Goal: Information Seeking & Learning: Learn about a topic

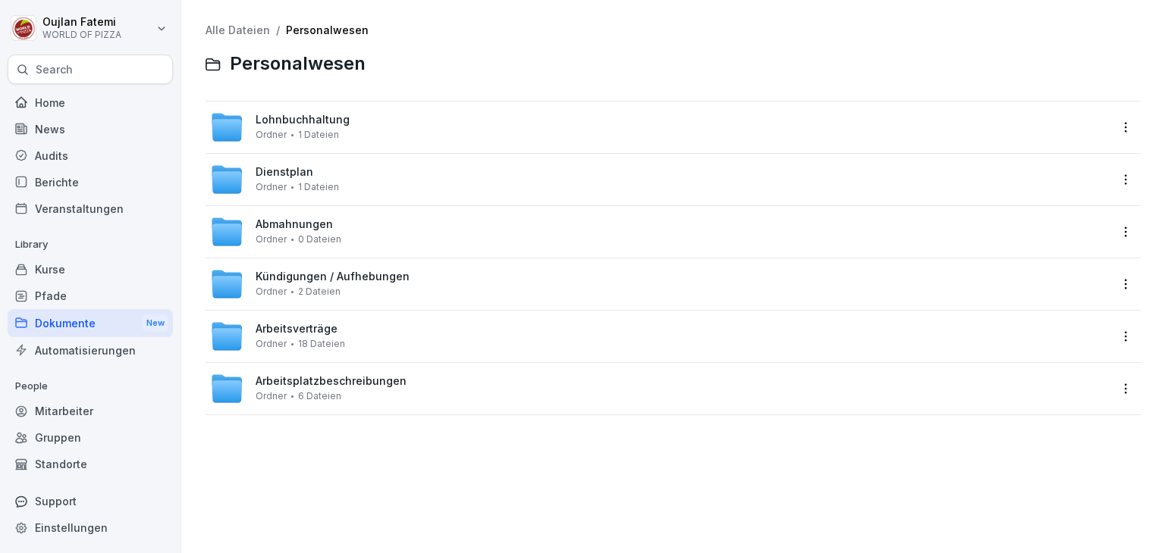
click at [81, 413] on div "Mitarbeiter" at bounding box center [90, 411] width 165 height 27
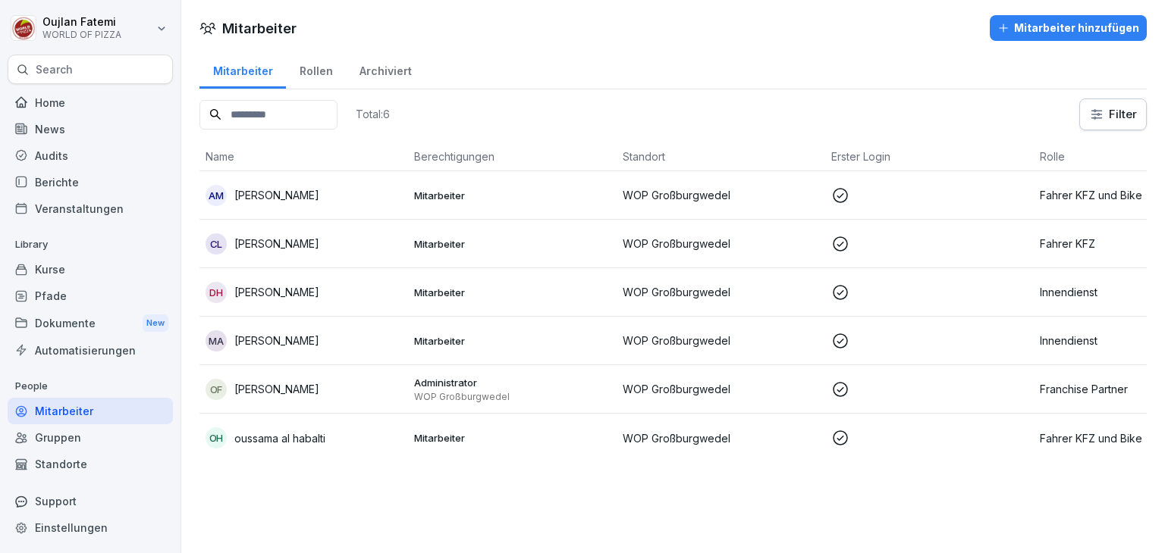
click at [1118, 121] on html "Oujlan Fatemi WORLD OF PIZZA Search Home News Audits Berichte Veranstaltungen L…" at bounding box center [582, 276] width 1165 height 553
click at [886, 131] on html "Oujlan Fatemi WORLD OF PIZZA Search Home News Audits Berichte Veranstaltungen L…" at bounding box center [582, 276] width 1165 height 553
click at [801, 127] on html "Oujlan Fatemi WORLD OF PIZZA Search Home News Audits Berichte Veranstaltungen L…" at bounding box center [582, 276] width 1165 height 553
click at [625, 253] on td "WOP Großburgwedel" at bounding box center [720, 244] width 209 height 49
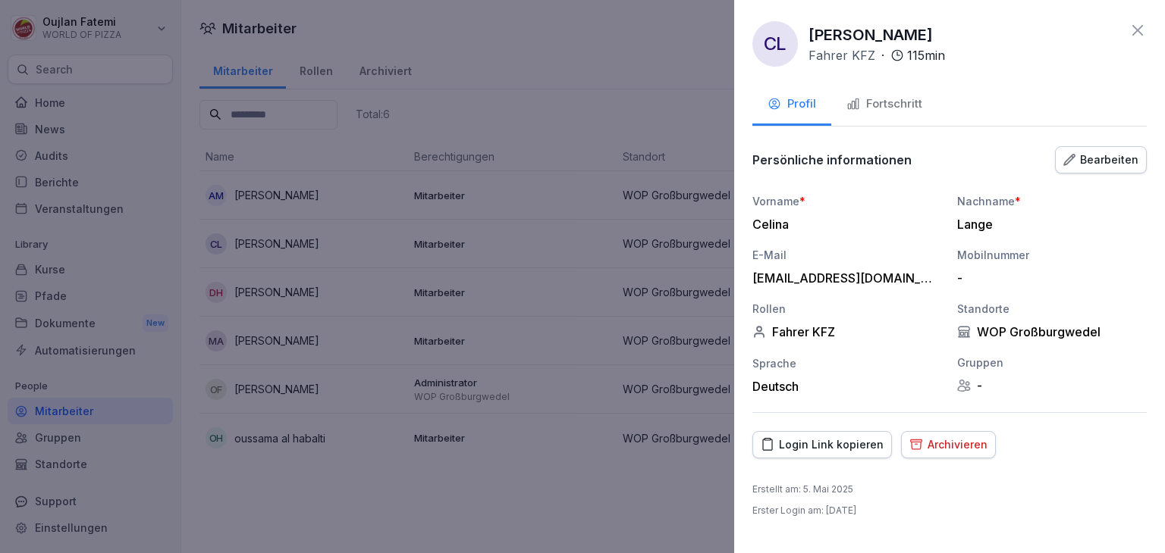
click at [871, 113] on button "Fortschritt" at bounding box center [884, 105] width 106 height 41
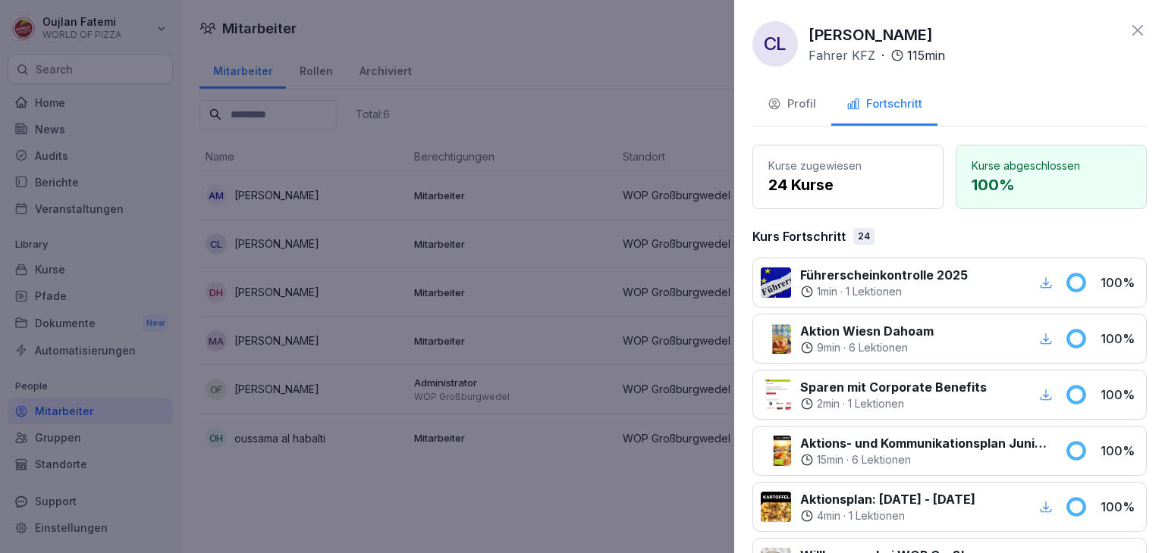
click at [1128, 29] on icon at bounding box center [1137, 30] width 18 height 18
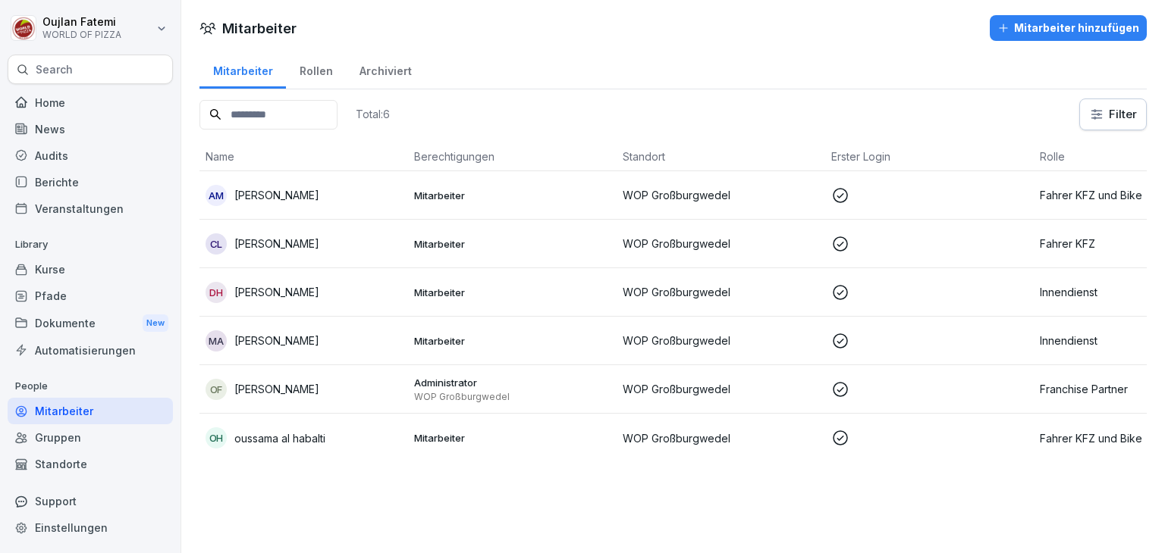
click at [419, 279] on td "Mitarbeiter" at bounding box center [512, 292] width 209 height 49
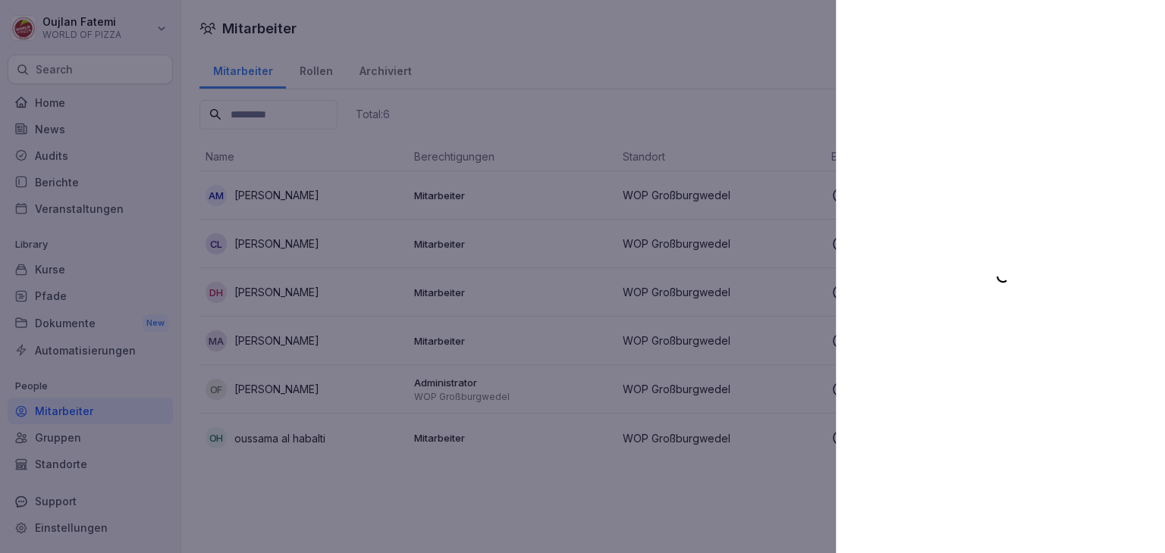
click at [419, 279] on div at bounding box center [582, 276] width 1165 height 553
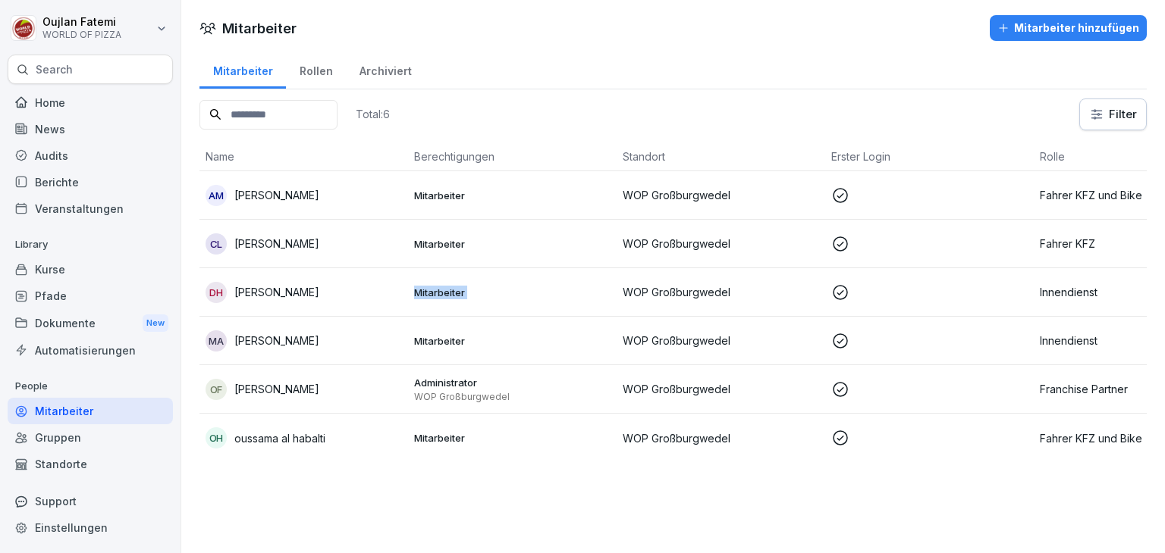
click at [419, 279] on td "Mitarbeiter" at bounding box center [512, 292] width 209 height 49
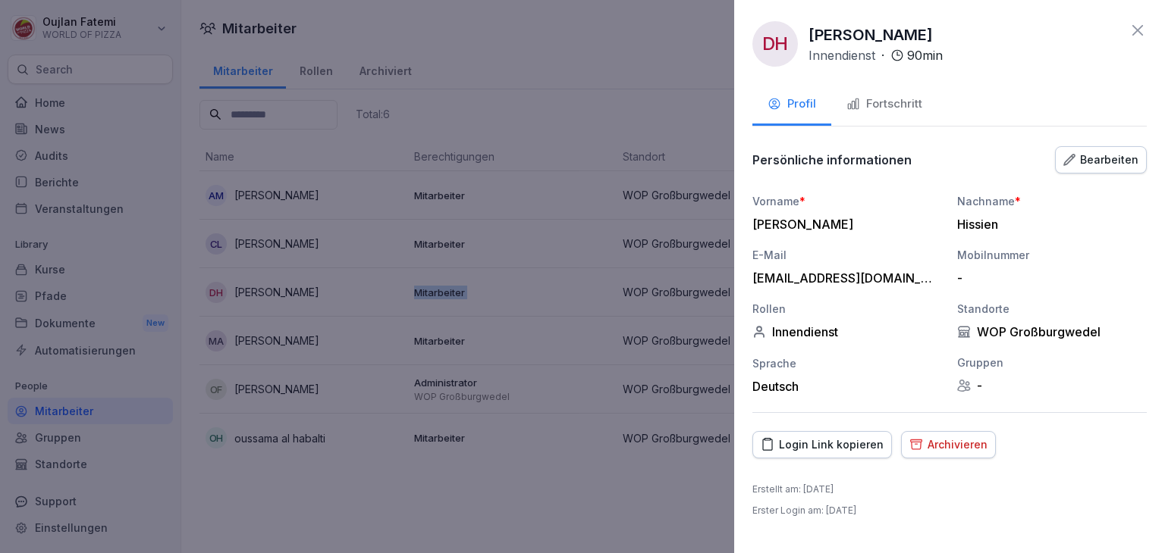
click at [919, 108] on div "Fortschritt" at bounding box center [884, 104] width 76 height 17
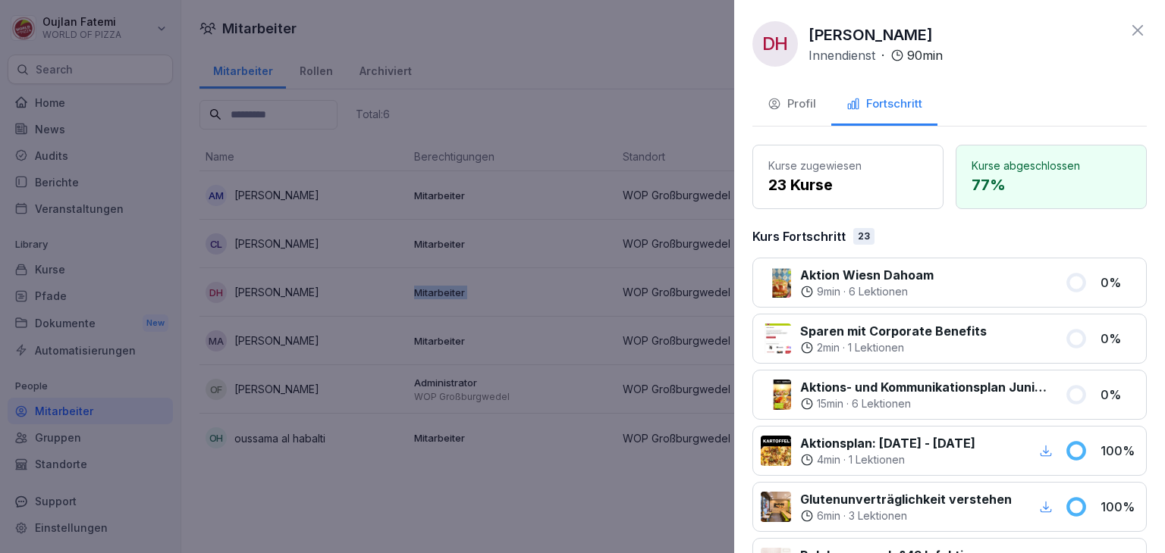
click at [810, 94] on button "Profil" at bounding box center [791, 105] width 79 height 41
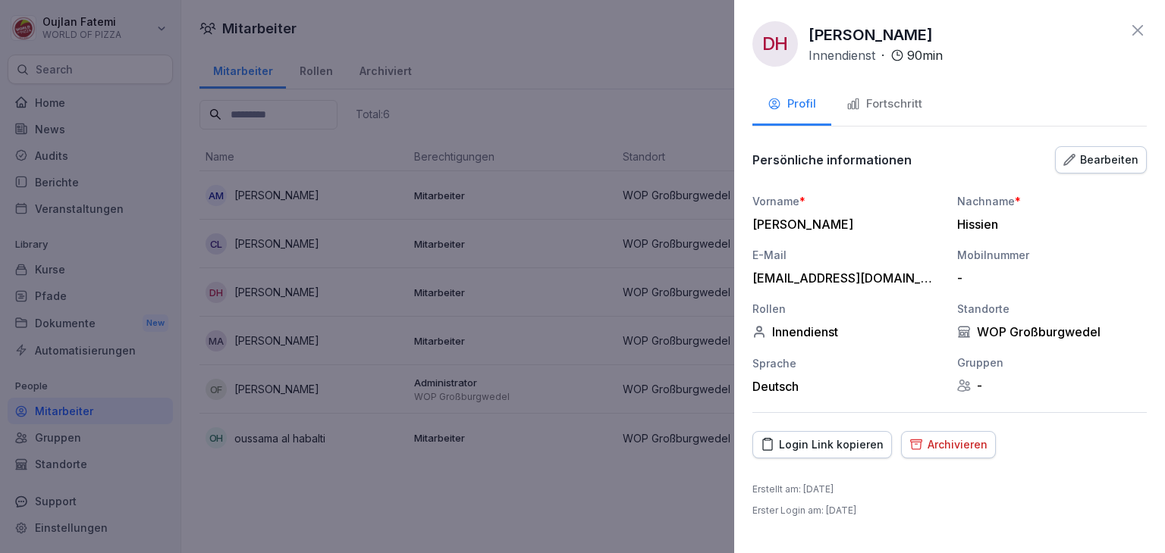
click at [1146, 46] on div "DH [PERSON_NAME] · 90 min Profil Fortschritt Persönliche informationen Bearbeit…" at bounding box center [949, 276] width 431 height 553
click at [1138, 25] on icon at bounding box center [1137, 30] width 18 height 18
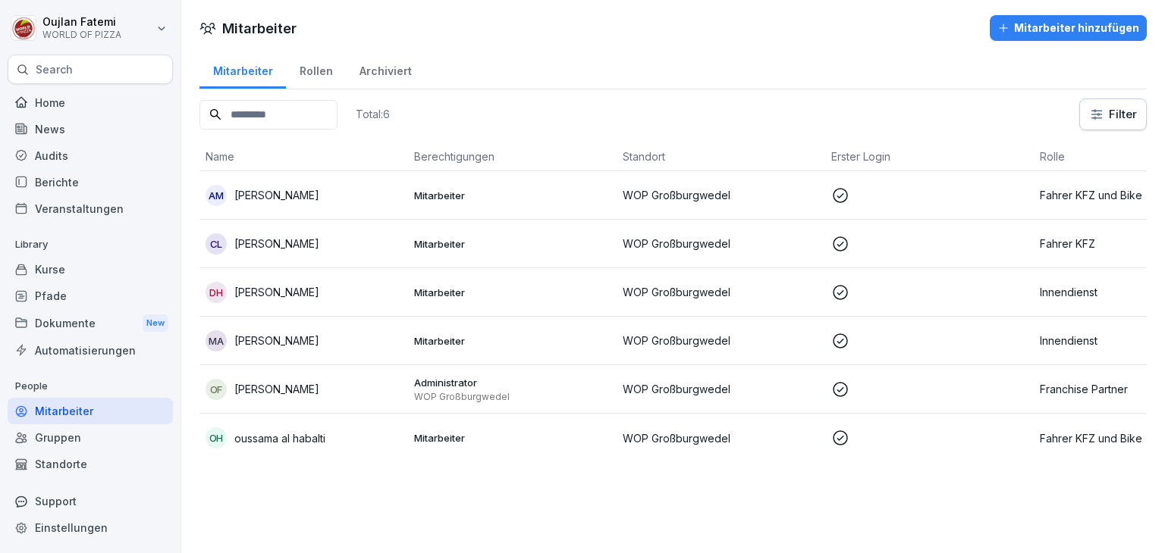
click at [458, 325] on td "Mitarbeiter" at bounding box center [512, 341] width 209 height 49
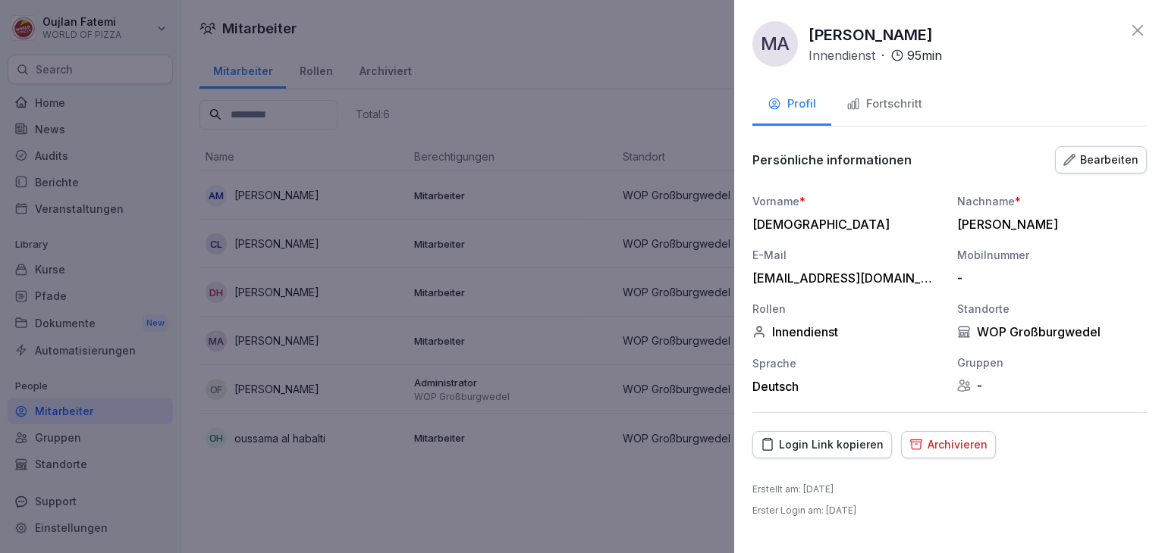
click at [1102, 161] on div "Bearbeiten" at bounding box center [1100, 160] width 75 height 17
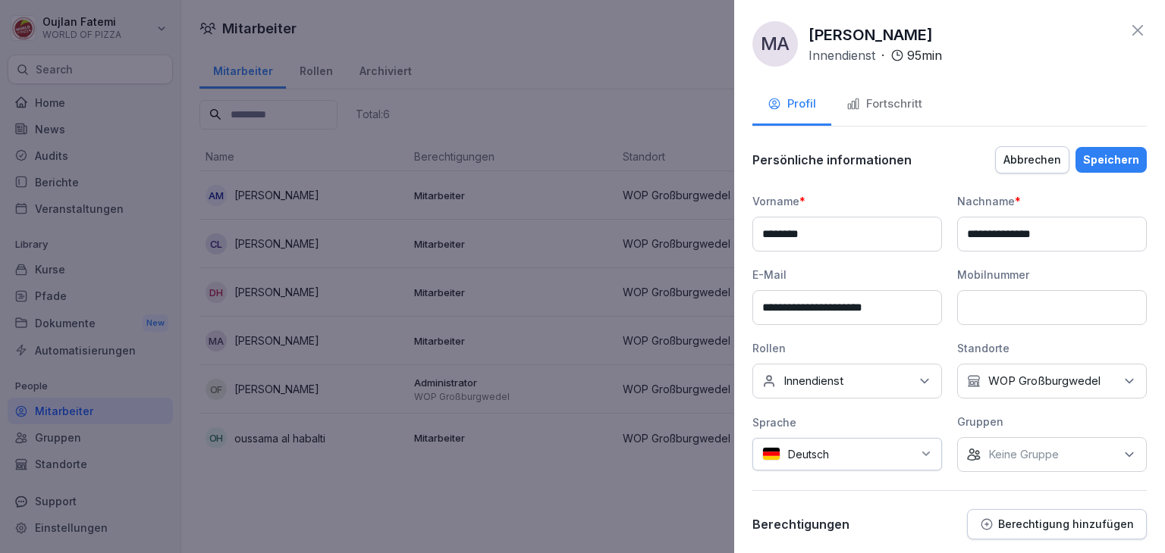
click at [1043, 148] on button "Abbrechen" at bounding box center [1032, 159] width 74 height 27
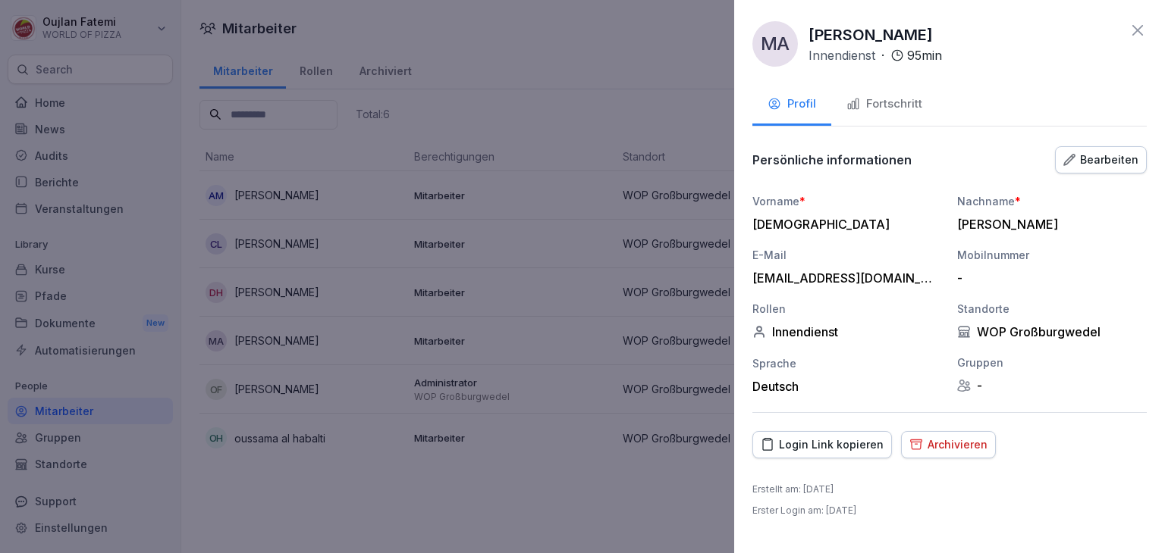
click at [1164, 76] on div "ma [PERSON_NAME] · 95 min Profil Fortschritt Persönliche informationen Bearbeit…" at bounding box center [949, 276] width 431 height 553
click at [415, 268] on div at bounding box center [582, 276] width 1165 height 553
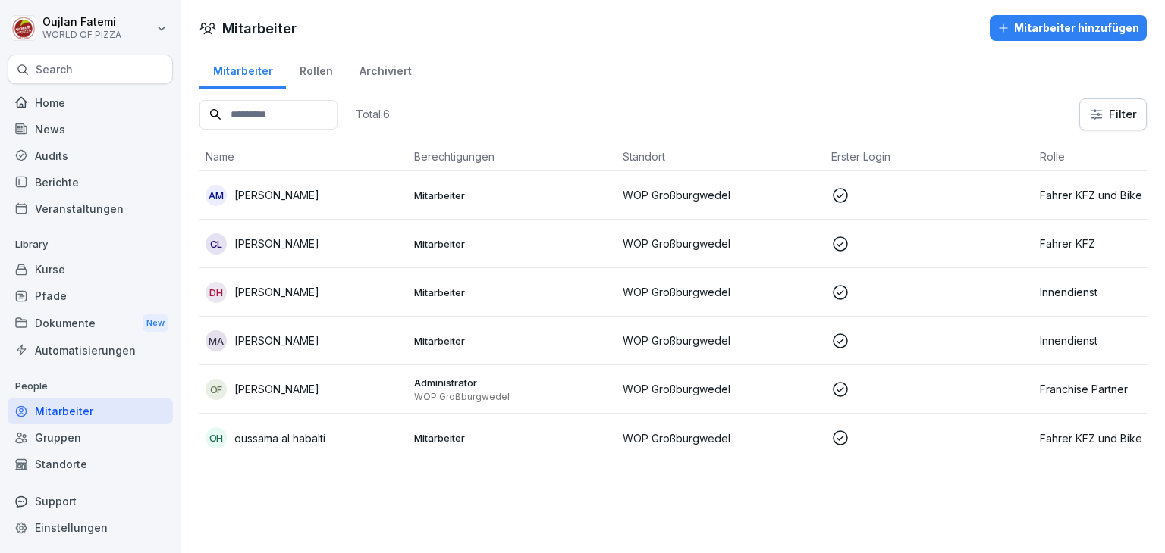
click at [299, 274] on td "DH [PERSON_NAME]" at bounding box center [303, 292] width 209 height 49
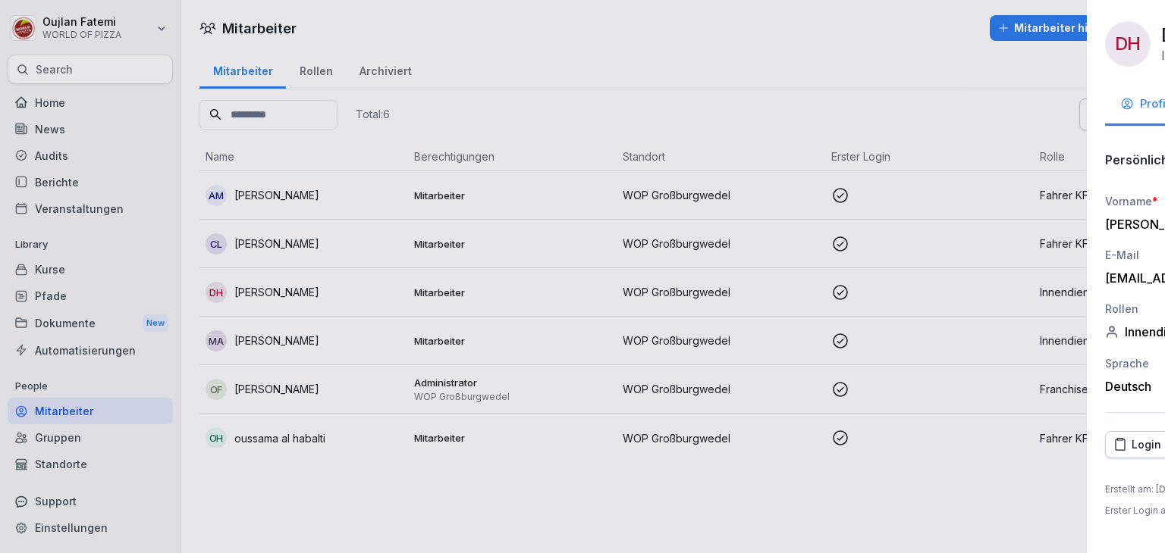
click at [299, 274] on div at bounding box center [582, 276] width 1165 height 553
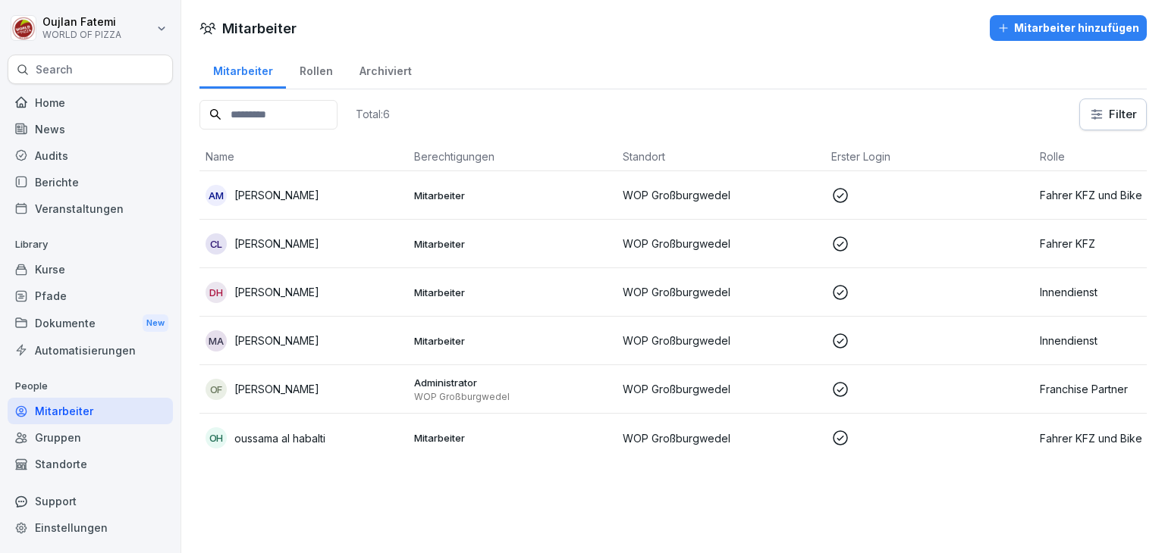
drag, startPoint x: 296, startPoint y: 276, endPoint x: 242, endPoint y: 299, distance: 59.1
click at [242, 299] on p "[PERSON_NAME]" at bounding box center [276, 292] width 85 height 16
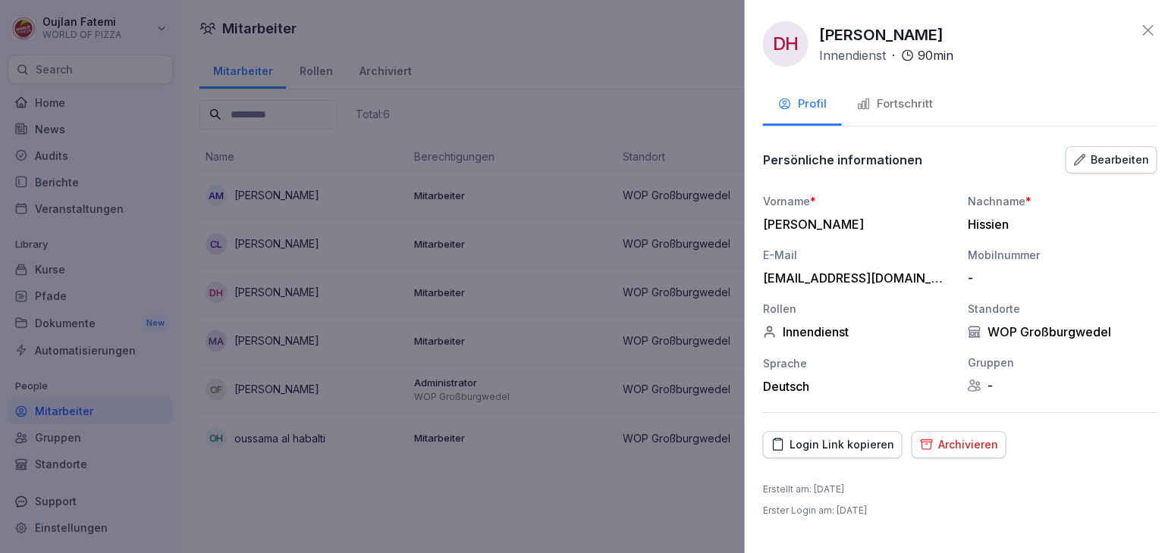
click at [433, 168] on div at bounding box center [582, 276] width 1165 height 553
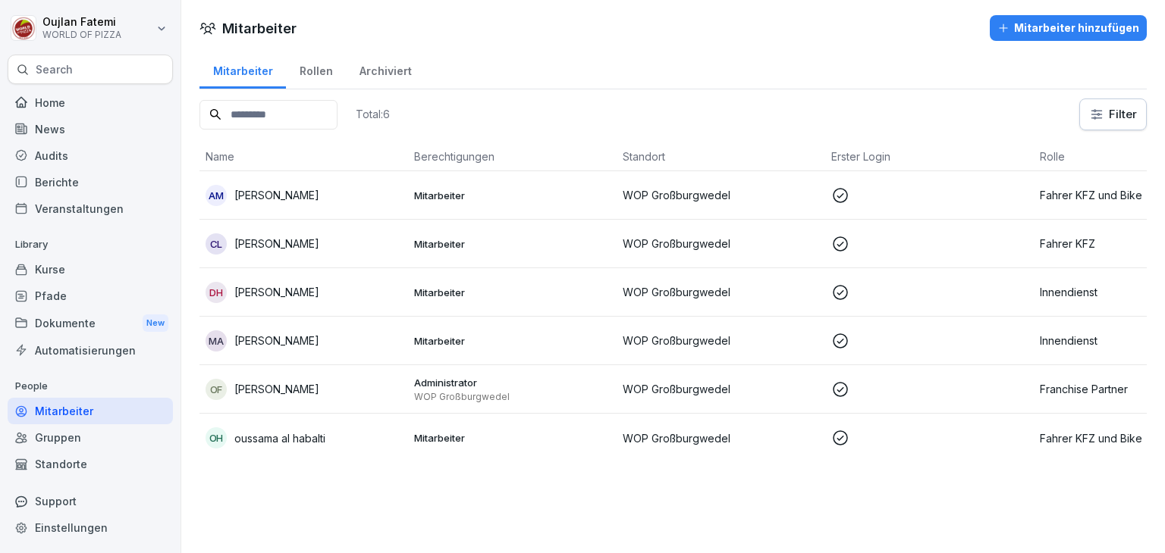
click at [375, 286] on div "DH [PERSON_NAME]" at bounding box center [303, 292] width 196 height 21
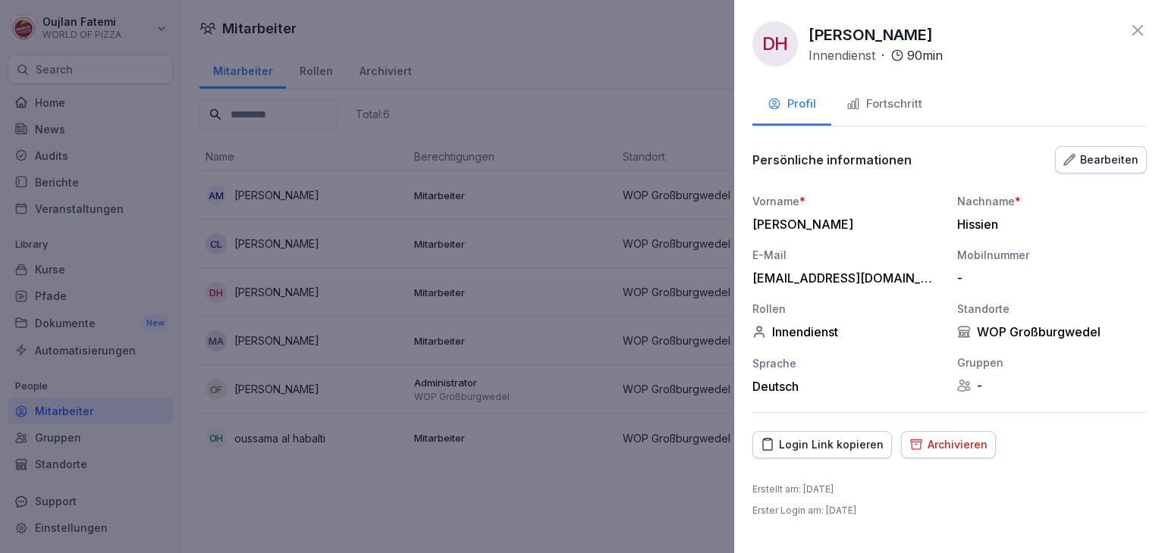
click at [1098, 163] on div "Bearbeiten" at bounding box center [1100, 160] width 75 height 17
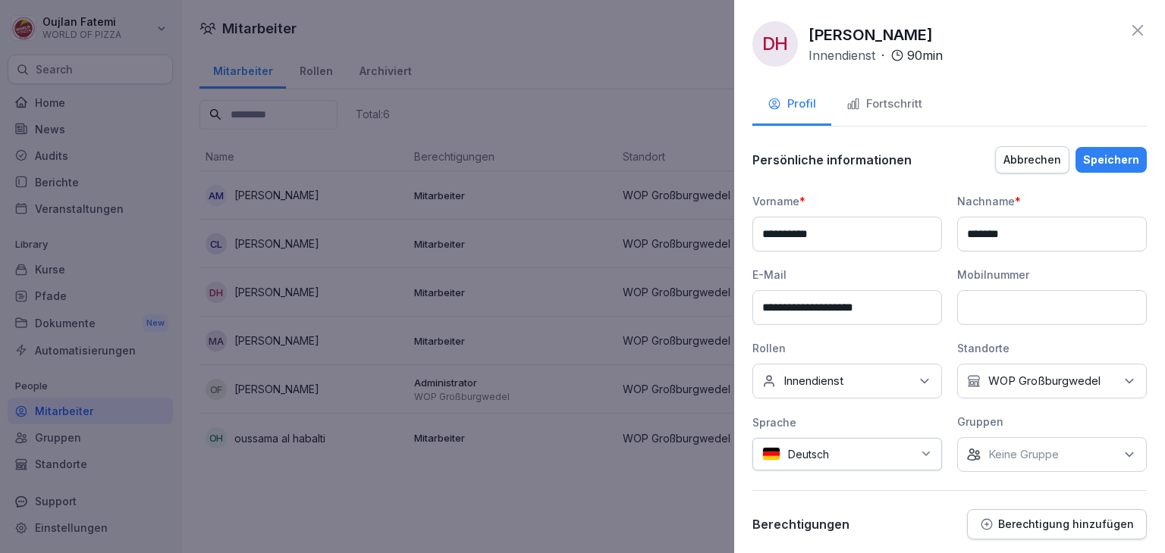
click at [1027, 164] on div "Abbrechen" at bounding box center [1032, 160] width 58 height 17
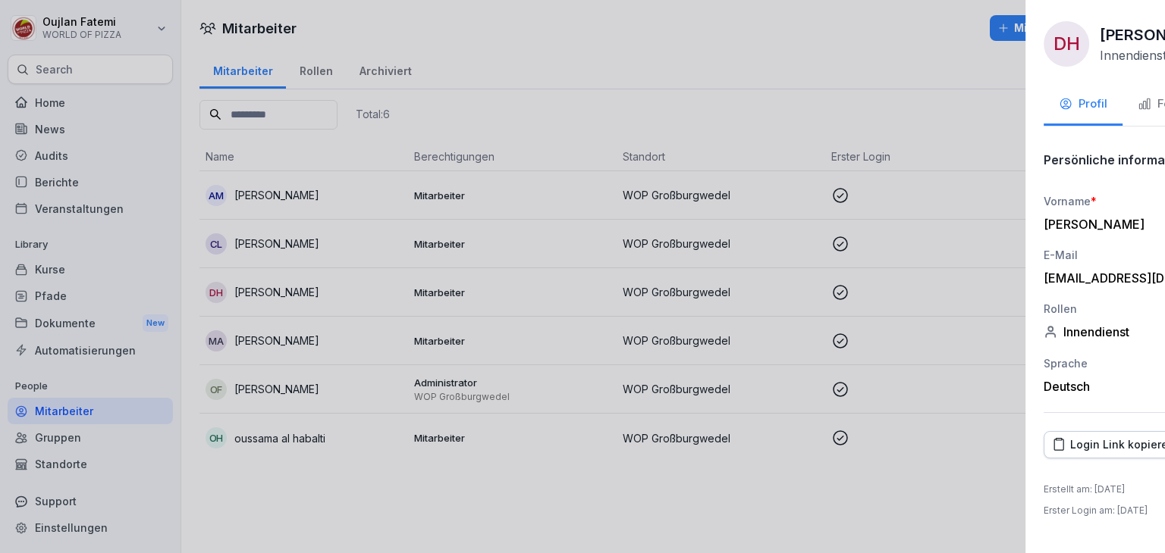
click at [538, 336] on div at bounding box center [582, 276] width 1165 height 553
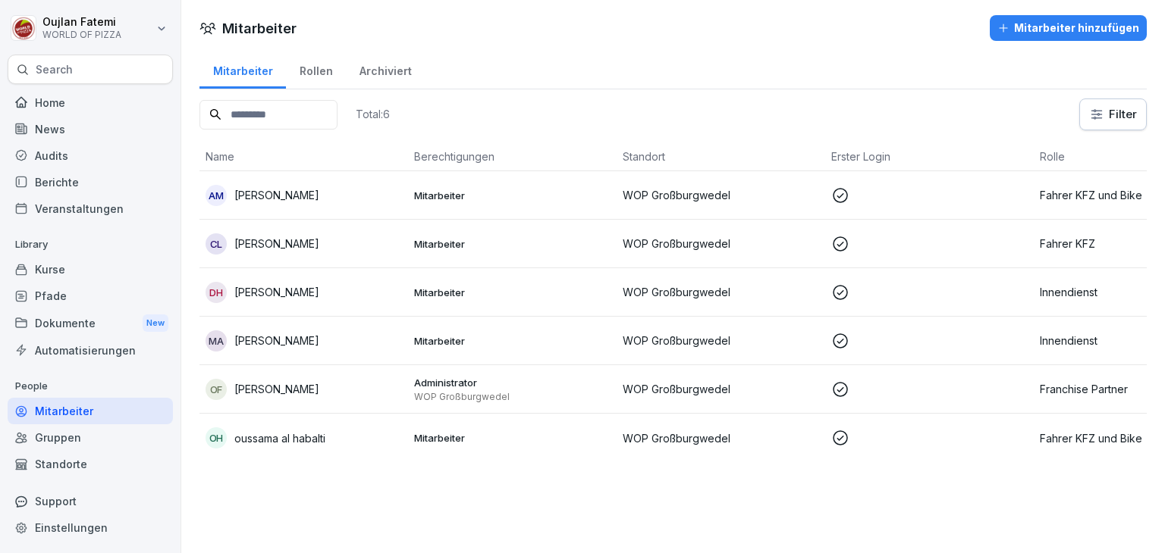
click at [305, 57] on div "Rollen" at bounding box center [316, 69] width 60 height 39
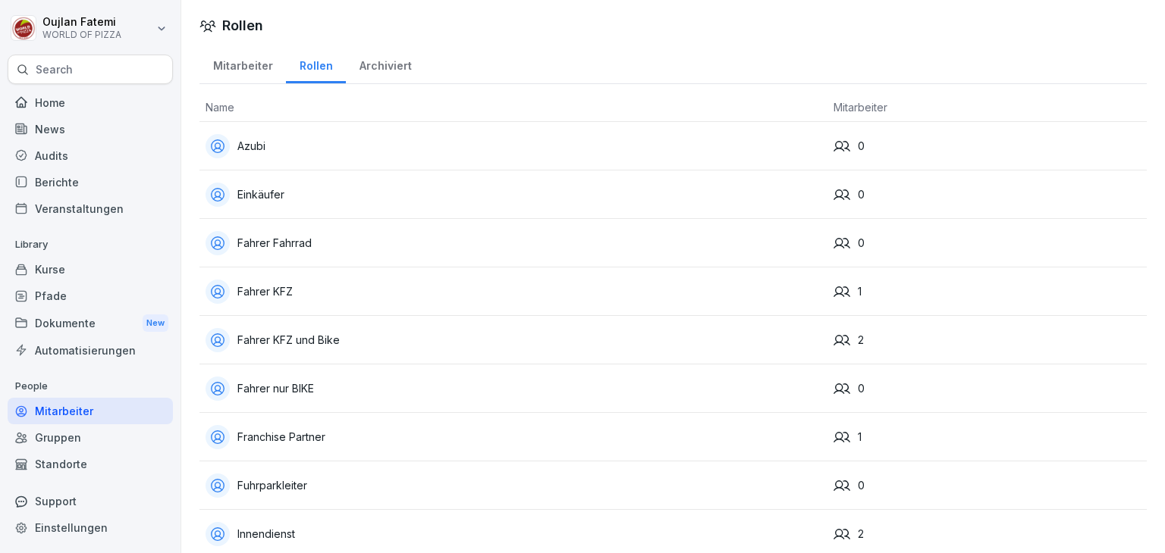
click at [387, 58] on div "Archiviert" at bounding box center [385, 64] width 79 height 39
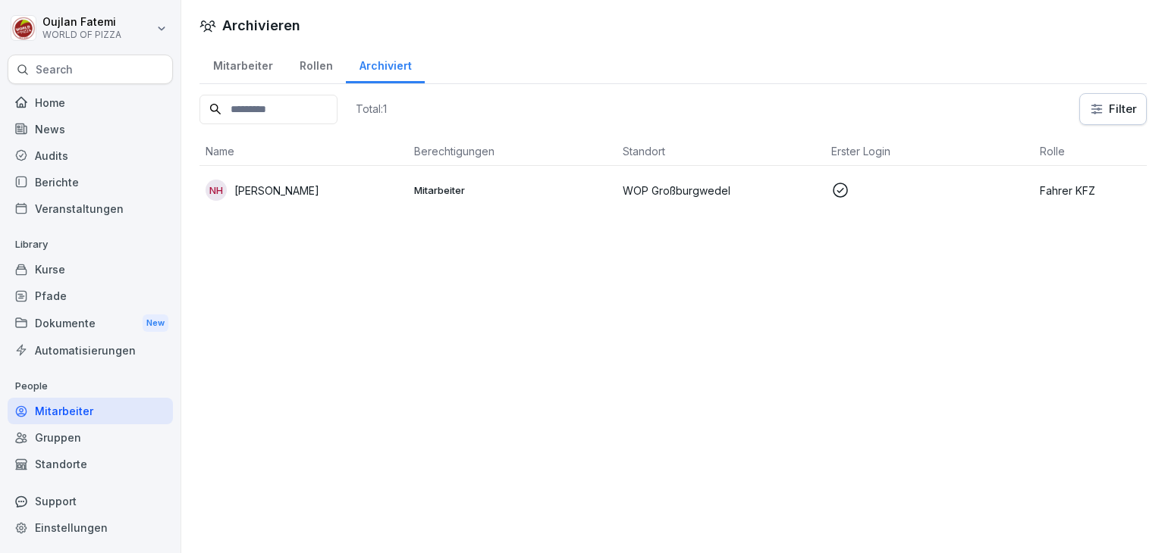
click at [255, 64] on div "Mitarbeiter" at bounding box center [242, 64] width 86 height 39
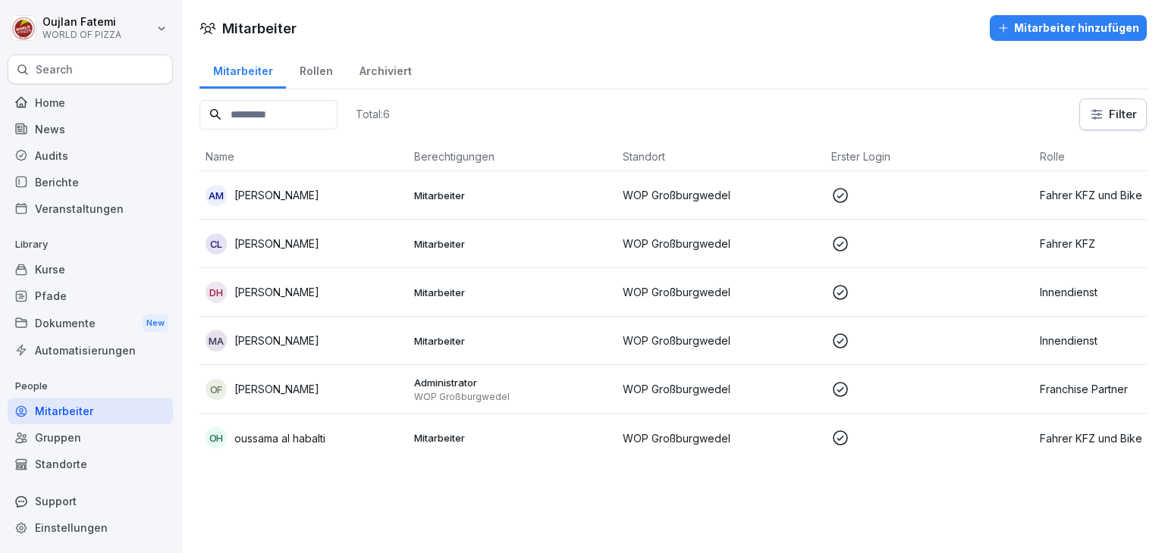
click at [370, 71] on div "Archiviert" at bounding box center [385, 69] width 79 height 39
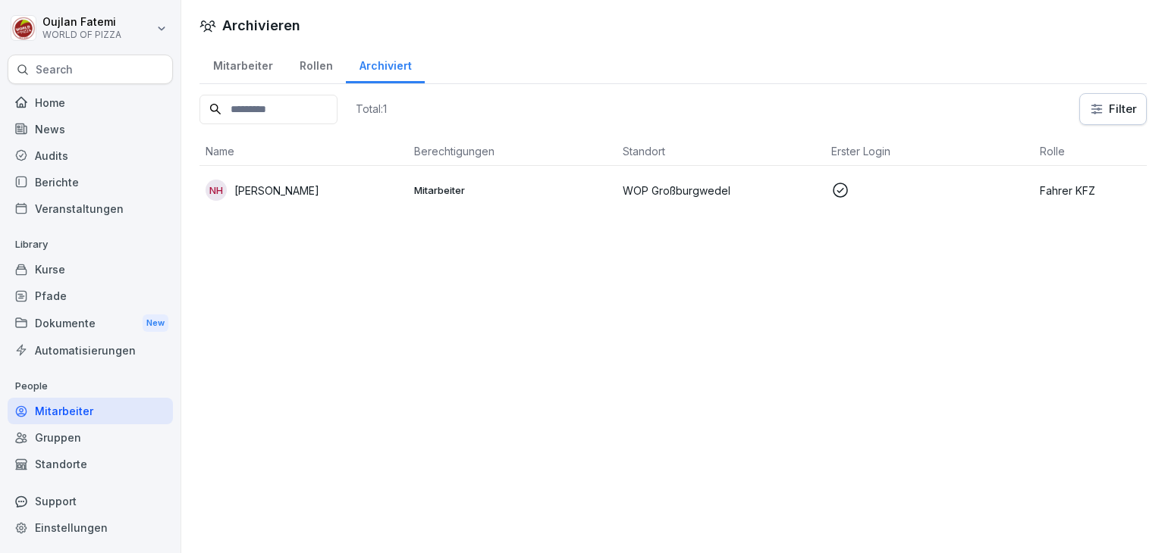
click at [974, 182] on p at bounding box center [929, 190] width 196 height 18
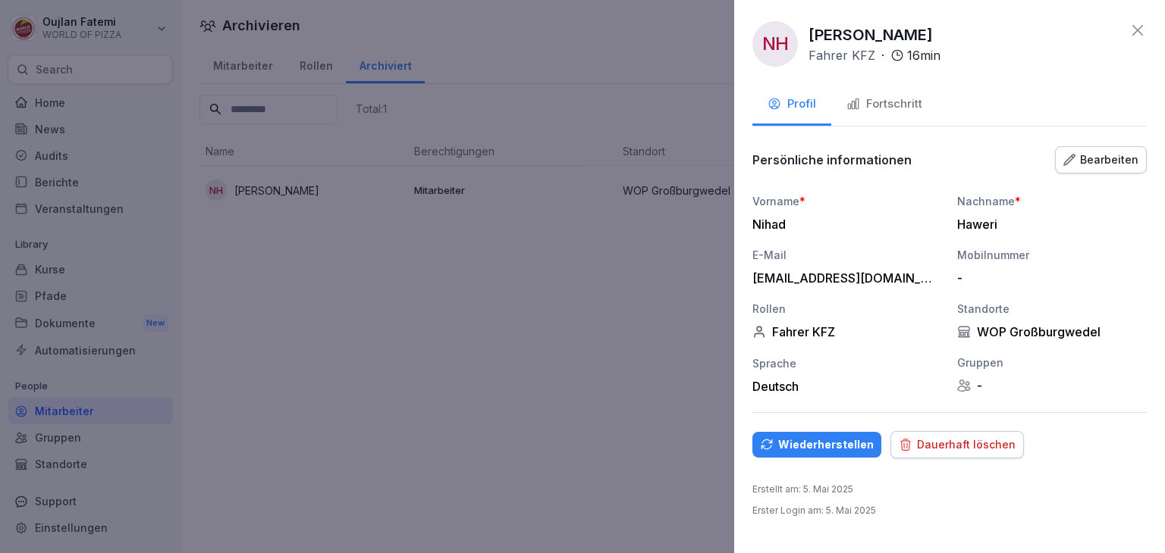
click at [897, 109] on div "Fortschritt" at bounding box center [884, 104] width 76 height 17
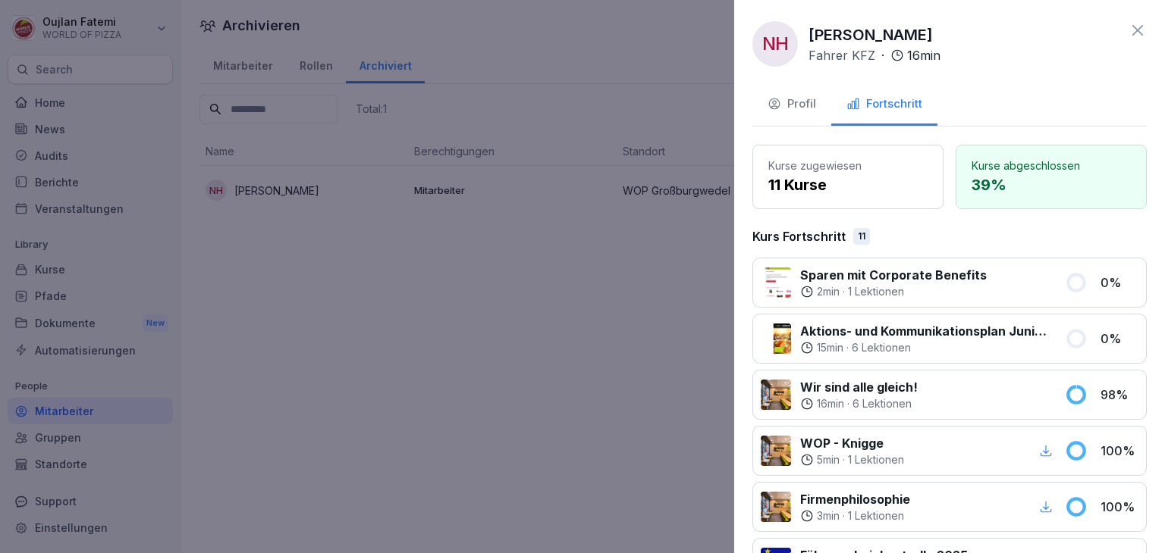
click at [827, 110] on button "Profil" at bounding box center [791, 105] width 79 height 41
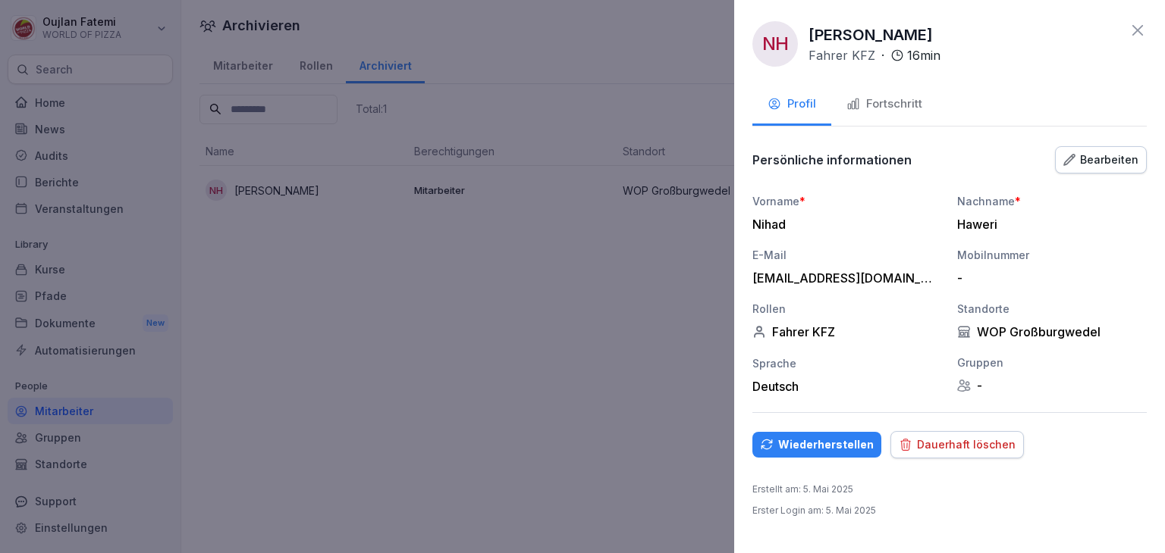
click at [943, 447] on div "Dauerhaft löschen" at bounding box center [956, 445] width 117 height 17
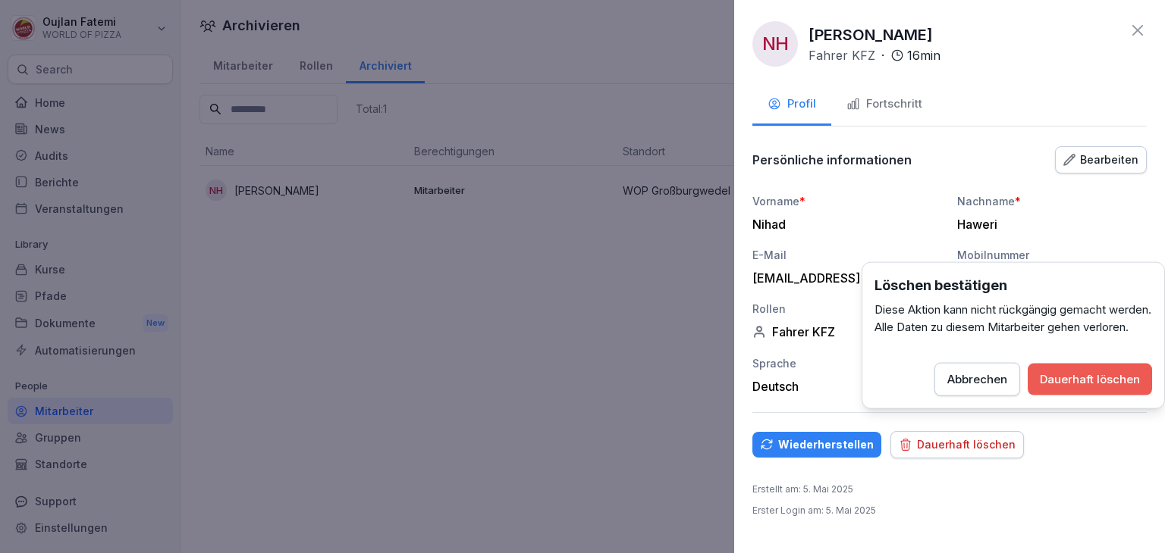
click at [1090, 388] on div "Dauerhaft löschen" at bounding box center [1089, 380] width 100 height 17
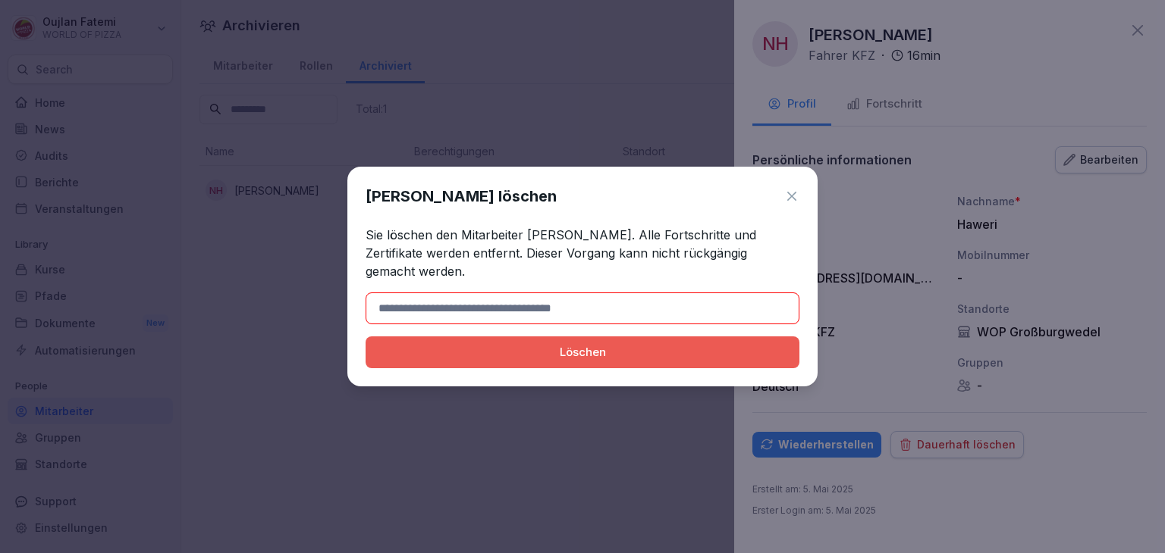
click at [614, 350] on div "Löschen" at bounding box center [582, 352] width 409 height 17
click at [507, 300] on input at bounding box center [582, 309] width 434 height 32
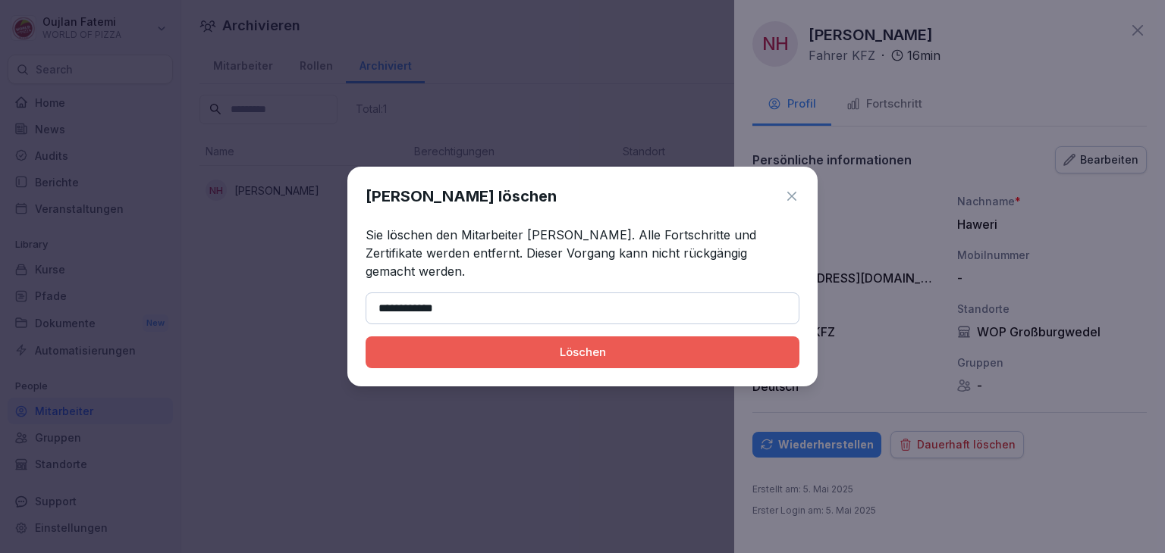
type input "**********"
click at [528, 354] on button "Löschen" at bounding box center [582, 353] width 434 height 32
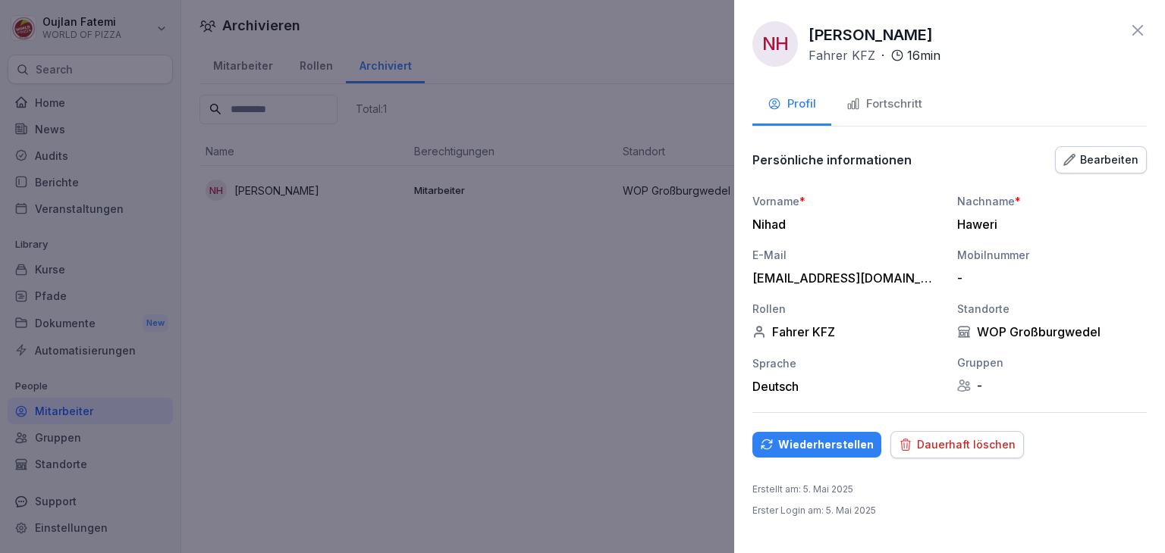
click at [933, 450] on div "Dauerhaft löschen" at bounding box center [956, 445] width 117 height 17
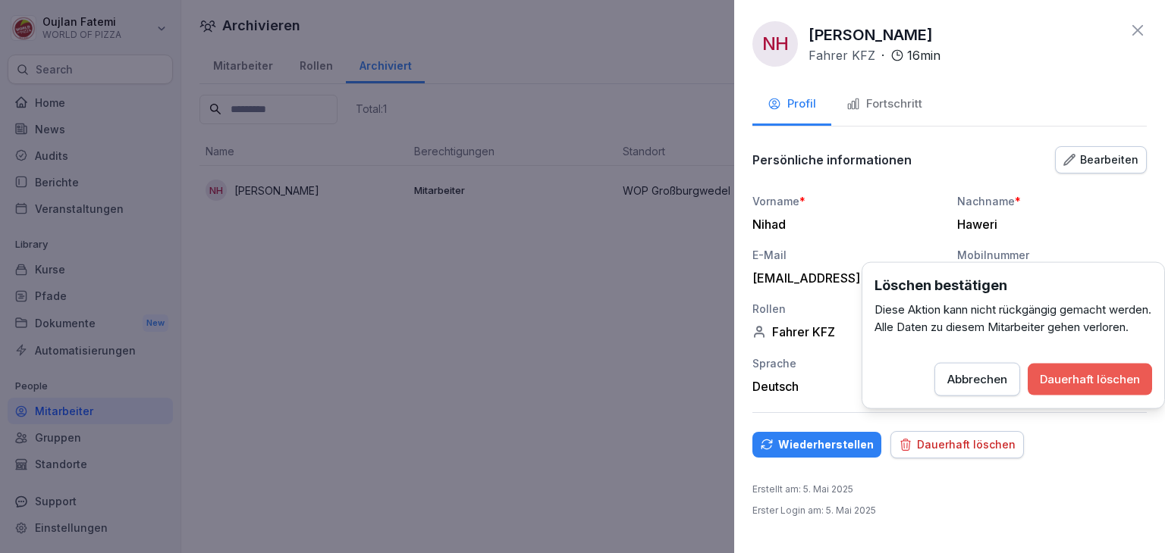
click at [1084, 388] on div "Dauerhaft löschen" at bounding box center [1089, 380] width 100 height 17
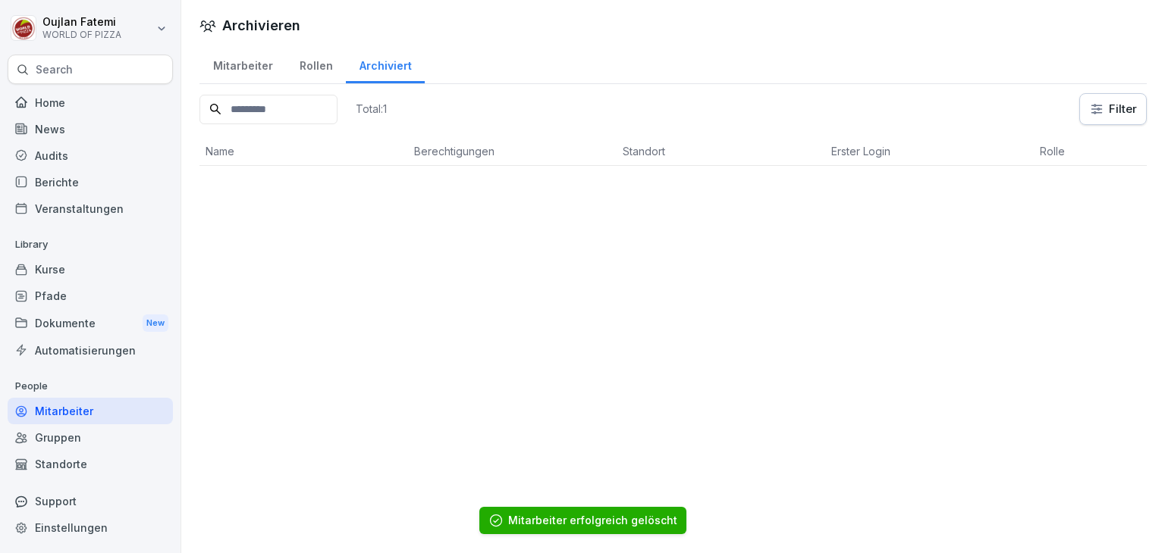
click at [552, 306] on div "Archivieren Mitarbeiter Rollen Archiviert Total: 1 Filter Name Berechtigungen S…" at bounding box center [672, 276] width 983 height 553
click at [245, 65] on div "Mitarbeiter" at bounding box center [242, 64] width 86 height 39
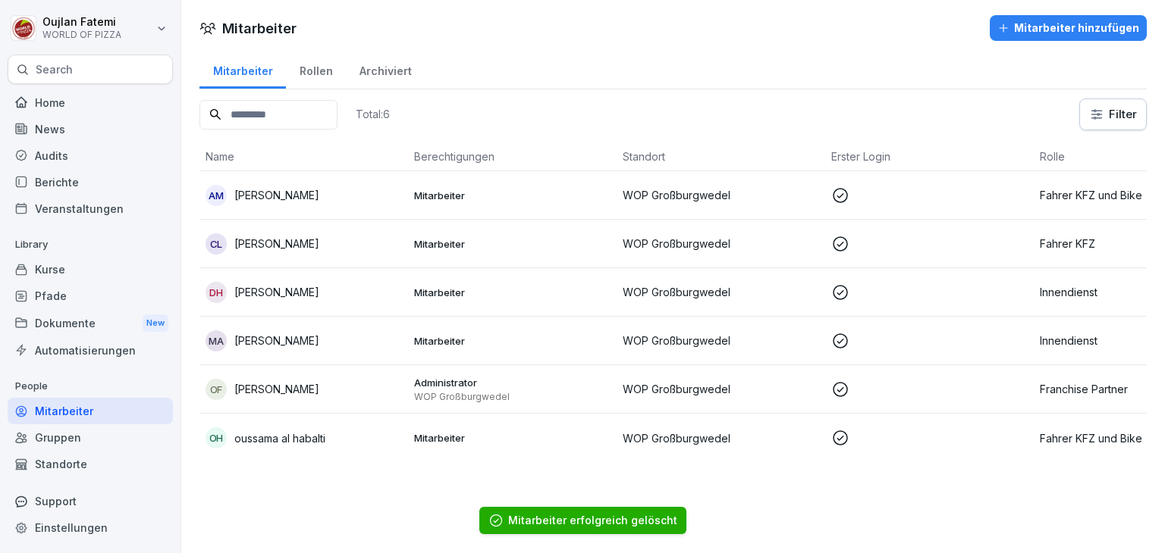
click at [389, 265] on td "CL [PERSON_NAME]" at bounding box center [303, 244] width 209 height 49
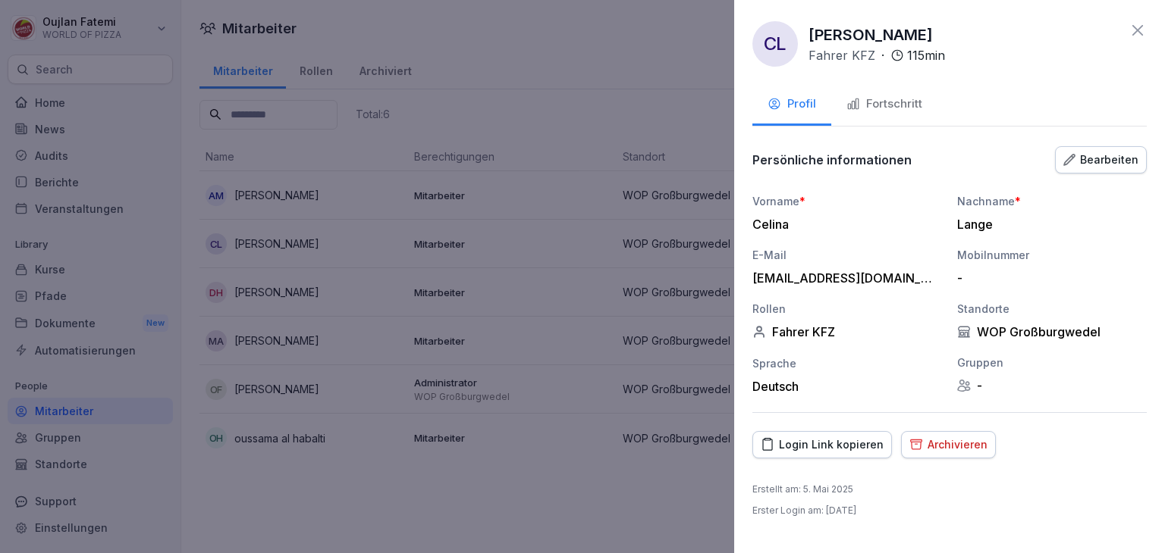
click at [895, 99] on div "Fortschritt" at bounding box center [884, 104] width 76 height 17
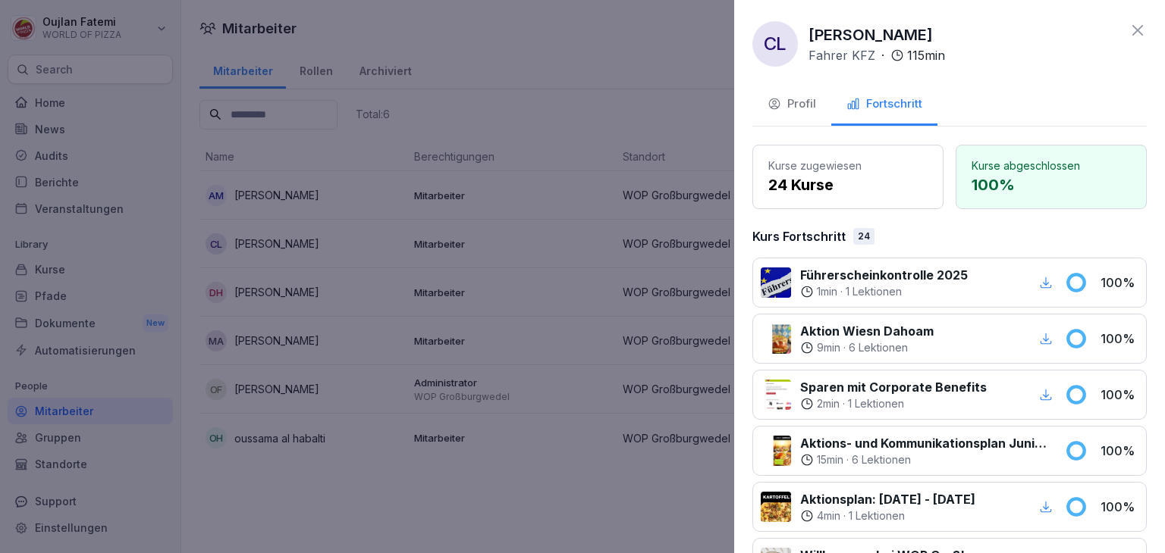
click at [804, 102] on div "Profil" at bounding box center [791, 104] width 49 height 17
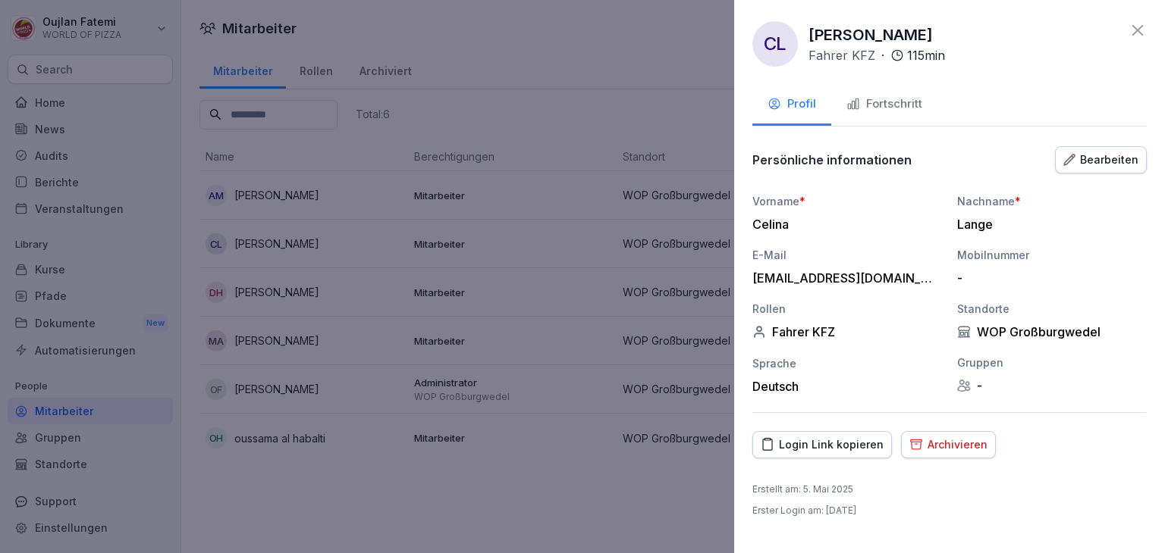
click at [934, 437] on div "Archivieren" at bounding box center [948, 445] width 78 height 17
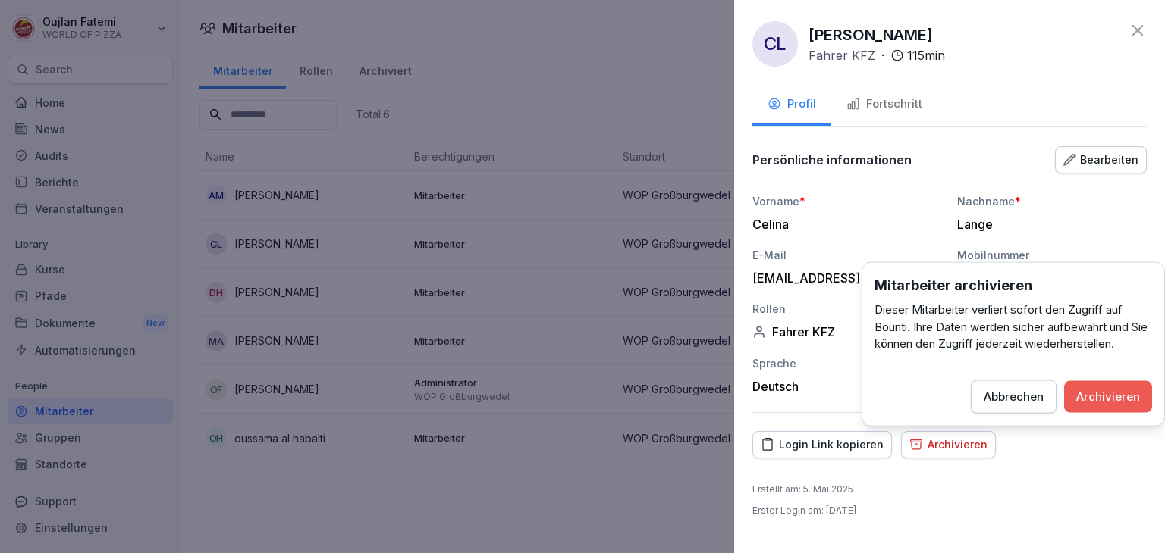
click at [1095, 401] on div "Archivieren" at bounding box center [1108, 396] width 64 height 17
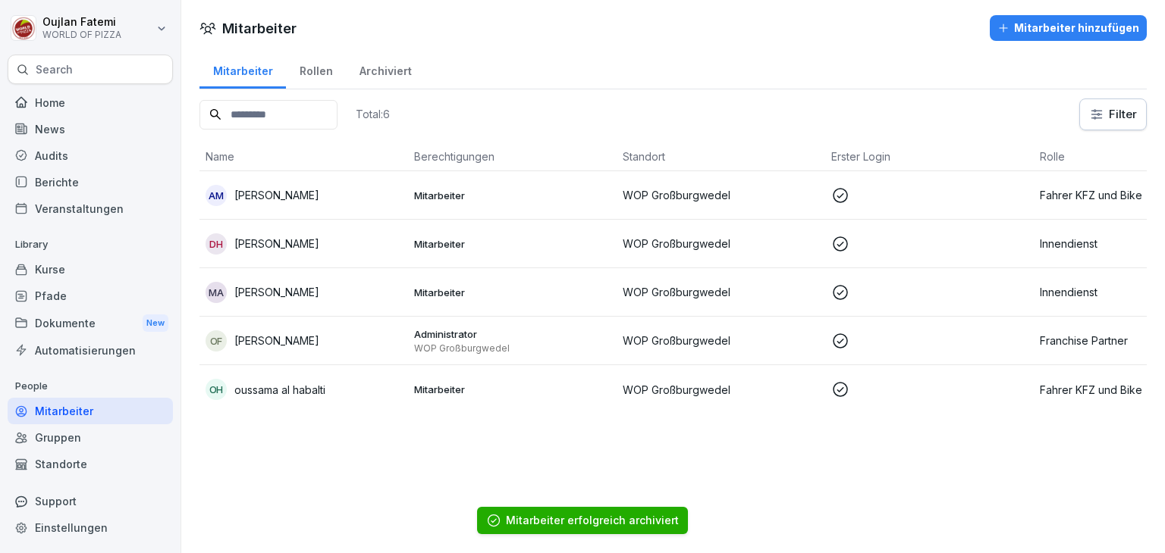
click at [387, 252] on div "DH [PERSON_NAME]" at bounding box center [303, 244] width 196 height 21
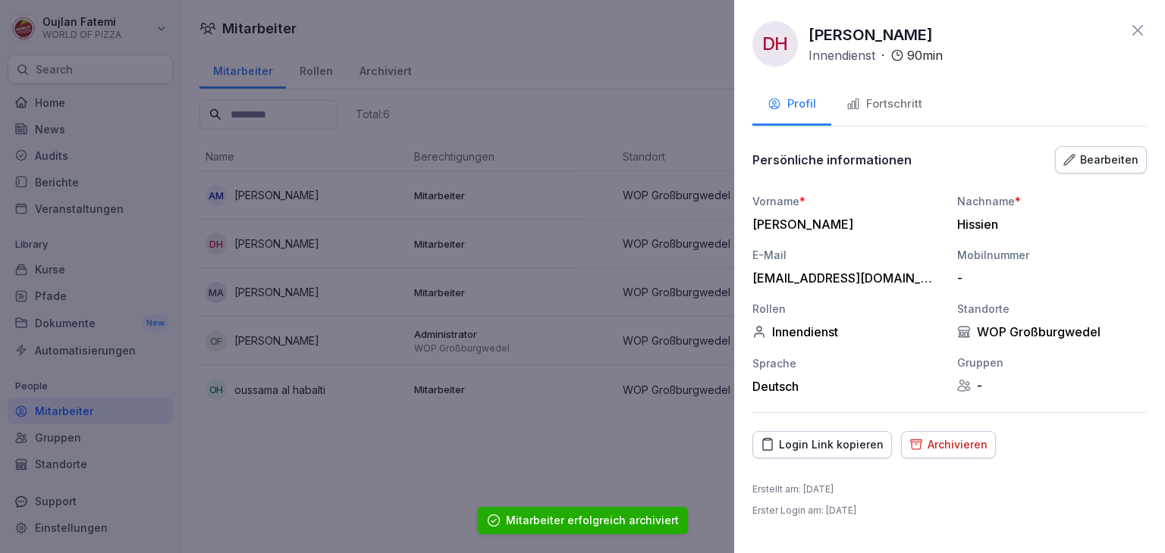
click at [945, 434] on button "Archivieren" at bounding box center [948, 444] width 95 height 27
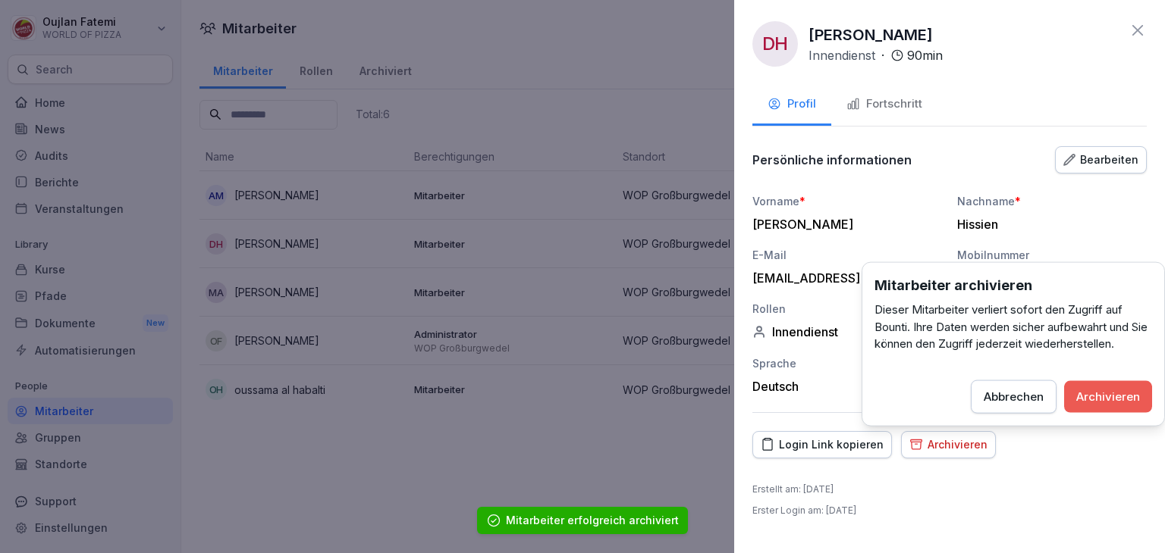
click at [1096, 388] on div "Archivieren" at bounding box center [1108, 396] width 64 height 17
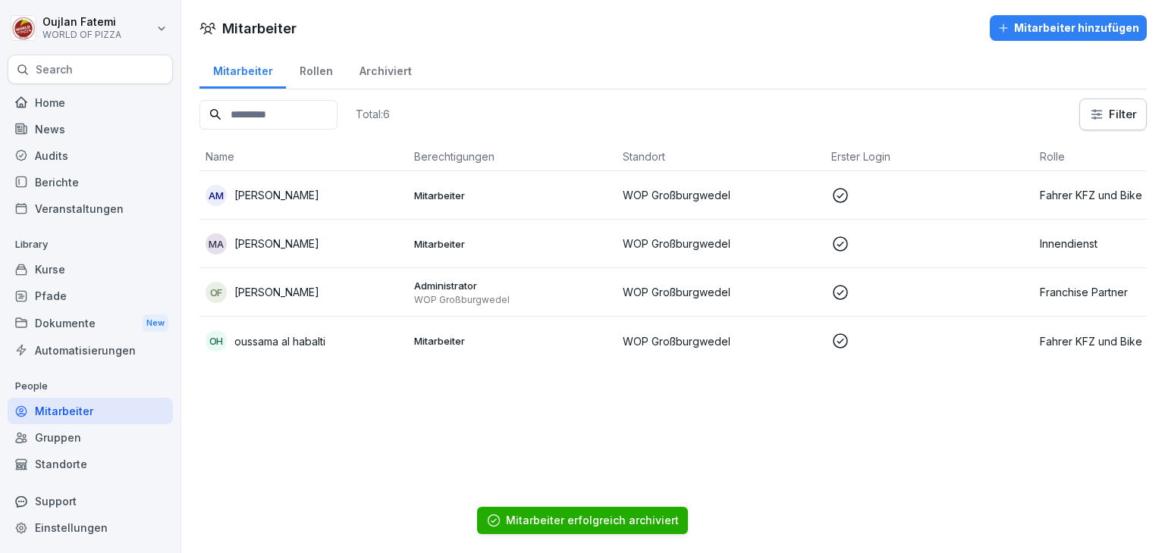
click at [319, 239] on p "[PERSON_NAME]" at bounding box center [276, 244] width 85 height 16
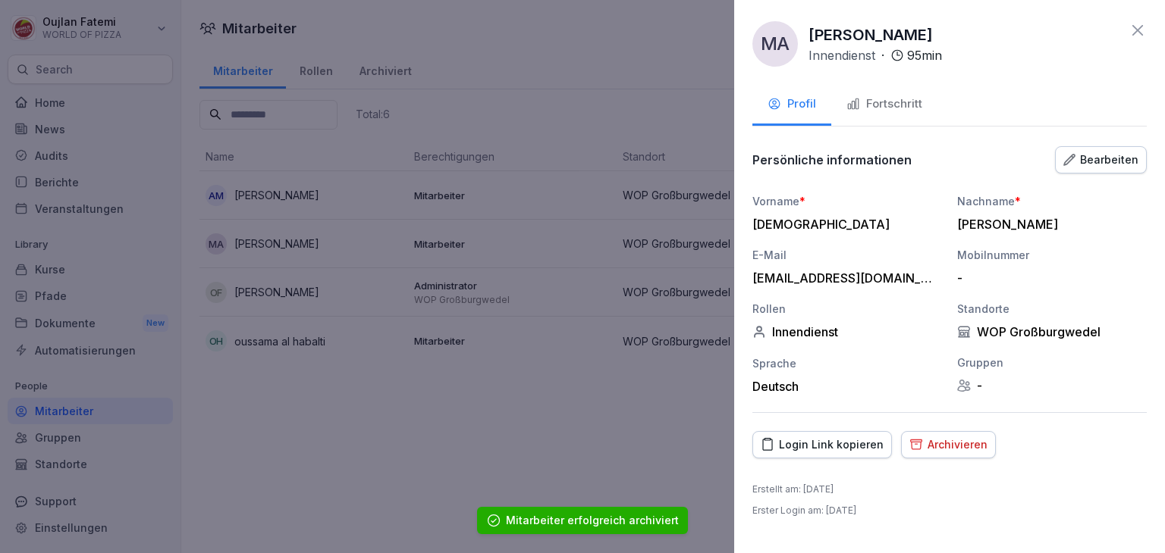
click at [934, 456] on button "Archivieren" at bounding box center [948, 444] width 95 height 27
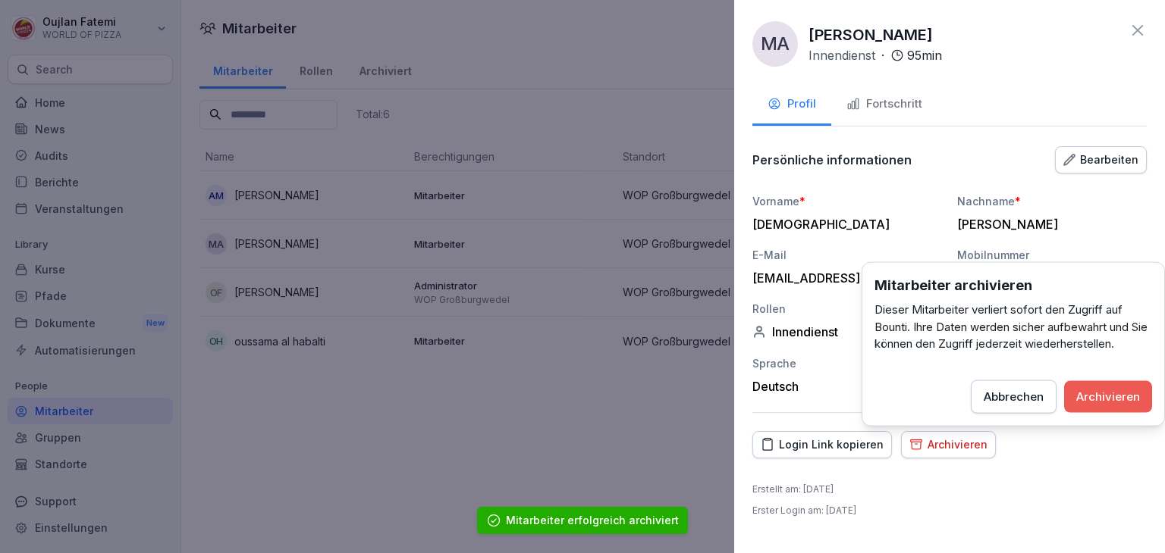
click at [1112, 383] on button "Archivieren" at bounding box center [1108, 397] width 88 height 32
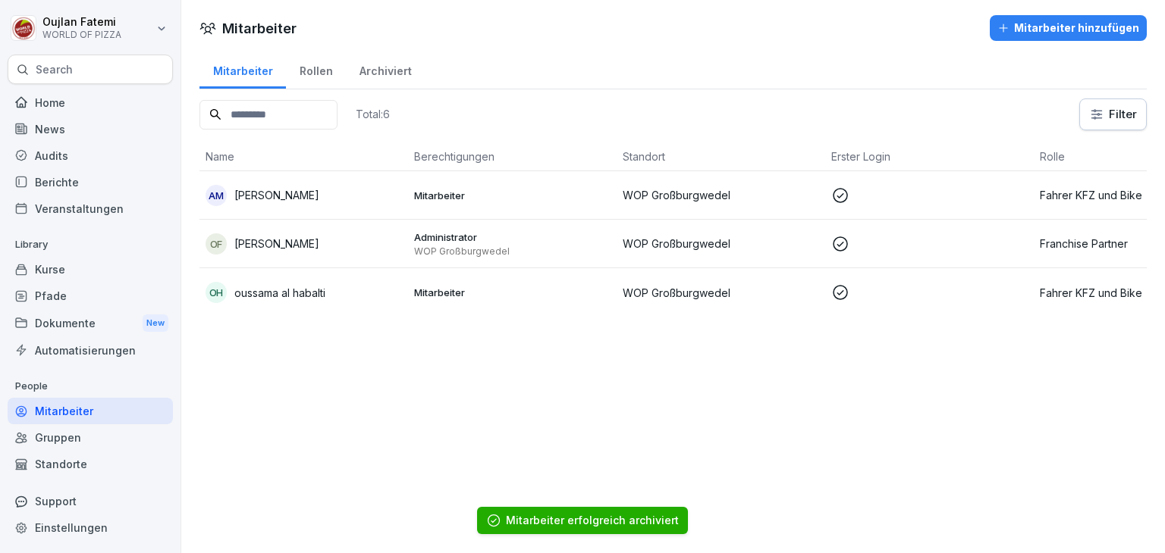
click at [373, 295] on div "oh oussama al habalti" at bounding box center [303, 292] width 196 height 21
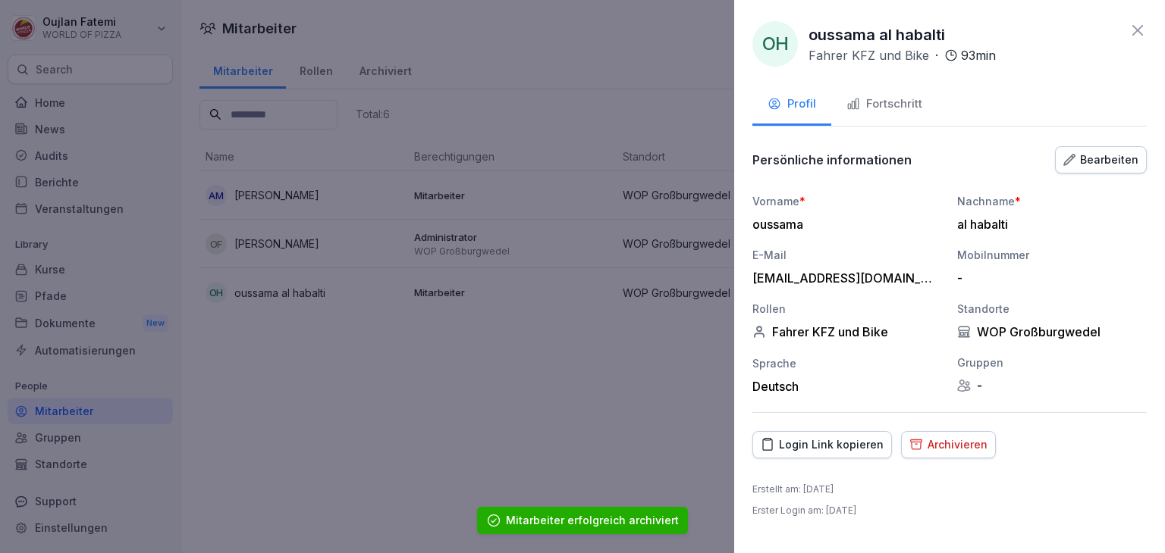
click at [949, 452] on div "Archivieren" at bounding box center [948, 445] width 78 height 17
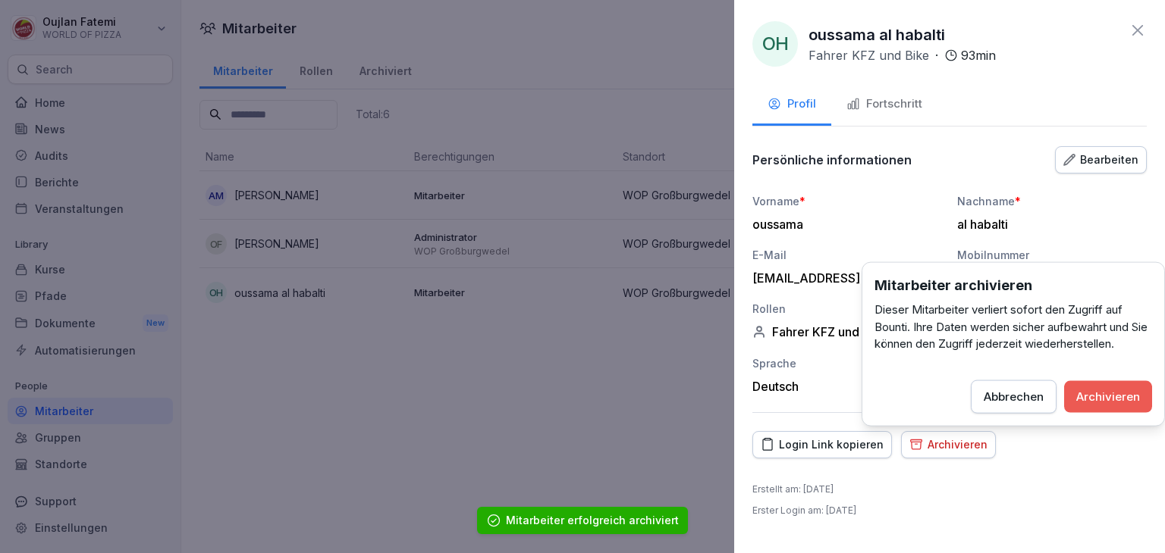
click at [1098, 401] on div "Archivieren" at bounding box center [1108, 396] width 64 height 17
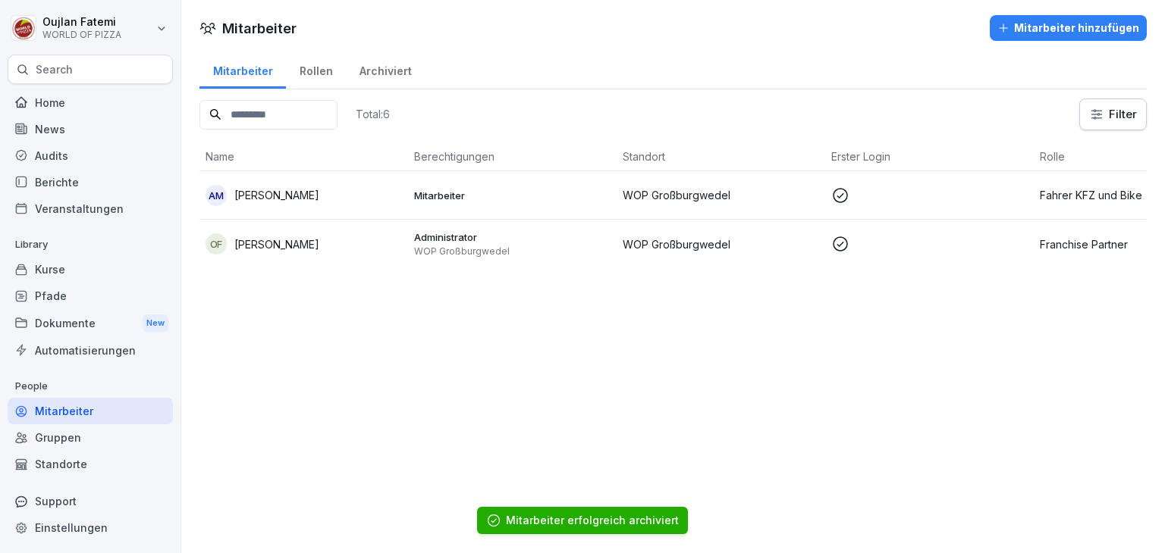
click at [382, 67] on div "Archiviert" at bounding box center [385, 69] width 79 height 39
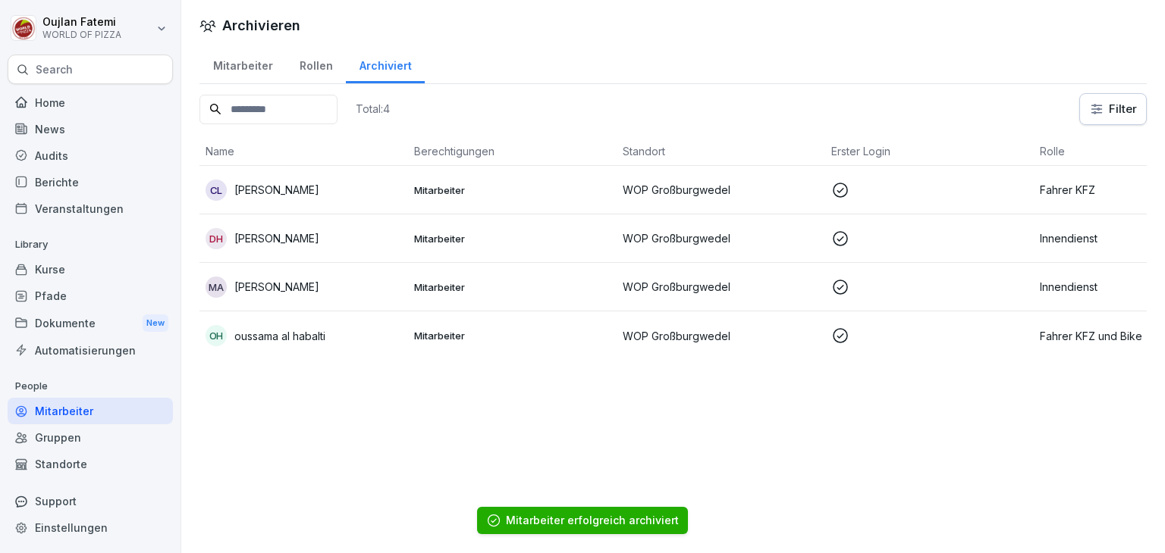
click at [552, 181] on td "Mitarbeiter" at bounding box center [512, 190] width 209 height 49
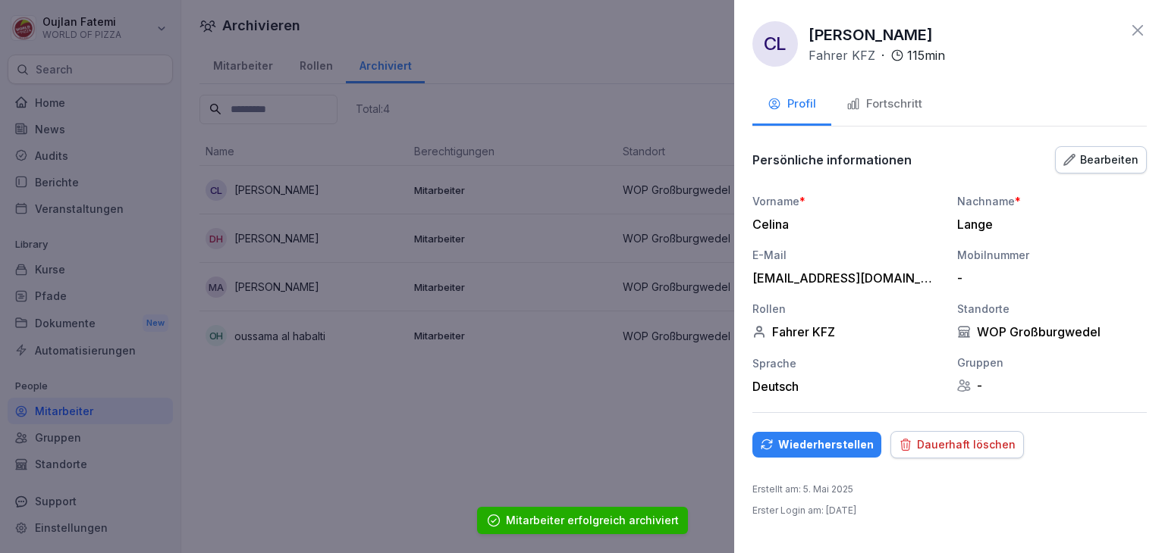
click at [965, 437] on div "Dauerhaft löschen" at bounding box center [956, 445] width 117 height 17
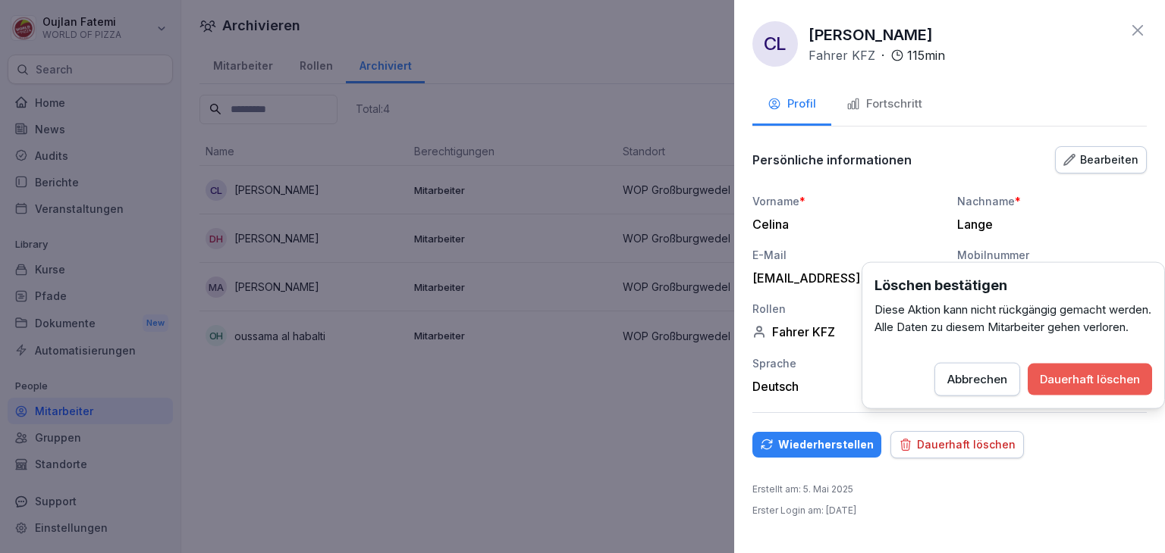
click at [995, 388] on div "Abbrechen" at bounding box center [977, 380] width 60 height 17
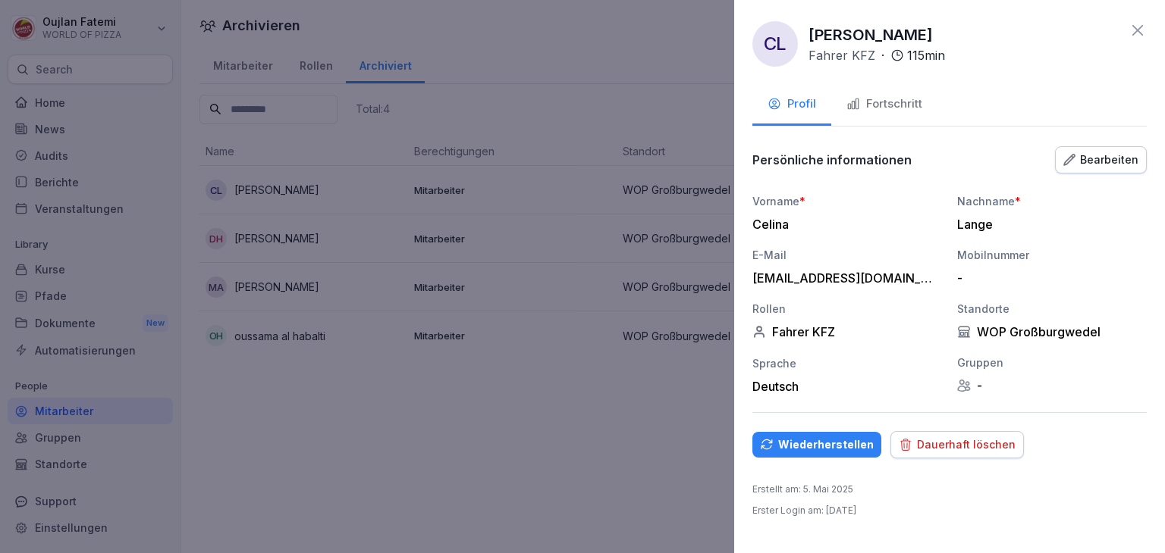
click at [831, 434] on button "Wiederherstellen" at bounding box center [816, 445] width 129 height 26
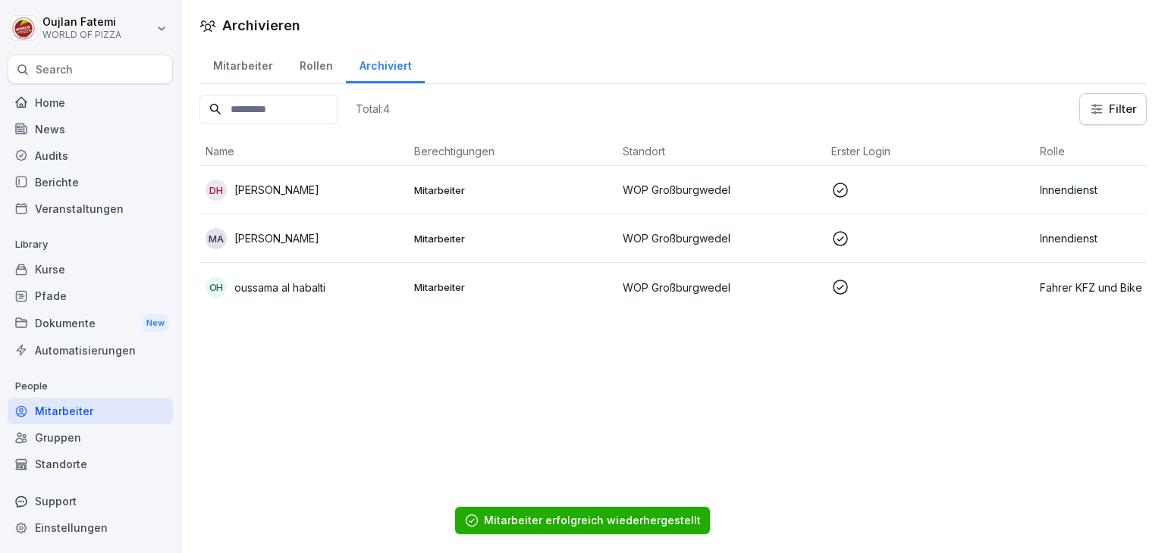
click at [499, 192] on p "Mitarbeiter" at bounding box center [512, 190] width 196 height 14
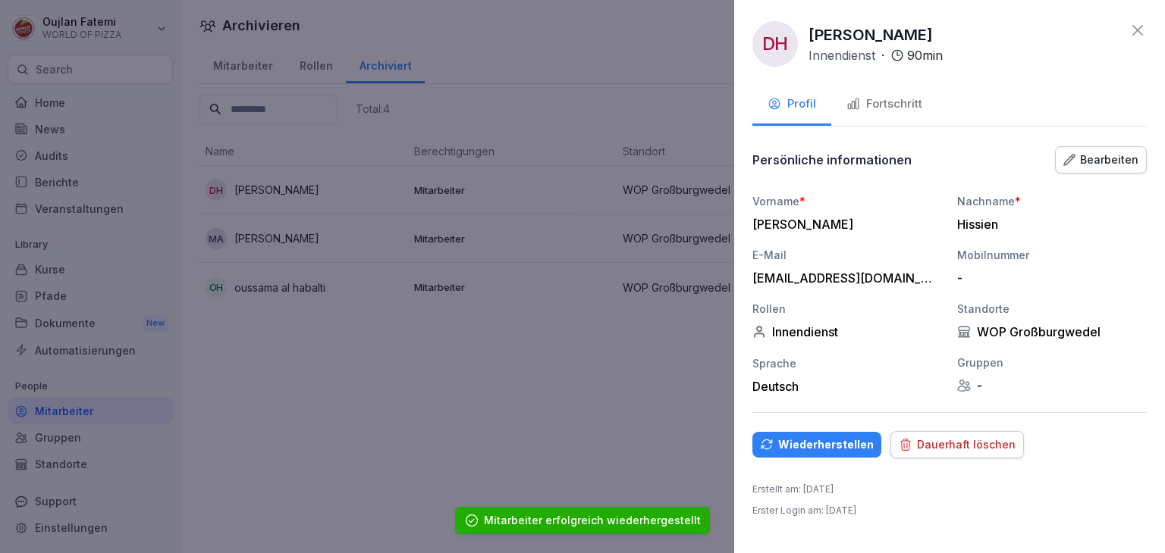
click at [951, 447] on div "Dauerhaft löschen" at bounding box center [956, 445] width 117 height 17
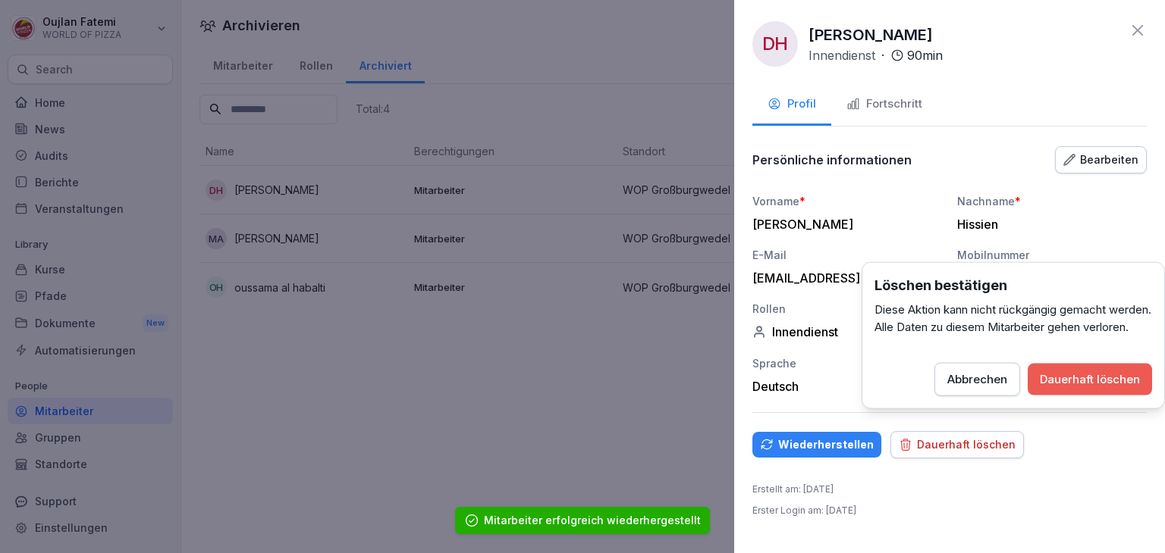
click at [1085, 388] on div "Dauerhaft löschen" at bounding box center [1089, 380] width 100 height 17
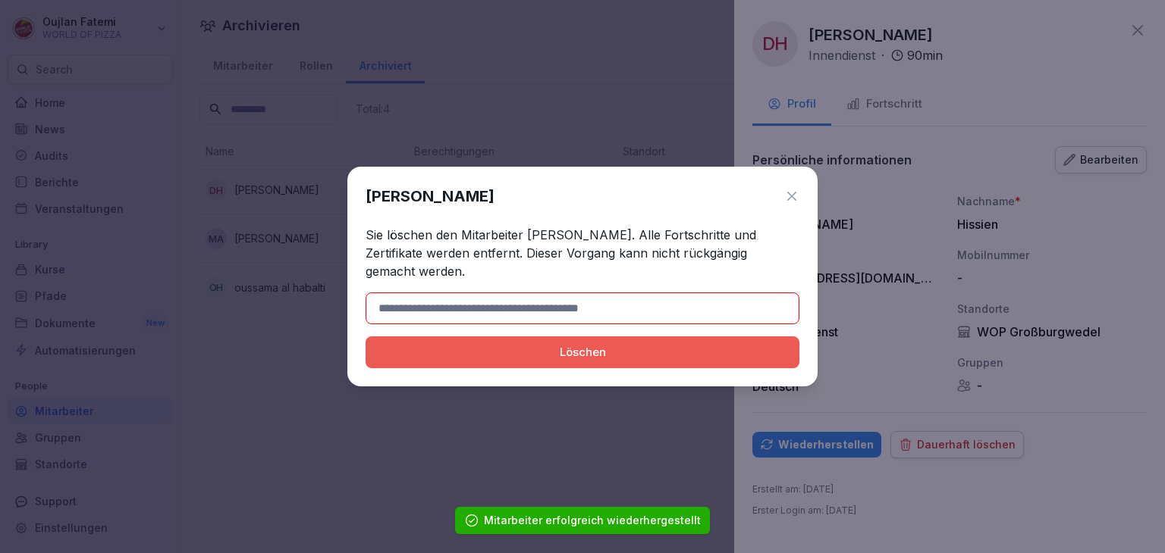
click at [707, 343] on button "Löschen" at bounding box center [582, 353] width 434 height 32
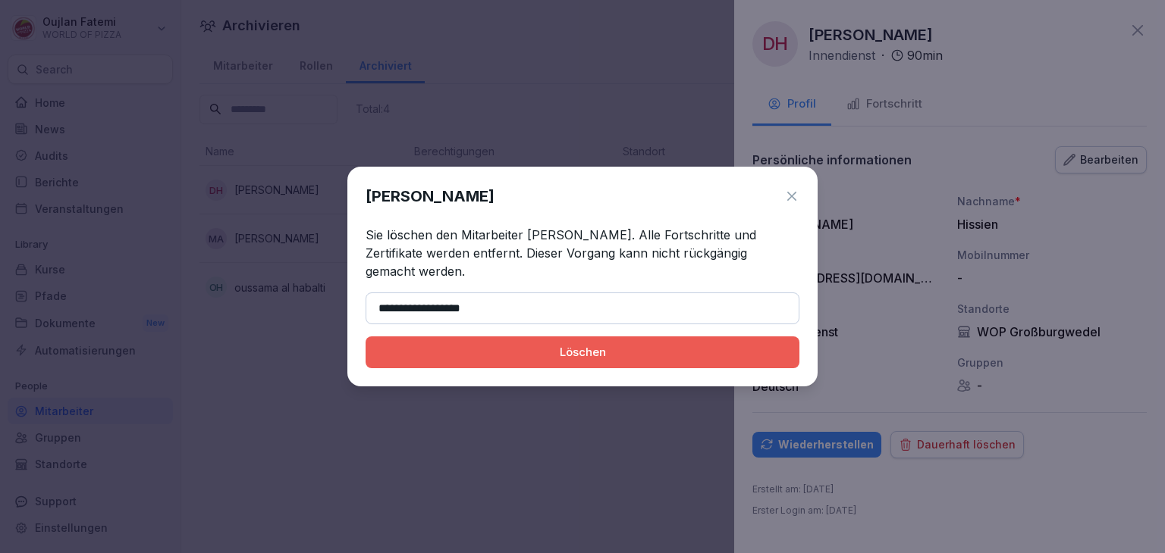
type input "**********"
click at [387, 356] on div "Löschen" at bounding box center [582, 352] width 409 height 17
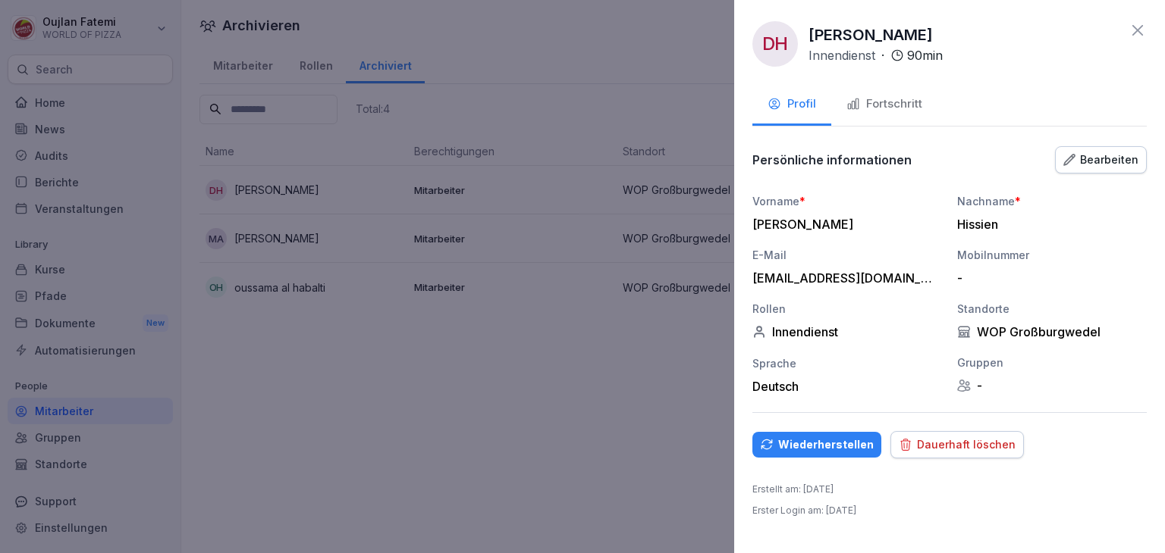
click at [909, 431] on button "Dauerhaft löschen" at bounding box center [956, 444] width 133 height 27
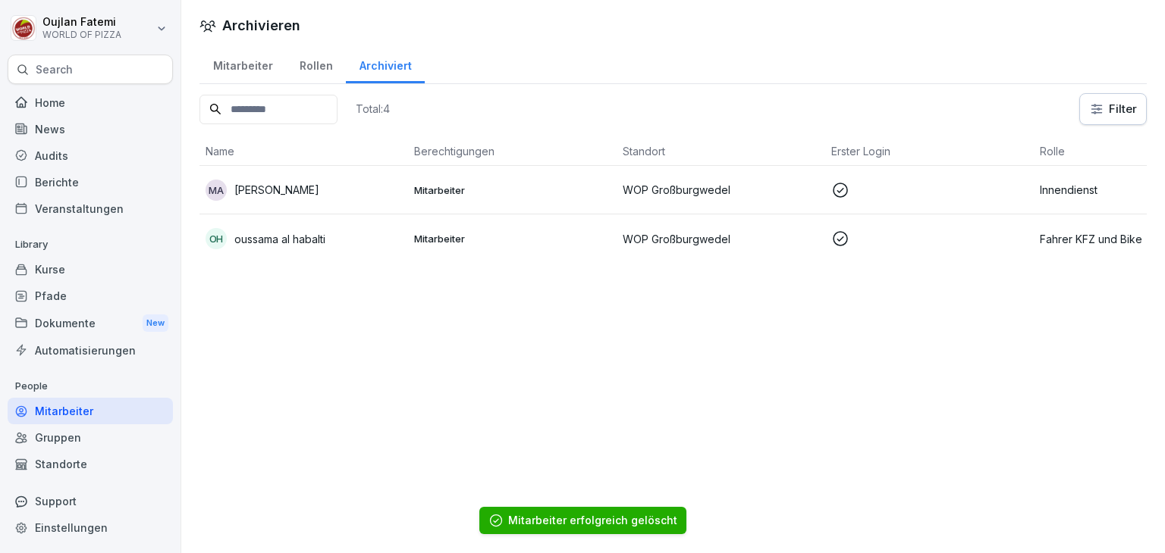
click at [544, 204] on td "Mitarbeiter" at bounding box center [512, 190] width 209 height 49
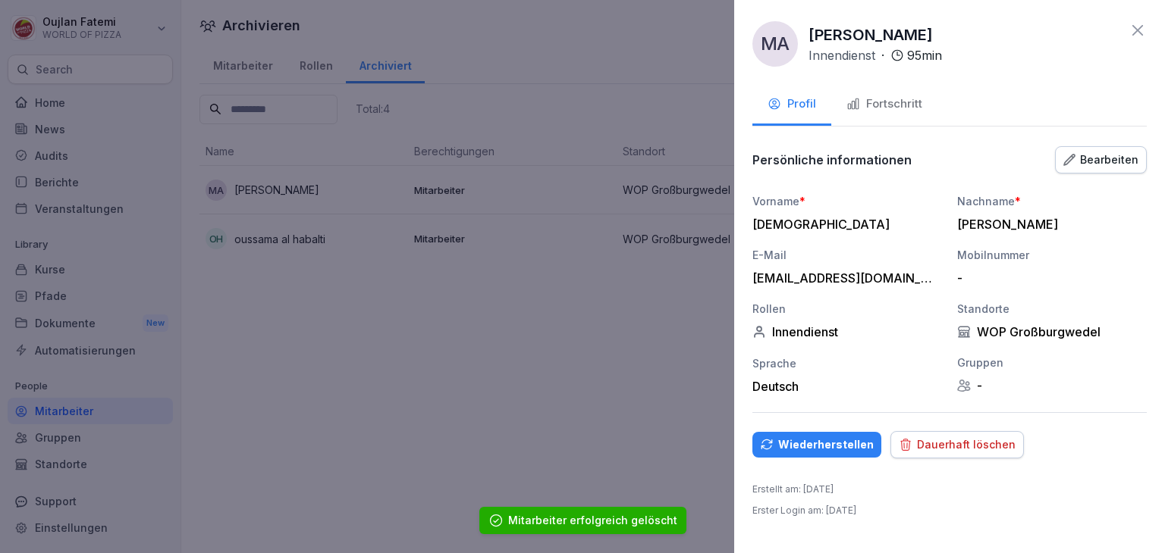
click at [937, 432] on button "Dauerhaft löschen" at bounding box center [956, 444] width 133 height 27
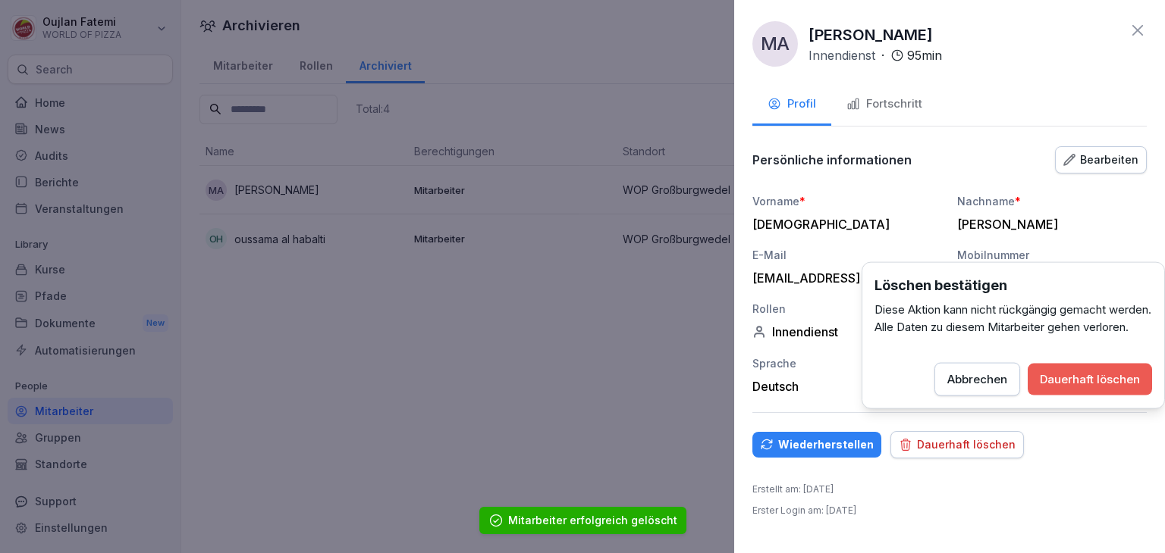
click at [1086, 388] on div "Dauerhaft löschen" at bounding box center [1089, 380] width 100 height 17
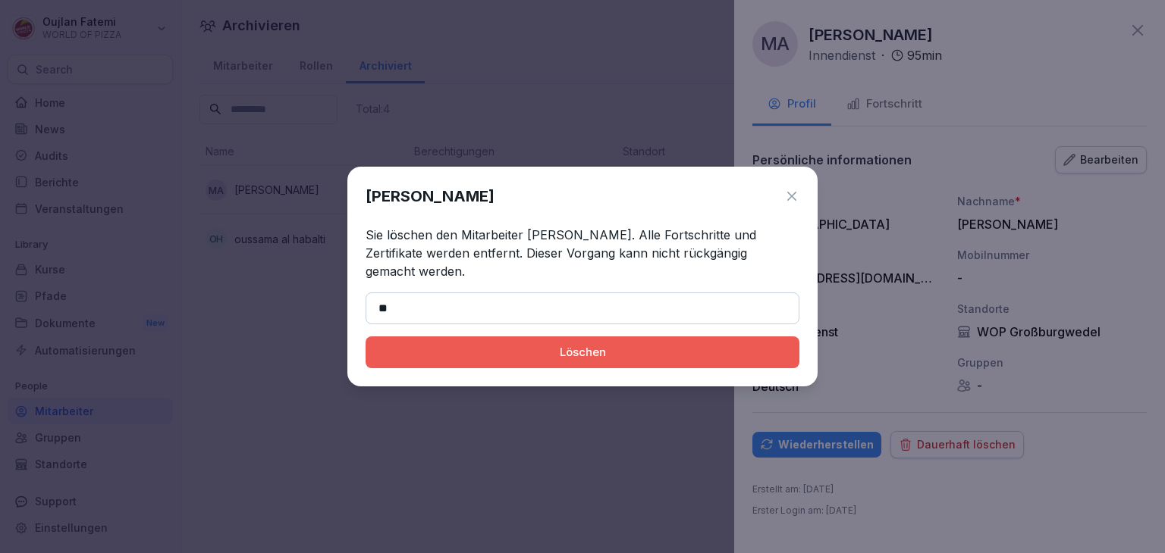
type input "*"
type input "**********"
click at [720, 347] on div "Löschen" at bounding box center [582, 352] width 409 height 17
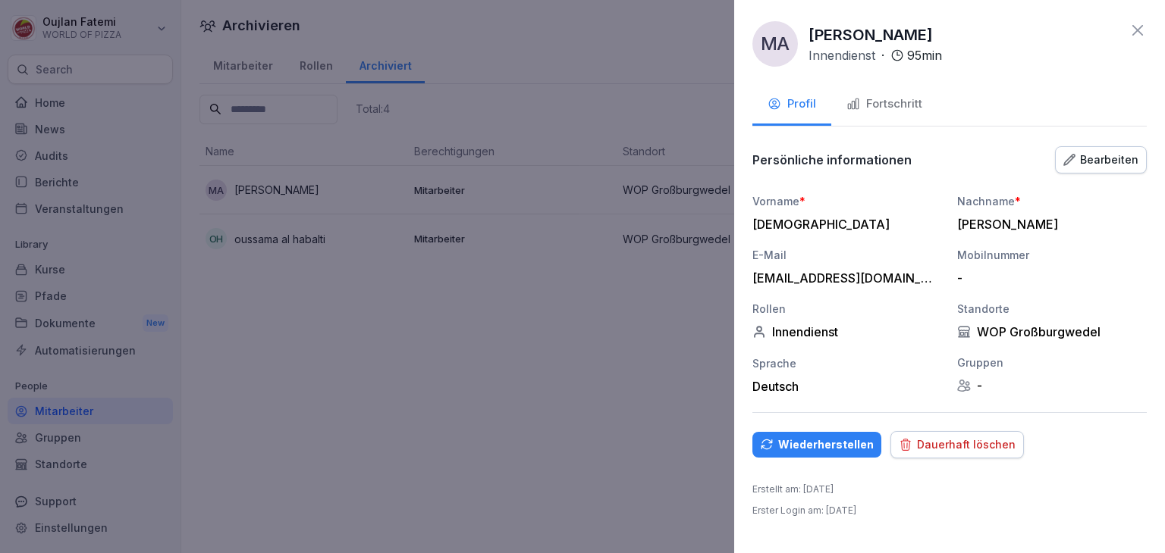
click at [989, 441] on div "Dauerhaft löschen" at bounding box center [956, 445] width 117 height 17
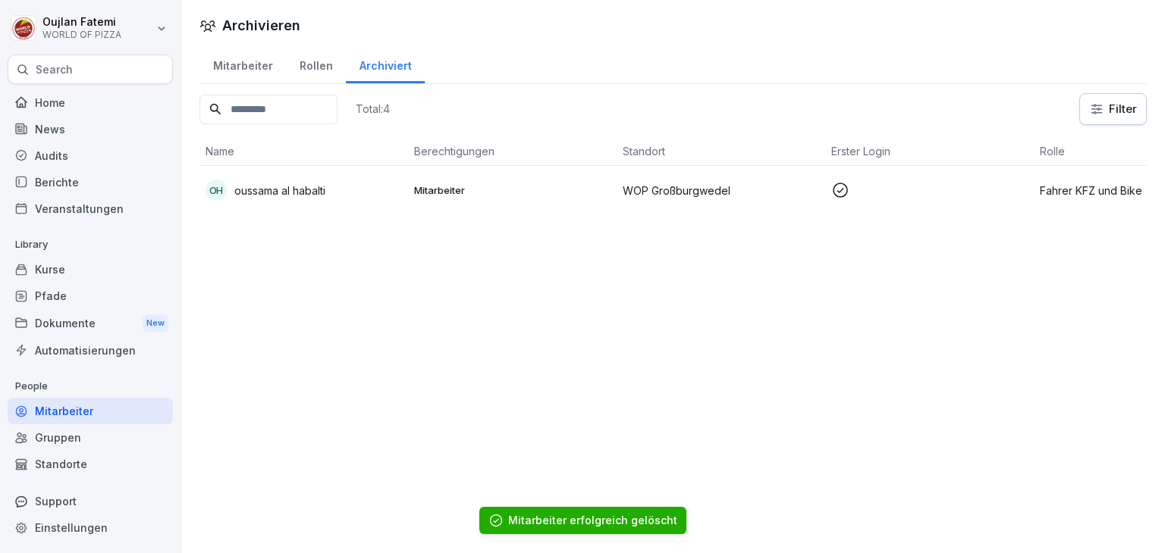
click at [510, 199] on td "Mitarbeiter" at bounding box center [512, 190] width 209 height 49
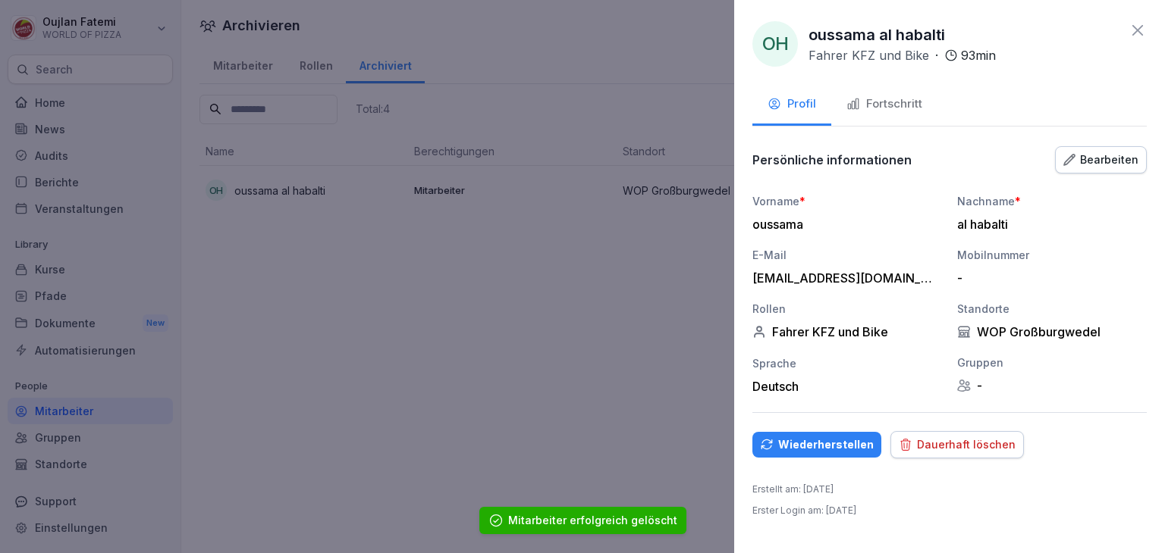
click at [848, 111] on div "Fortschritt" at bounding box center [884, 104] width 76 height 17
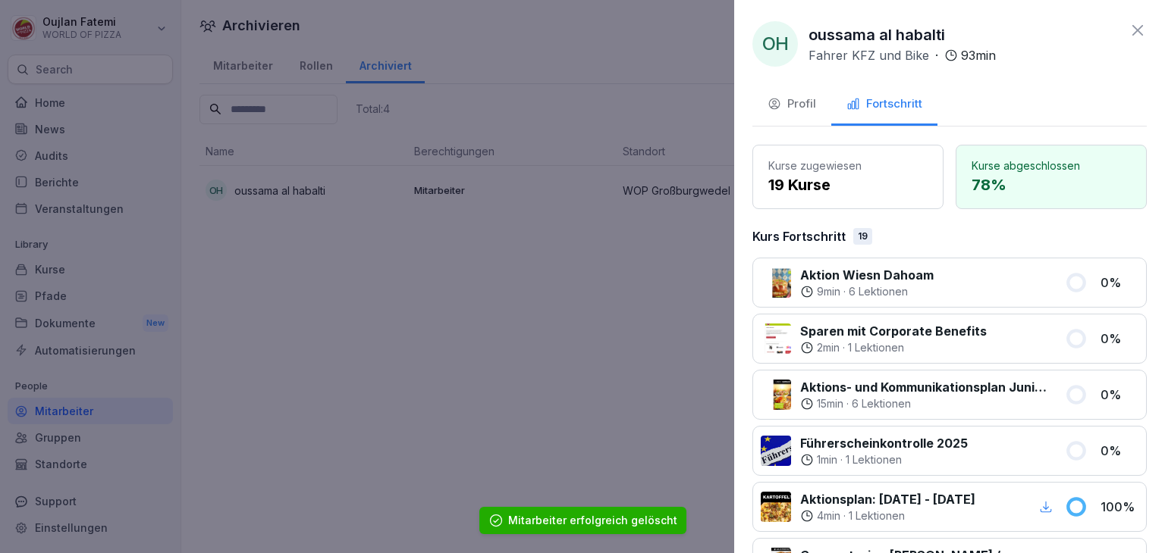
click at [786, 105] on div "Profil" at bounding box center [791, 104] width 49 height 17
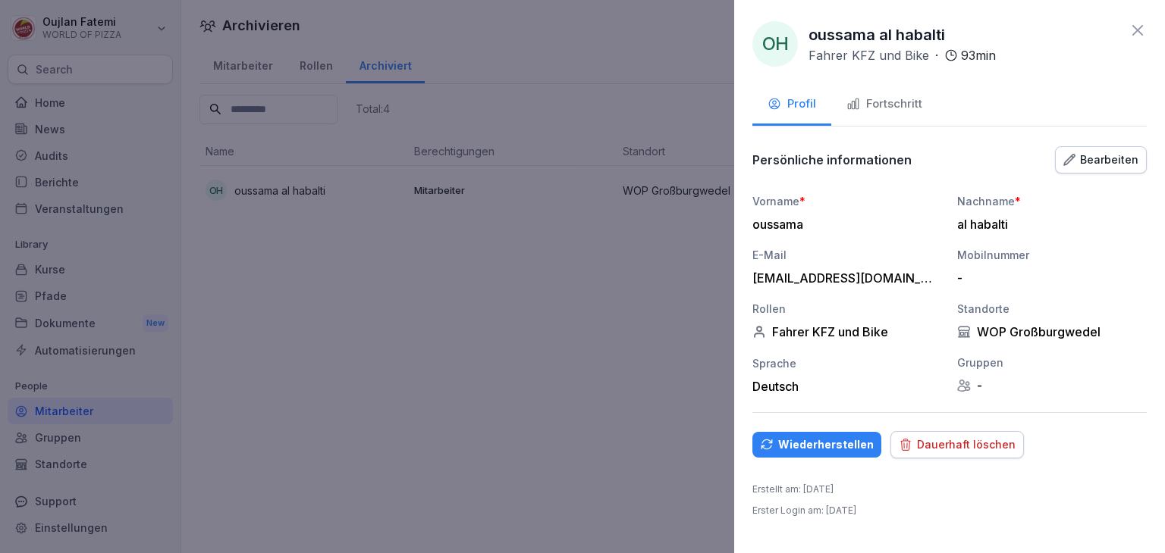
click at [943, 452] on div "Dauerhaft löschen" at bounding box center [956, 445] width 117 height 17
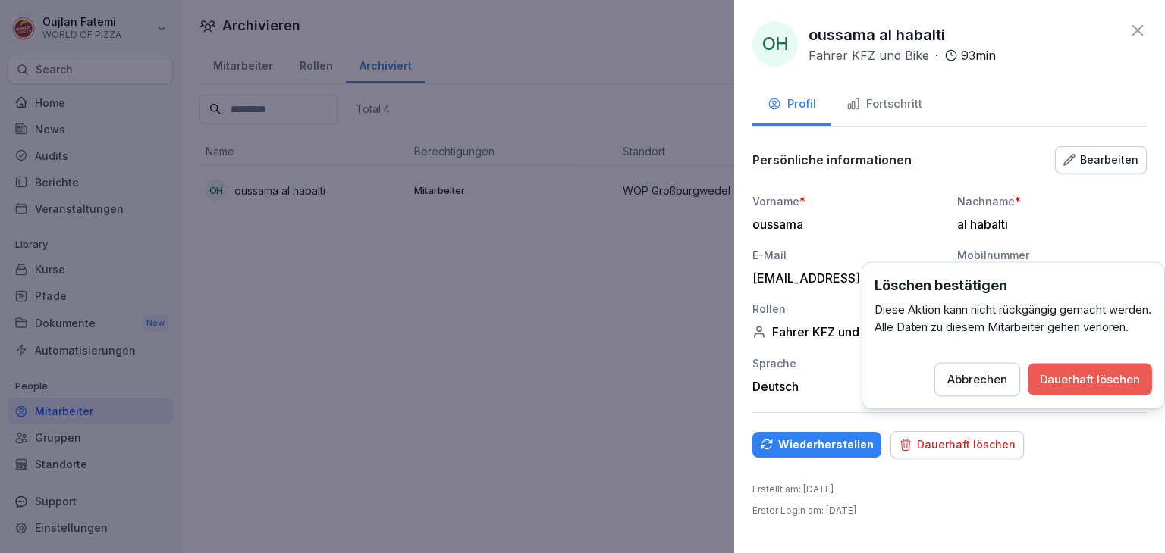
click at [1063, 396] on button "Dauerhaft löschen" at bounding box center [1089, 380] width 124 height 32
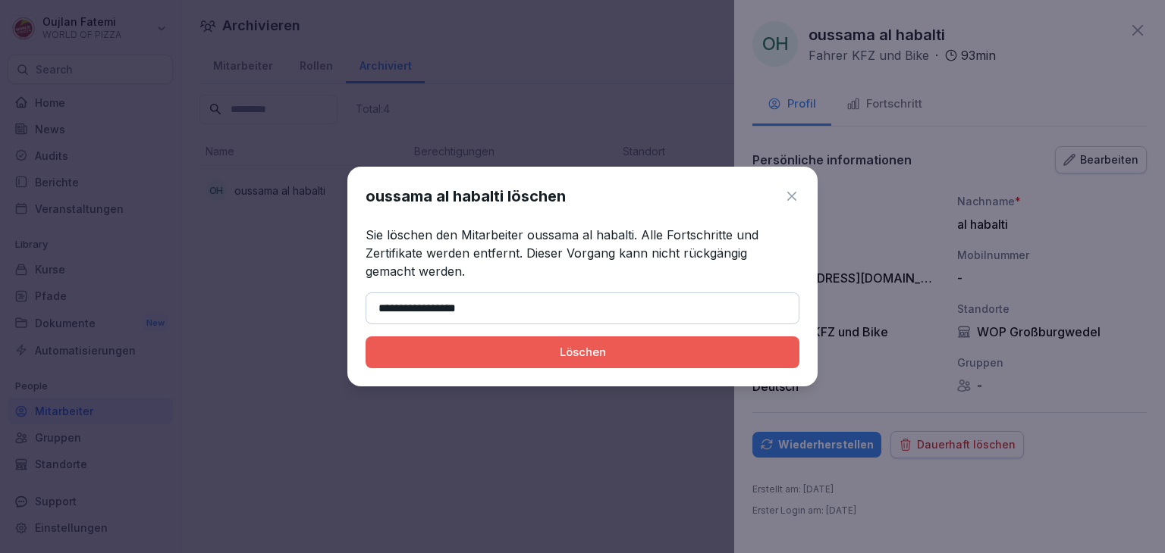
click at [710, 350] on div "Löschen" at bounding box center [582, 352] width 409 height 17
type input "**********"
click at [648, 345] on div "Löschen" at bounding box center [582, 352] width 409 height 17
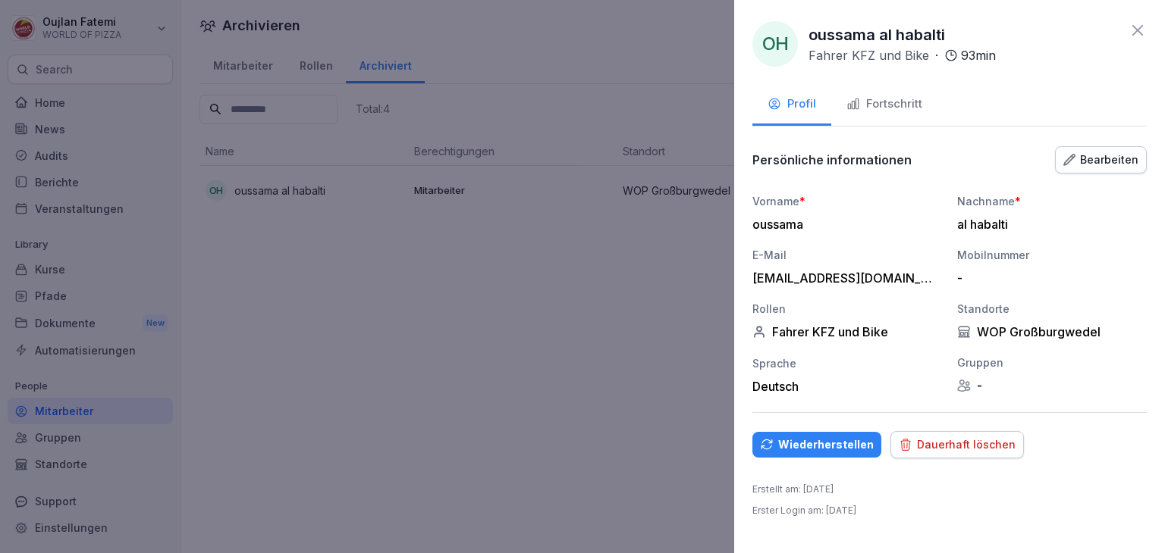
click at [962, 453] on button "Dauerhaft löschen" at bounding box center [956, 444] width 133 height 27
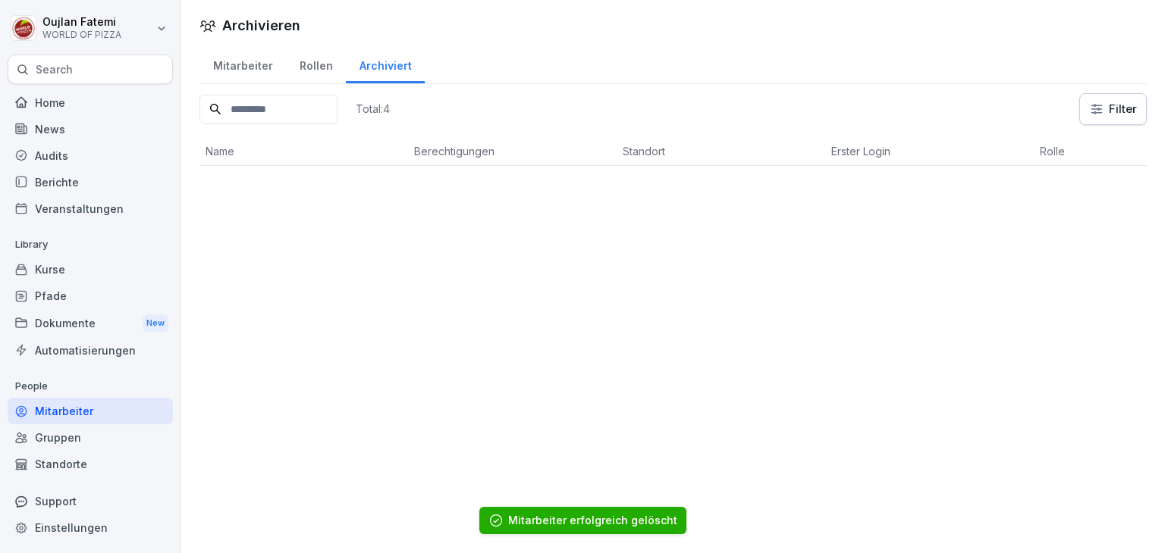
click at [249, 70] on div "Mitarbeiter" at bounding box center [242, 64] width 86 height 39
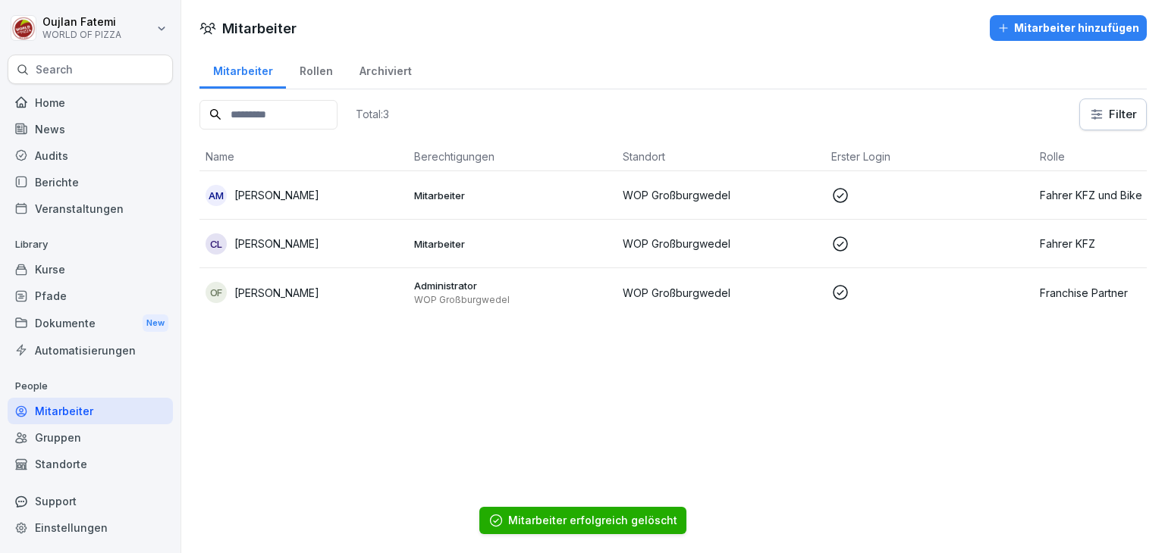
click at [434, 177] on td "Mitarbeiter" at bounding box center [512, 195] width 209 height 49
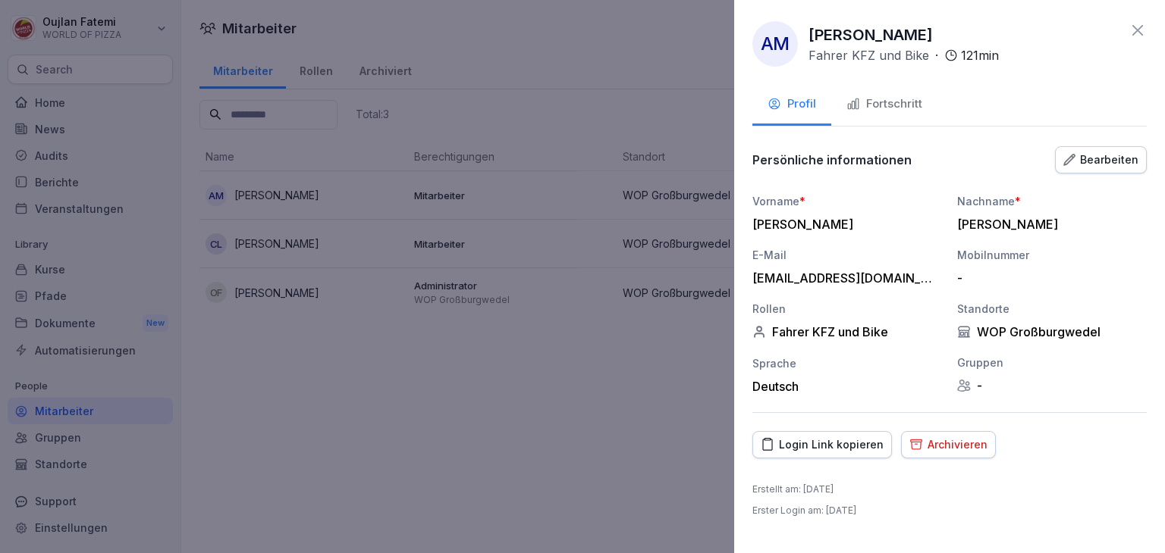
click at [898, 107] on div "Fortschritt" at bounding box center [884, 104] width 76 height 17
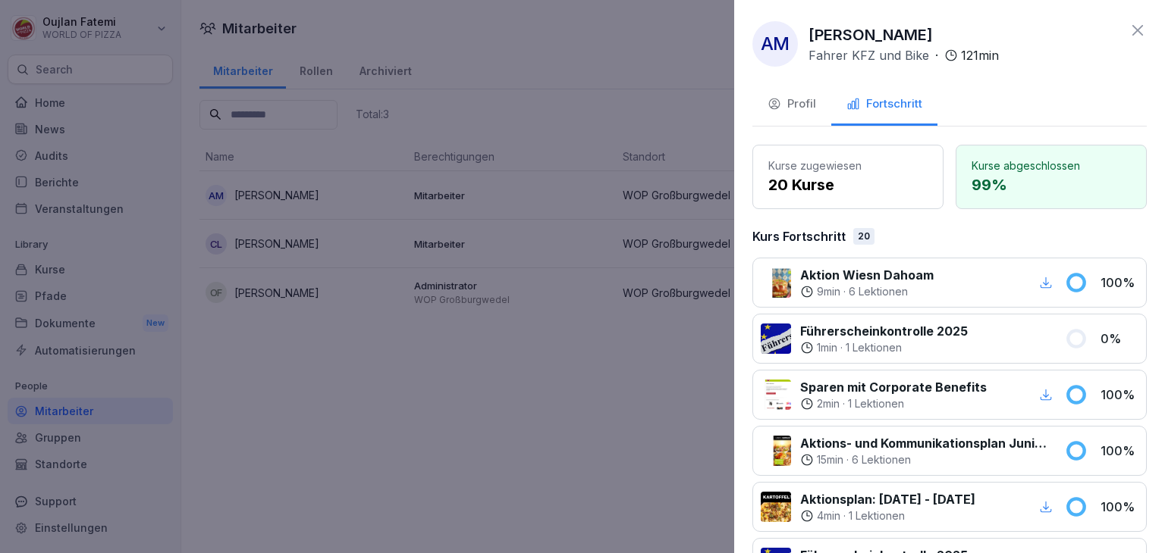
click at [821, 105] on button "Profil" at bounding box center [791, 105] width 79 height 41
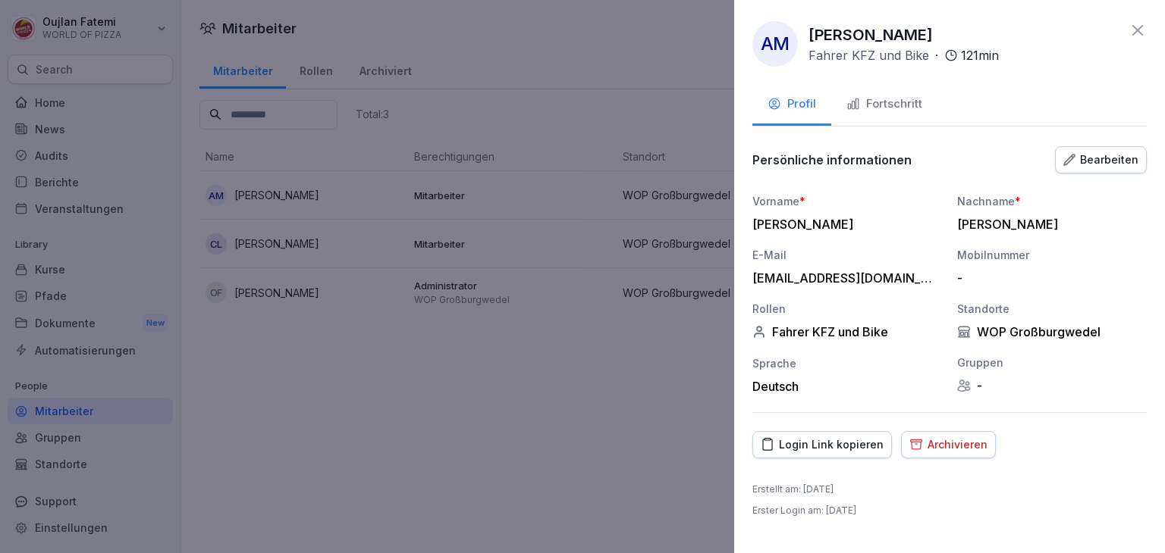
click at [874, 103] on div "Fortschritt" at bounding box center [884, 104] width 76 height 17
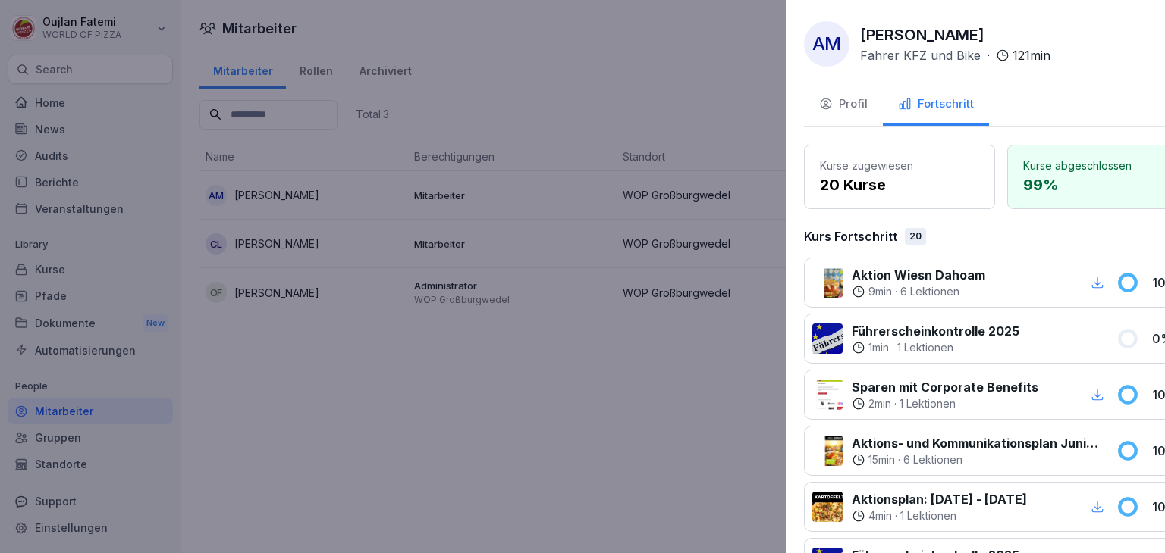
click at [674, 152] on div at bounding box center [582, 276] width 1165 height 553
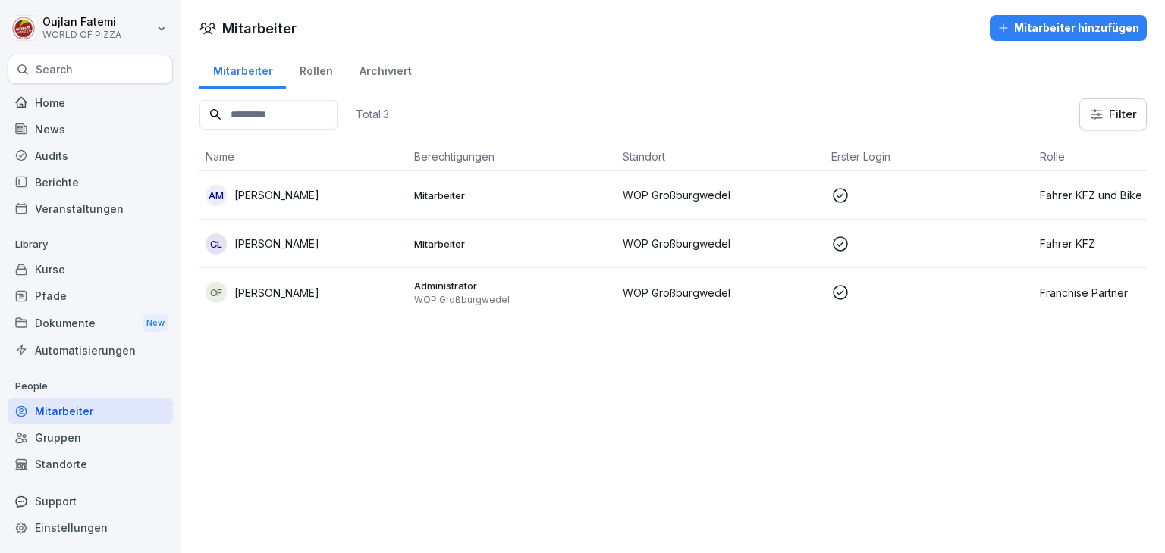
click at [554, 289] on p "Administrator" at bounding box center [512, 286] width 196 height 14
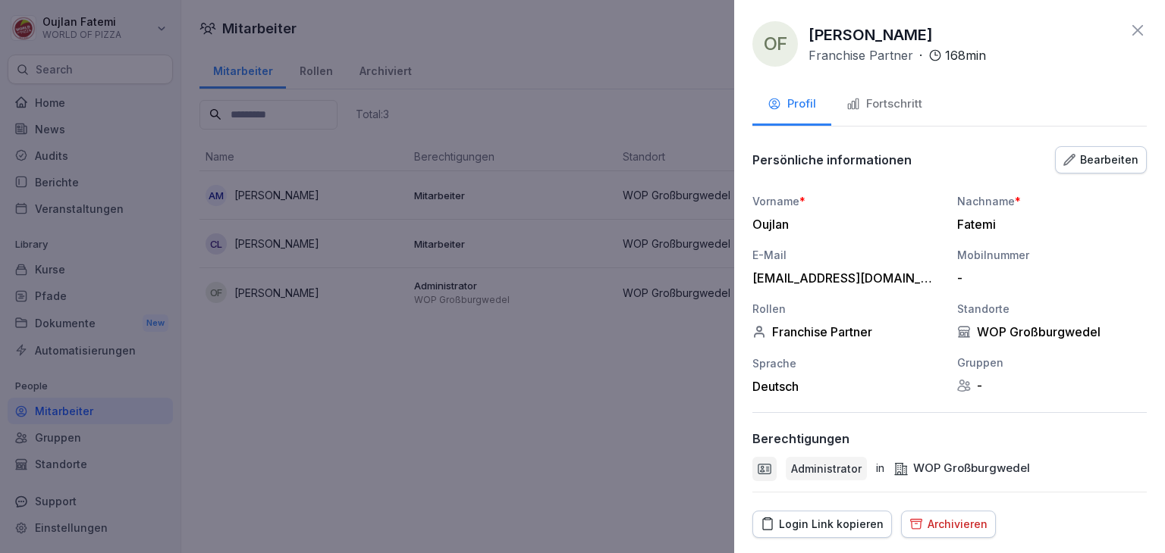
click at [886, 116] on button "Fortschritt" at bounding box center [884, 105] width 106 height 41
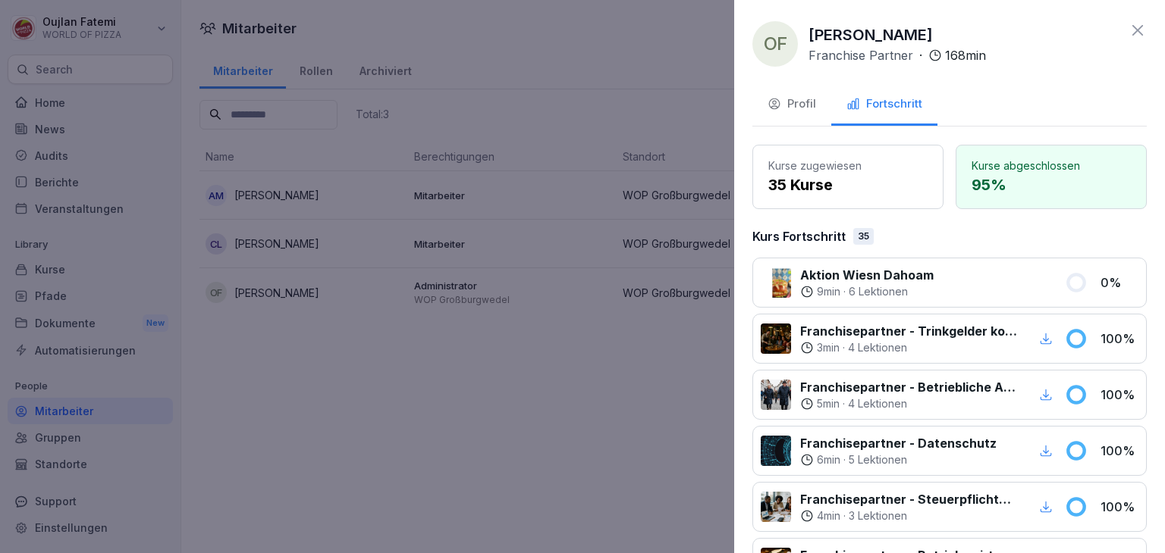
click at [963, 287] on div at bounding box center [998, 282] width 113 height 33
click at [791, 115] on button "Profil" at bounding box center [791, 105] width 79 height 41
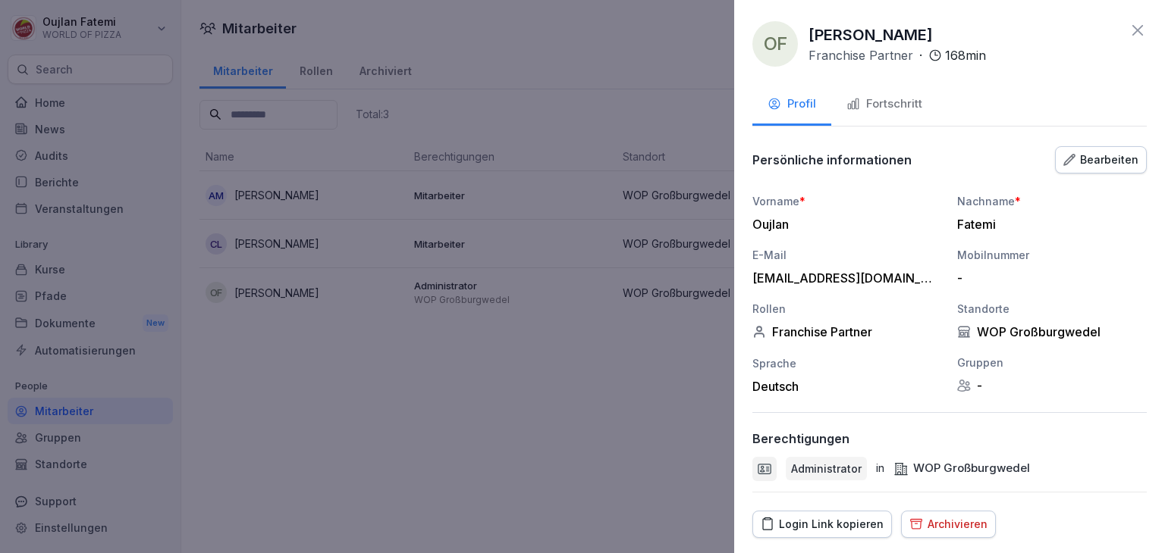
click at [845, 522] on div "Login Link kopieren" at bounding box center [821, 524] width 123 height 17
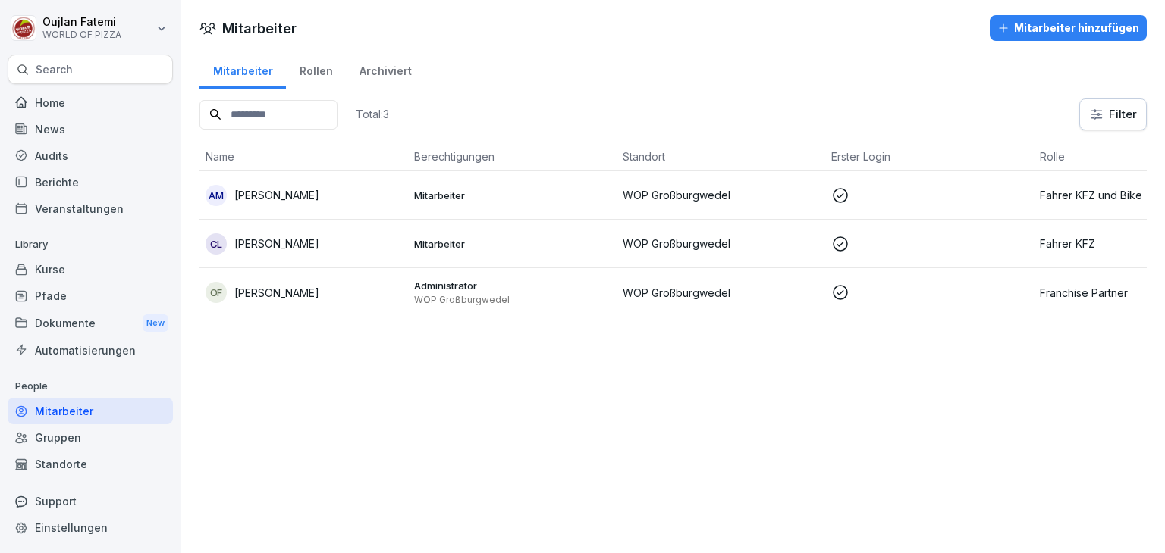
click at [549, 287] on p "Administrator" at bounding box center [512, 286] width 196 height 14
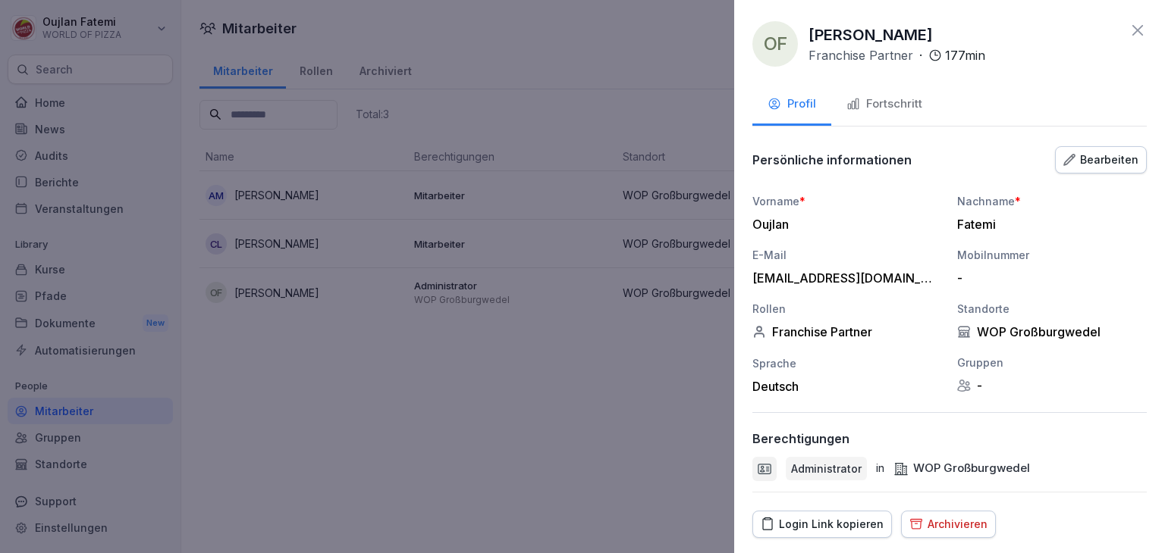
click at [848, 101] on icon "button" at bounding box center [853, 104] width 14 height 14
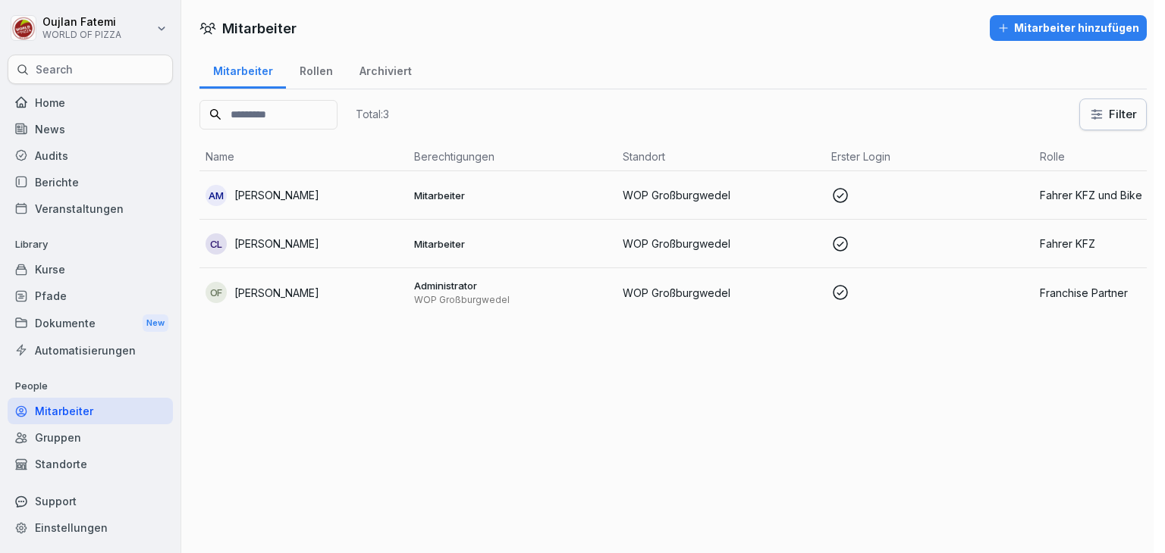
click at [632, 172] on div at bounding box center [582, 276] width 1165 height 553
click at [614, 252] on td "Mitarbeiter" at bounding box center [512, 244] width 209 height 49
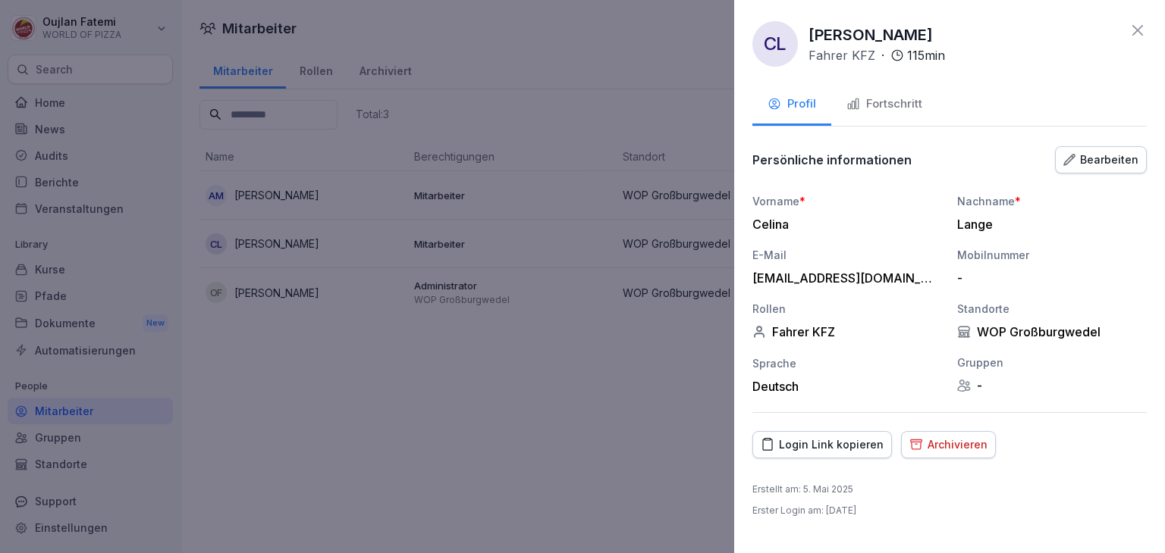
click at [858, 92] on button "Fortschritt" at bounding box center [884, 105] width 106 height 41
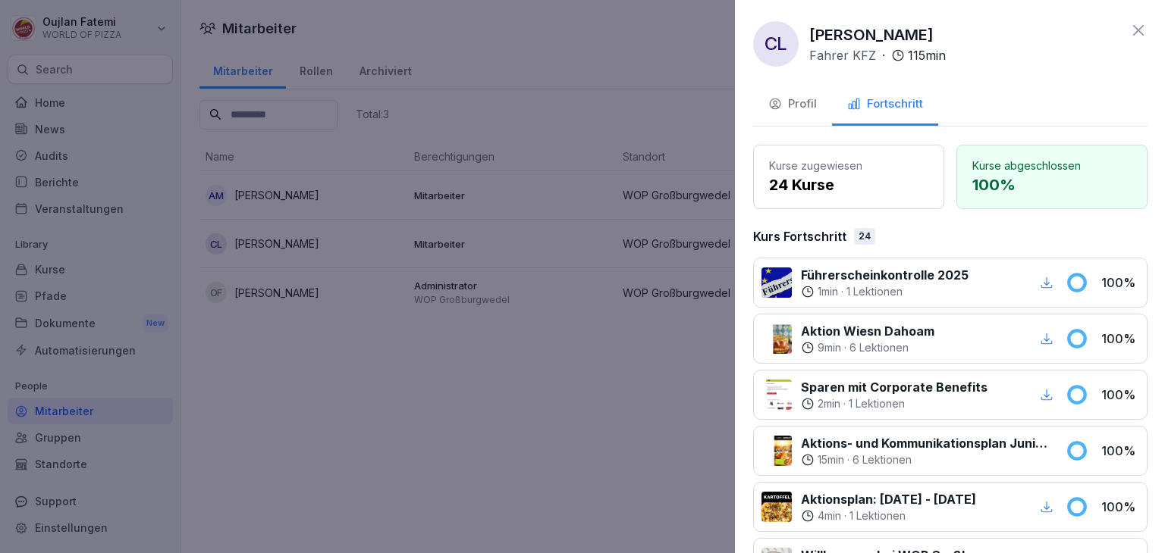
click at [501, 210] on div at bounding box center [582, 276] width 1165 height 553
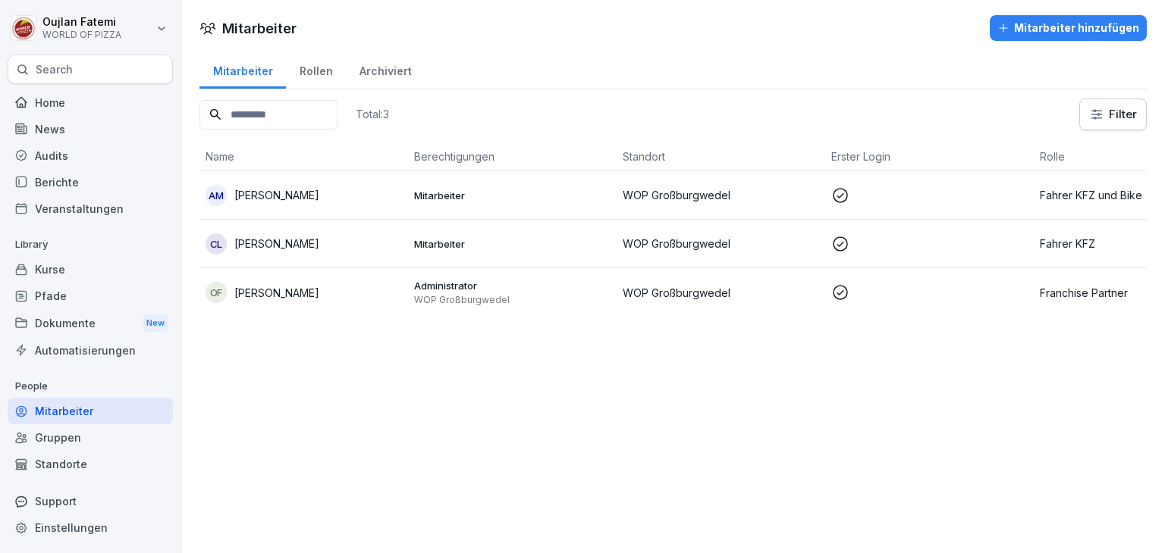
click at [519, 202] on td "Mitarbeiter" at bounding box center [512, 195] width 209 height 49
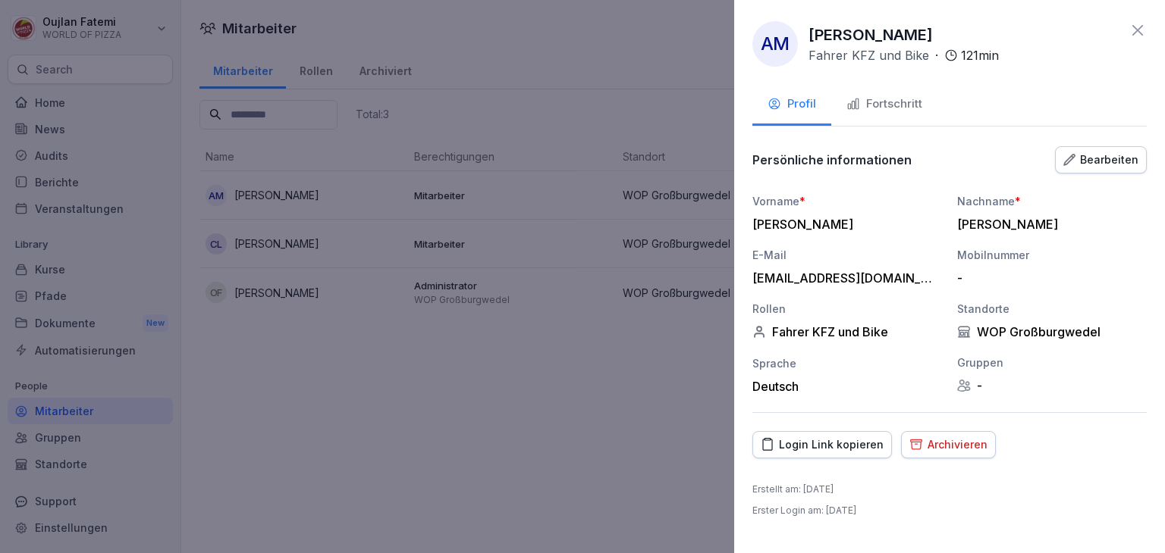
click at [883, 111] on div "Fortschritt" at bounding box center [884, 104] width 76 height 17
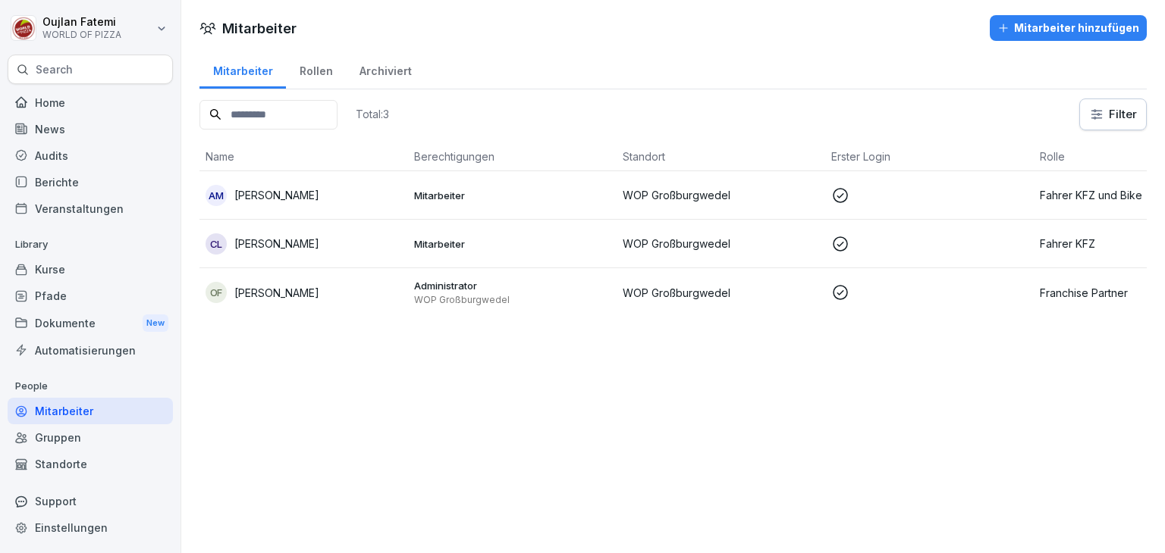
click at [1015, 25] on div "Mitarbeiter hinzufügen" at bounding box center [1068, 28] width 142 height 17
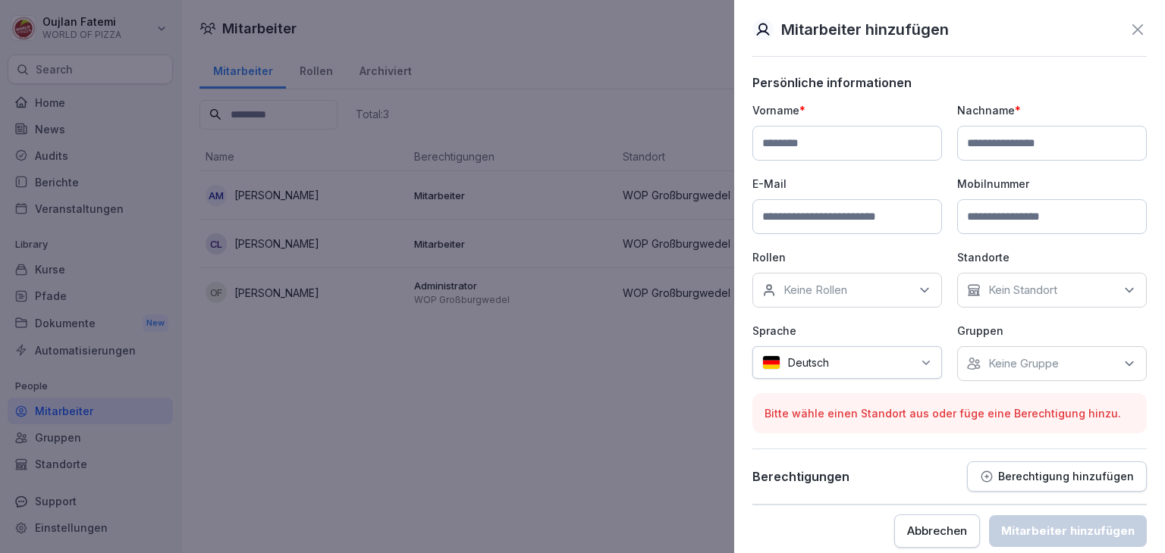
click at [859, 137] on input at bounding box center [847, 143] width 190 height 35
type input "*****"
click at [981, 152] on input at bounding box center [1052, 143] width 190 height 35
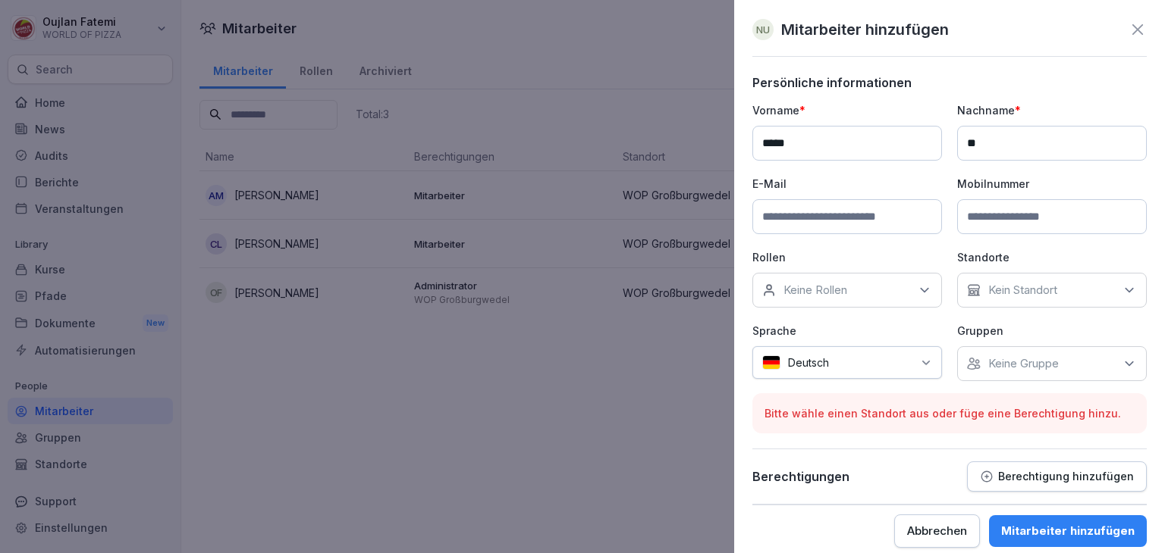
type input "*"
type input "****"
click at [1001, 207] on input at bounding box center [1052, 216] width 190 height 35
click at [906, 289] on div "Keine Rollen" at bounding box center [847, 290] width 190 height 35
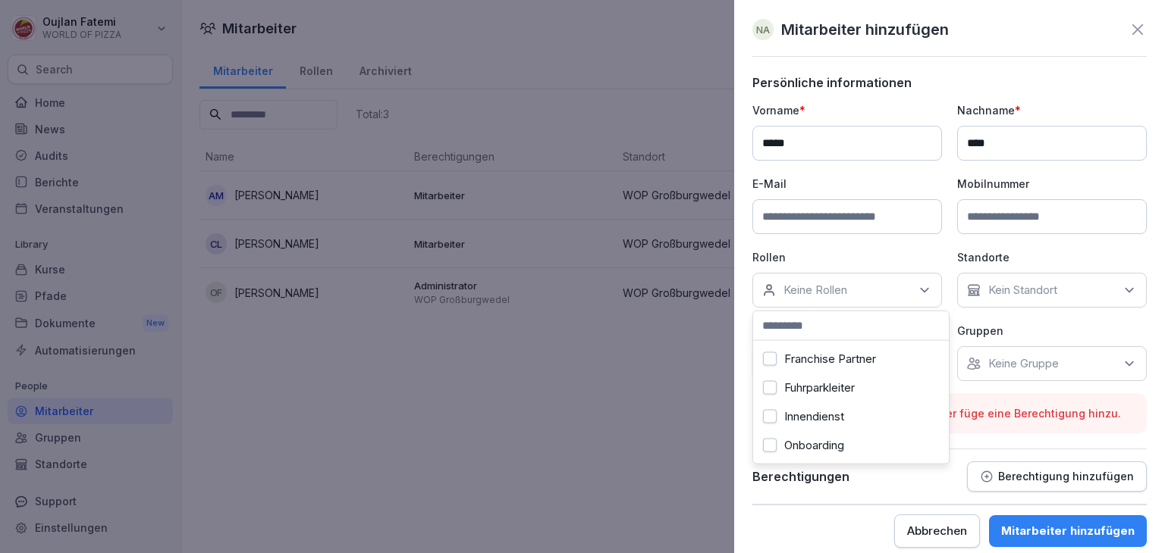
scroll to position [180, 0]
click at [842, 403] on label "Innendienst" at bounding box center [814, 410] width 60 height 14
click at [1010, 286] on p "Kein Standort" at bounding box center [1022, 290] width 69 height 15
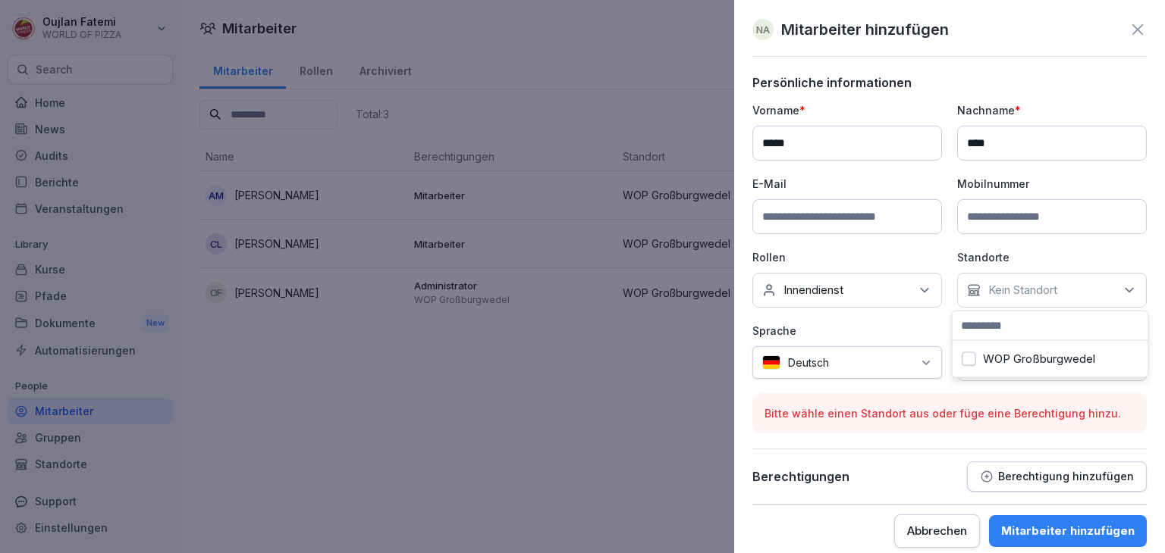
click at [1010, 353] on label "WOP Großburgwedel" at bounding box center [1039, 360] width 112 height 14
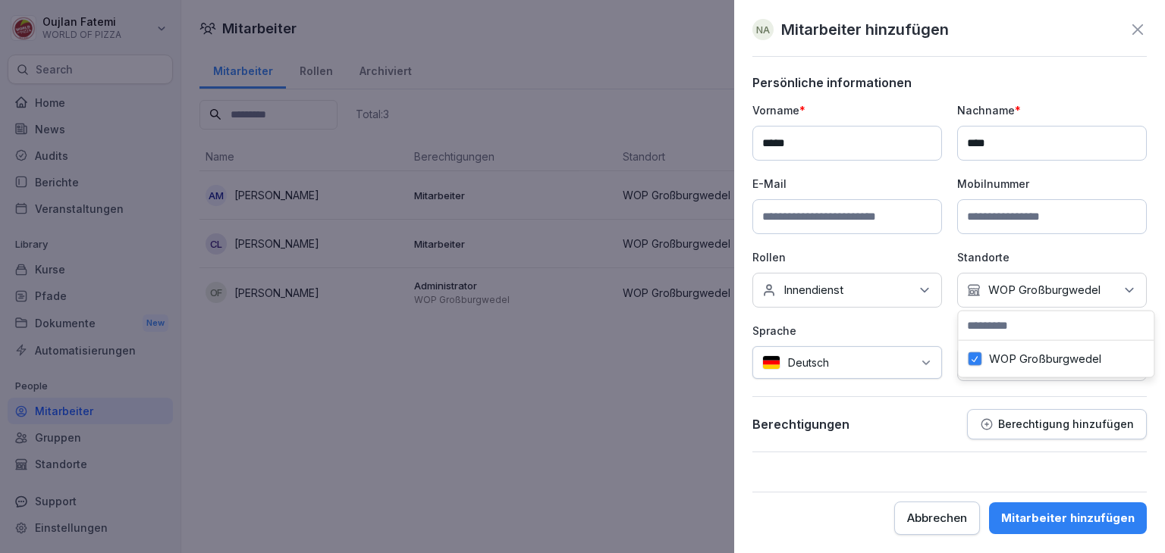
click at [867, 320] on div "Vorname * ***** Nachname * **** E-Mail Mobilnummer Rollen Keine Rollen Innendie…" at bounding box center [949, 241] width 394 height 279
click at [1002, 369] on p "Keine Gruppe" at bounding box center [1023, 363] width 71 height 15
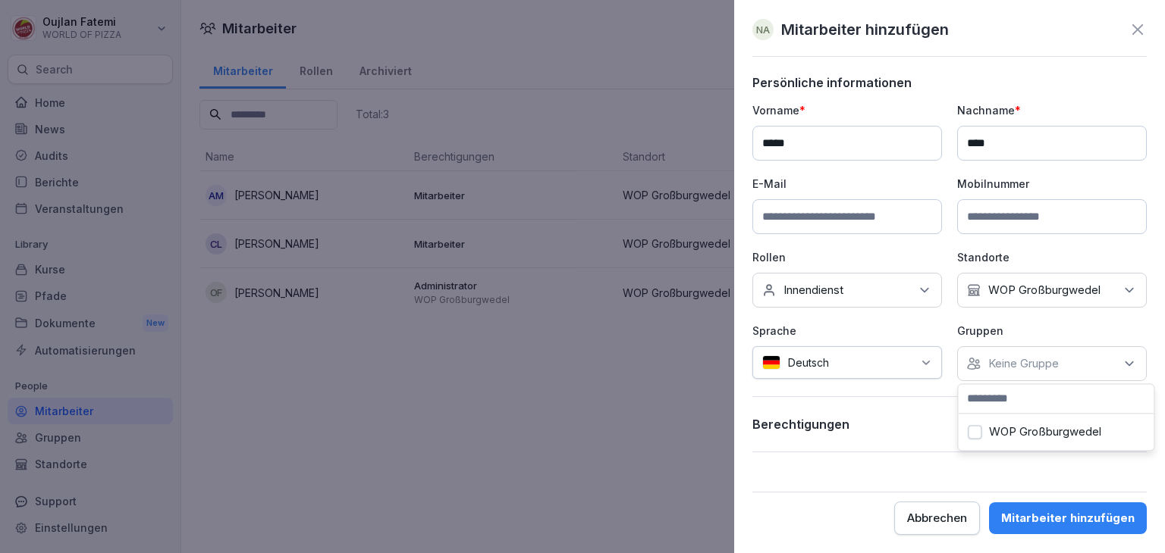
click at [1034, 438] on label "WOP Großburgwedel" at bounding box center [1045, 432] width 112 height 14
click at [1013, 330] on p "Gruppen" at bounding box center [1052, 331] width 190 height 16
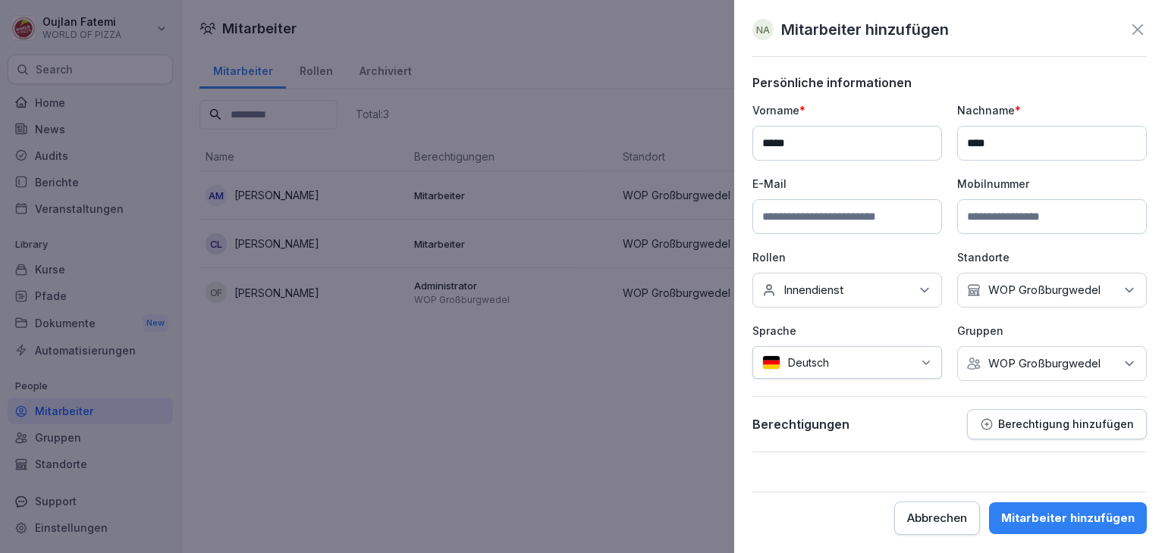
click at [1074, 519] on div "Mitarbeiter hinzufügen" at bounding box center [1067, 518] width 133 height 17
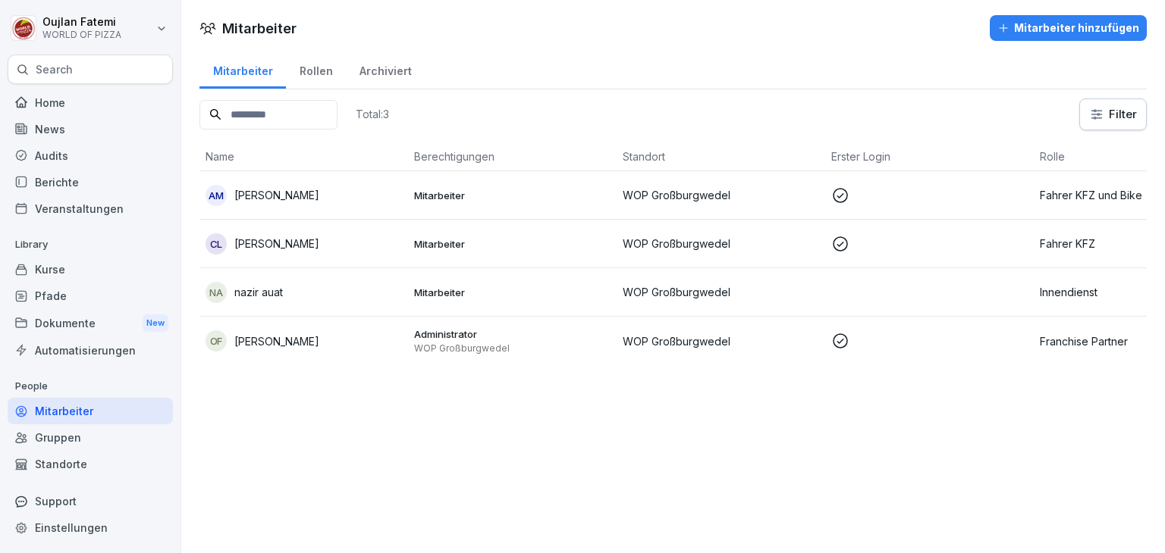
click at [567, 287] on p "Mitarbeiter" at bounding box center [512, 293] width 196 height 14
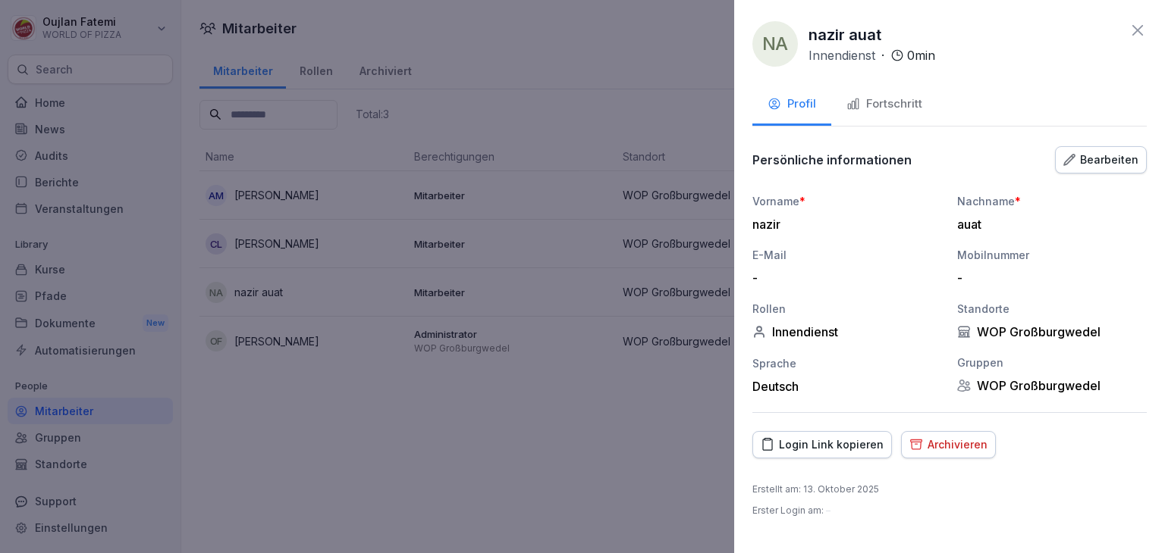
click at [825, 450] on div "Login Link kopieren" at bounding box center [821, 445] width 123 height 17
click at [883, 100] on div "Fortschritt" at bounding box center [884, 104] width 76 height 17
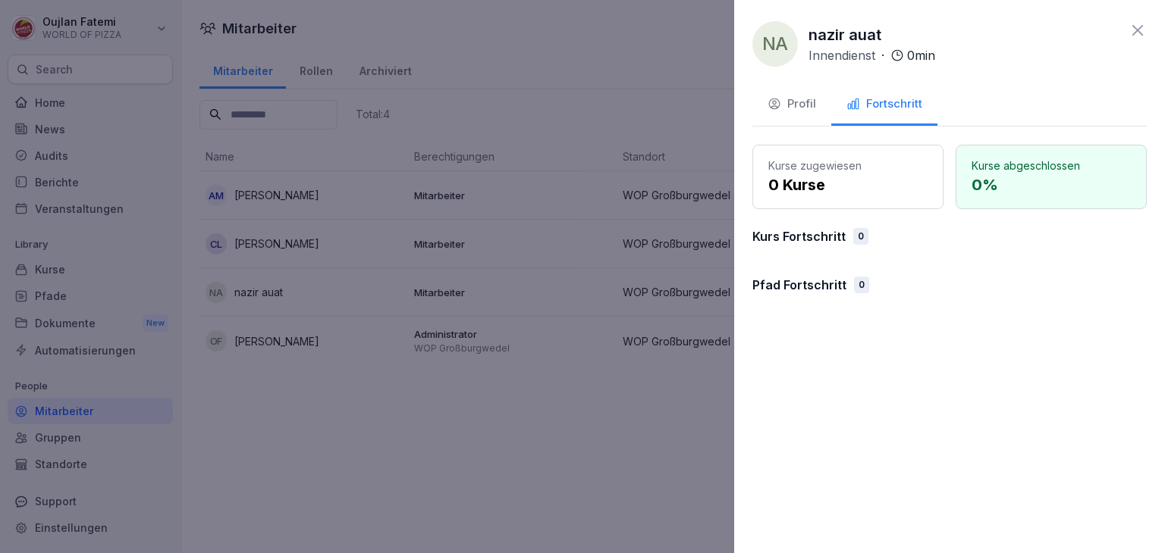
click at [810, 105] on div "Profil" at bounding box center [791, 104] width 49 height 17
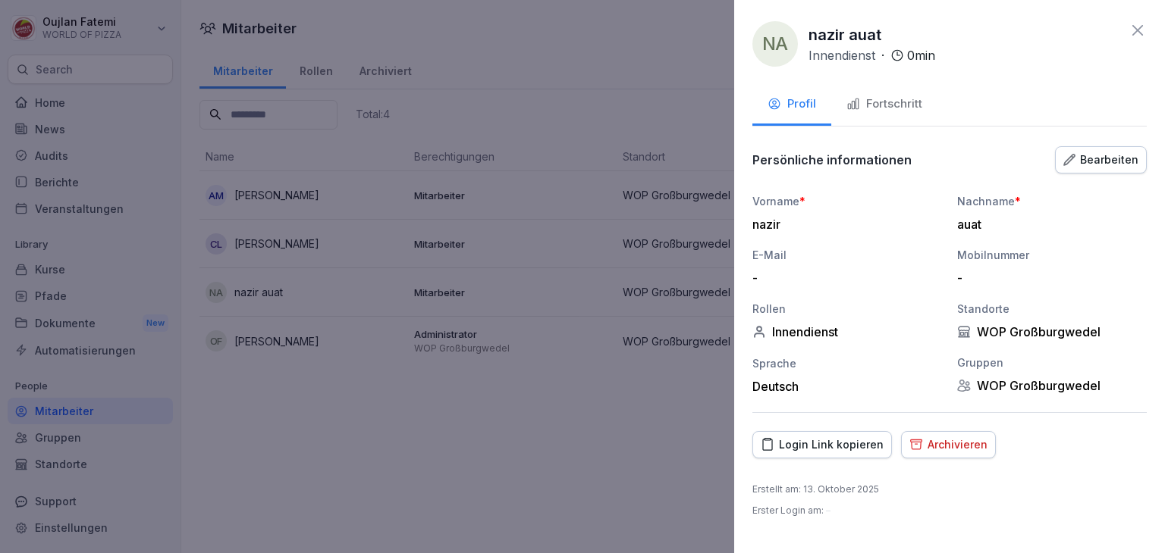
click at [826, 443] on div "Login Link kopieren" at bounding box center [821, 445] width 123 height 17
click at [864, 124] on button "Fortschritt" at bounding box center [884, 105] width 106 height 41
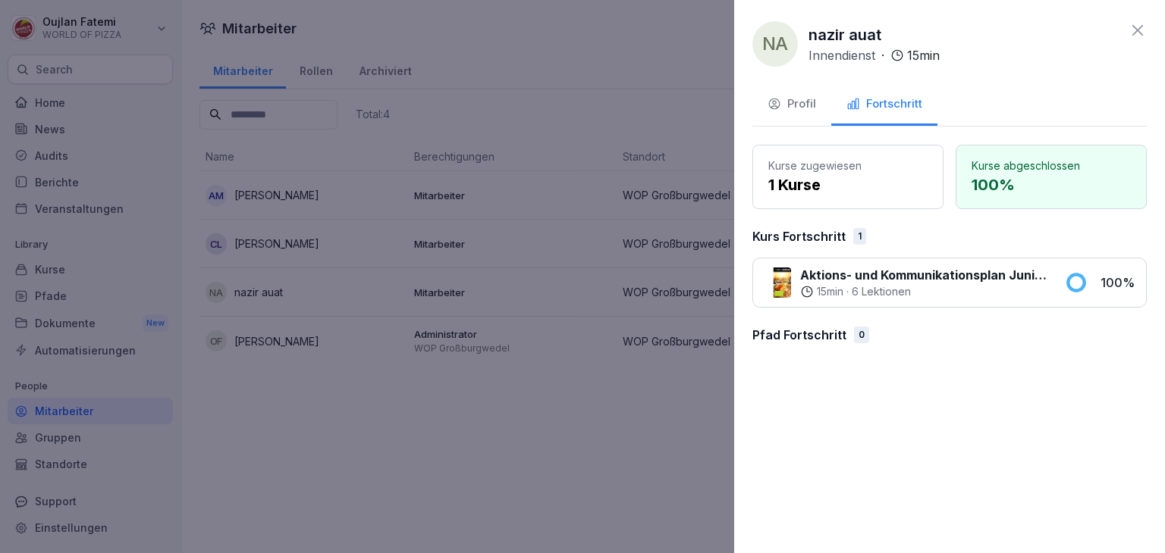
click at [572, 217] on div at bounding box center [582, 276] width 1165 height 553
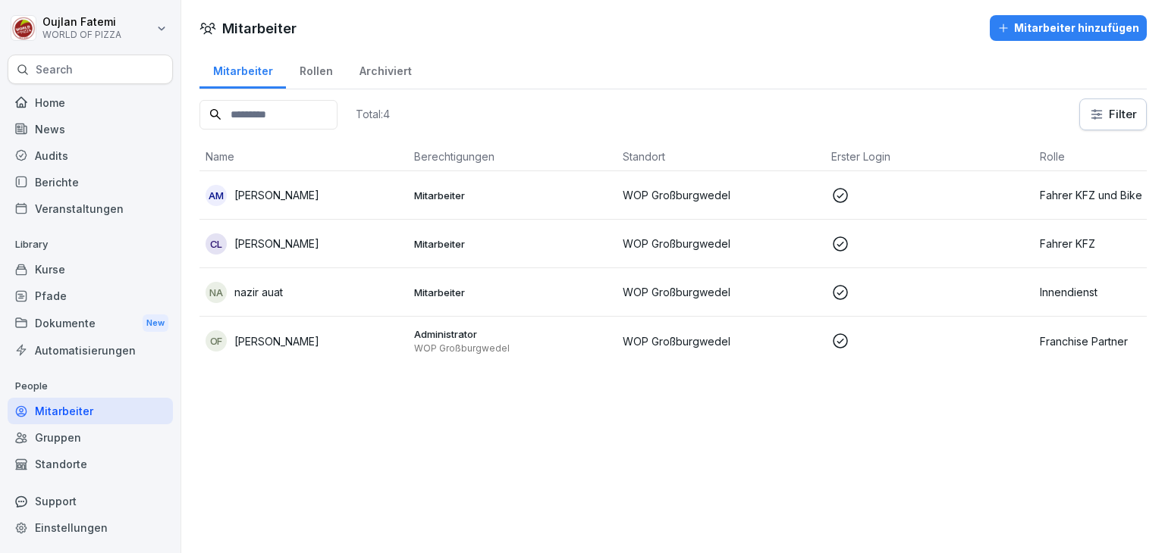
click at [808, 199] on p "WOP Großburgwedel" at bounding box center [720, 195] width 196 height 16
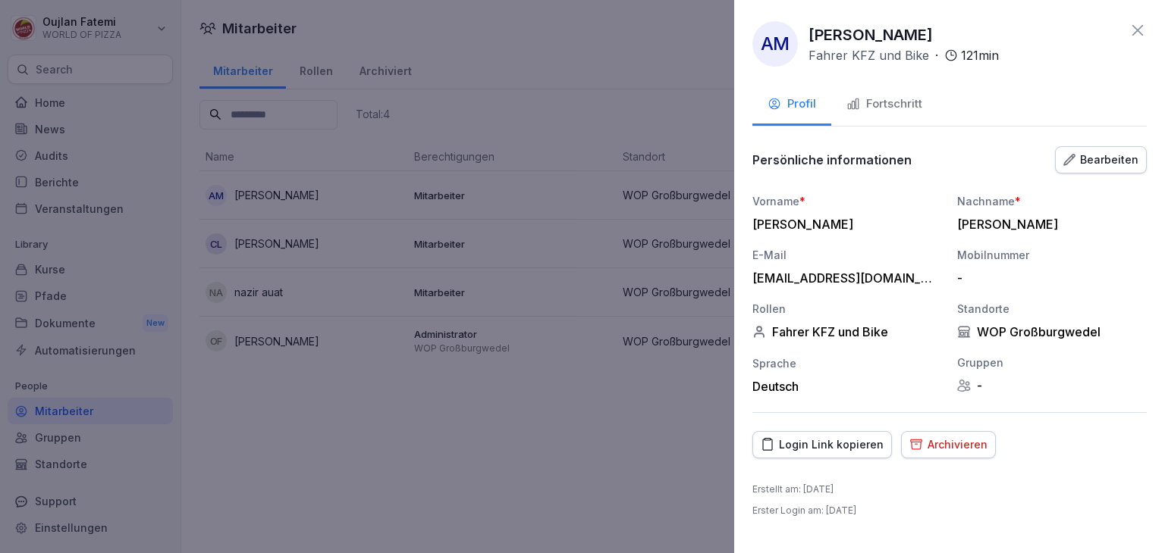
click at [861, 105] on div "Fortschritt" at bounding box center [884, 104] width 76 height 17
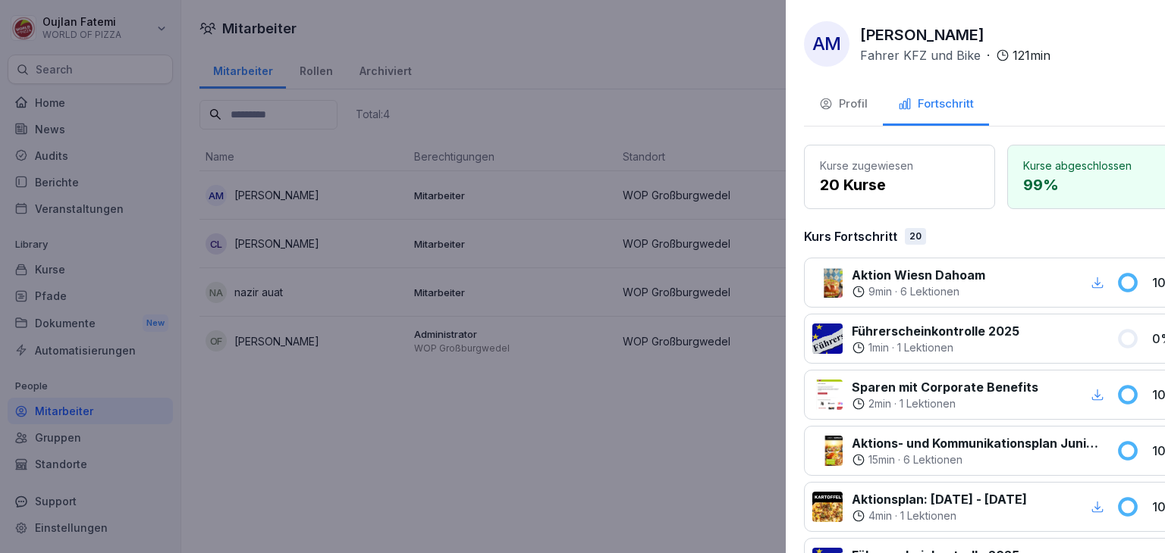
click at [625, 158] on div at bounding box center [582, 276] width 1165 height 553
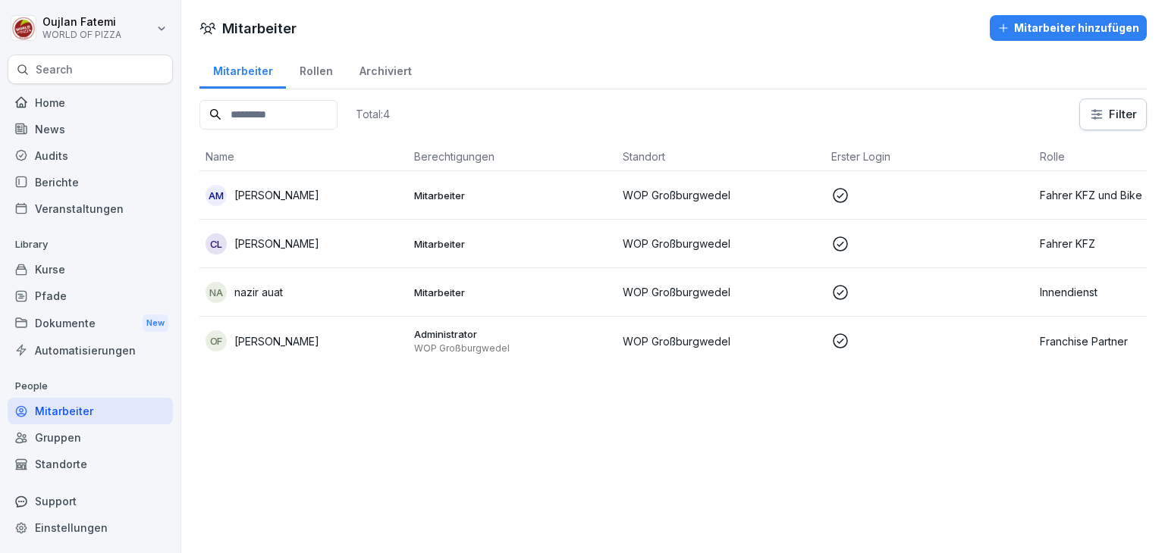
click at [605, 237] on p "Mitarbeiter" at bounding box center [512, 244] width 196 height 14
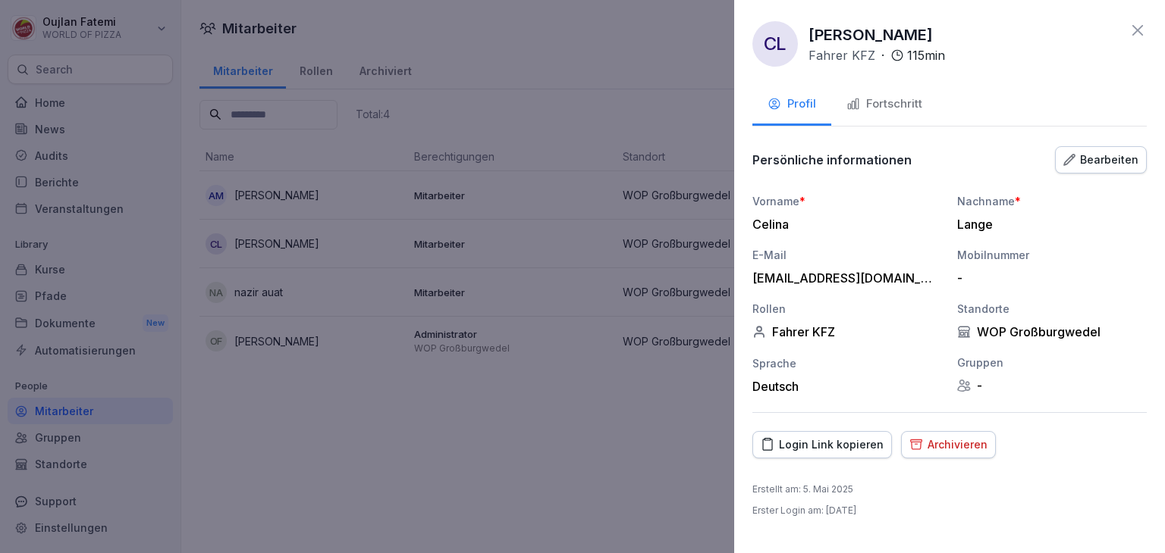
click at [858, 108] on icon "button" at bounding box center [853, 104] width 14 height 14
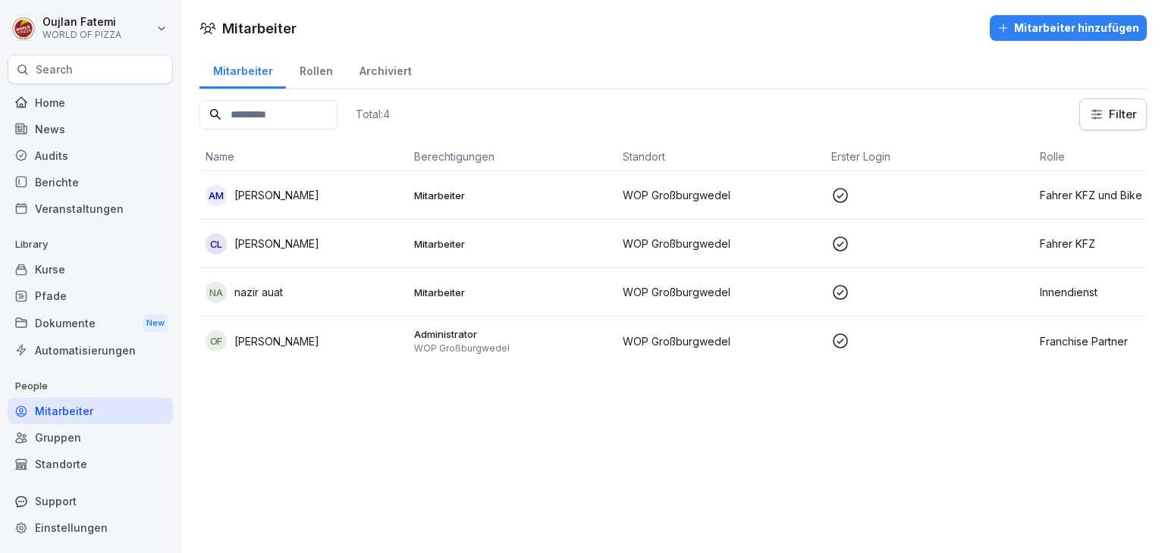
click at [590, 296] on p "Mitarbeiter" at bounding box center [512, 293] width 196 height 14
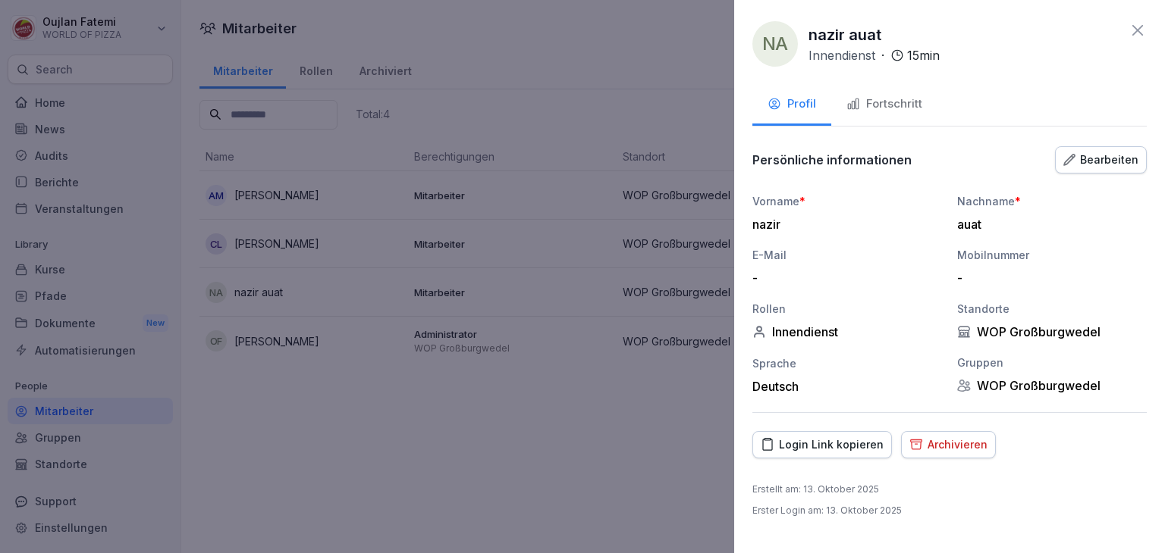
click at [855, 96] on div "Fortschritt" at bounding box center [884, 104] width 76 height 17
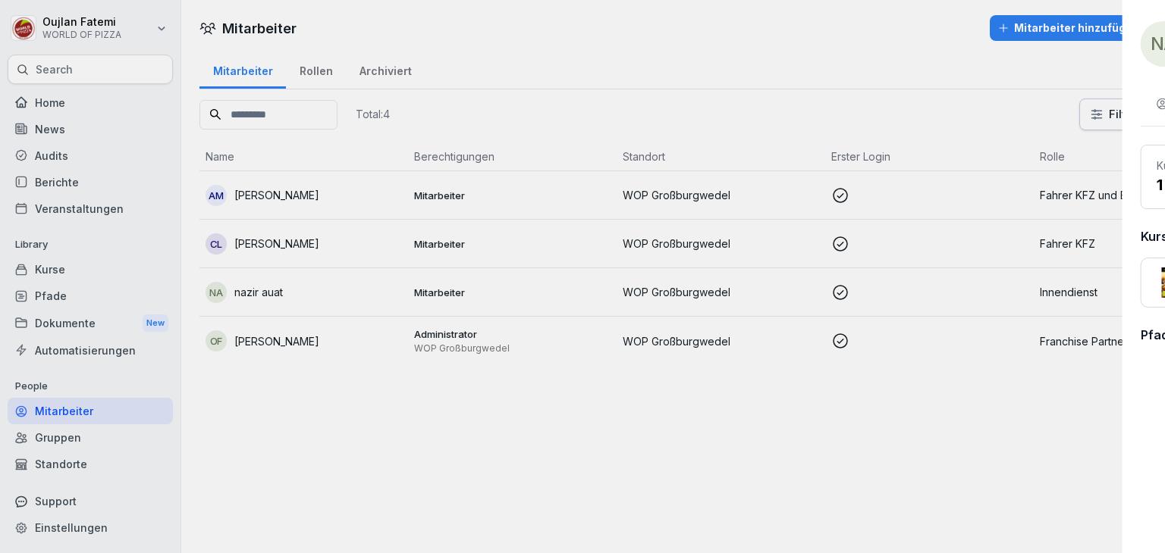
click at [663, 143] on div at bounding box center [582, 276] width 1165 height 553
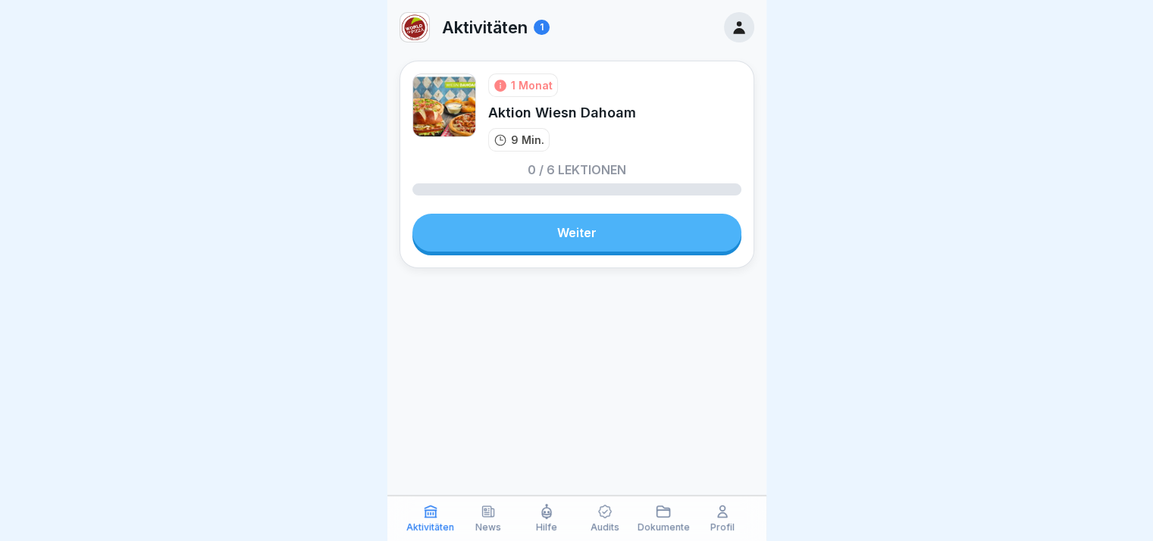
click at [567, 227] on link "Weiter" at bounding box center [576, 233] width 329 height 38
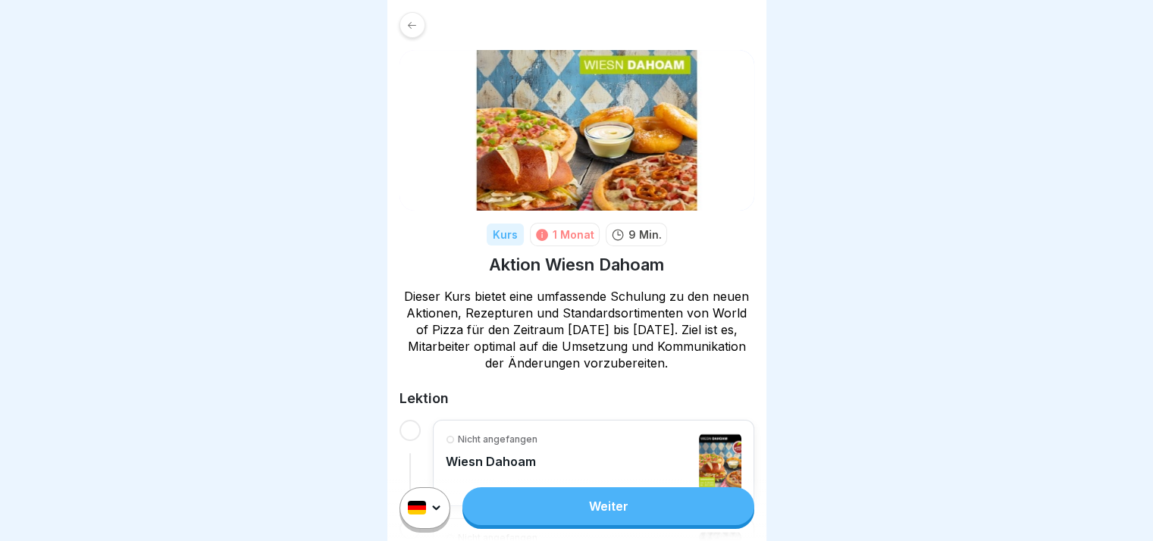
click at [667, 500] on div "Weiter" at bounding box center [576, 508] width 379 height 66
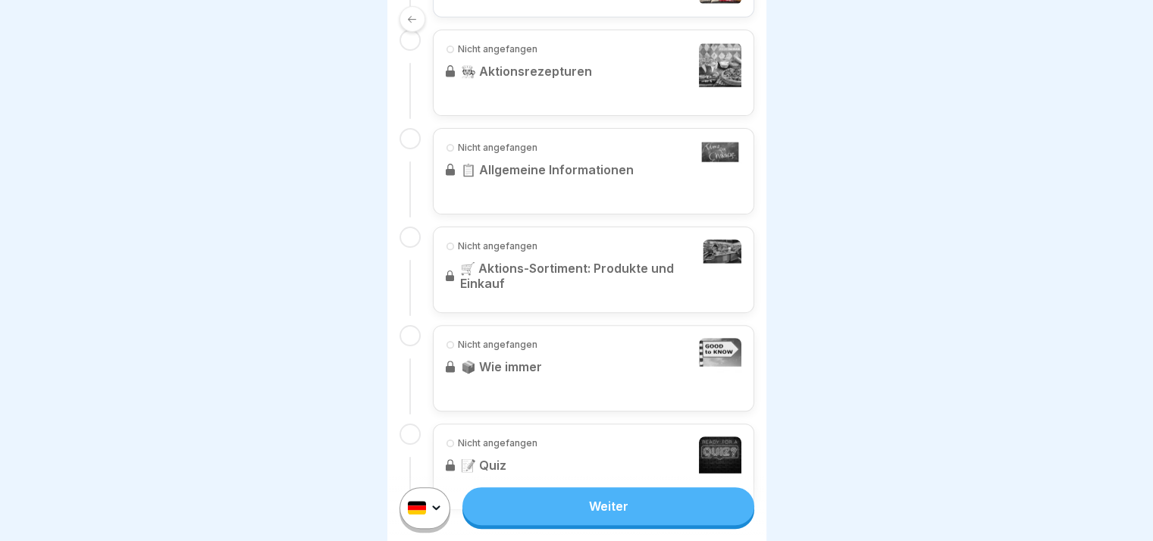
scroll to position [534, 0]
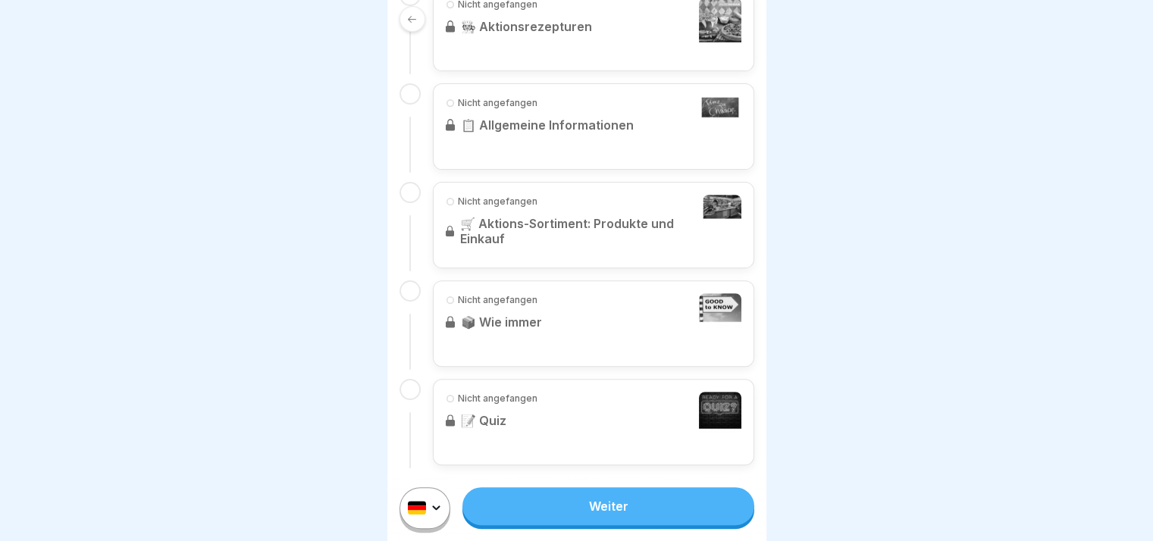
click at [658, 525] on link "Weiter" at bounding box center [607, 507] width 291 height 38
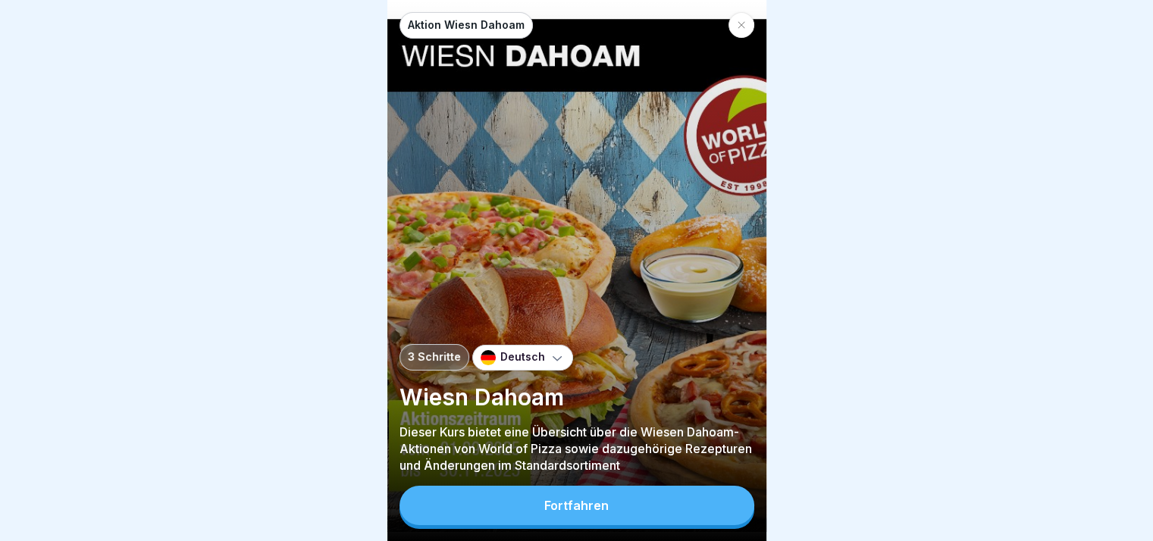
click at [658, 525] on button "Fortfahren" at bounding box center [577, 505] width 355 height 39
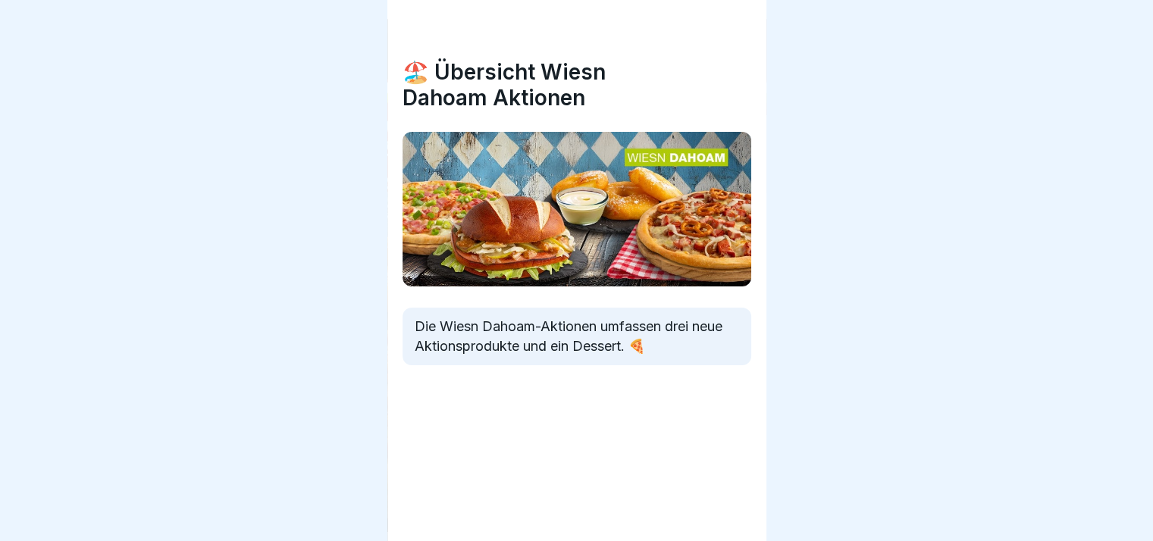
click at [387, 525] on div "Aktion Wiesn Dahoam 3 Schritte Deutsch Wiesn Dahoam Dieser Kurs bietet eine Übe…" at bounding box center [197, 270] width 379 height 541
click at [658, 525] on div "🏖️ Übersicht Wiesn Dahoam Aktionen Die Wiesn Dahoam-Aktionen umfassen drei neue…" at bounding box center [576, 270] width 379 height 541
click at [716, 510] on div "Aktion Wiesn Dahoam 3 Schritte Deutsch Wiesn Dahoam Dieser Kurs bietet eine Übe…" at bounding box center [576, 270] width 379 height 541
click at [716, 510] on div at bounding box center [727, 498] width 53 height 53
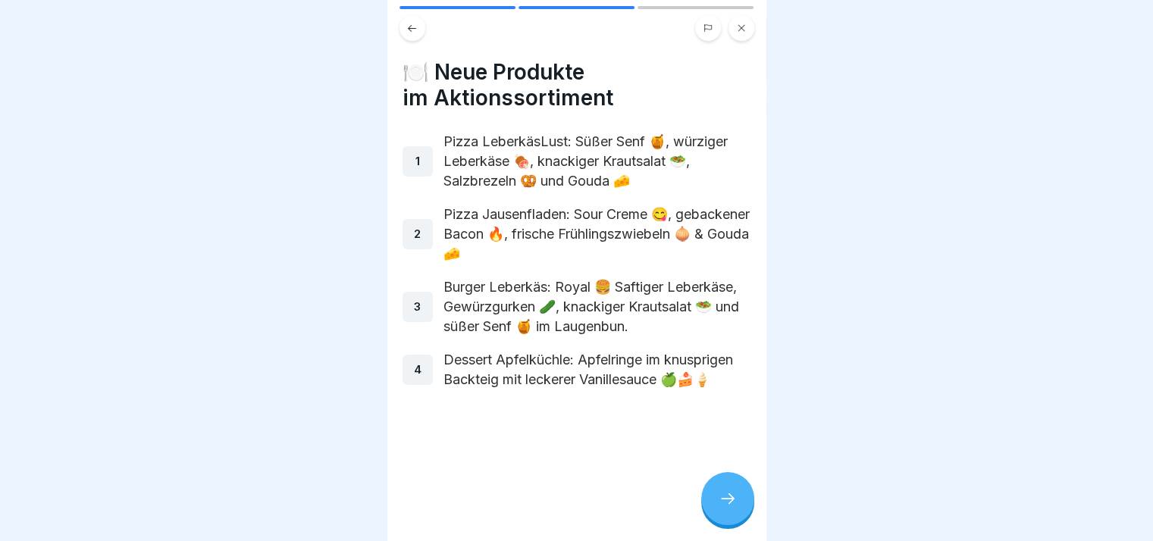
click at [716, 510] on div at bounding box center [727, 498] width 53 height 53
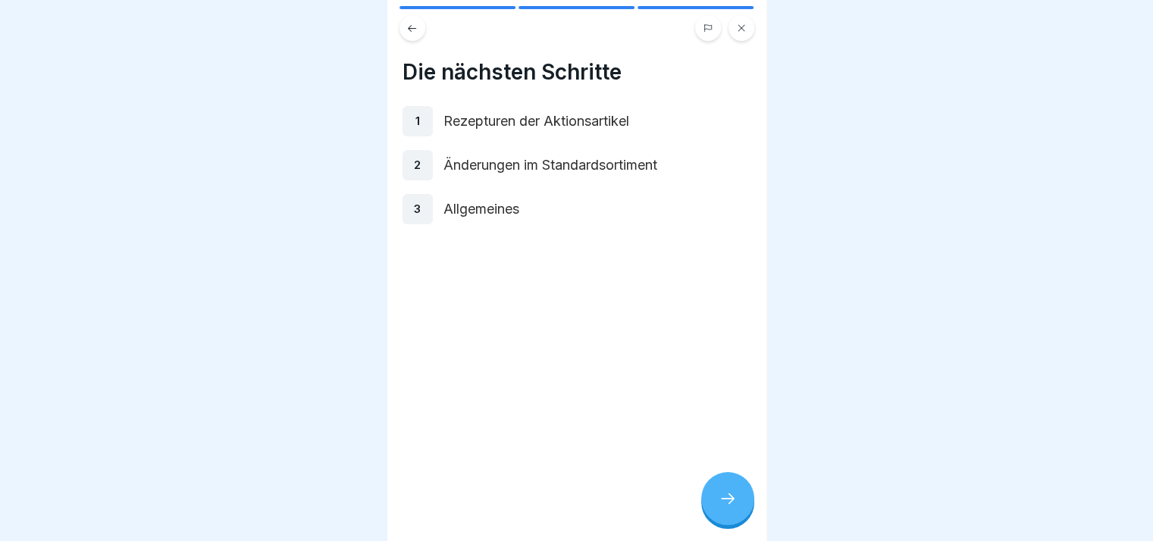
click at [716, 510] on div at bounding box center [727, 498] width 53 height 53
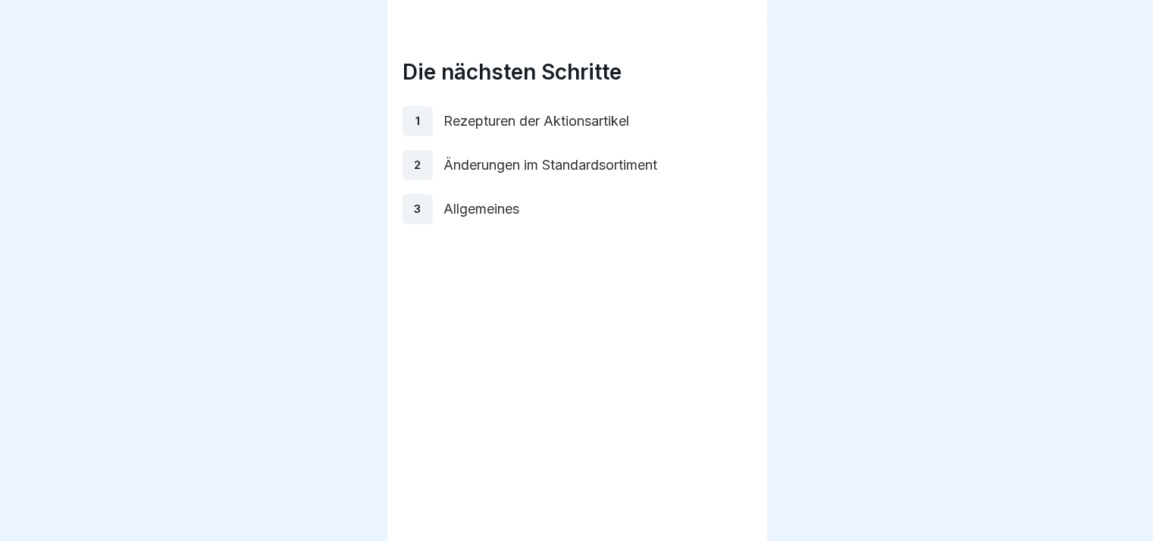
click at [779, 510] on link "Fortfahren" at bounding box center [956, 507] width 355 height 38
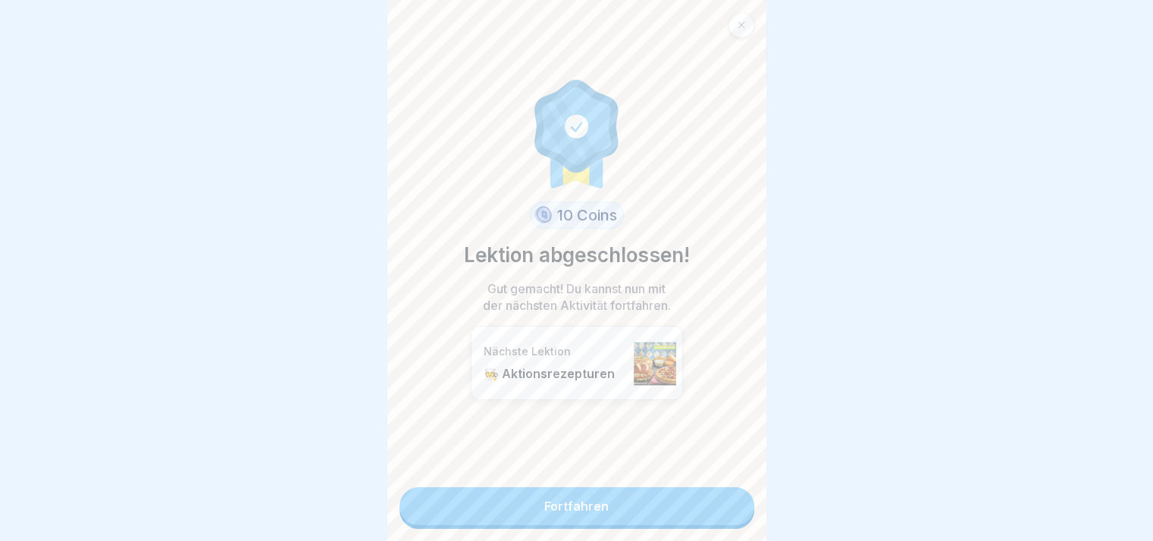
click at [716, 510] on link "Fortfahren" at bounding box center [577, 507] width 355 height 38
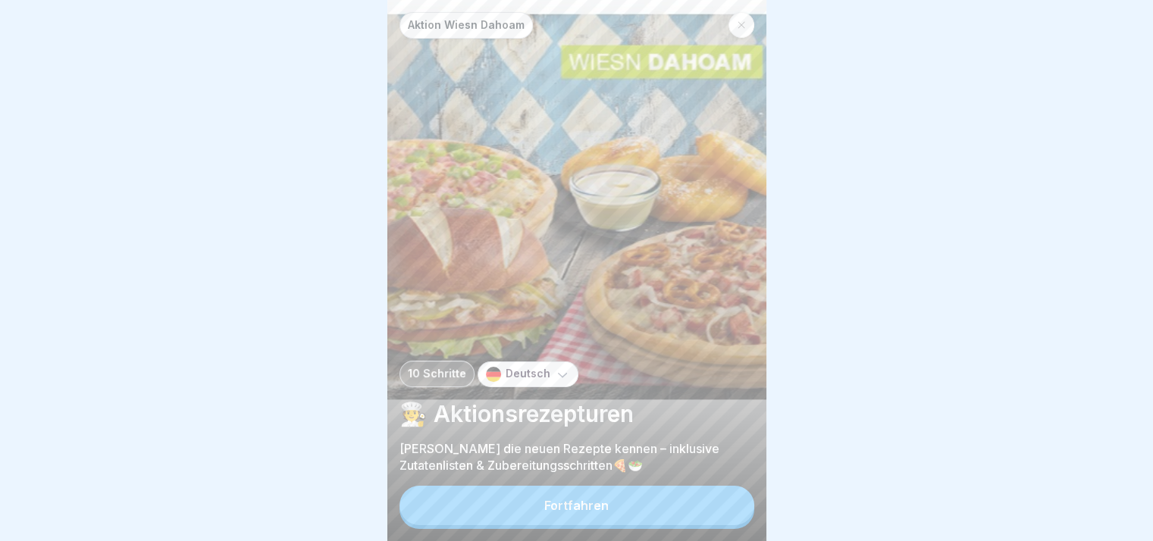
click at [716, 510] on button "Fortfahren" at bounding box center [577, 505] width 355 height 39
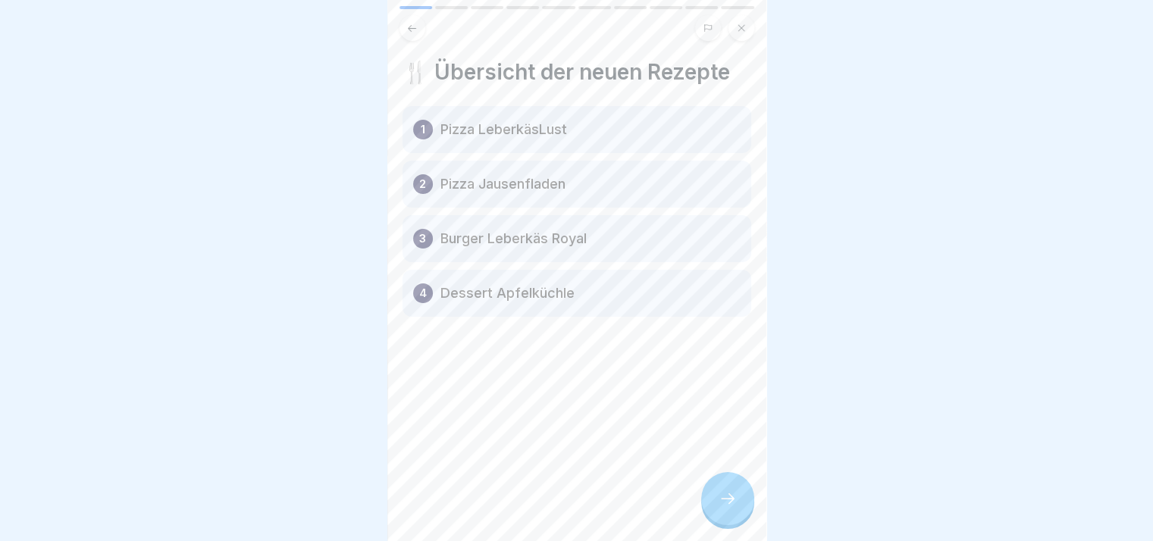
click at [716, 510] on div at bounding box center [727, 498] width 53 height 53
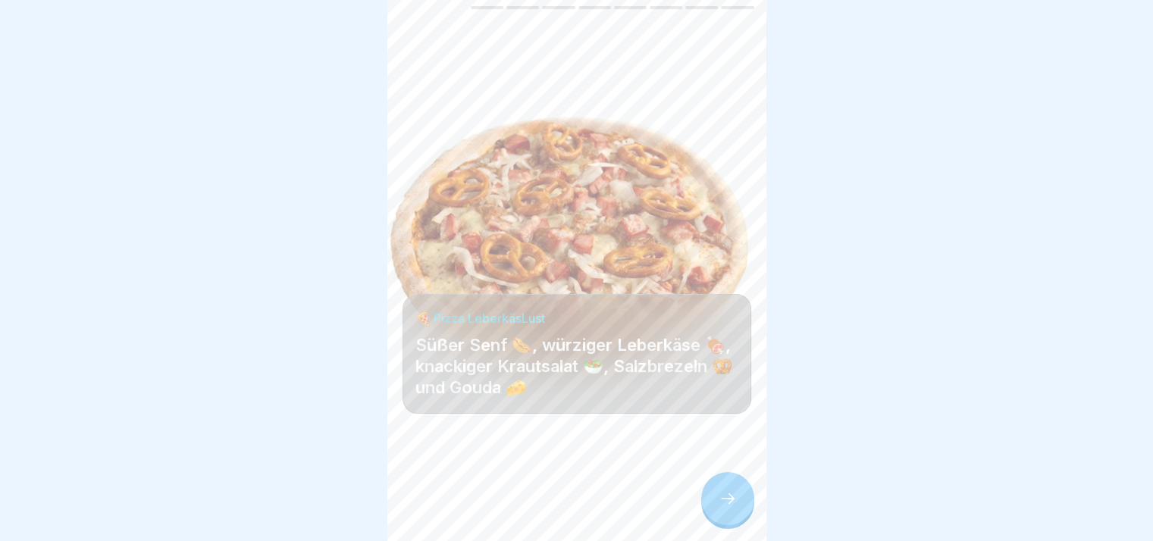
click at [716, 510] on div at bounding box center [727, 498] width 53 height 53
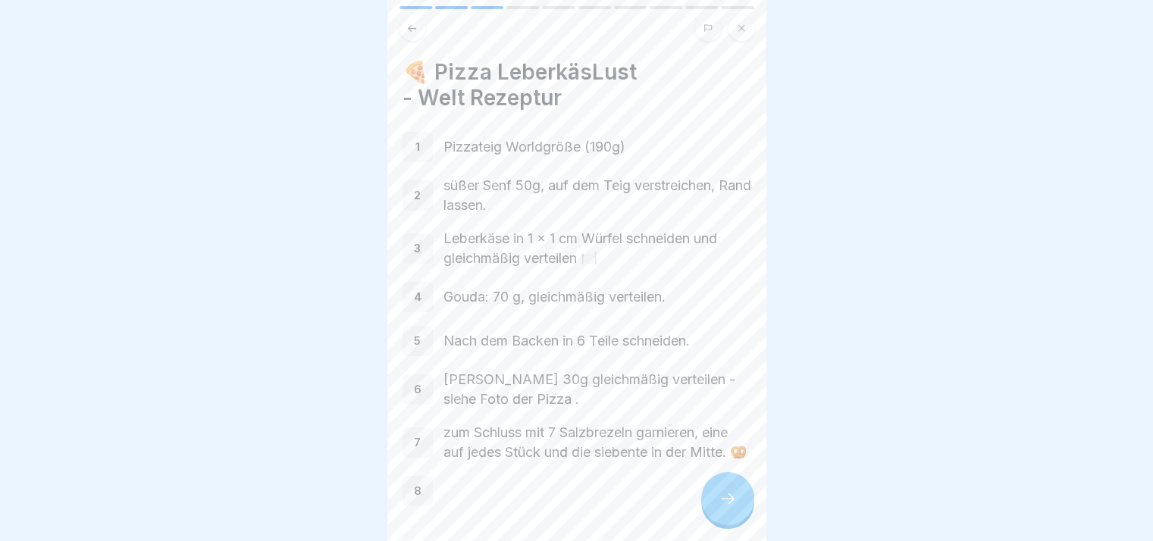
click at [716, 510] on div at bounding box center [727, 498] width 53 height 53
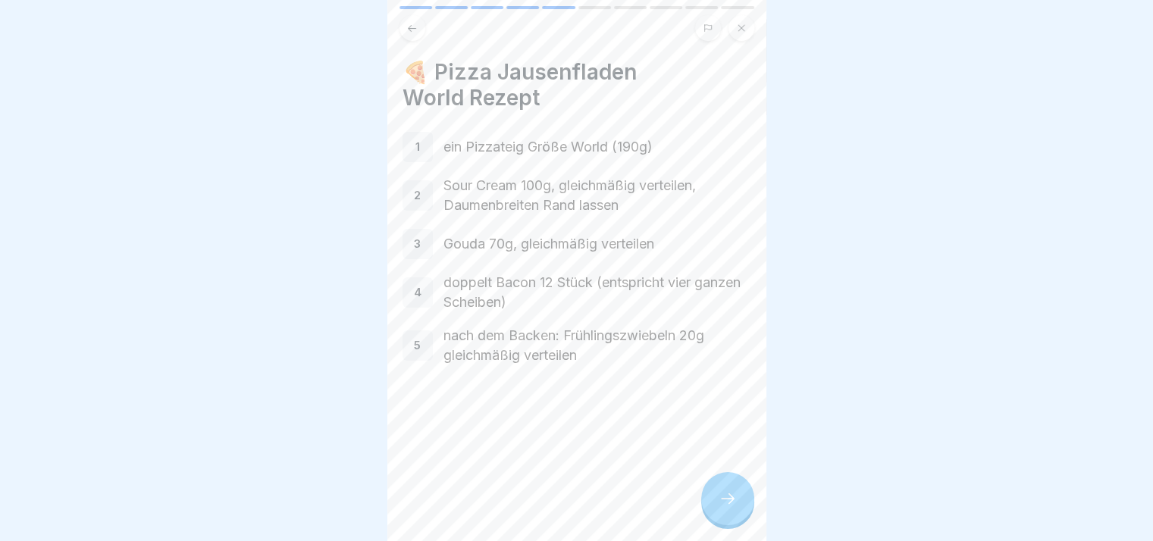
click at [716, 510] on div at bounding box center [727, 498] width 53 height 53
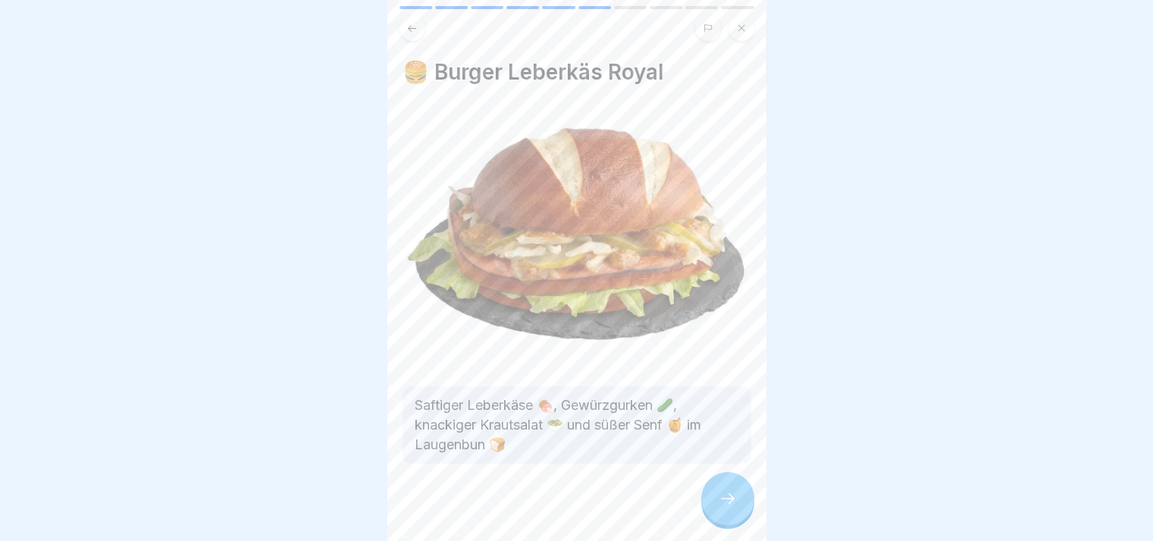
click at [716, 510] on div at bounding box center [727, 498] width 53 height 53
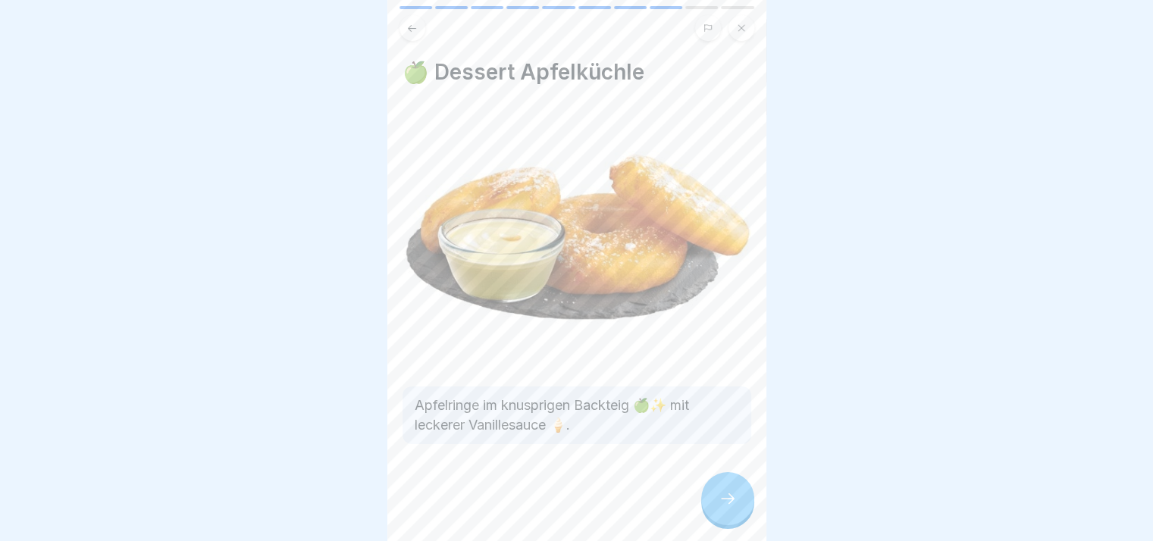
click at [716, 510] on div at bounding box center [727, 498] width 53 height 53
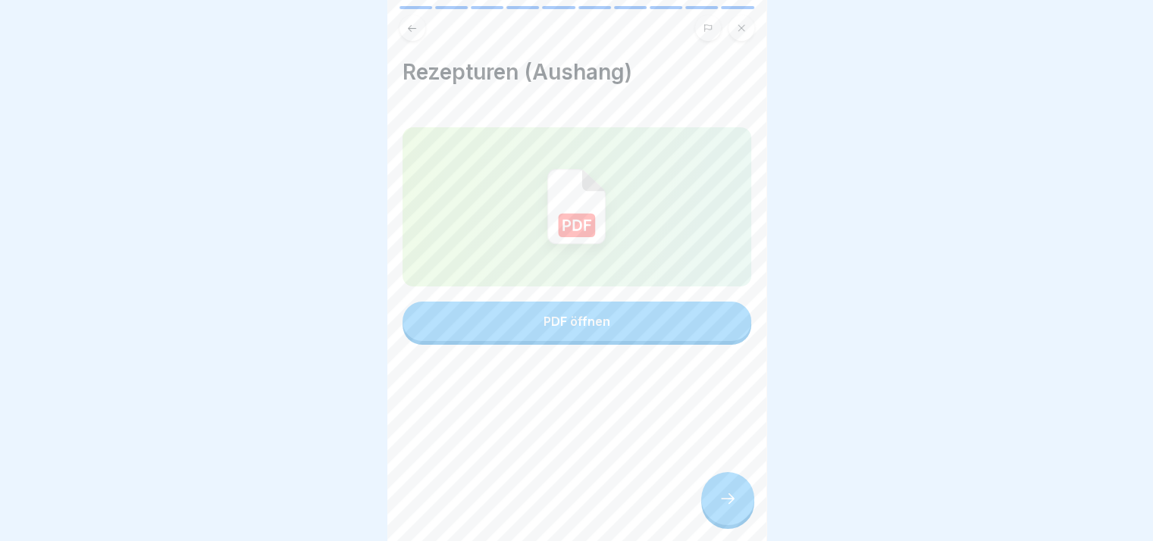
click at [716, 510] on div at bounding box center [727, 498] width 53 height 53
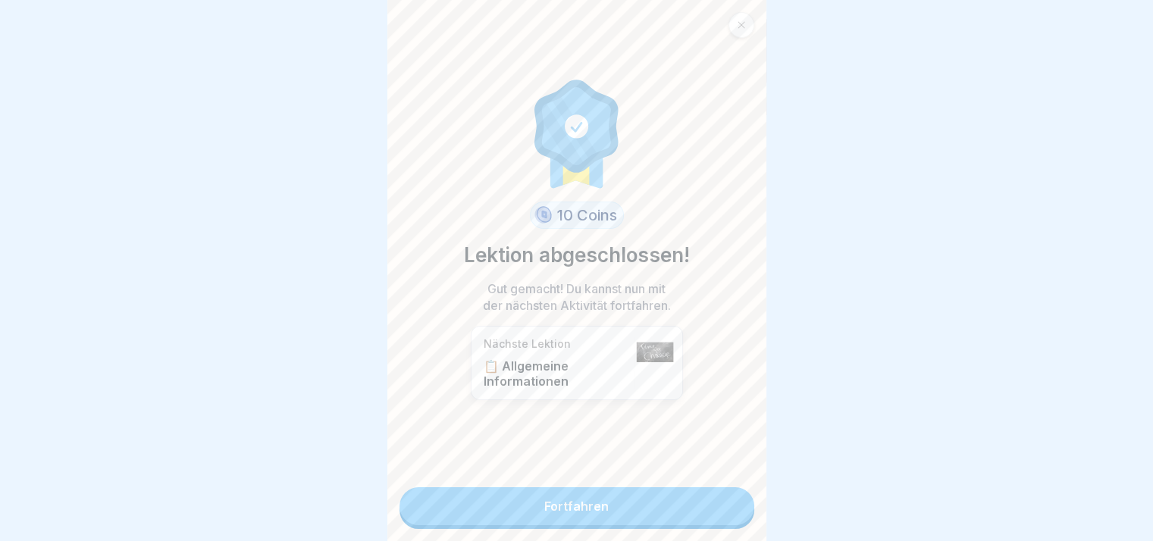
click at [716, 510] on link "Fortfahren" at bounding box center [577, 507] width 355 height 38
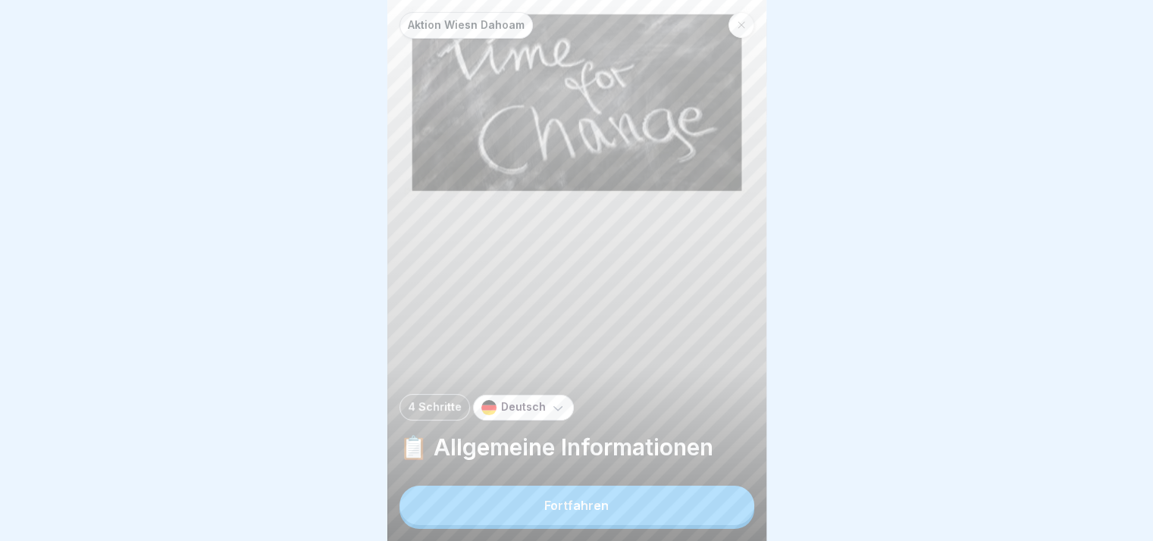
click at [716, 510] on button "Fortfahren" at bounding box center [577, 505] width 355 height 39
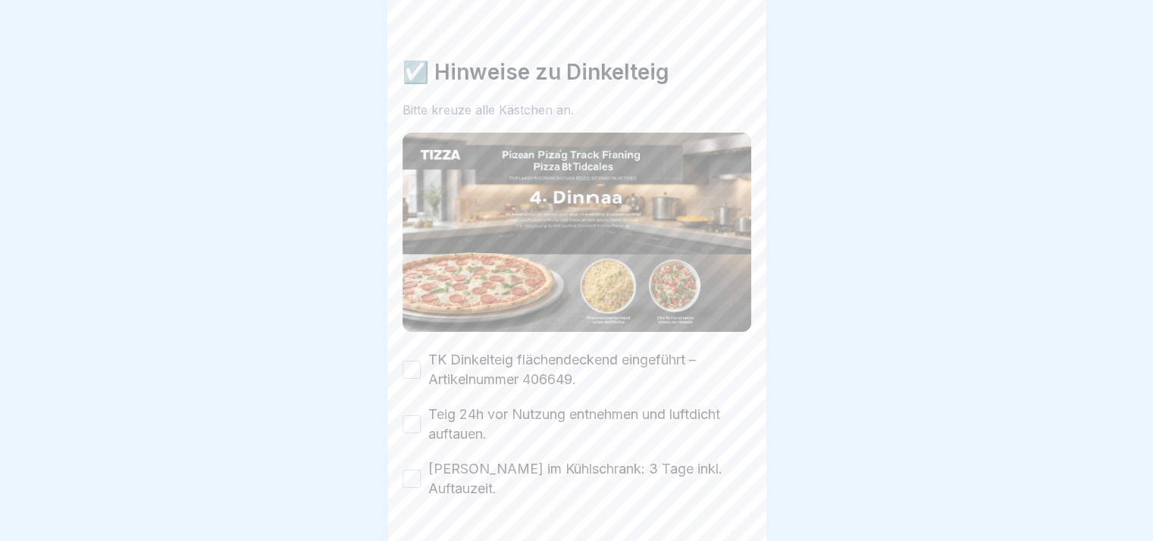
click at [387, 510] on div "Aktion Wiesn Dahoam 4 Schritte Deutsch 📋 Allgemeine Informationen Fortfahren ☑️…" at bounding box center [197, 270] width 379 height 541
click at [716, 510] on div at bounding box center [727, 498] width 53 height 53
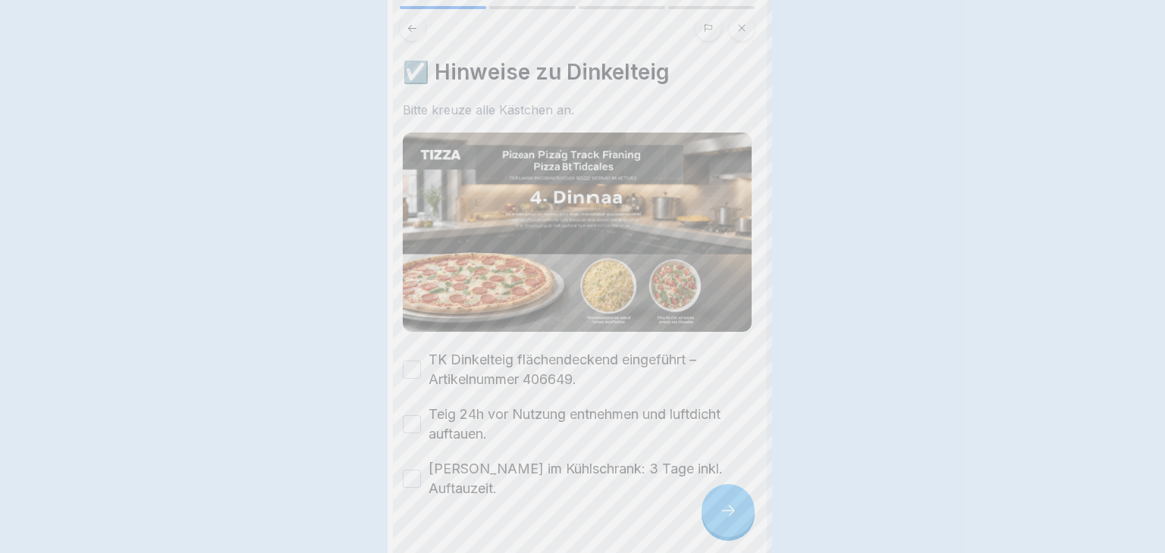
click at [716, 510] on div at bounding box center [582, 276] width 1165 height 553
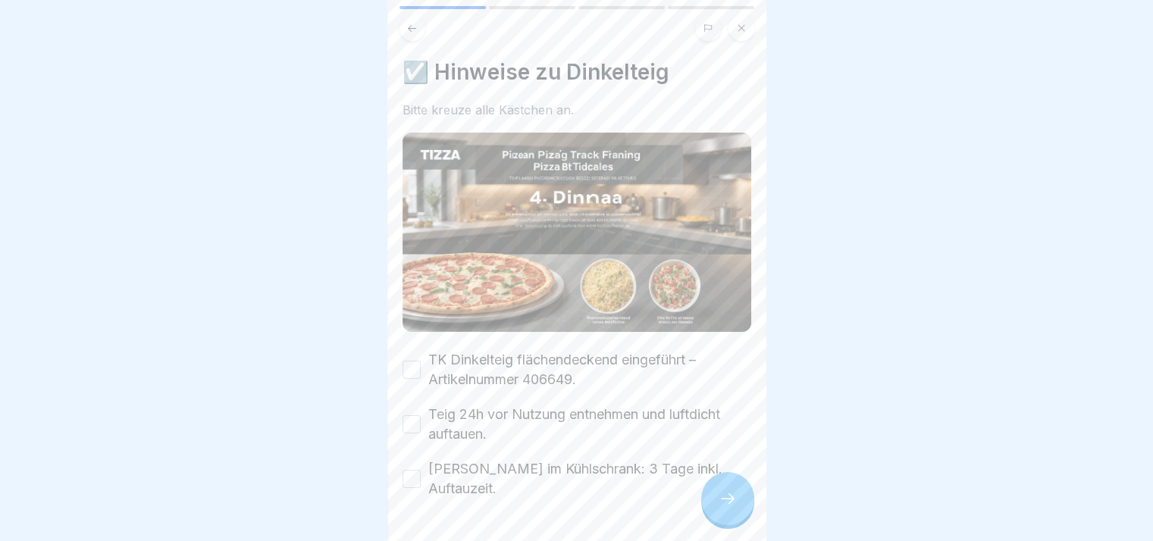
click at [716, 510] on div at bounding box center [727, 498] width 53 height 53
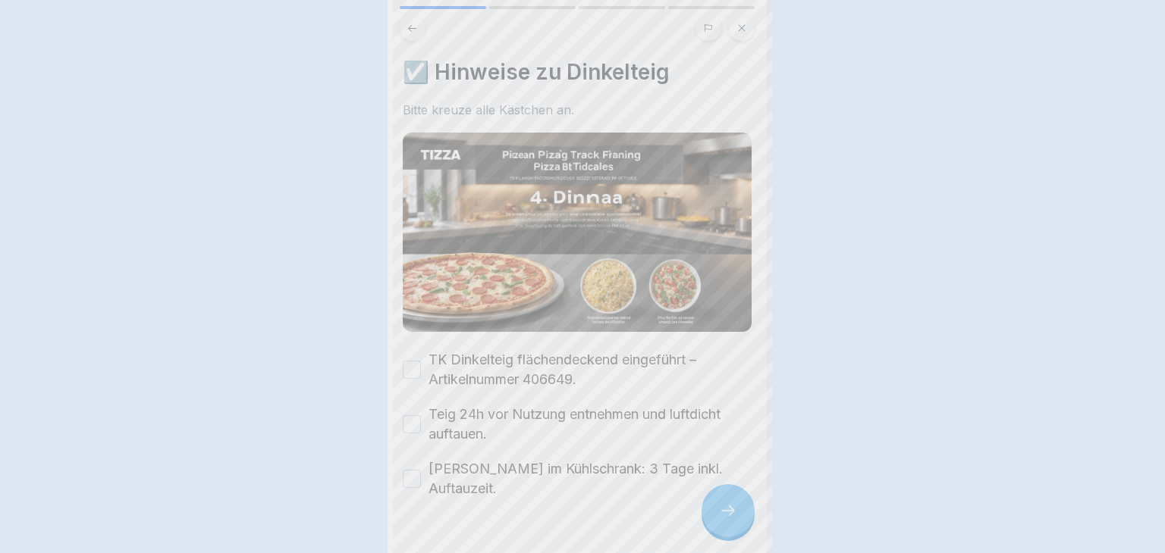
click at [716, 510] on div at bounding box center [582, 276] width 1165 height 553
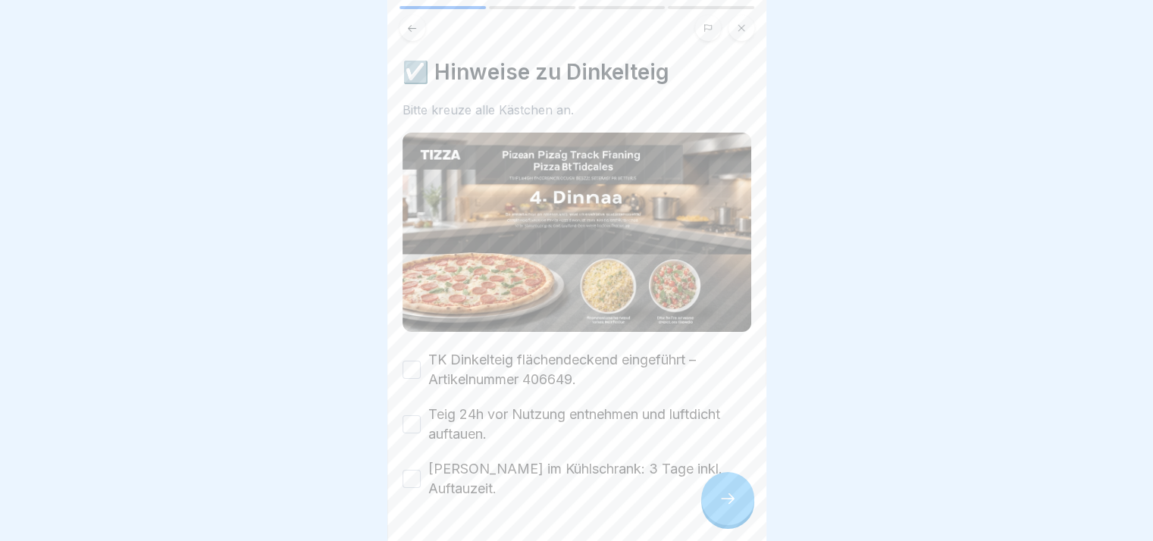
click at [454, 362] on label "TK Dinkelteig flächendeckend eingeführt – Artikelnummer 406649." at bounding box center [589, 369] width 323 height 39
click at [421, 362] on button "TK Dinkelteig flächendeckend eingeführt – Artikelnummer 406649." at bounding box center [412, 370] width 18 height 18
click at [450, 405] on label "Teig 24h vor Nutzung entnehmen und luftdicht auftauen." at bounding box center [589, 424] width 323 height 39
click at [421, 415] on button "Teig 24h vor Nutzung entnehmen und luftdicht auftauen." at bounding box center [412, 424] width 18 height 18
click at [474, 480] on label "Maximale Lagerdauer im Kühlschrank: 3 Tage inkl. Auftauzeit." at bounding box center [589, 478] width 323 height 39
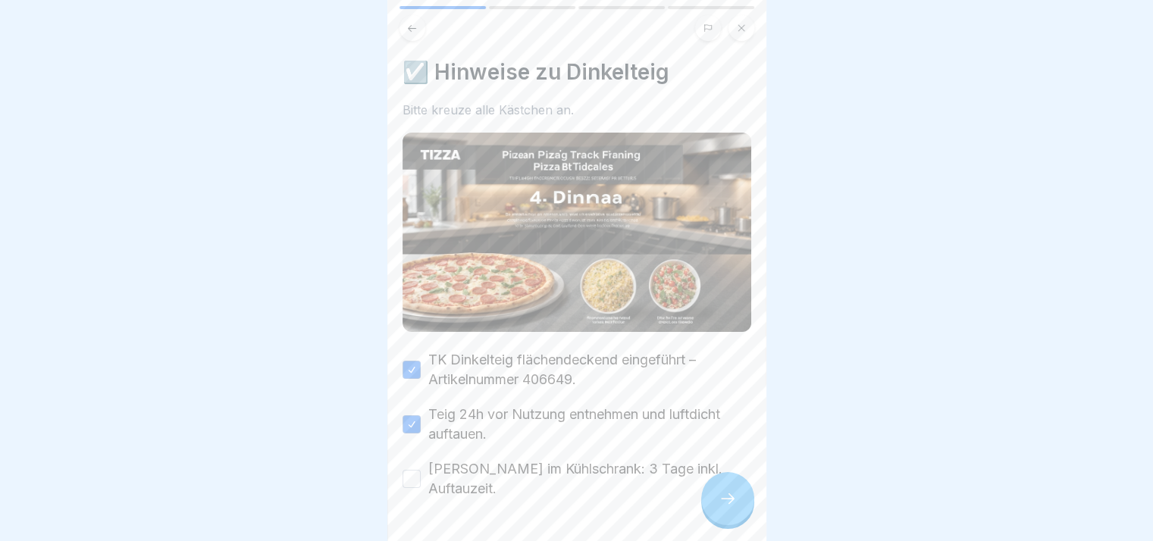
click at [421, 480] on button "Maximale Lagerdauer im Kühlschrank: 3 Tage inkl. Auftauzeit." at bounding box center [412, 479] width 18 height 18
click at [742, 505] on div at bounding box center [727, 498] width 53 height 53
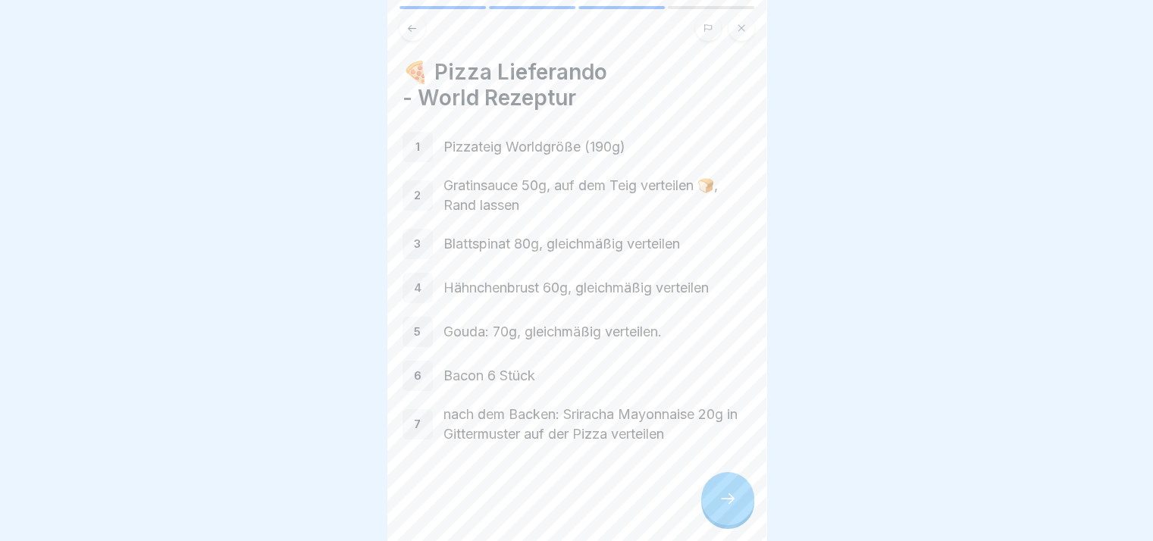
click at [742, 505] on div at bounding box center [727, 498] width 53 height 53
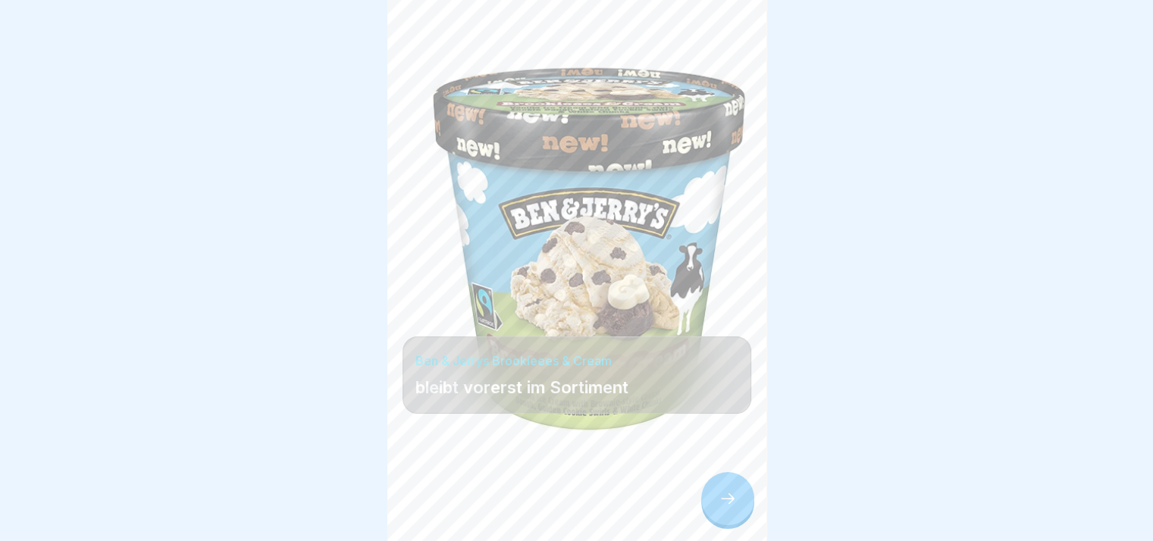
click at [742, 505] on div at bounding box center [727, 498] width 53 height 53
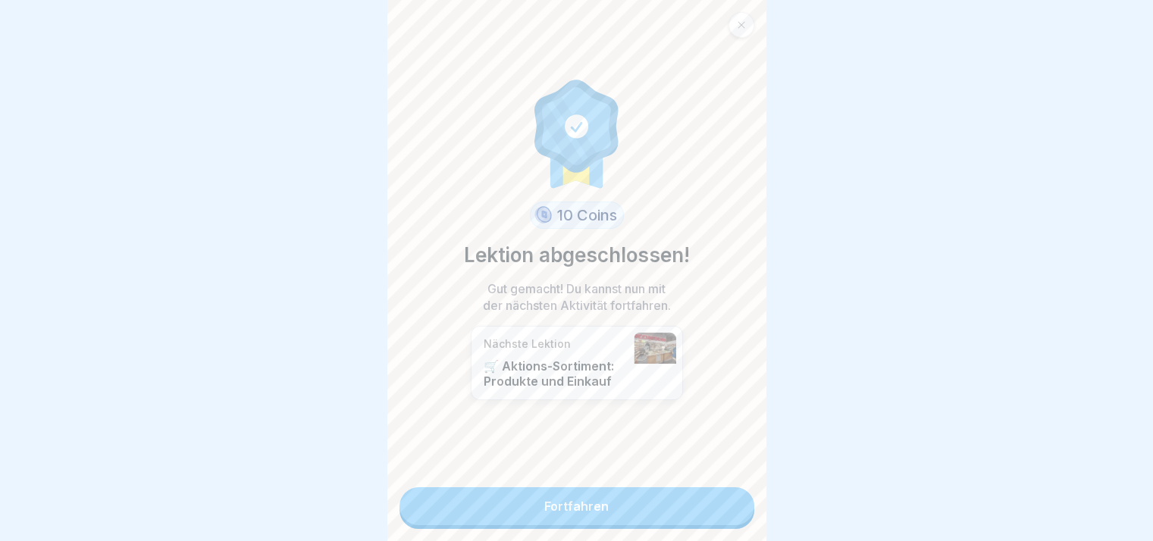
click at [742, 505] on link "Fortfahren" at bounding box center [577, 507] width 355 height 38
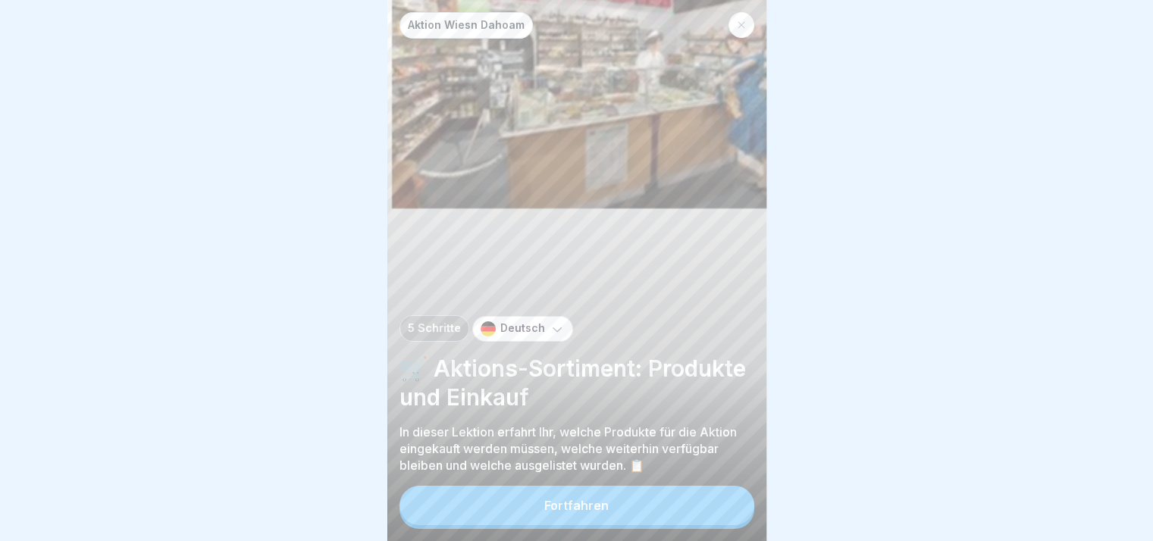
click at [663, 505] on button "Fortfahren" at bounding box center [577, 505] width 355 height 39
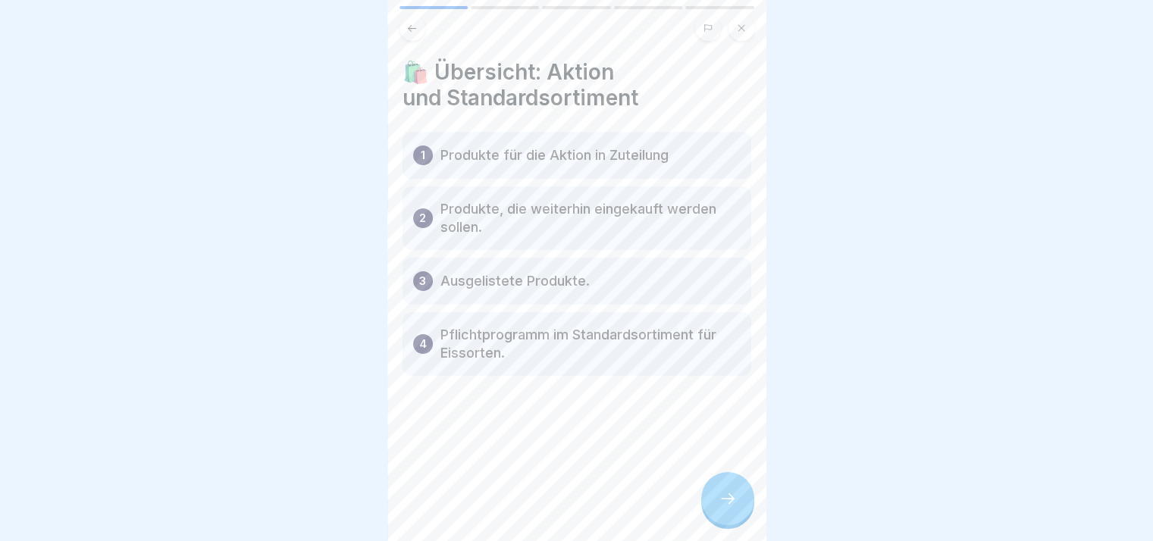
click at [738, 498] on div at bounding box center [727, 498] width 53 height 53
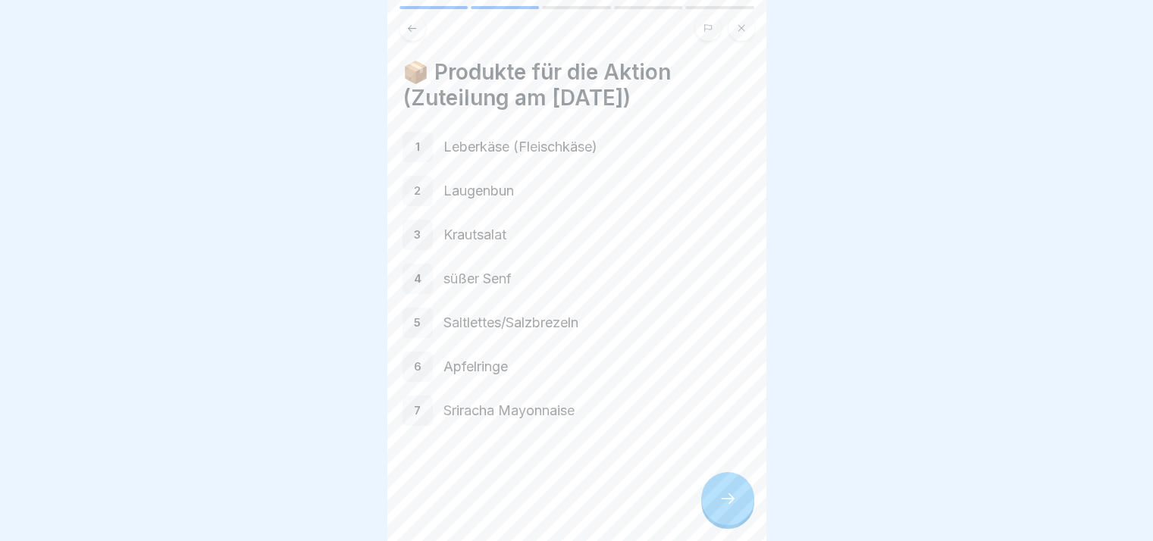
click at [738, 498] on div at bounding box center [727, 498] width 53 height 53
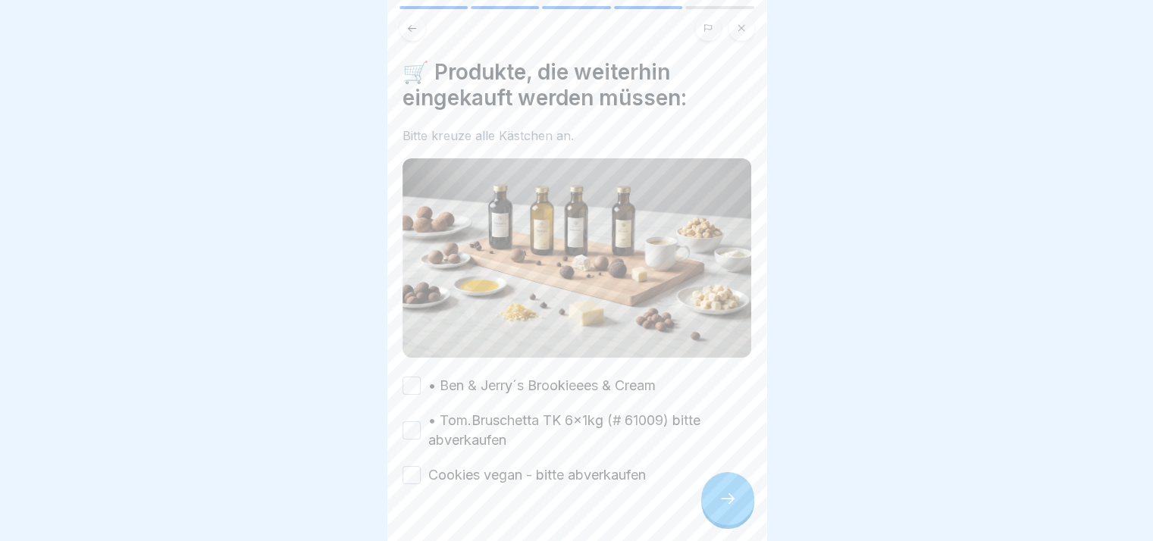
click at [738, 498] on div at bounding box center [727, 498] width 53 height 53
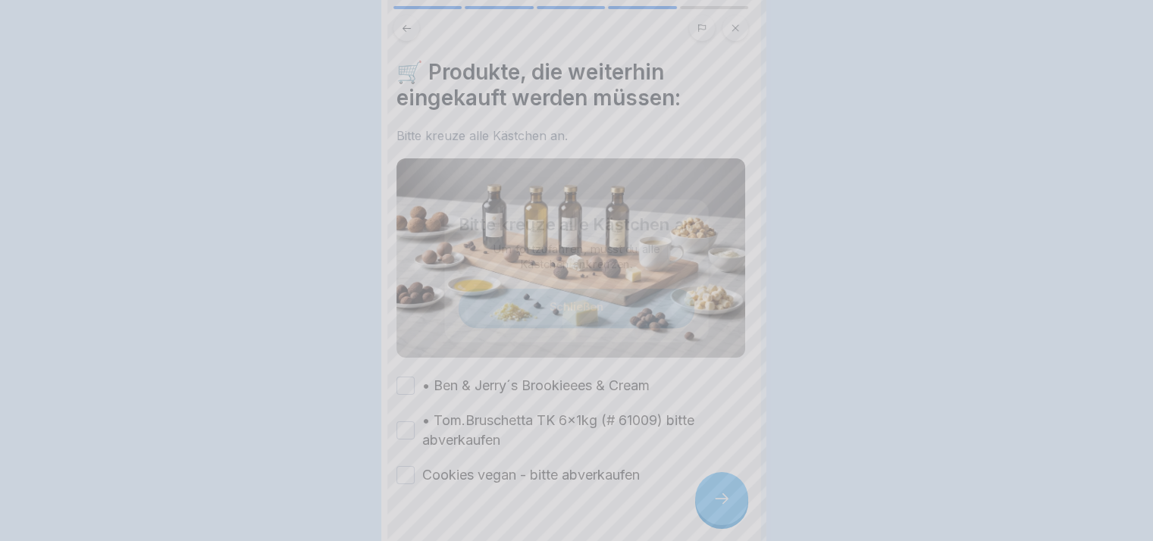
click at [738, 498] on div at bounding box center [576, 270] width 1153 height 541
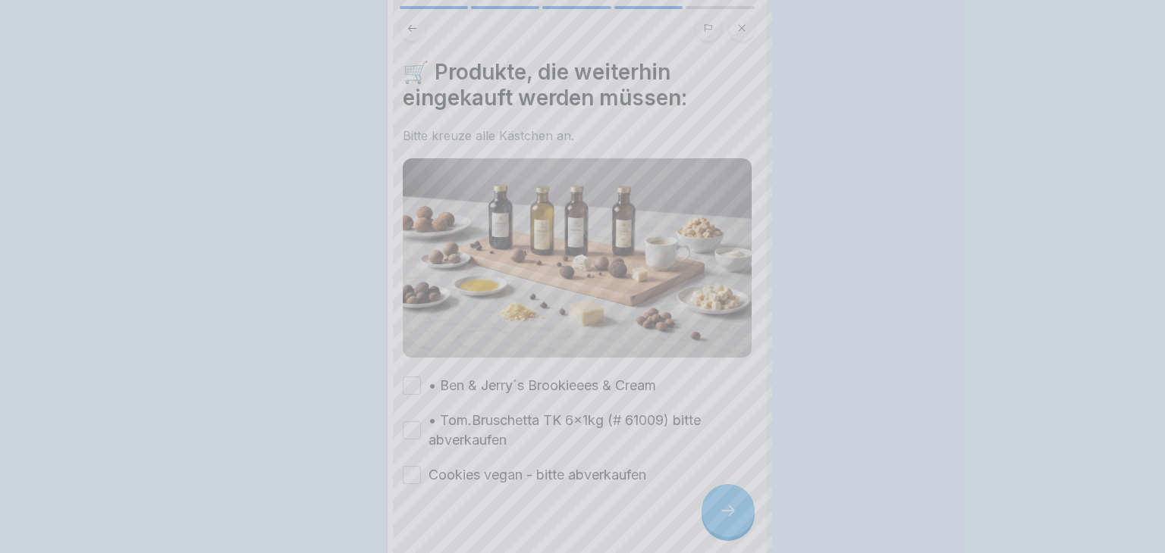
click at [738, 498] on div at bounding box center [582, 276] width 1165 height 553
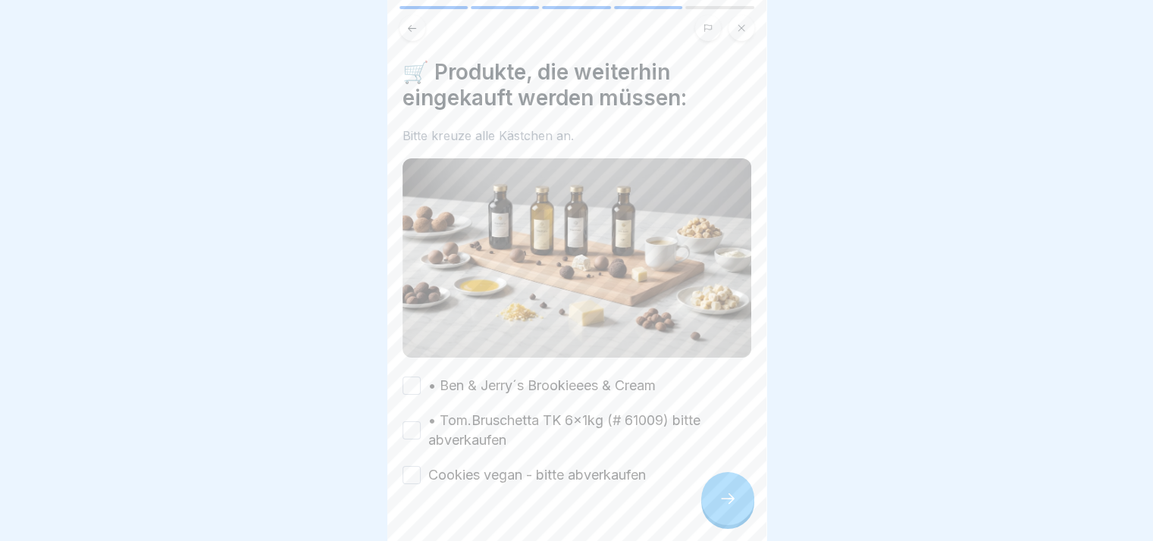
click at [738, 498] on div at bounding box center [727, 498] width 53 height 53
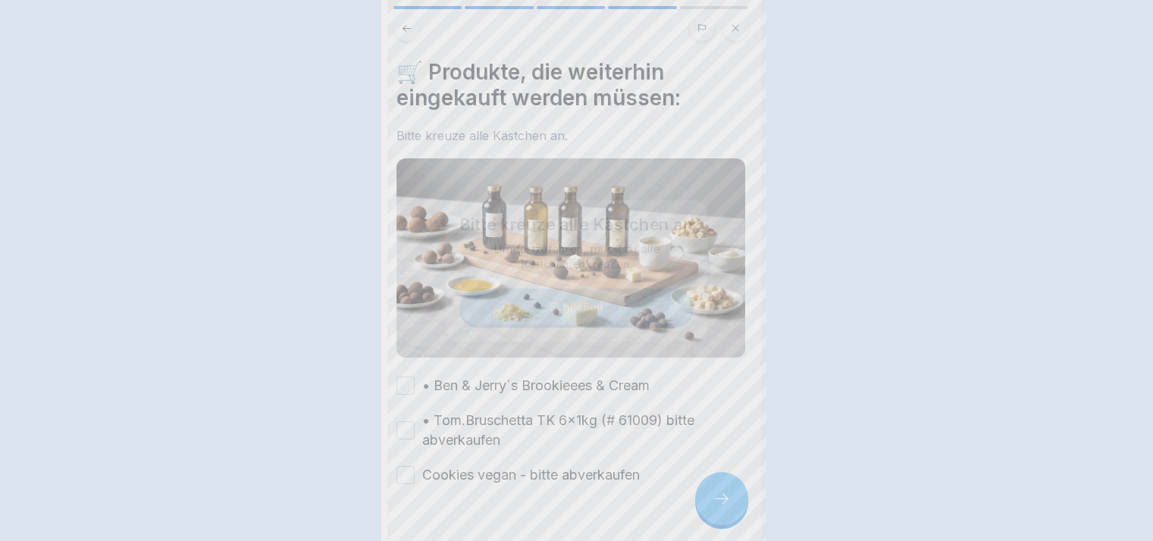
click at [738, 498] on div at bounding box center [576, 270] width 1153 height 541
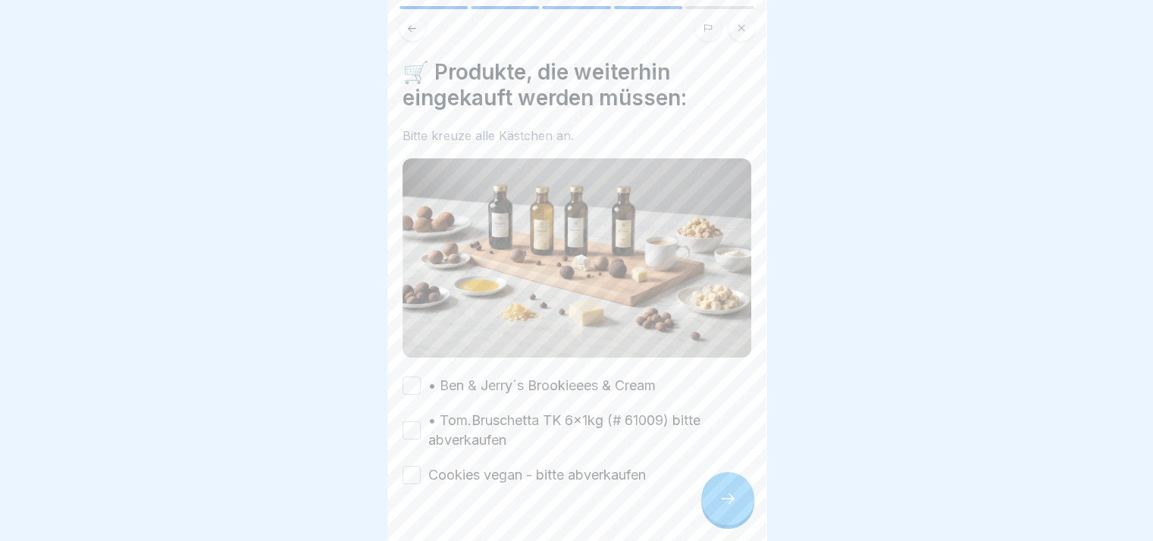
drag, startPoint x: 531, startPoint y: 372, endPoint x: 523, endPoint y: 407, distance: 35.7
click at [523, 407] on div "• Ben & Jerry´s Brookieees & Cream • Tom.Bruschetta TK 6x1kg (# 61009) bitte ab…" at bounding box center [577, 430] width 349 height 109
click at [523, 411] on label "• Tom.Bruschetta TK 6x1kg (# 61009) bitte abverkaufen" at bounding box center [589, 430] width 323 height 39
click at [421, 422] on button "• Tom.Bruschetta TK 6x1kg (# 61009) bitte abverkaufen" at bounding box center [412, 431] width 18 height 18
click at [709, 500] on div at bounding box center [727, 498] width 53 height 53
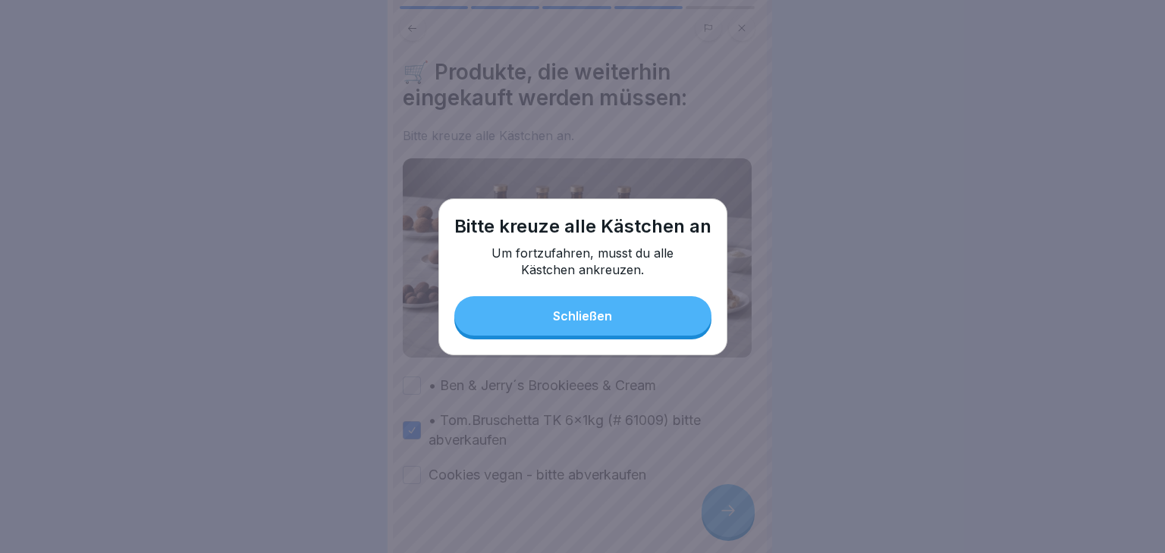
click at [609, 314] on div "Schließen" at bounding box center [582, 316] width 59 height 14
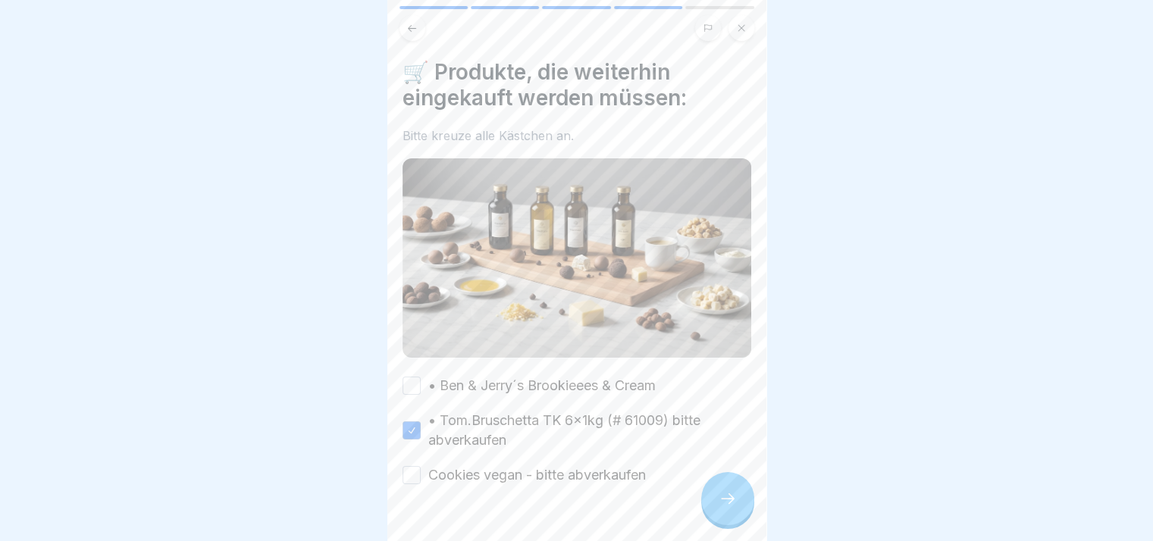
click at [552, 378] on label "• Ben & Jerry´s Brookieees & Cream" at bounding box center [541, 386] width 227 height 20
click at [421, 378] on button "• Ben & Jerry´s Brookieees & Cream" at bounding box center [412, 386] width 18 height 18
click at [542, 485] on div at bounding box center [577, 530] width 349 height 91
click at [558, 475] on label "Cookies vegan - bitte abverkaufen" at bounding box center [537, 476] width 218 height 20
click at [421, 475] on button "Cookies vegan - bitte abverkaufen" at bounding box center [412, 475] width 18 height 18
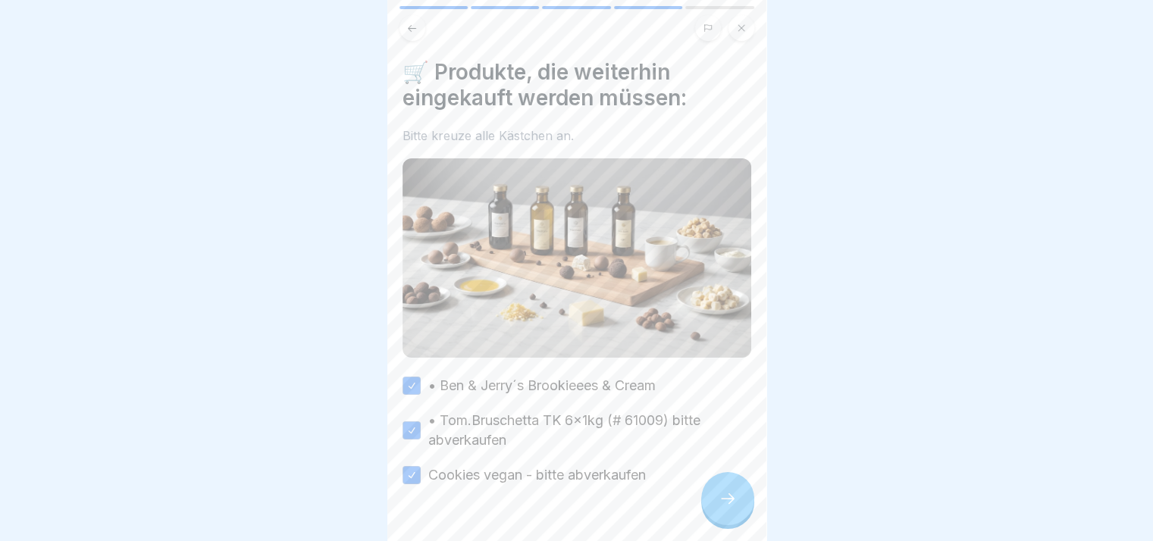
click at [716, 503] on div at bounding box center [727, 498] width 53 height 53
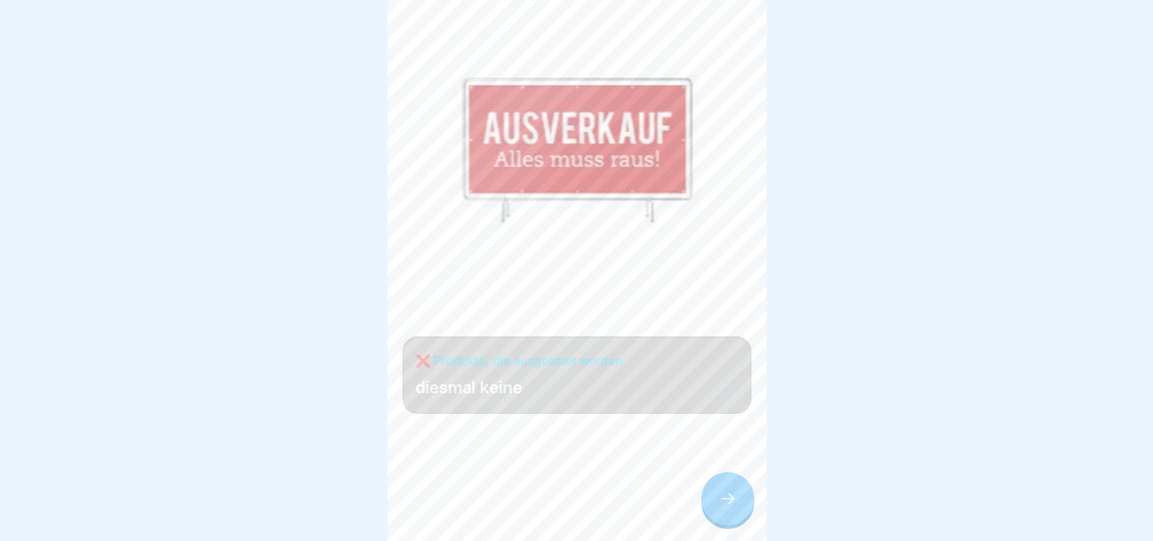
click at [716, 503] on div at bounding box center [727, 498] width 53 height 53
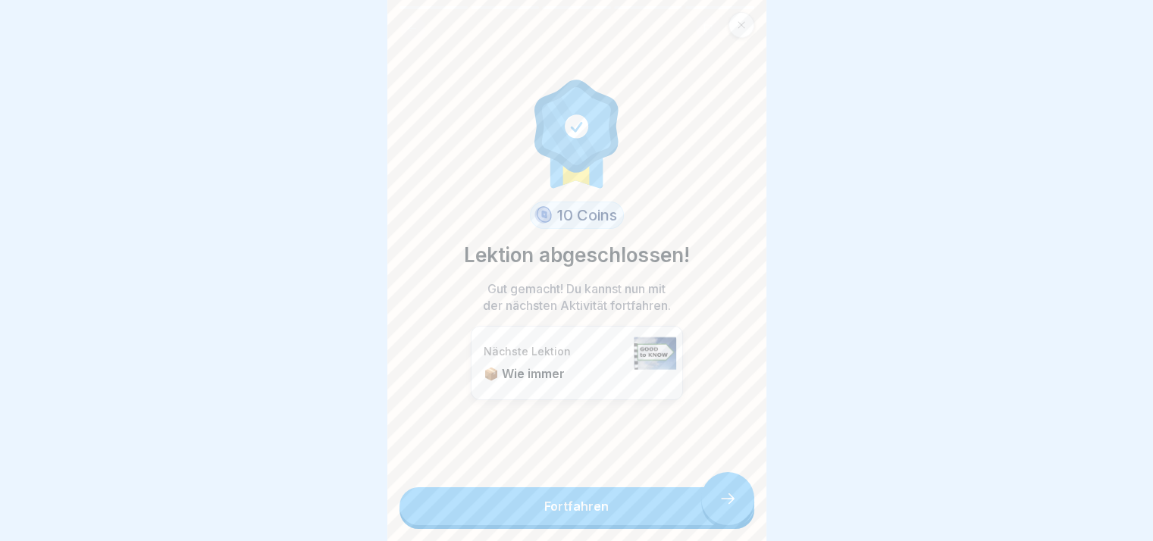
click at [716, 503] on link "Fortfahren" at bounding box center [577, 507] width 355 height 38
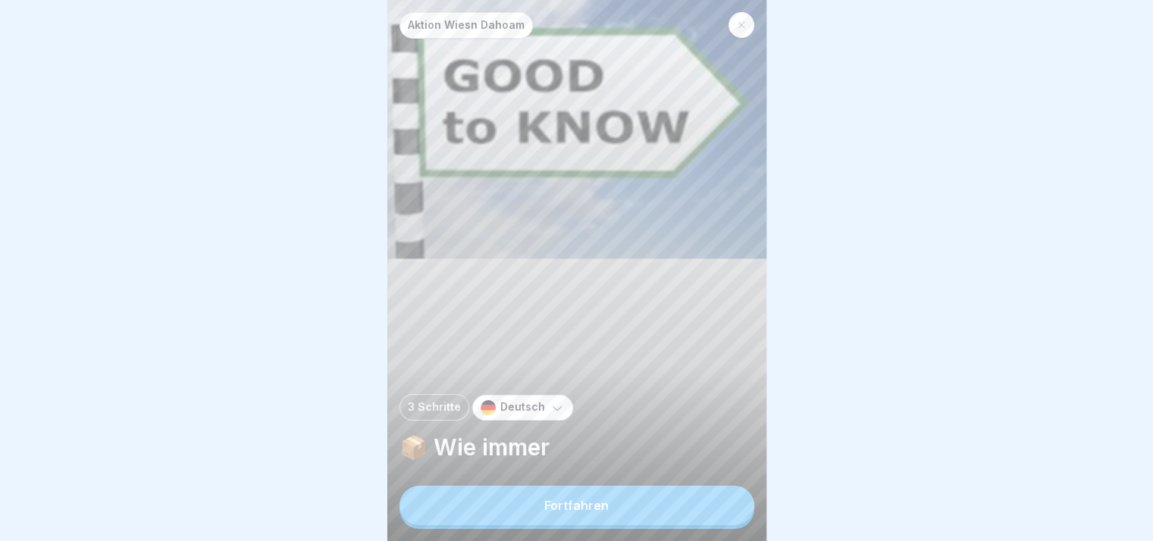
click at [716, 503] on button "Fortfahren" at bounding box center [577, 505] width 355 height 39
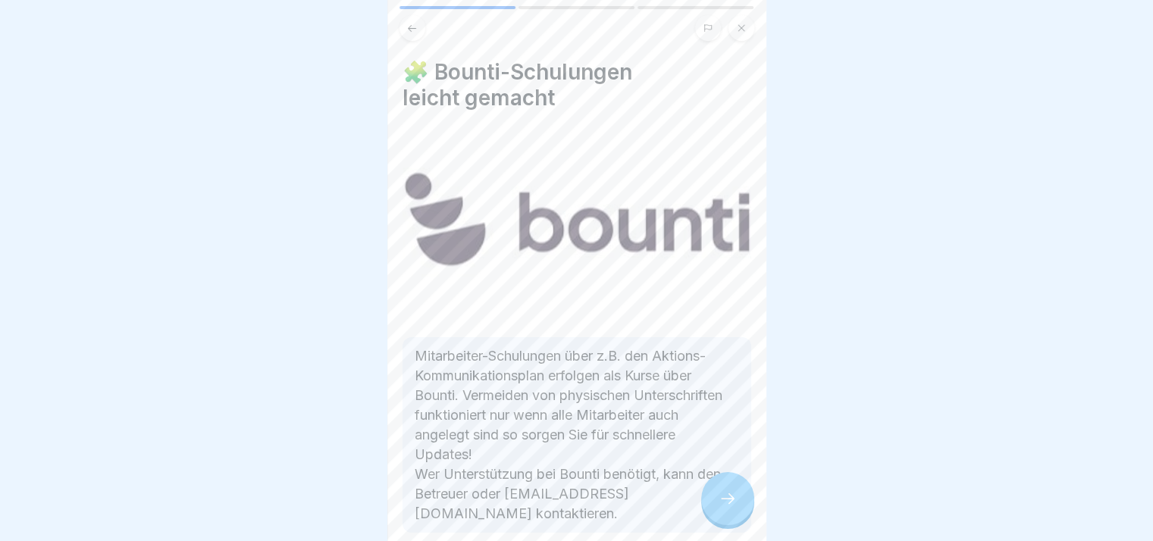
click at [716, 503] on div at bounding box center [727, 498] width 53 height 53
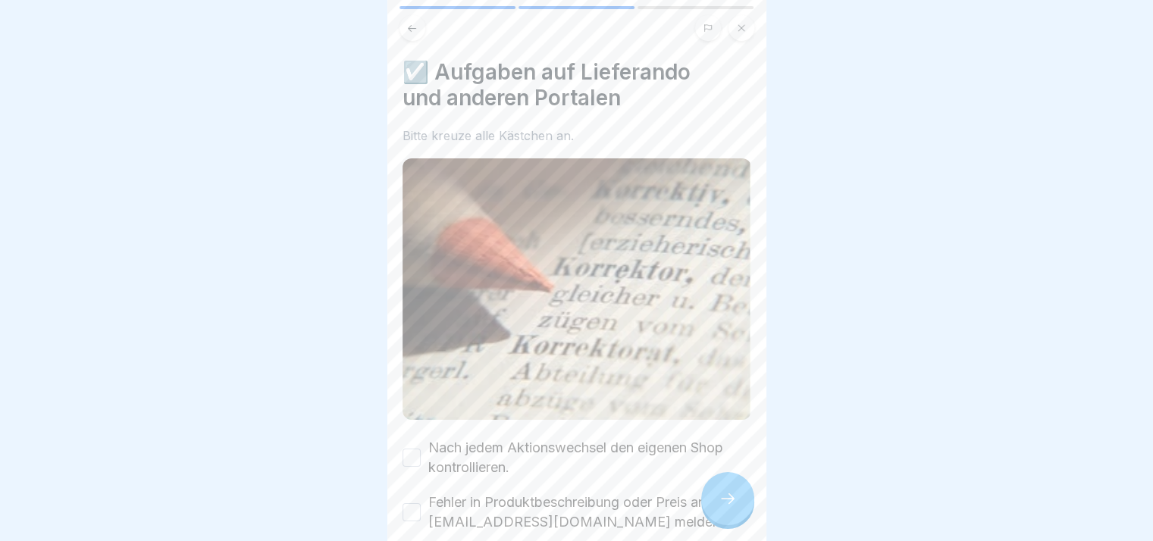
click at [716, 503] on div at bounding box center [727, 498] width 53 height 53
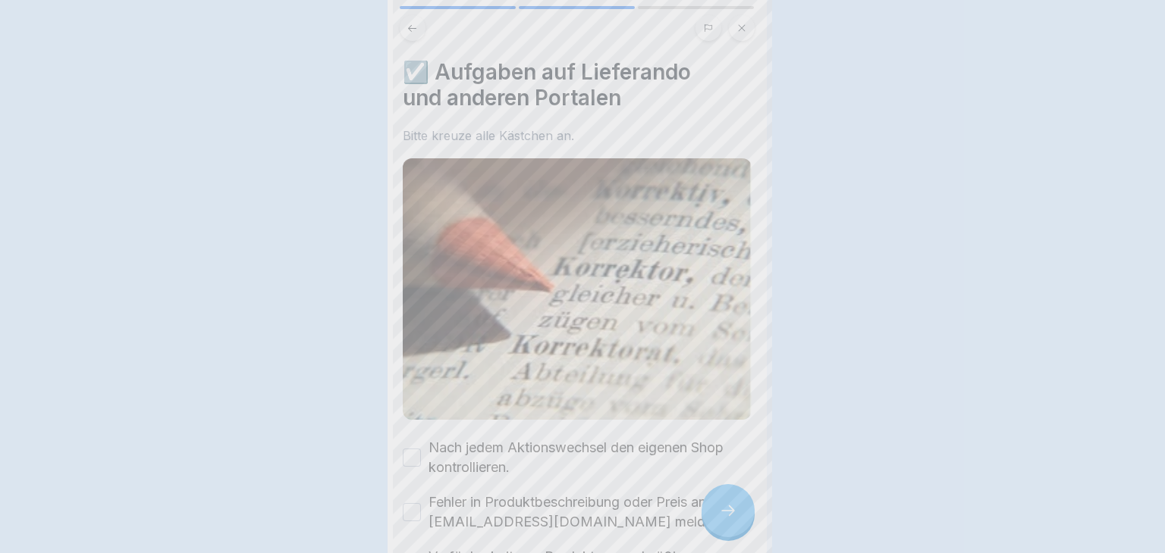
click at [716, 503] on div at bounding box center [582, 276] width 1165 height 553
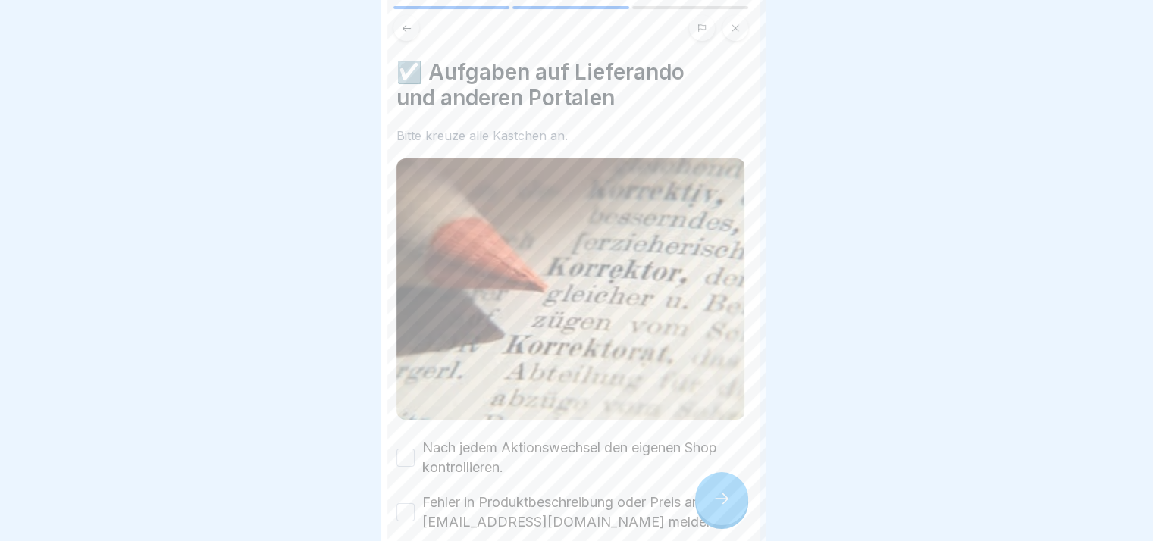
click at [716, 503] on div at bounding box center [721, 498] width 53 height 53
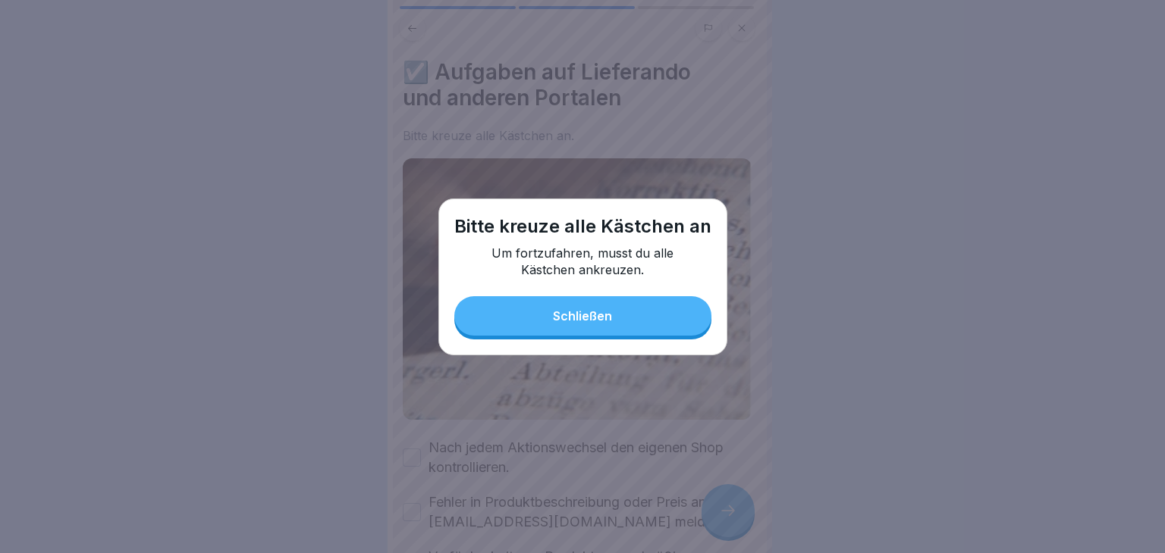
click at [634, 328] on button "Schließen" at bounding box center [582, 315] width 257 height 39
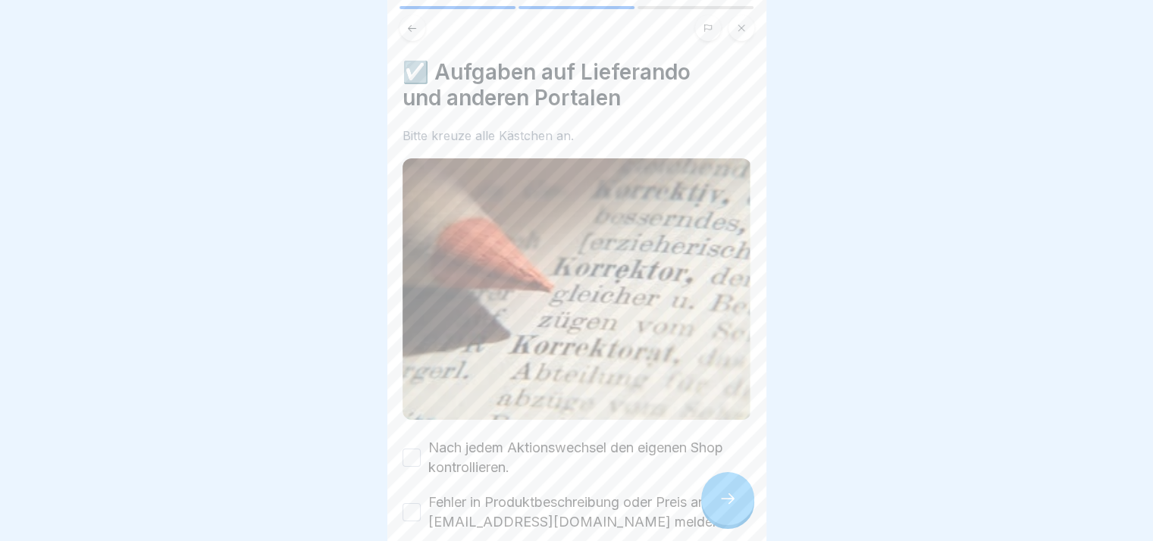
click at [514, 438] on label "Nach jedem Aktionswechsel den eigenen Shop kontrollieren." at bounding box center [589, 457] width 323 height 39
click at [421, 449] on button "Nach jedem Aktionswechsel den eigenen Shop kontrollieren." at bounding box center [412, 458] width 18 height 18
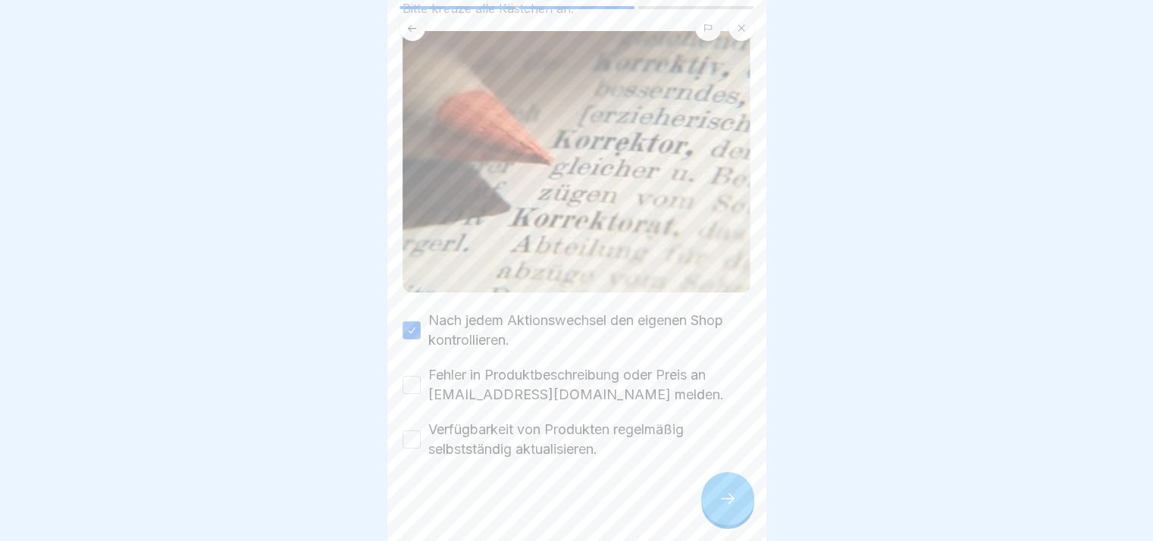
click at [542, 395] on label "Fehler in Produktbeschreibung oder Preis an portale@world-of-pizza.de melden." at bounding box center [589, 384] width 323 height 39
click at [421, 394] on button "Fehler in Produktbeschreibung oder Preis an portale@world-of-pizza.de melden." at bounding box center [412, 385] width 18 height 18
drag, startPoint x: 550, startPoint y: 425, endPoint x: 743, endPoint y: 525, distance: 217.0
click at [743, 525] on div "Aktion Wiesn Dahoam 3 Schritte Deutsch 📦 Wie immer Fortfahren 🧩 Bounti-Schulung…" at bounding box center [576, 270] width 379 height 541
click at [743, 525] on div at bounding box center [727, 498] width 53 height 53
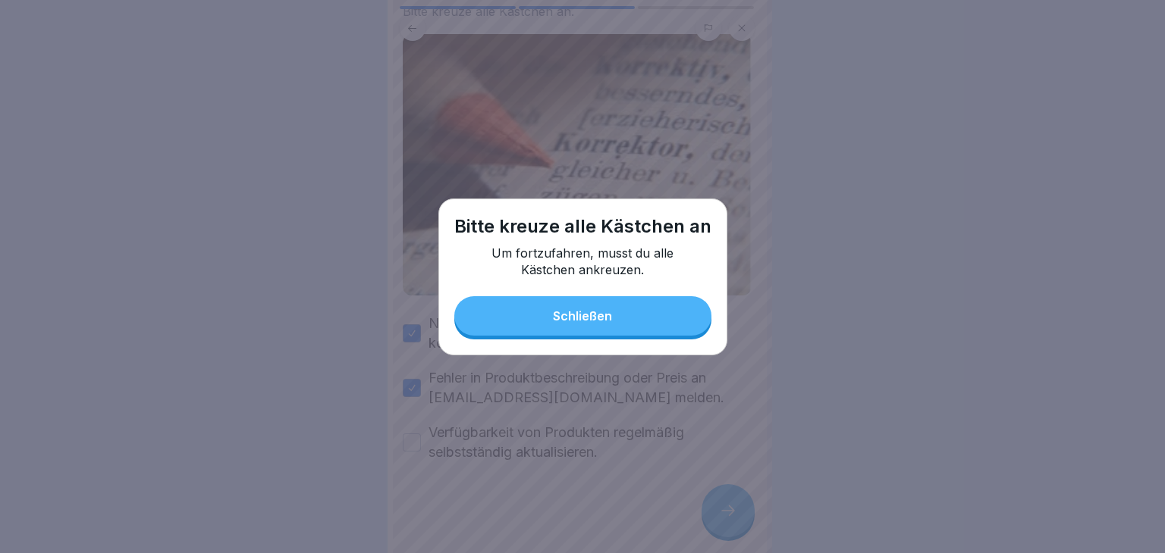
click at [624, 313] on button "Schließen" at bounding box center [582, 315] width 257 height 39
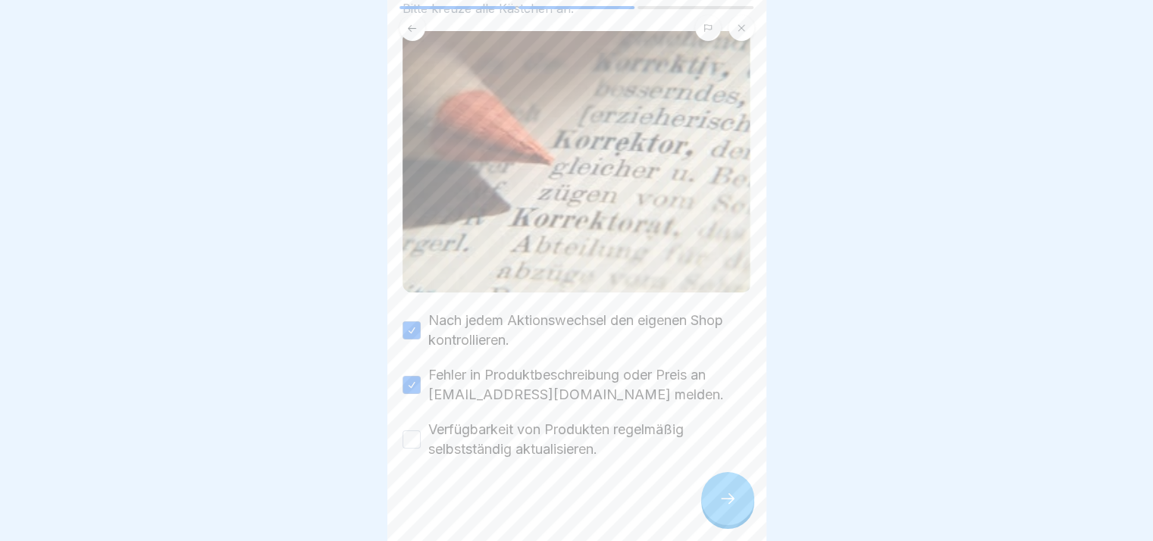
click at [462, 420] on label "Verfügbarkeit von Produkten regelmäßig selbstständig aktualisieren." at bounding box center [589, 439] width 323 height 39
click at [421, 431] on button "Verfügbarkeit von Produkten regelmäßig selbstständig aktualisieren." at bounding box center [412, 440] width 18 height 18
click at [745, 525] on div at bounding box center [727, 498] width 53 height 53
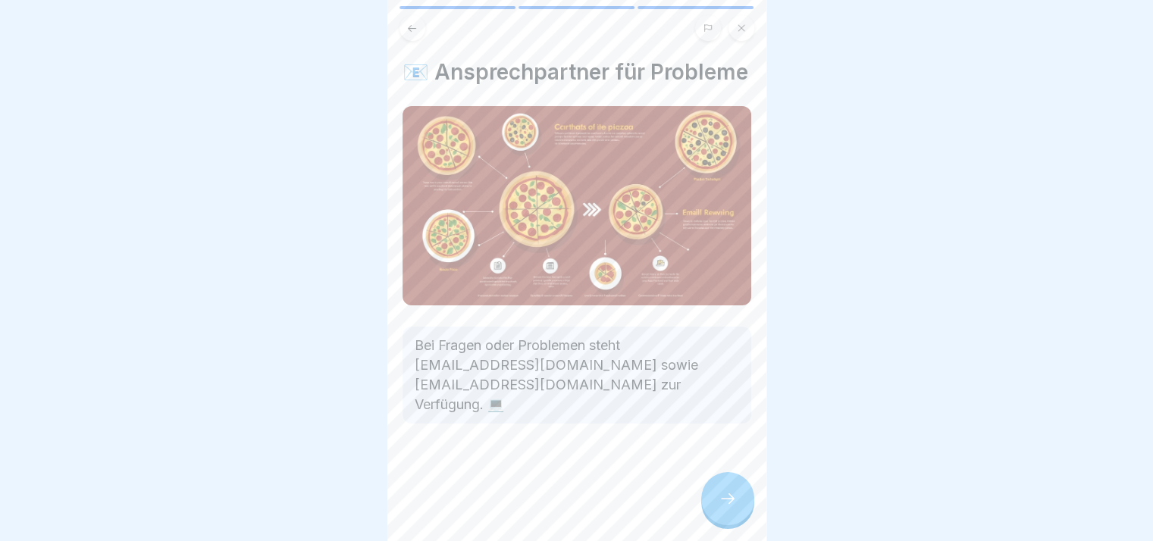
click at [745, 525] on div at bounding box center [727, 498] width 53 height 53
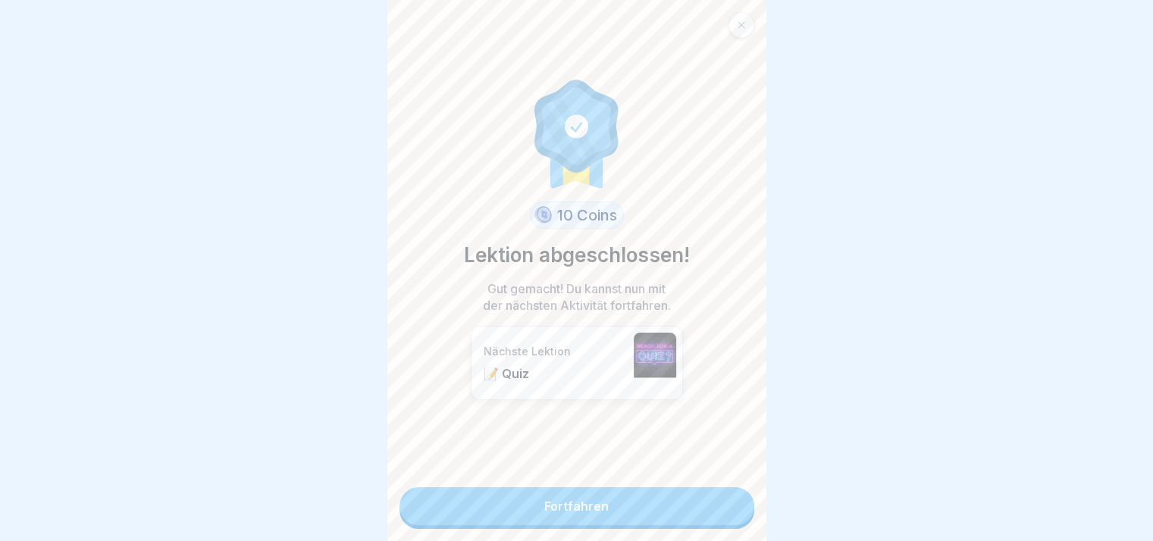
click at [745, 525] on div "10 Coins Lektion abgeschlossen! Gut gemacht! Du kannst nun mit der nächsten Akt…" at bounding box center [576, 270] width 379 height 541
click at [698, 500] on div "10 Coins Lektion abgeschlossen! Gut gemacht! Du kannst nun mit der nächsten Akt…" at bounding box center [576, 270] width 379 height 541
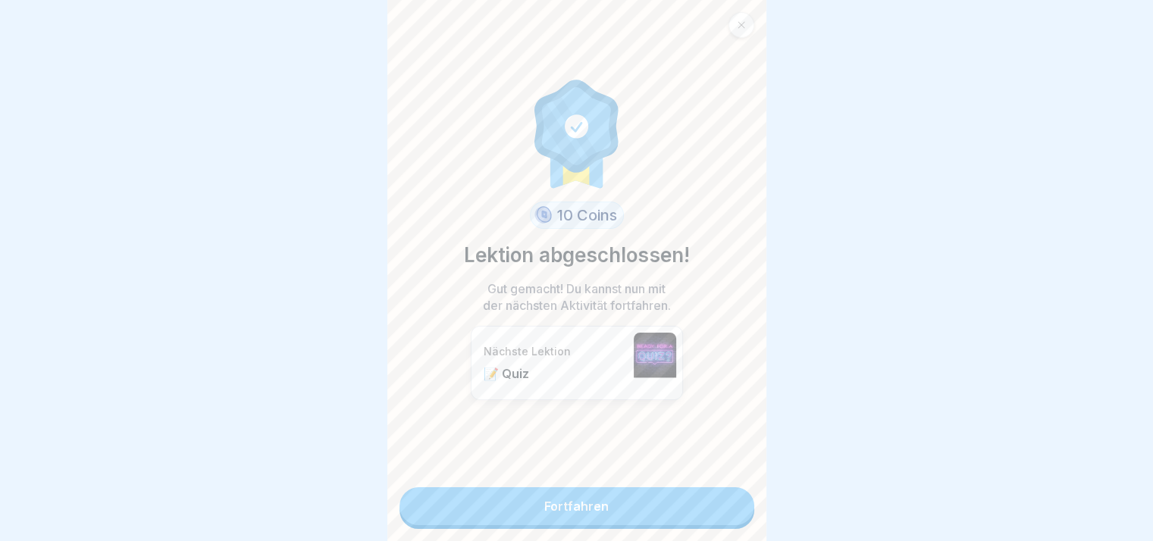
click at [698, 500] on link "Fortfahren" at bounding box center [577, 507] width 355 height 38
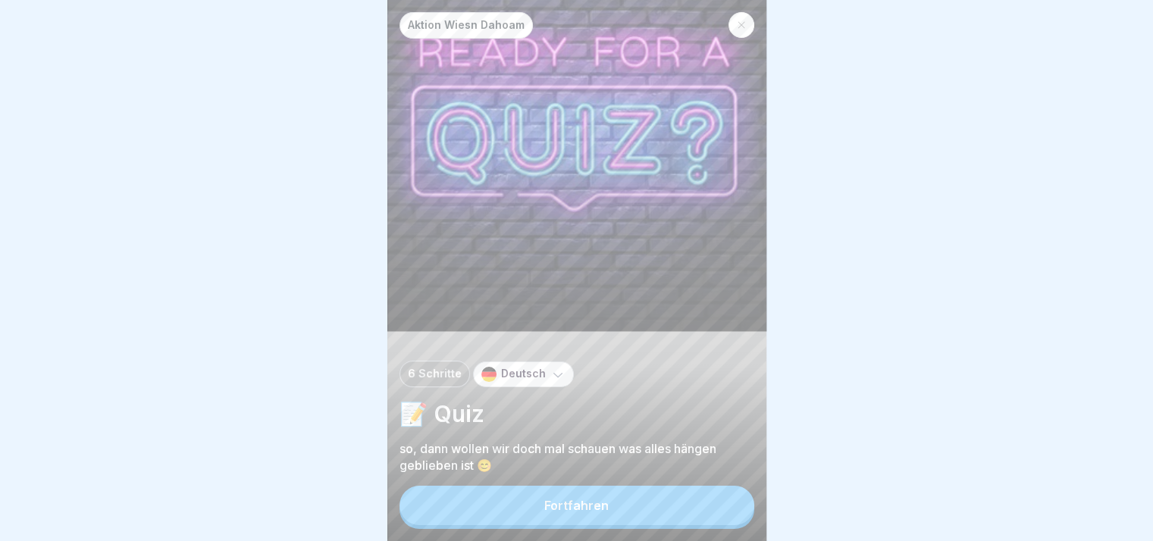
click at [694, 497] on div "Fortfahren" at bounding box center [577, 507] width 355 height 43
click at [696, 522] on button "Fortfahren" at bounding box center [577, 505] width 355 height 39
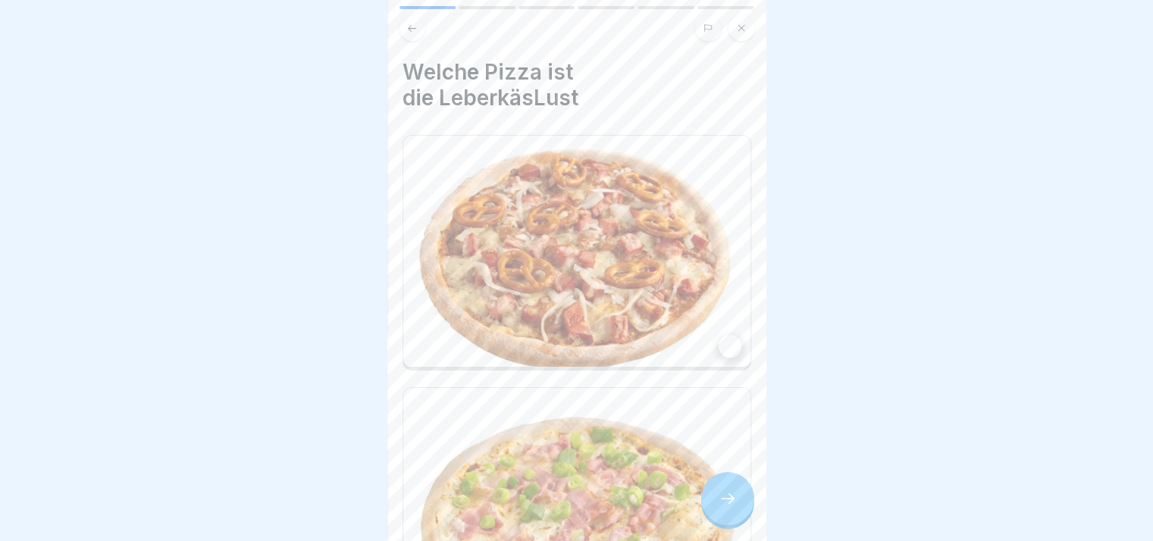
drag, startPoint x: 767, startPoint y: 356, endPoint x: 651, endPoint y: 315, distance: 123.7
click at [651, 315] on body "Aktion Wiesn Dahoam 6 Schritte Deutsch 📝 Quiz so, dann wollen wir doch mal scha…" at bounding box center [576, 270] width 1153 height 541
click at [651, 315] on img at bounding box center [576, 251] width 347 height 231
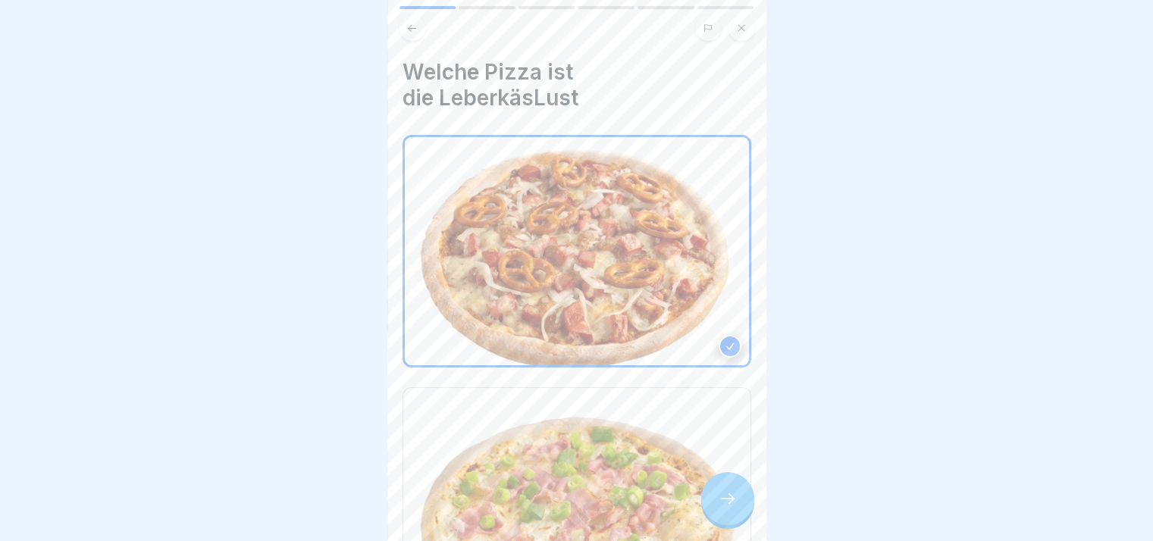
scroll to position [161, 0]
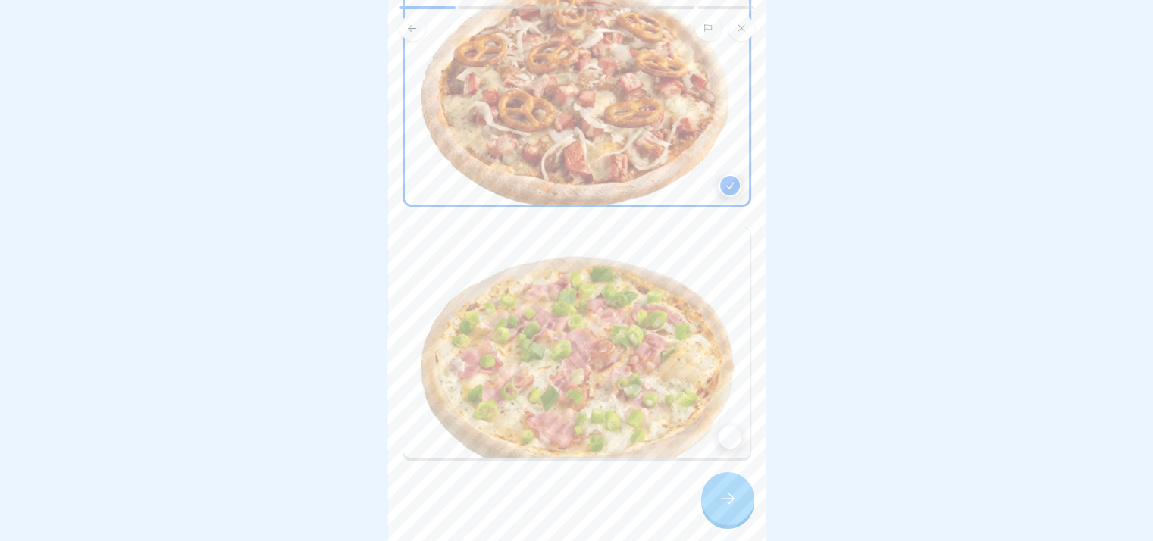
click at [729, 508] on icon at bounding box center [728, 499] width 18 height 18
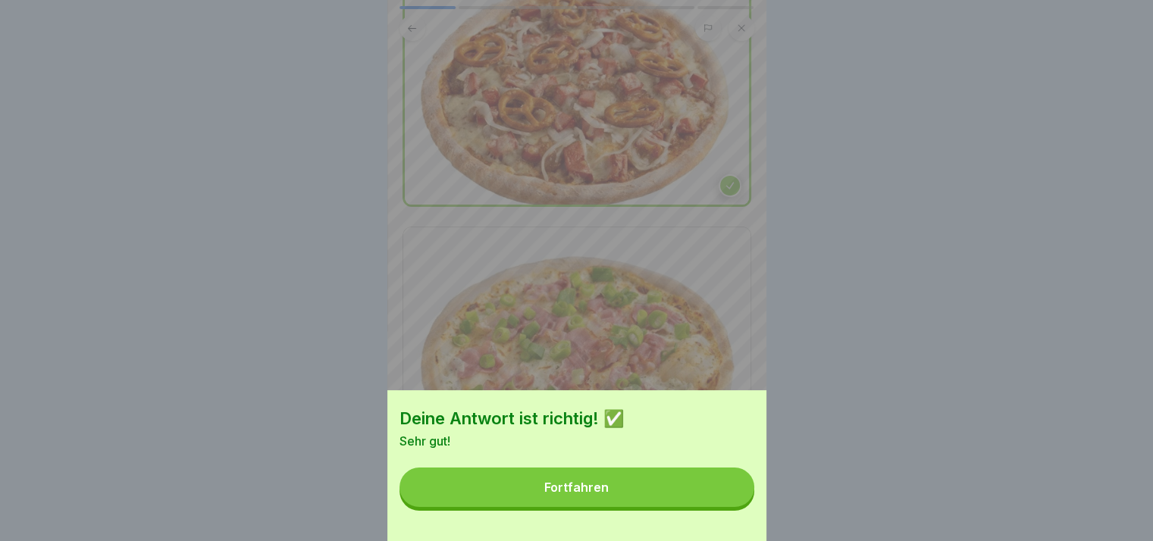
click at [729, 507] on button "Fortfahren" at bounding box center [577, 487] width 355 height 39
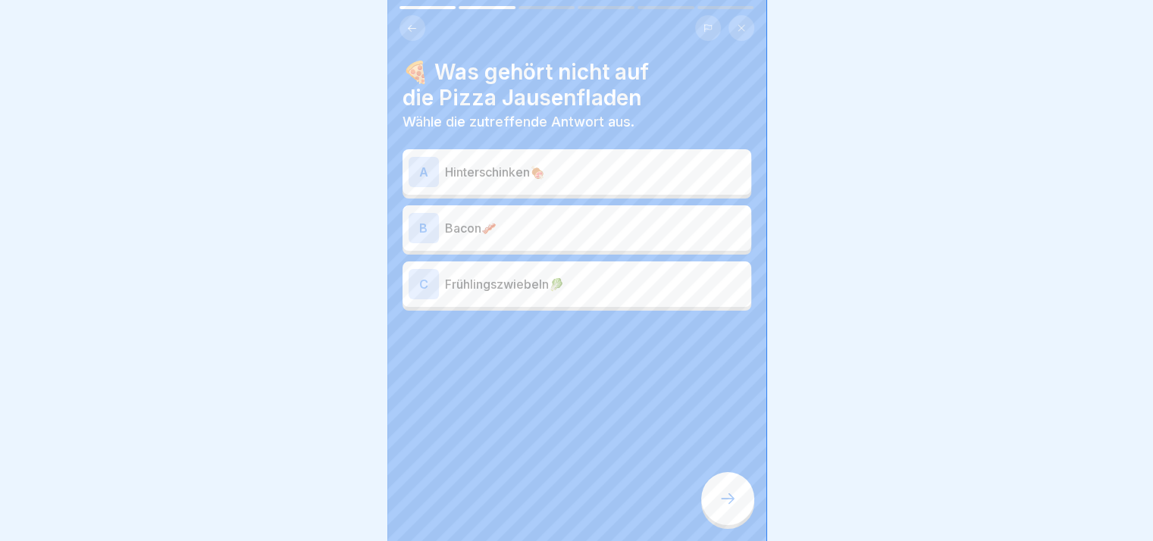
click at [729, 508] on icon at bounding box center [728, 499] width 18 height 18
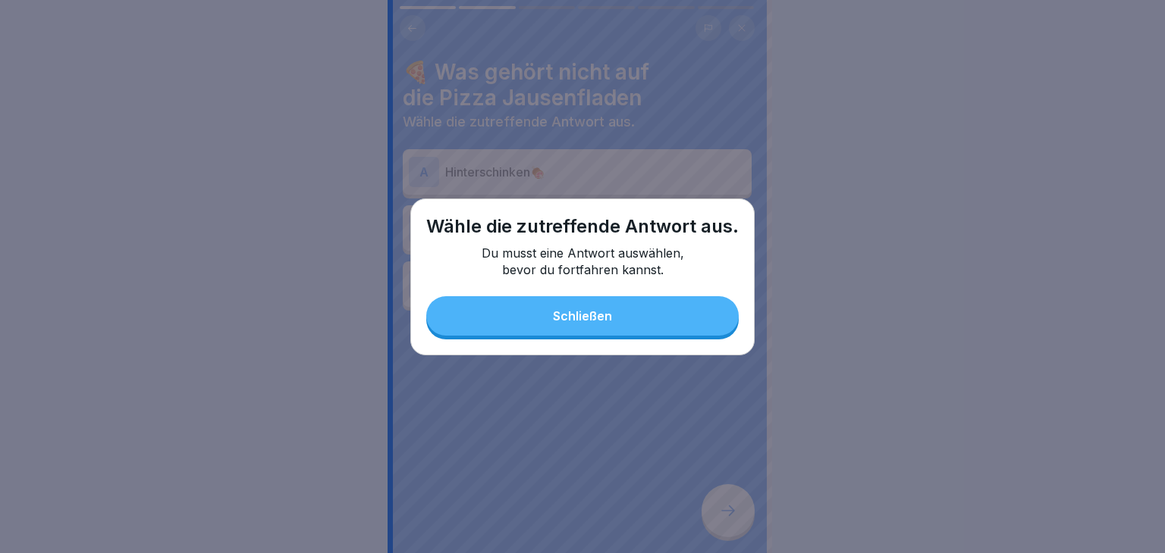
click at [600, 337] on div "Wähle die zutreffende Antwort aus. Du musst eine Antwort auswählen, bevor du fo…" at bounding box center [582, 277] width 344 height 157
click at [572, 321] on div "Schließen" at bounding box center [582, 316] width 59 height 14
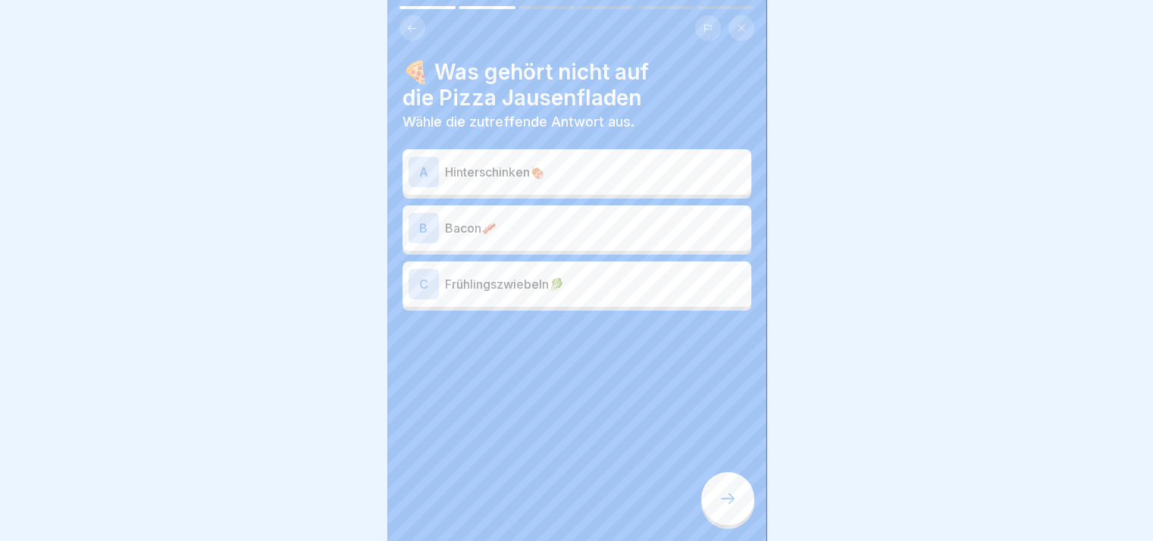
click at [540, 289] on p "Frühlingszwiebeln🥬" at bounding box center [595, 284] width 300 height 18
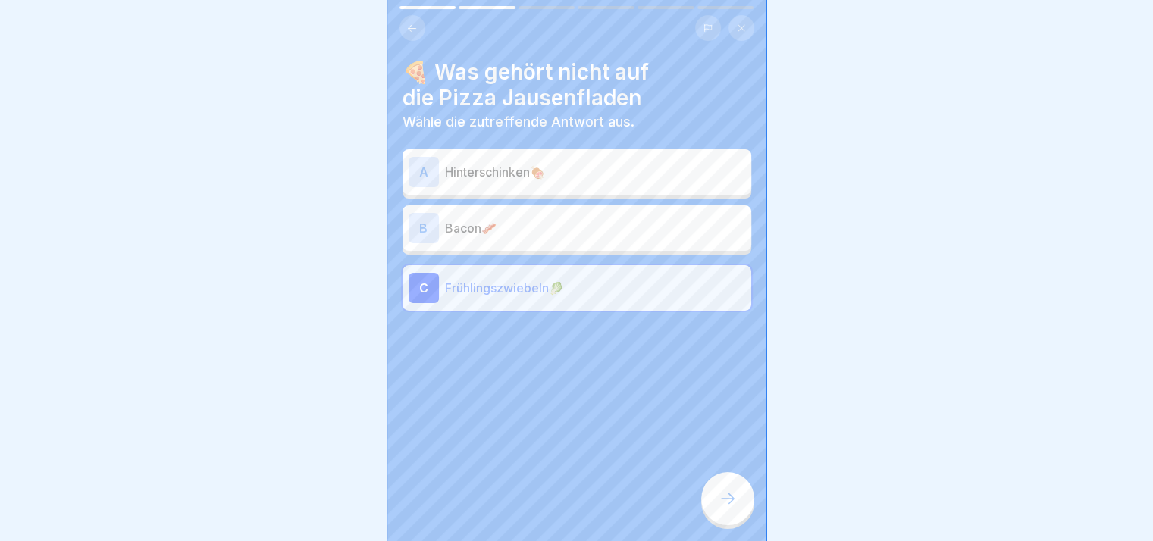
click at [735, 498] on div at bounding box center [727, 498] width 53 height 53
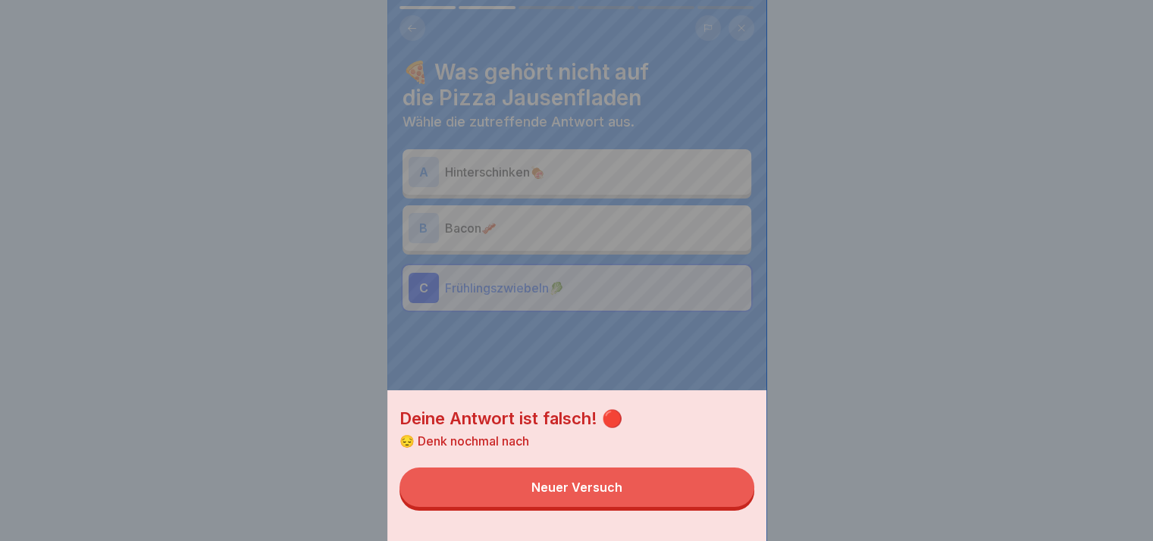
click at [735, 498] on button "Neuer Versuch" at bounding box center [577, 487] width 355 height 39
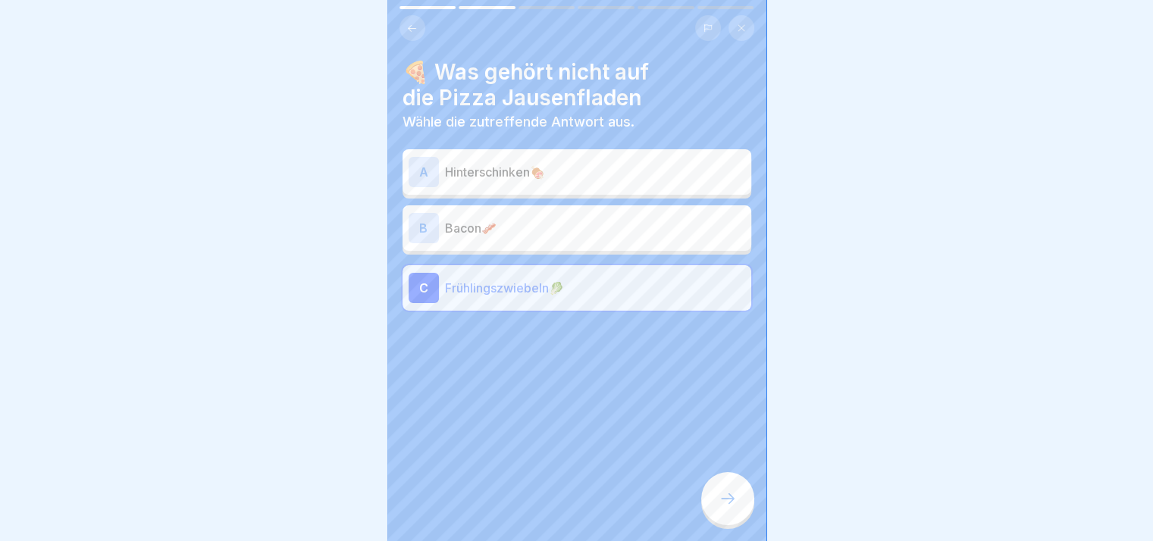
click at [598, 186] on div "A Hinterschinken🍖" at bounding box center [577, 172] width 337 height 30
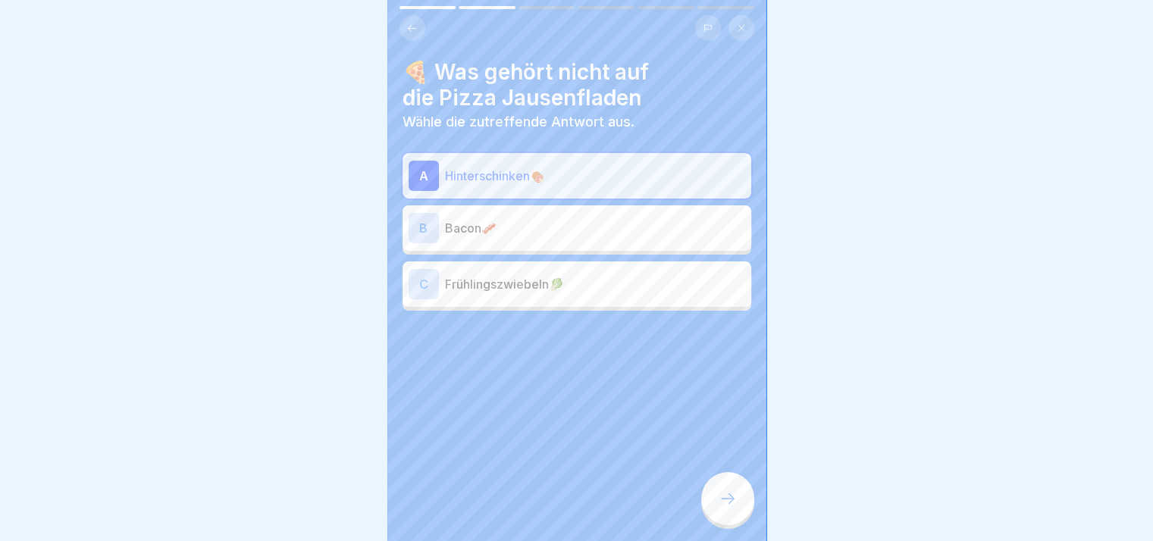
click at [601, 234] on p "Bacon🥓" at bounding box center [595, 228] width 300 height 18
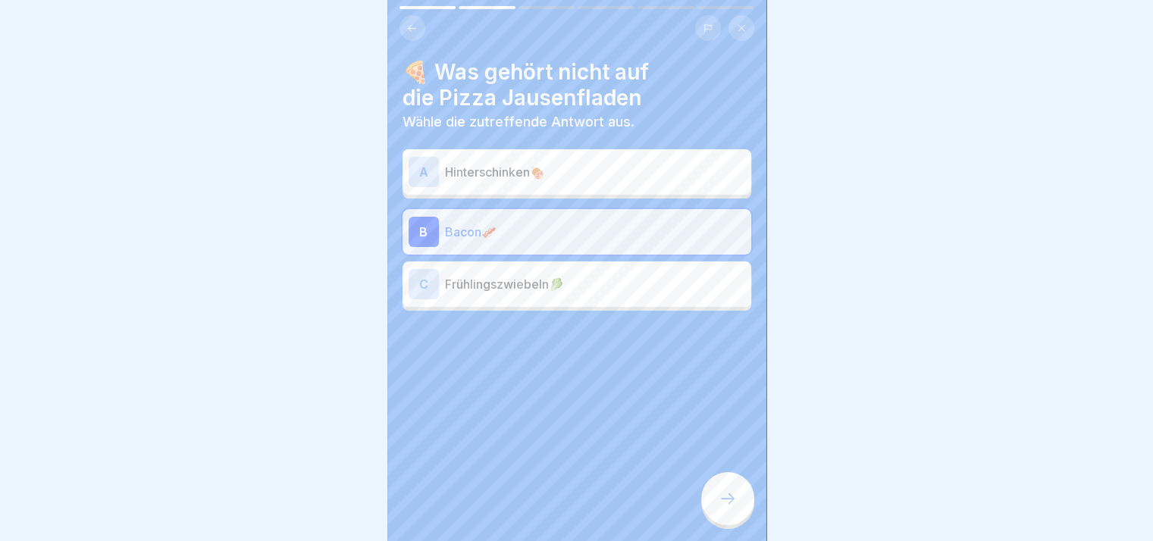
click at [743, 519] on div at bounding box center [727, 498] width 53 height 53
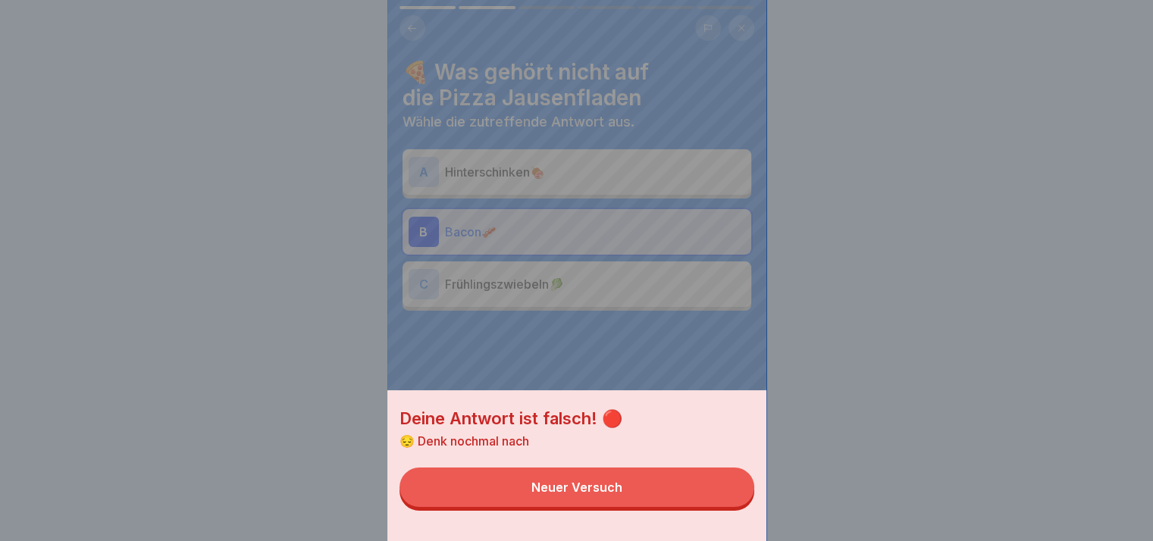
click at [743, 507] on button "Neuer Versuch" at bounding box center [577, 487] width 355 height 39
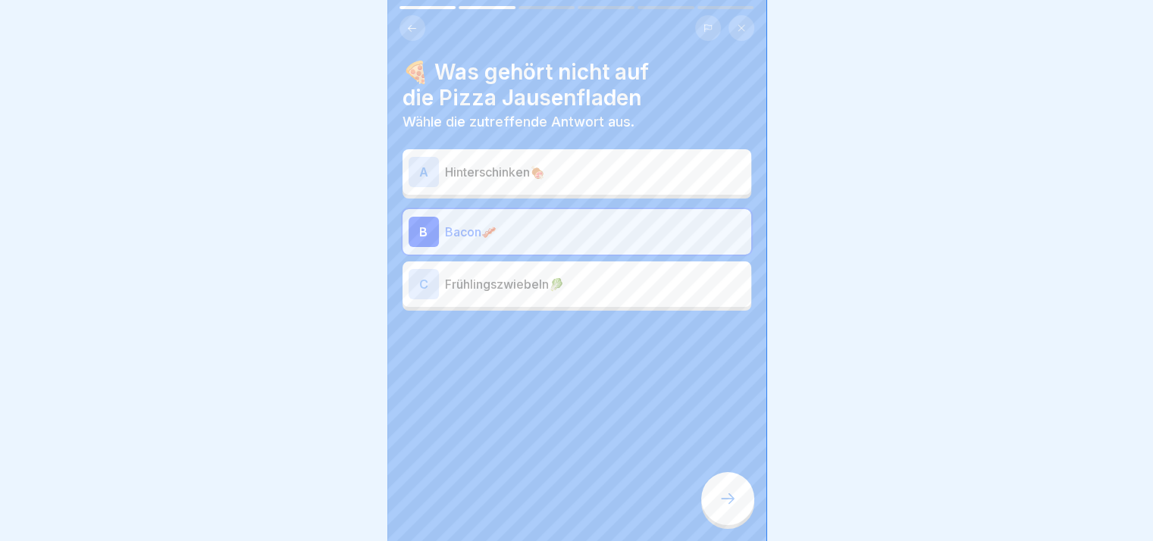
click at [582, 188] on div "A Hinterschinken🍖" at bounding box center [577, 171] width 349 height 45
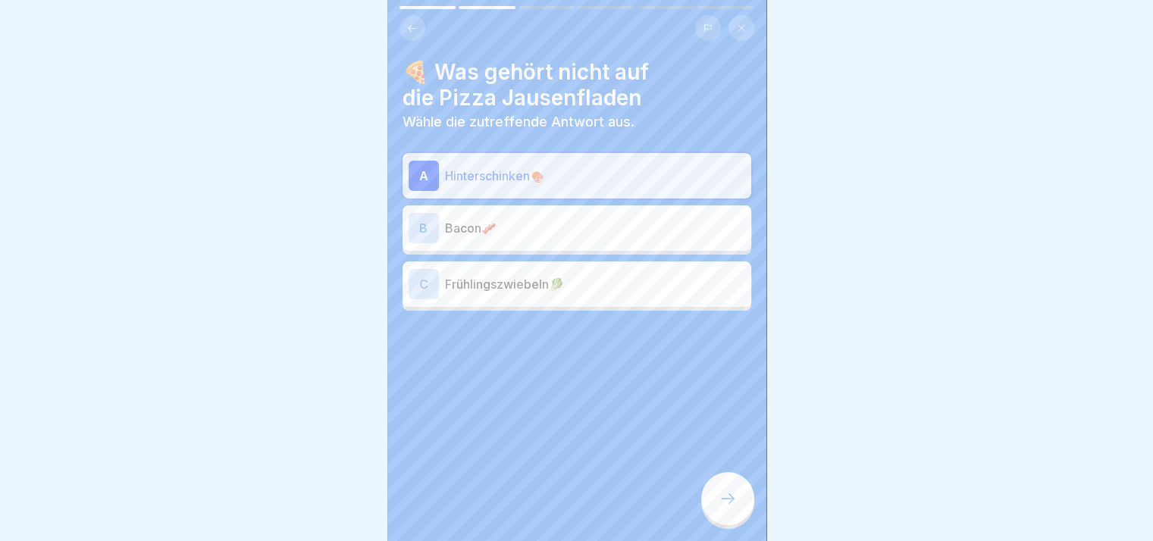
click at [738, 514] on div at bounding box center [727, 498] width 53 height 53
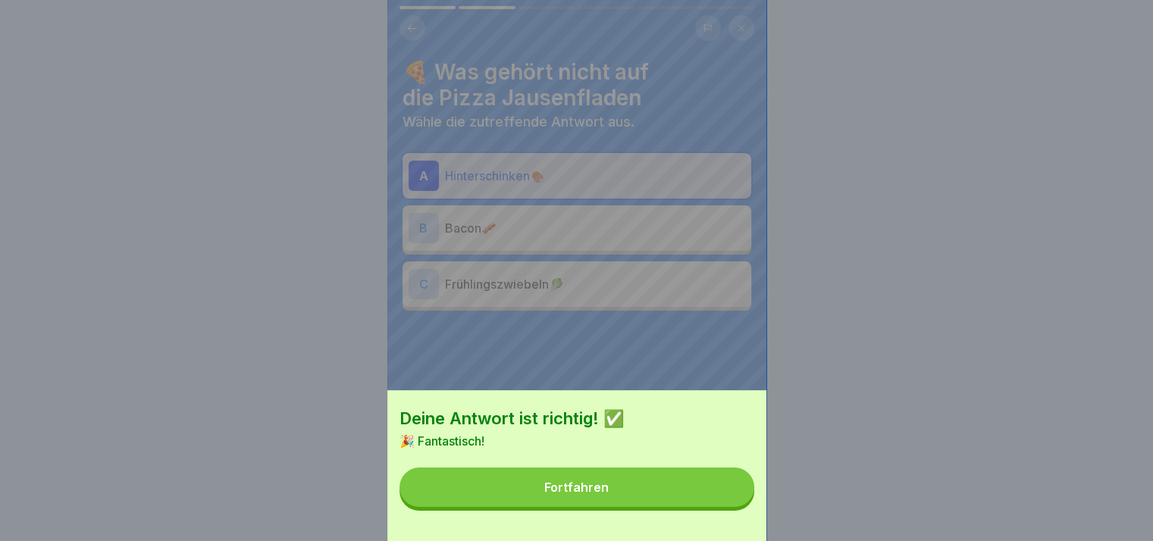
click at [738, 507] on button "Fortfahren" at bounding box center [577, 487] width 355 height 39
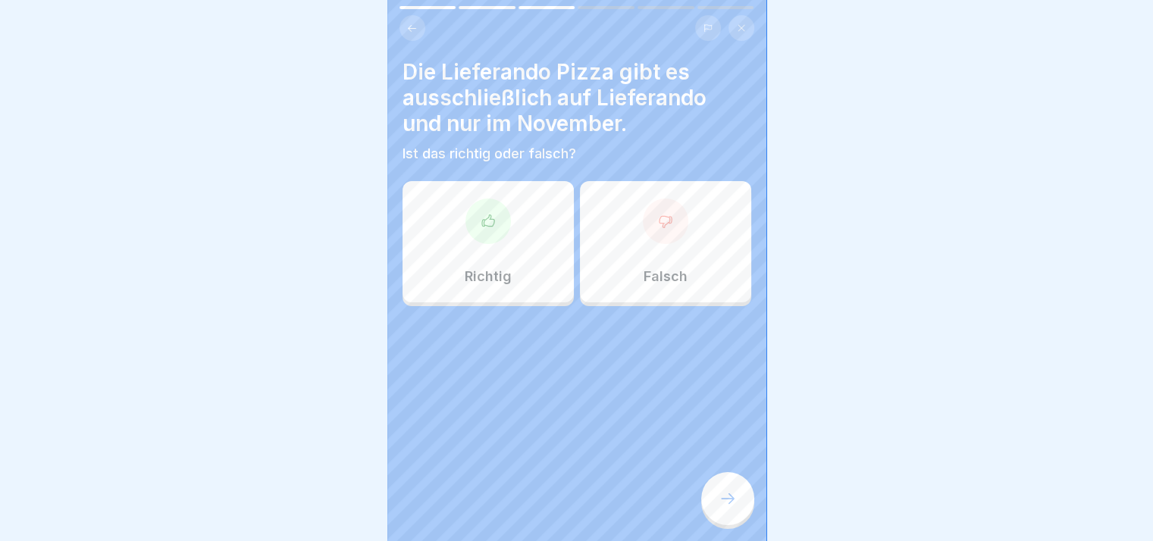
click at [500, 288] on div "Richtig" at bounding box center [488, 241] width 171 height 121
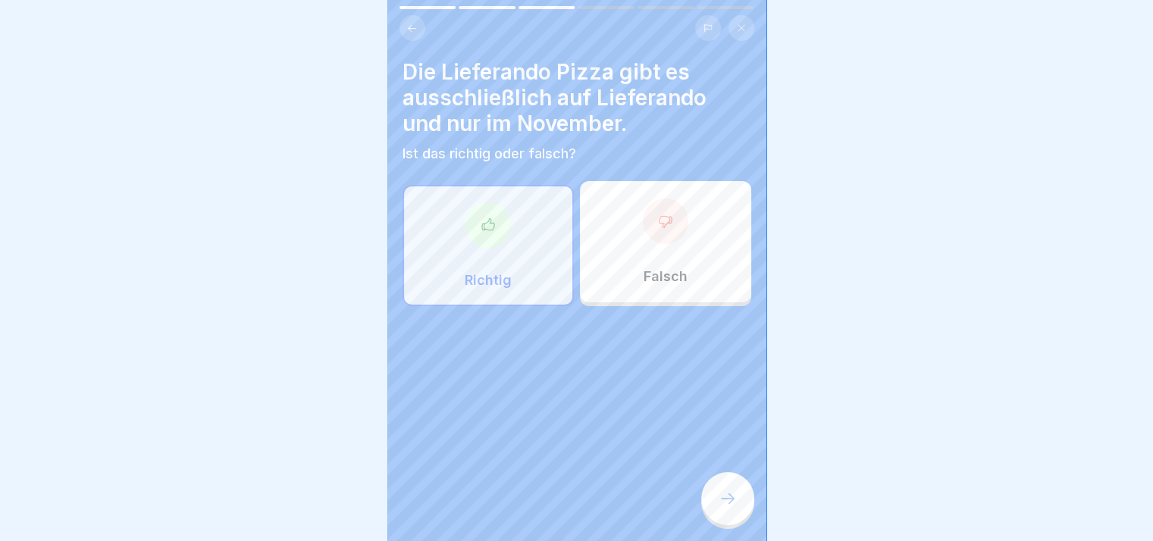
click at [719, 492] on div at bounding box center [727, 498] width 53 height 53
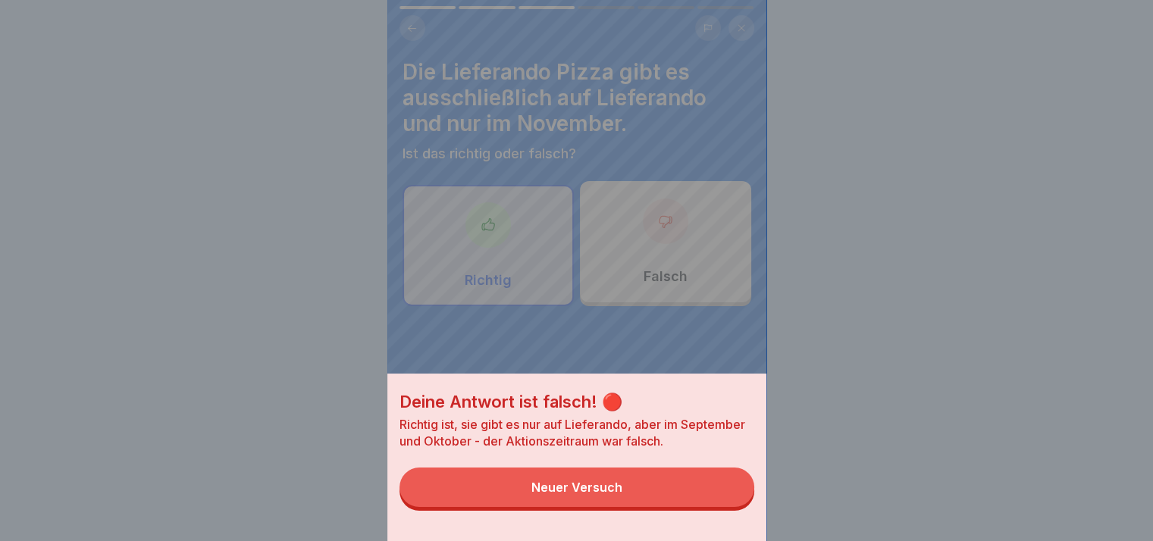
click at [719, 492] on button "Neuer Versuch" at bounding box center [577, 487] width 355 height 39
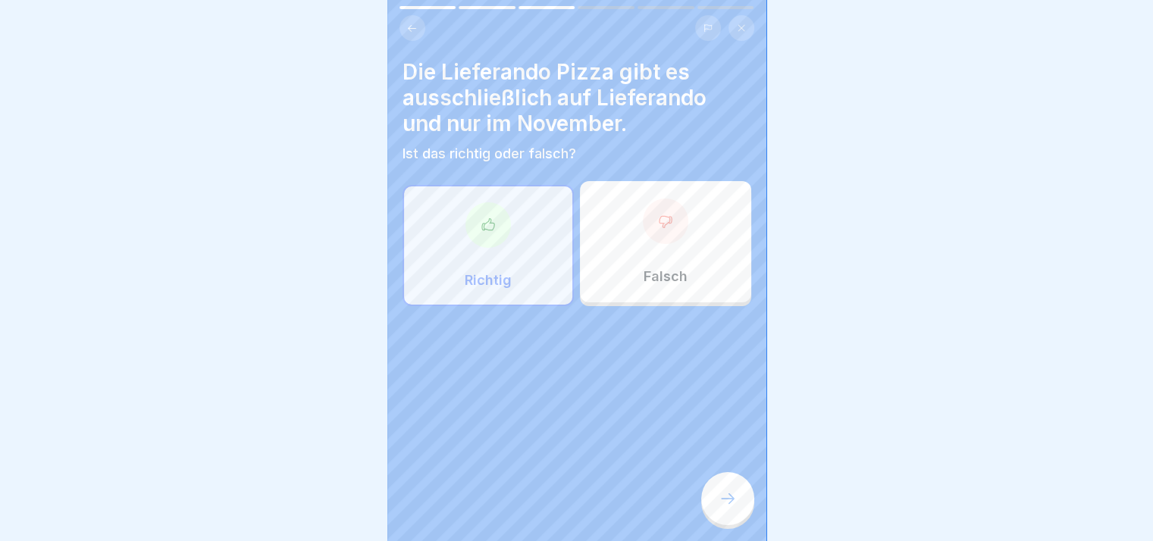
click at [643, 225] on div at bounding box center [665, 221] width 45 height 45
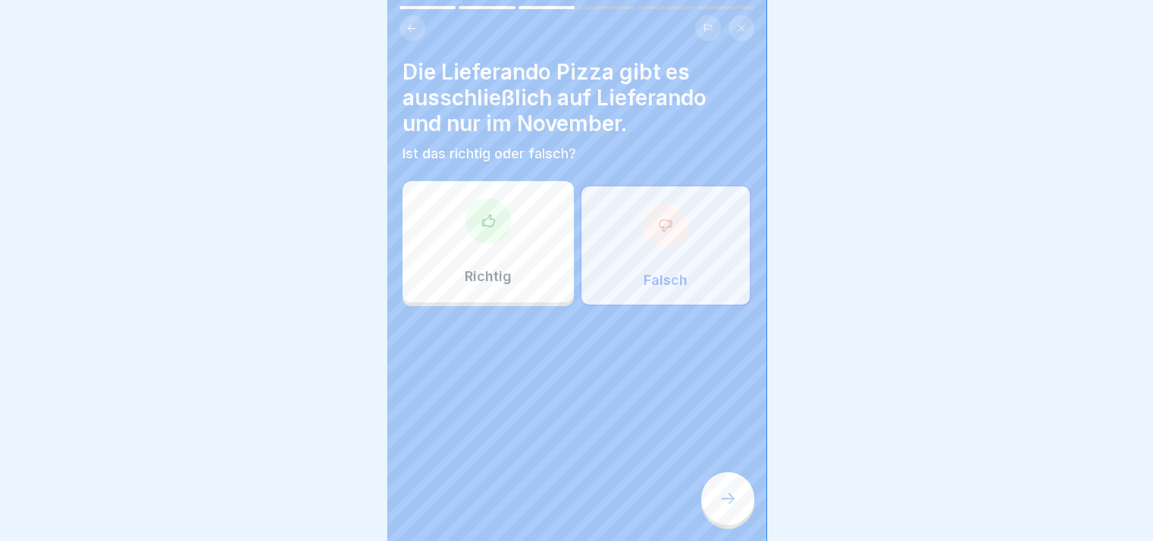
click at [735, 506] on icon at bounding box center [728, 499] width 18 height 18
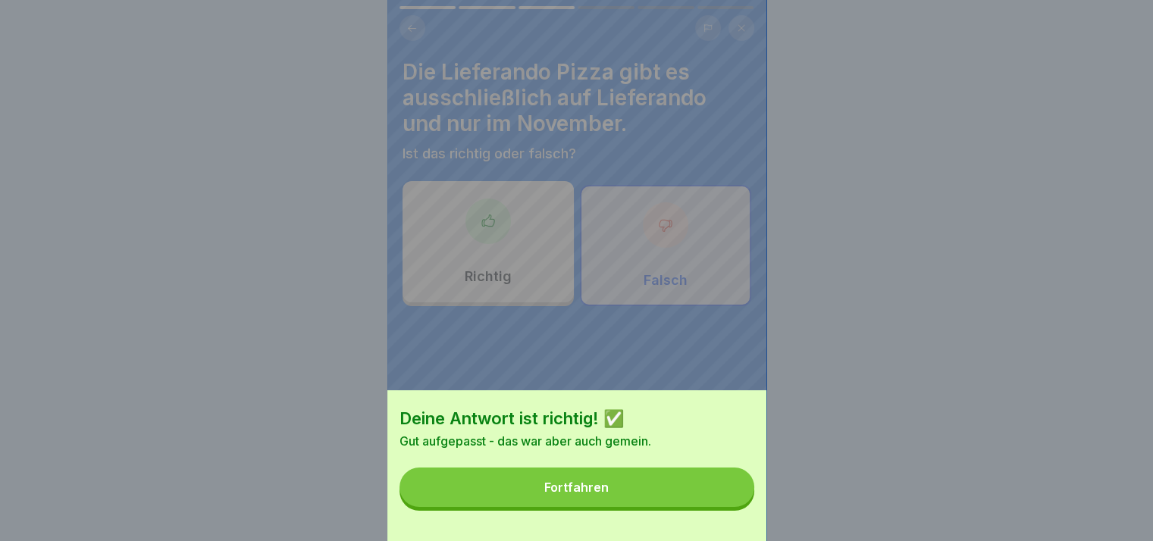
click at [735, 506] on button "Fortfahren" at bounding box center [577, 487] width 355 height 39
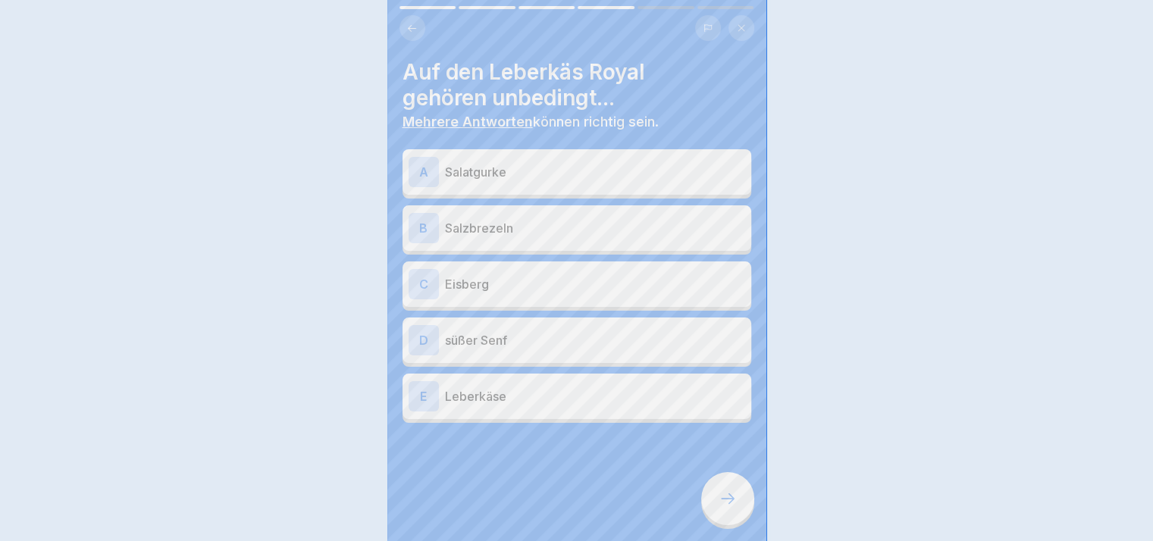
click at [735, 506] on div "Deine Antwort ist richtig! ✅ Gut aufgepasst - das war aber auch gemein. Fortfah…" at bounding box center [576, 270] width 1153 height 541
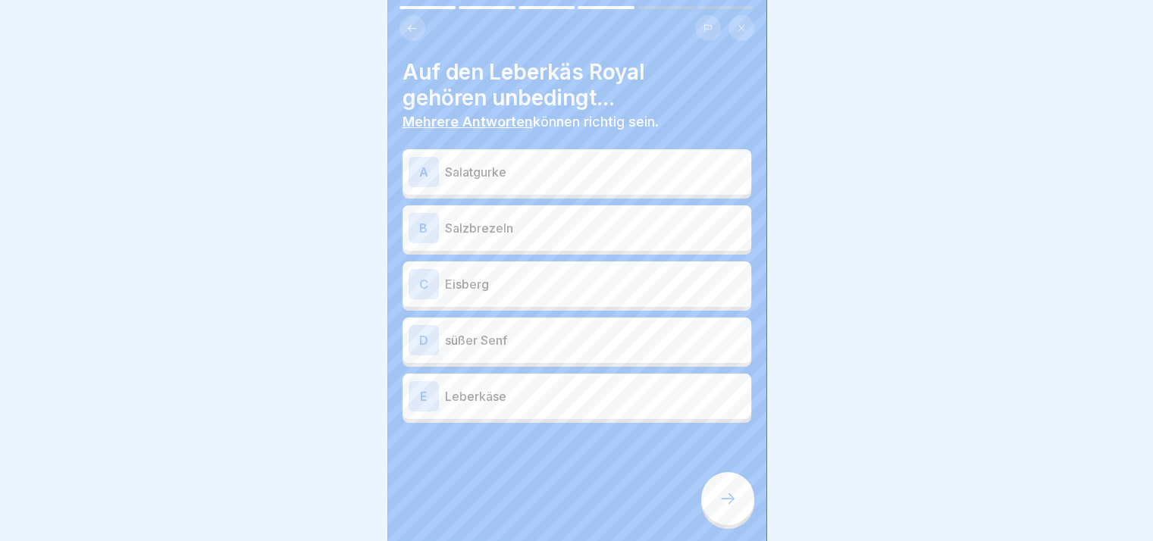
click at [599, 184] on div "A Salatgurke" at bounding box center [577, 172] width 337 height 30
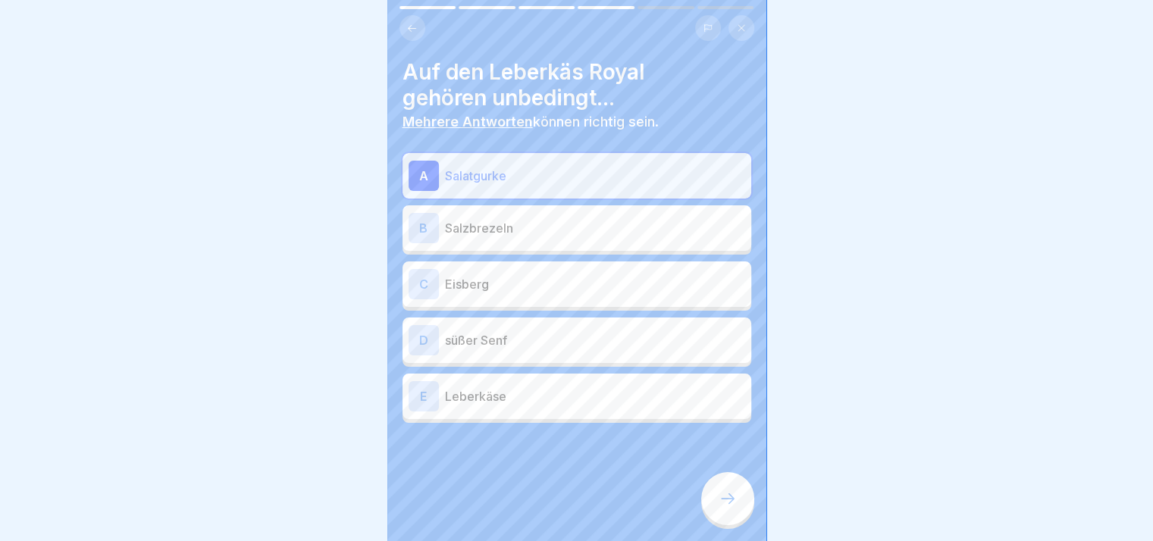
click at [579, 237] on div "B Salzbrezeln" at bounding box center [577, 228] width 337 height 30
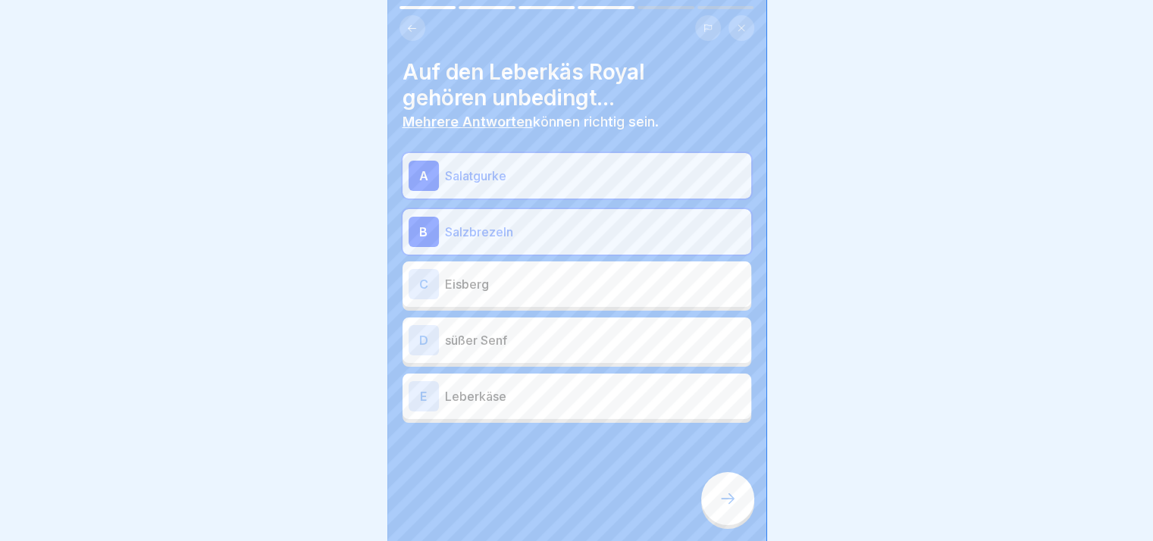
click at [544, 175] on p "Salatgurke" at bounding box center [595, 176] width 300 height 18
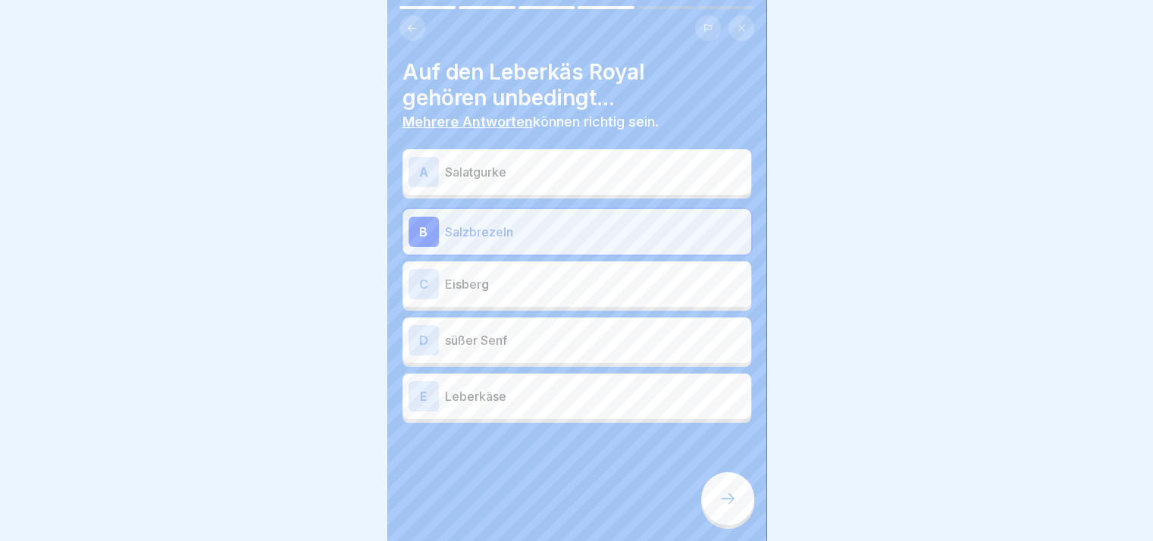
click at [547, 271] on div "C Eisberg" at bounding box center [577, 284] width 337 height 30
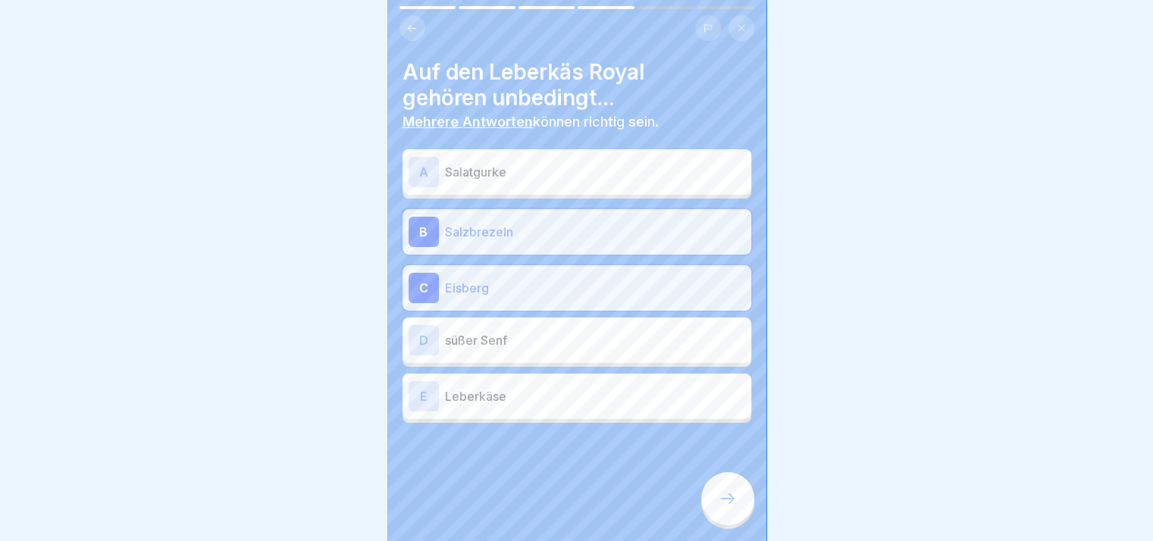
click at [561, 343] on p "süßer Senf" at bounding box center [595, 340] width 300 height 18
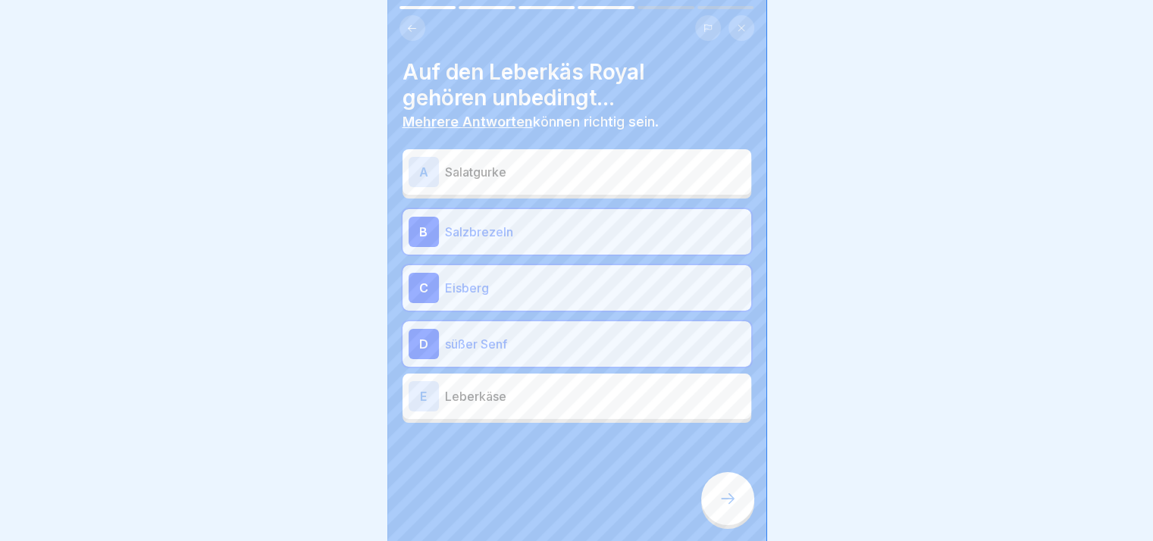
click at [591, 409] on div "E Leberkäse" at bounding box center [577, 396] width 337 height 30
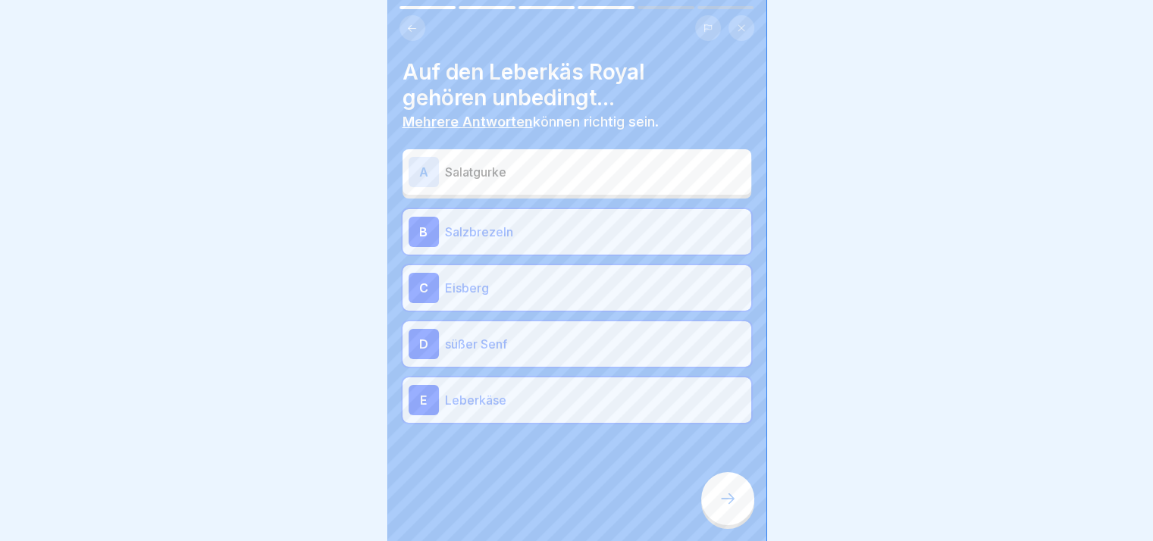
click at [582, 227] on p "Salzbrezeln" at bounding box center [595, 232] width 300 height 18
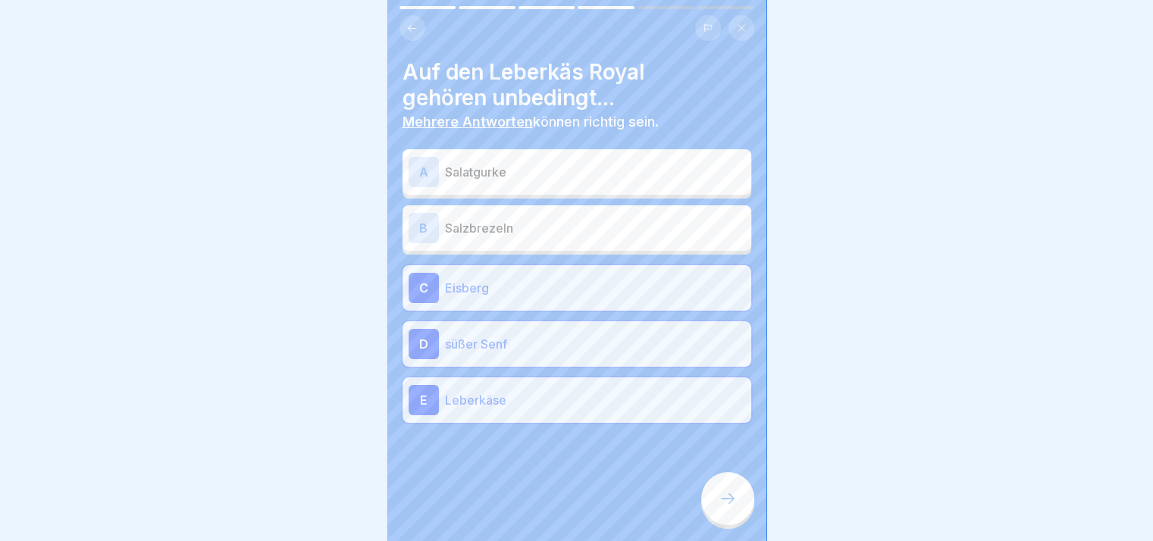
click at [723, 506] on icon at bounding box center [728, 499] width 18 height 18
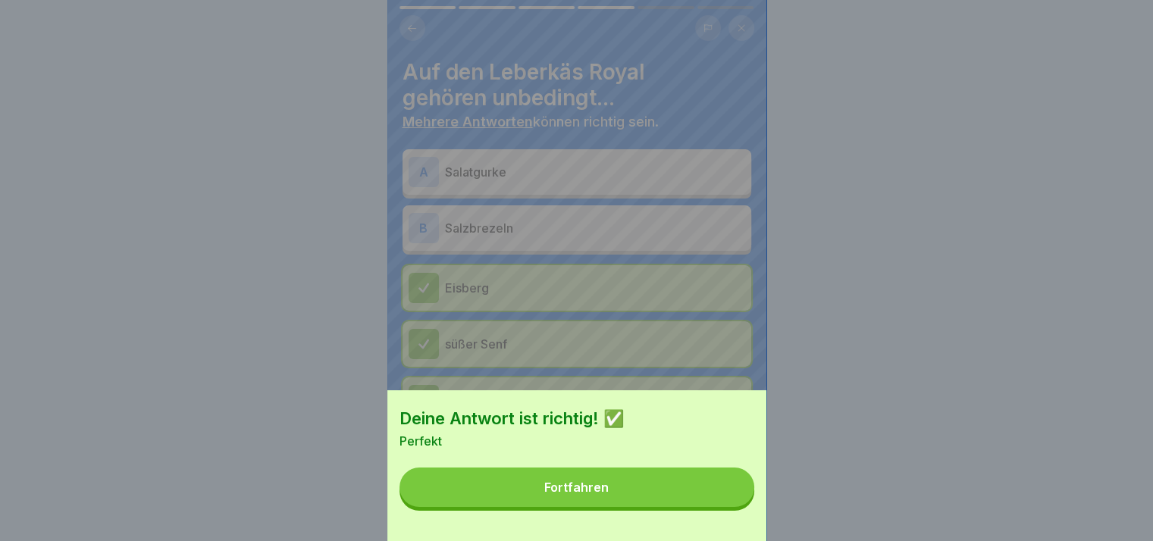
click at [723, 506] on button "Fortfahren" at bounding box center [577, 487] width 355 height 39
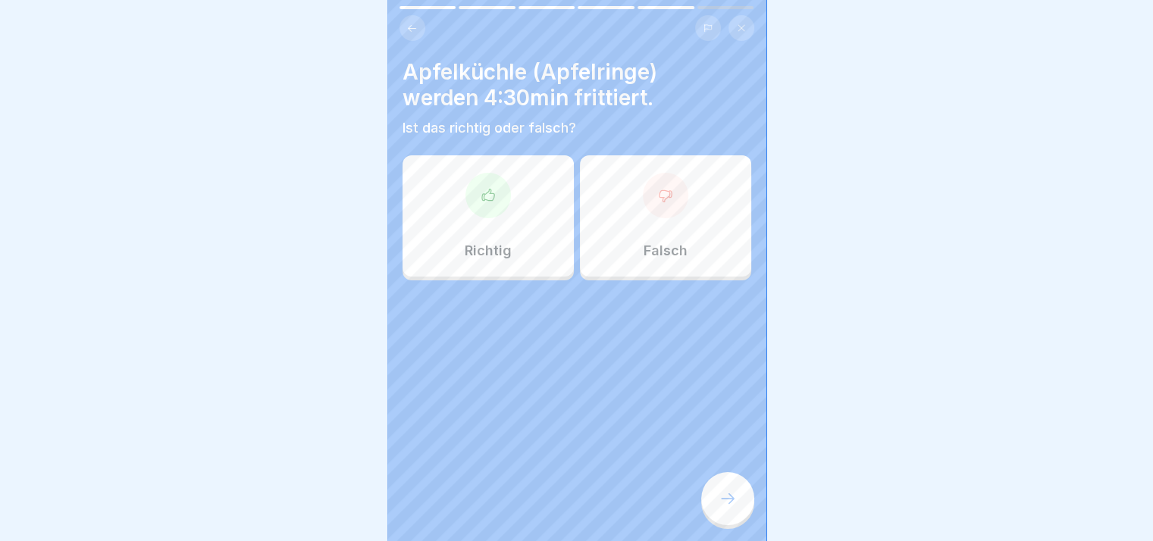
click at [497, 216] on div "Richtig" at bounding box center [488, 215] width 171 height 121
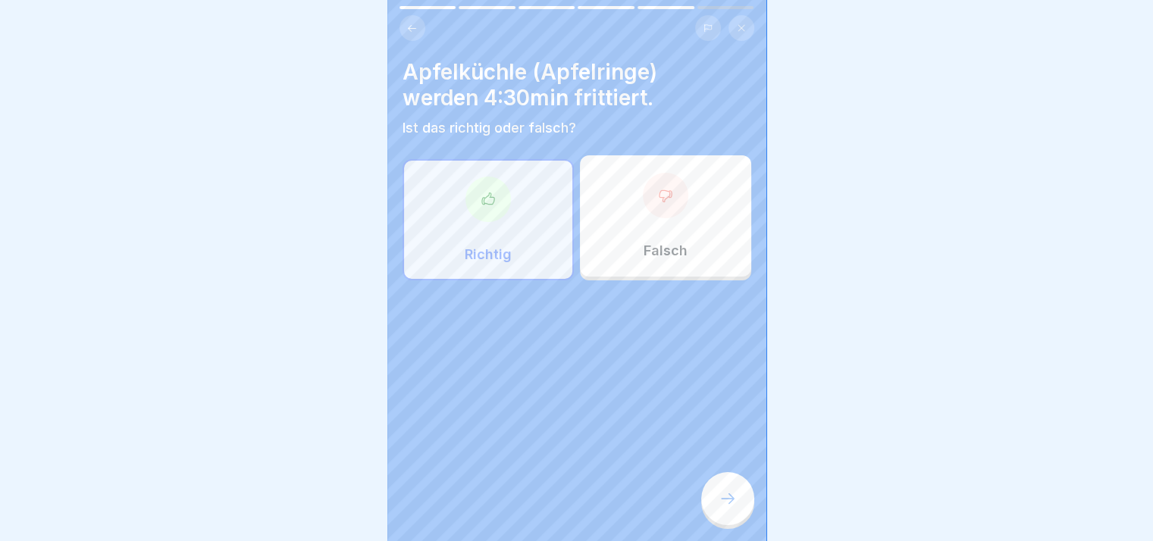
click at [713, 491] on div at bounding box center [727, 498] width 53 height 53
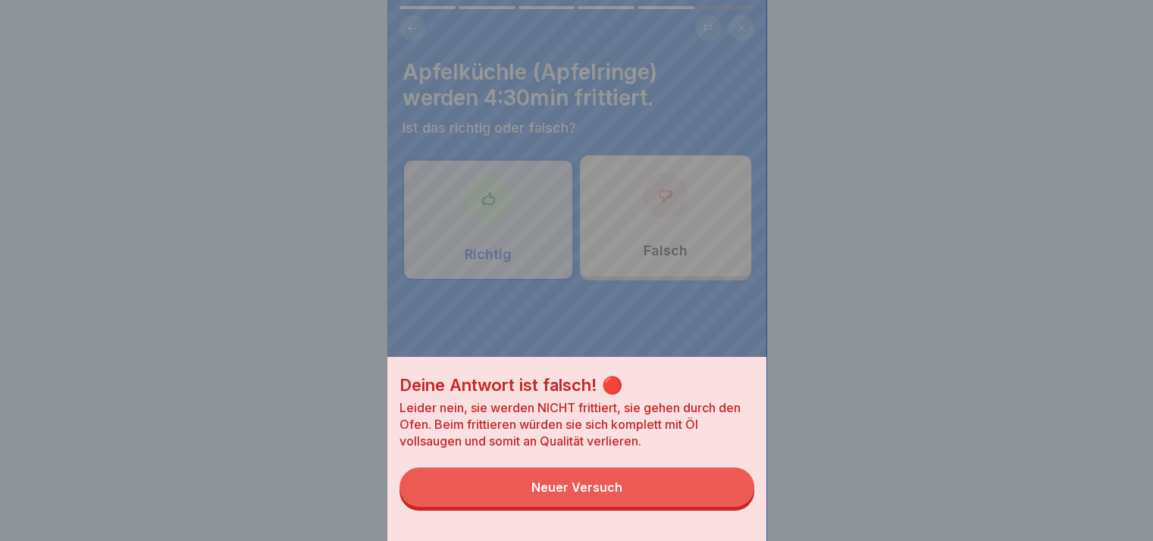
click at [700, 507] on button "Neuer Versuch" at bounding box center [577, 487] width 355 height 39
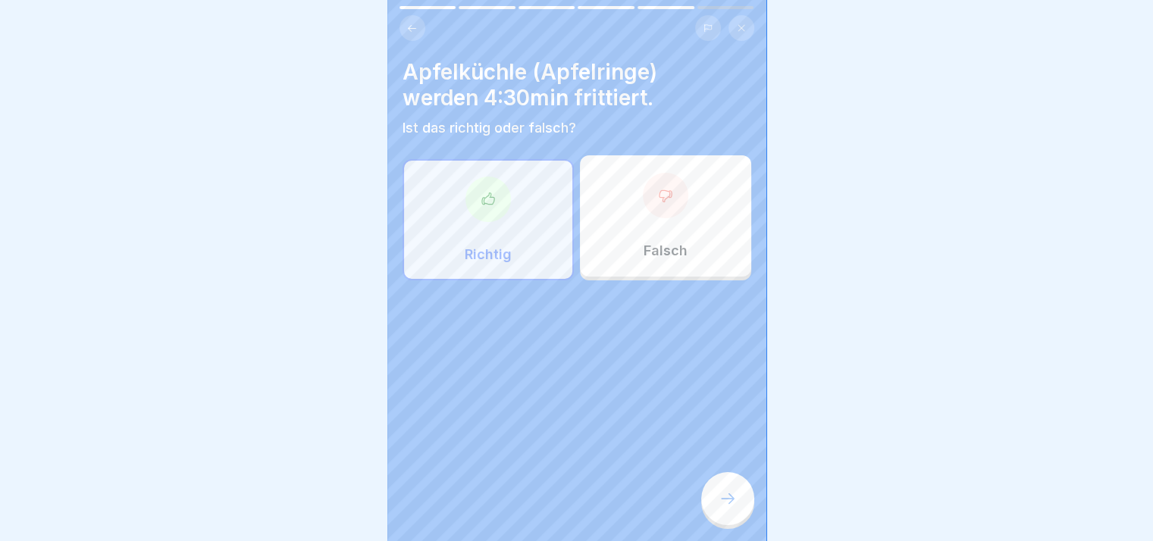
click at [657, 235] on div "Falsch" at bounding box center [665, 215] width 171 height 121
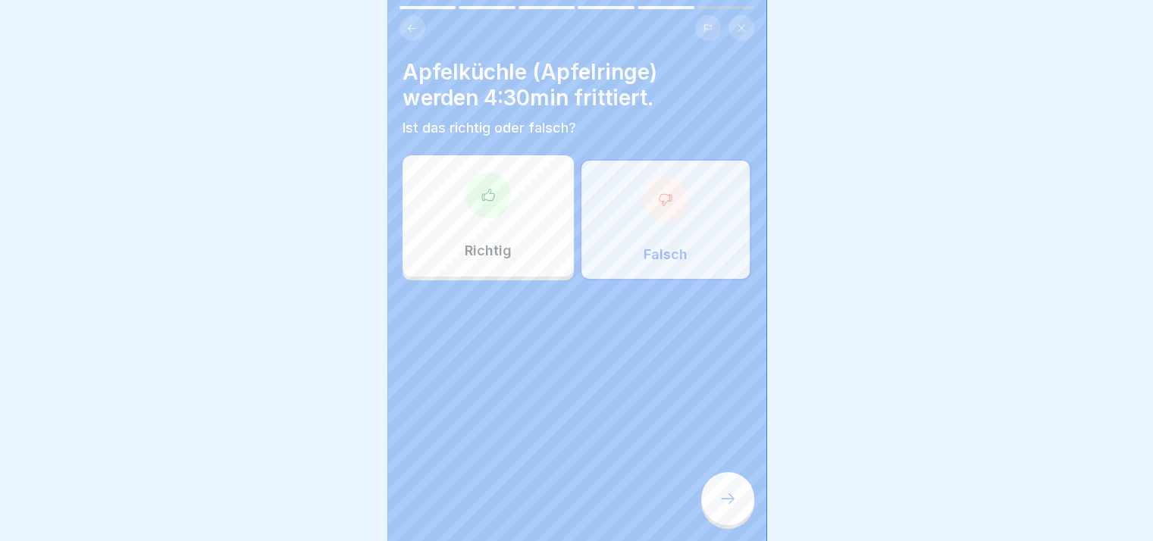
click at [742, 501] on div at bounding box center [727, 498] width 53 height 53
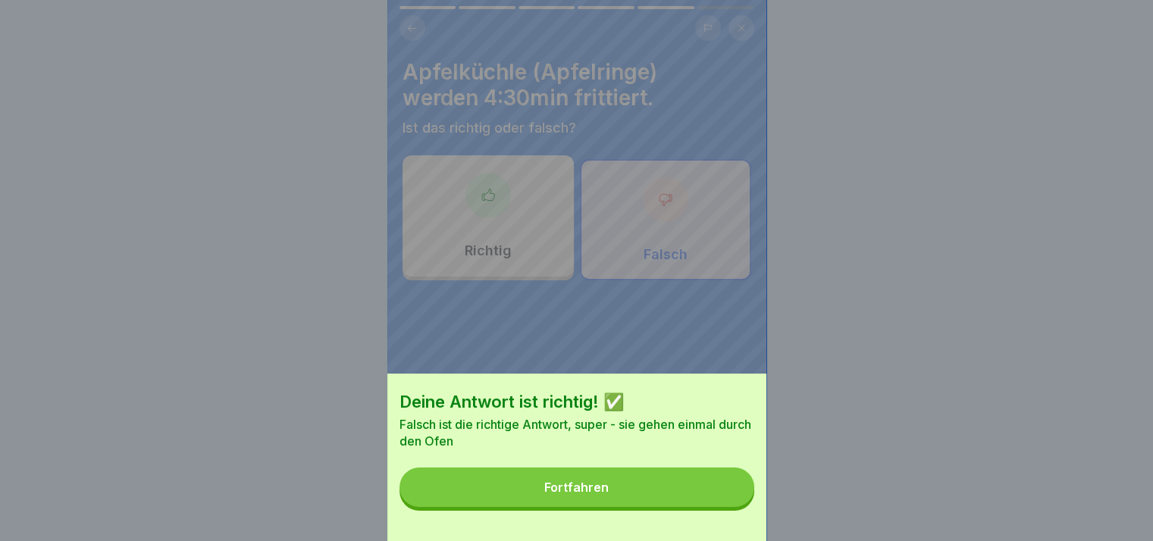
click at [742, 501] on button "Fortfahren" at bounding box center [577, 487] width 355 height 39
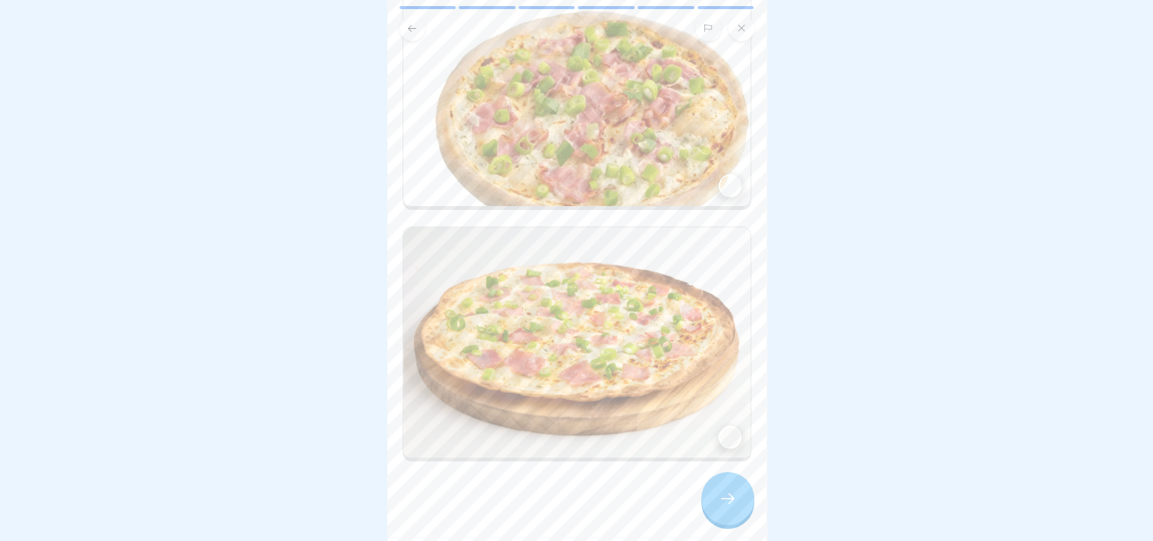
click at [680, 190] on img at bounding box center [576, 90] width 347 height 231
click at [735, 507] on icon at bounding box center [728, 499] width 18 height 18
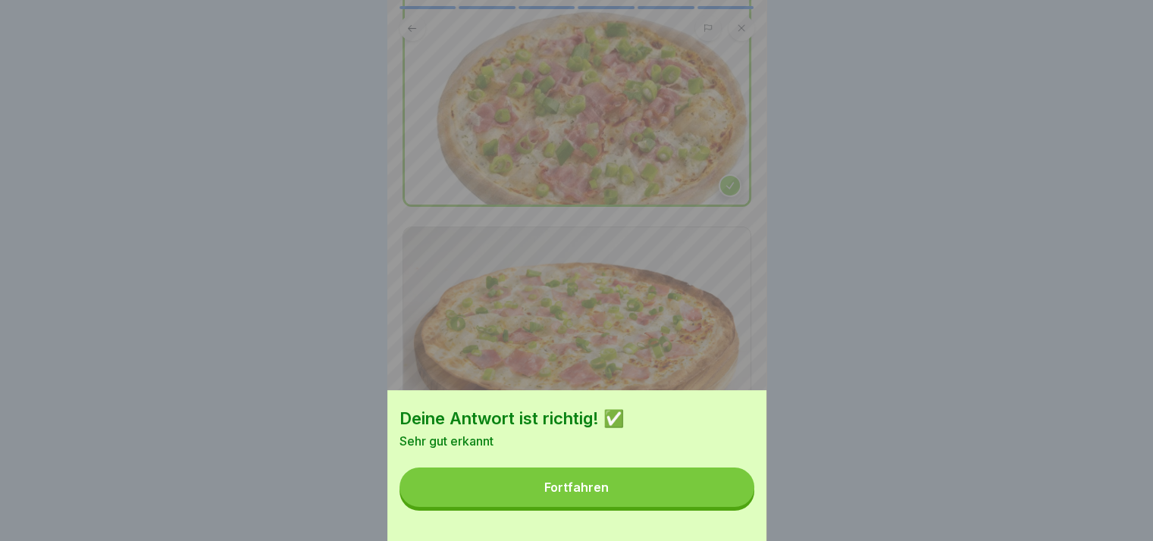
click at [735, 507] on button "Fortfahren" at bounding box center [577, 487] width 355 height 39
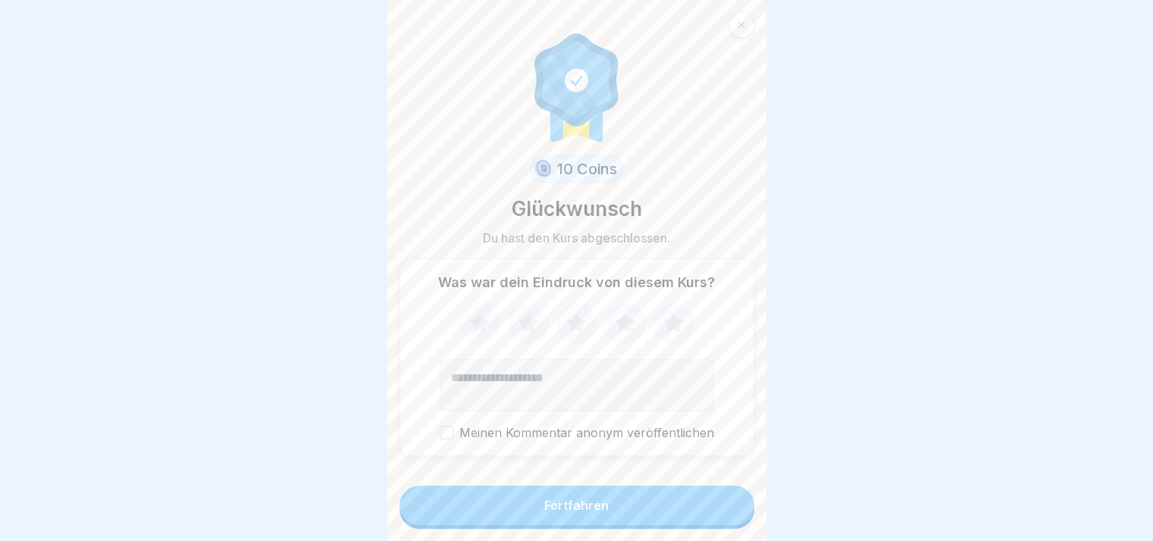
click at [735, 507] on button "Fortfahren" at bounding box center [577, 505] width 355 height 39
